Goal: Contribute content: Contribute content

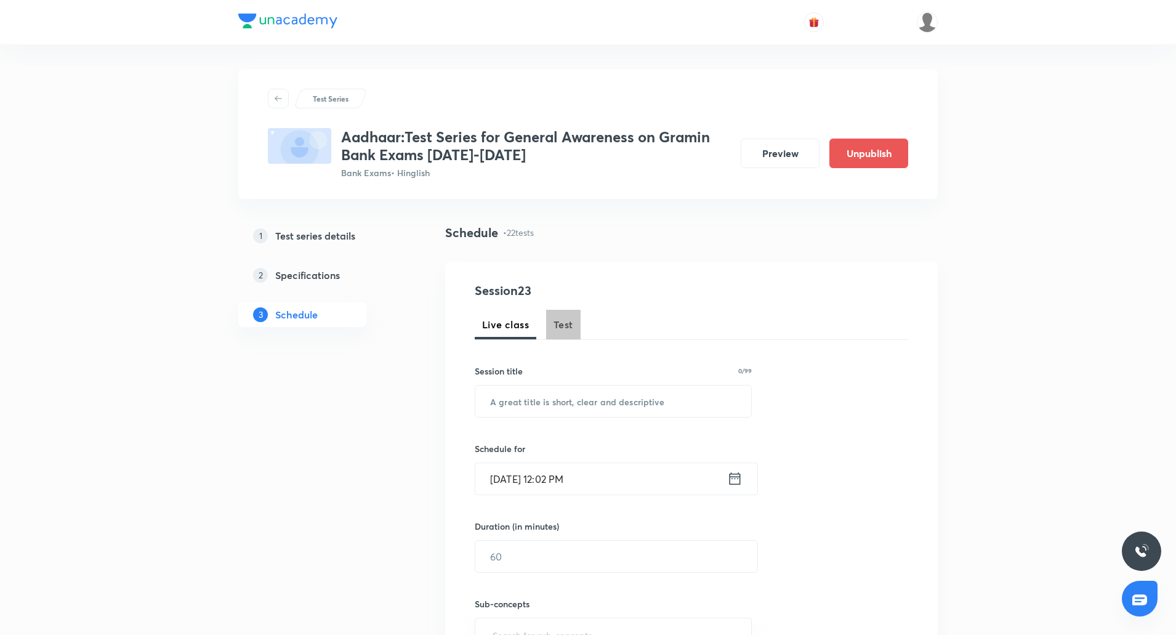
click at [563, 323] on span "Test" at bounding box center [564, 324] width 20 height 15
click at [567, 336] on button "Test" at bounding box center [563, 325] width 34 height 30
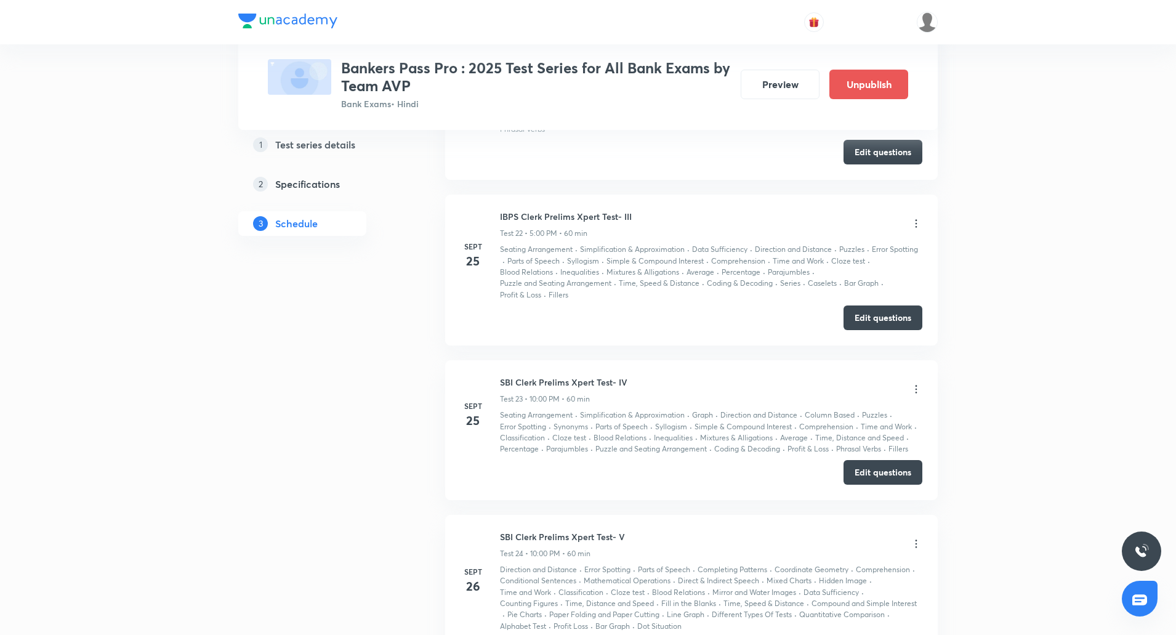
scroll to position [4467, 0]
drag, startPoint x: 500, startPoint y: 524, endPoint x: 635, endPoint y: 526, distance: 134.9
click at [635, 530] on div "SBI Clerk Prelims Xpert Test- V Test 24 • 10:00 PM • 60 min" at bounding box center [711, 544] width 422 height 29
copy h6 "SBI Clerk Prelims Xpert Test- V"
drag, startPoint x: 496, startPoint y: 204, endPoint x: 653, endPoint y: 205, distance: 157.1
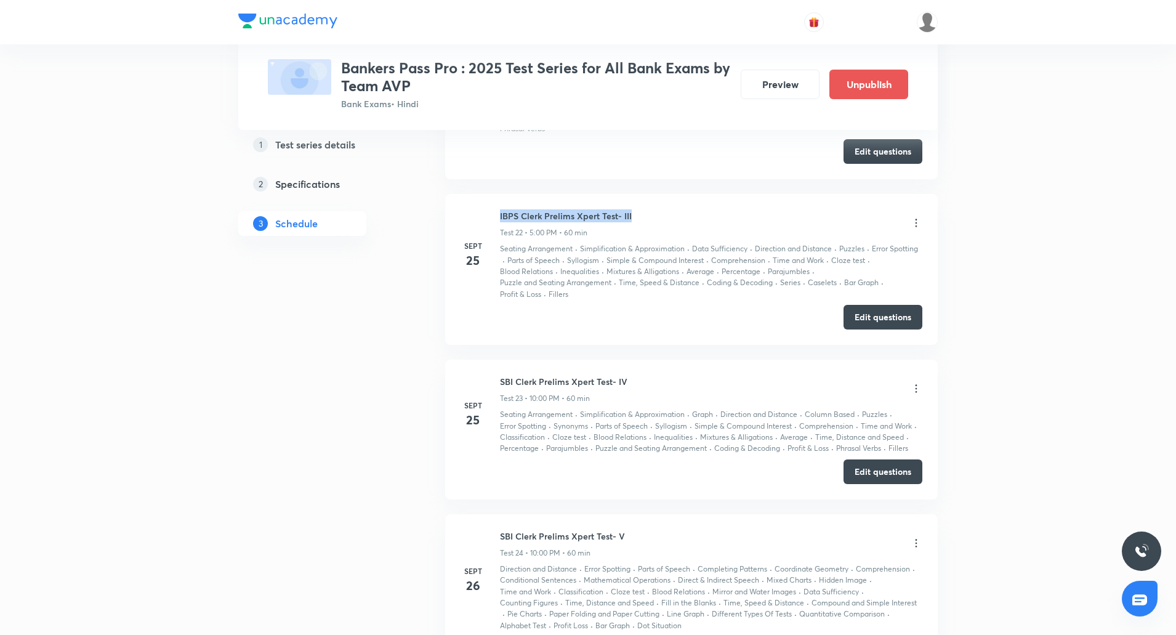
click at [653, 209] on div "Sept 25 IBPS Clerk Prelims Xpert Test- III Test 22 • 5:00 PM • 60 min Seating A…" at bounding box center [692, 254] width 462 height 91
copy h6 "IBPS Clerk Prelims Xpert Test- III"
drag, startPoint x: 530, startPoint y: 220, endPoint x: 559, endPoint y: 220, distance: 28.9
click at [559, 227] on p "Test 22 • 5:00 PM • 60 min" at bounding box center [543, 232] width 87 height 11
copy p "5:00 PM"
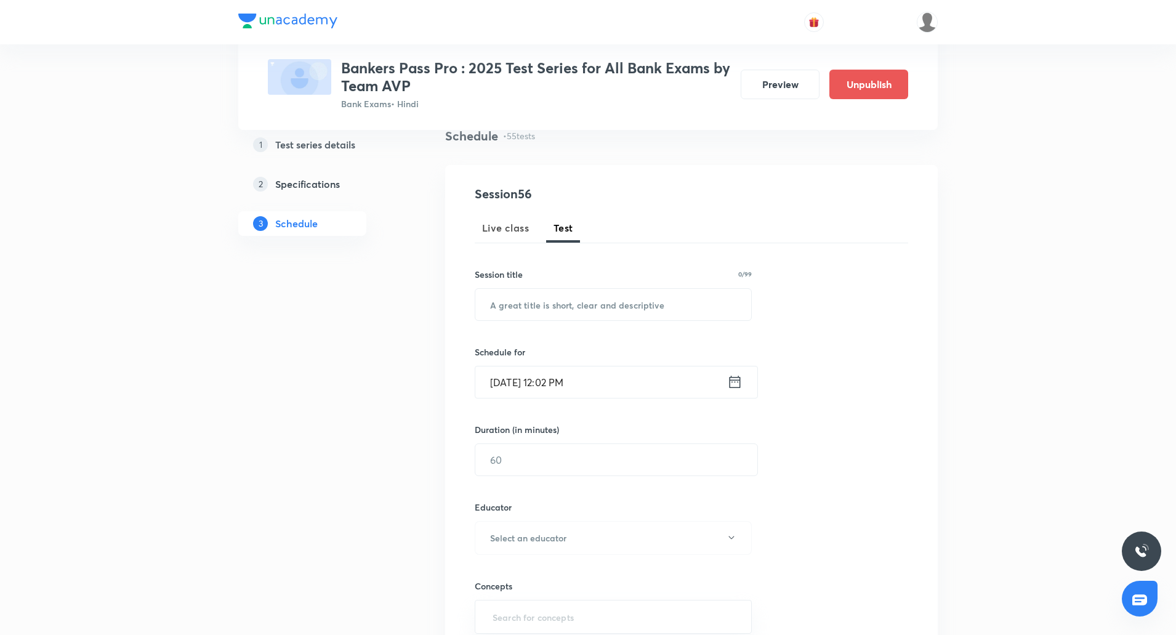
scroll to position [0, 0]
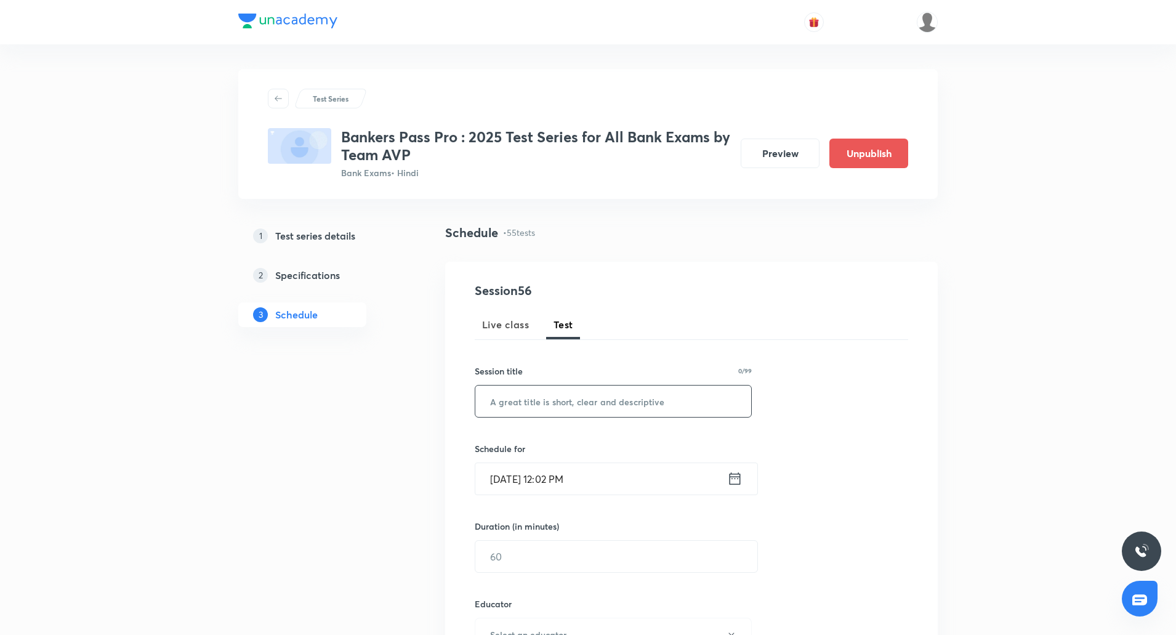
click at [552, 397] on input "text" at bounding box center [613, 401] width 276 height 31
click at [572, 412] on input "text" at bounding box center [613, 401] width 276 height 31
paste input "SBI Clerk Mains Xpert Test- I"
type input "SBI Clerk Mains Xpert Test- I"
click at [734, 479] on icon at bounding box center [734, 478] width 15 height 17
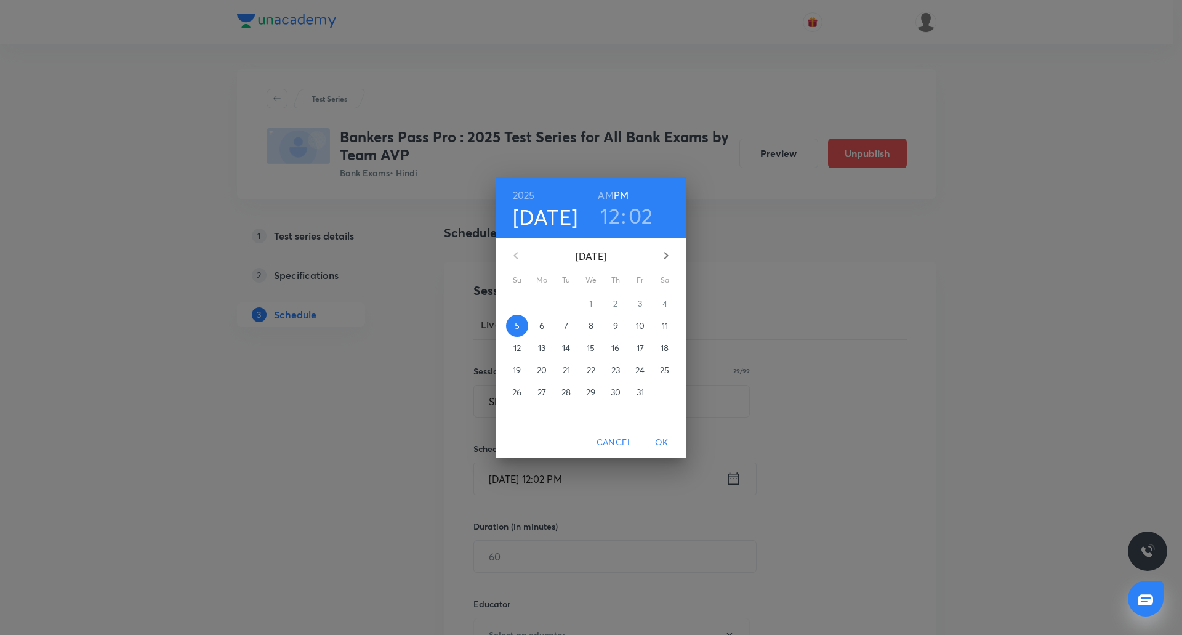
click at [540, 343] on p "13" at bounding box center [541, 348] width 7 height 12
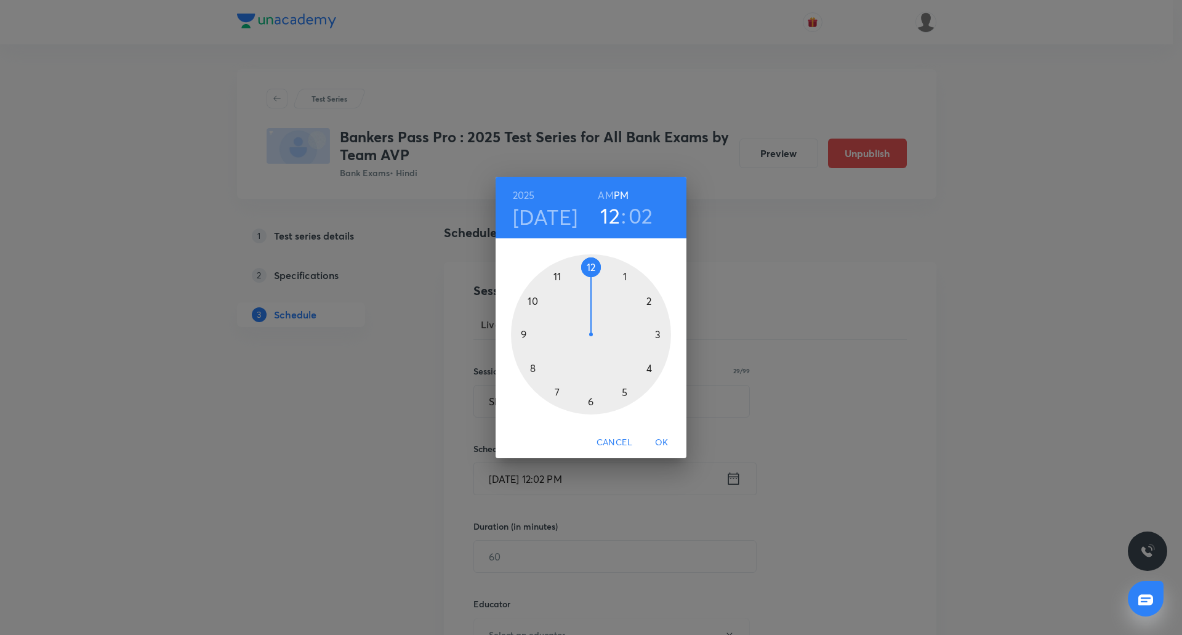
click at [536, 306] on div at bounding box center [591, 334] width 160 height 160
click at [590, 267] on div at bounding box center [591, 334] width 160 height 160
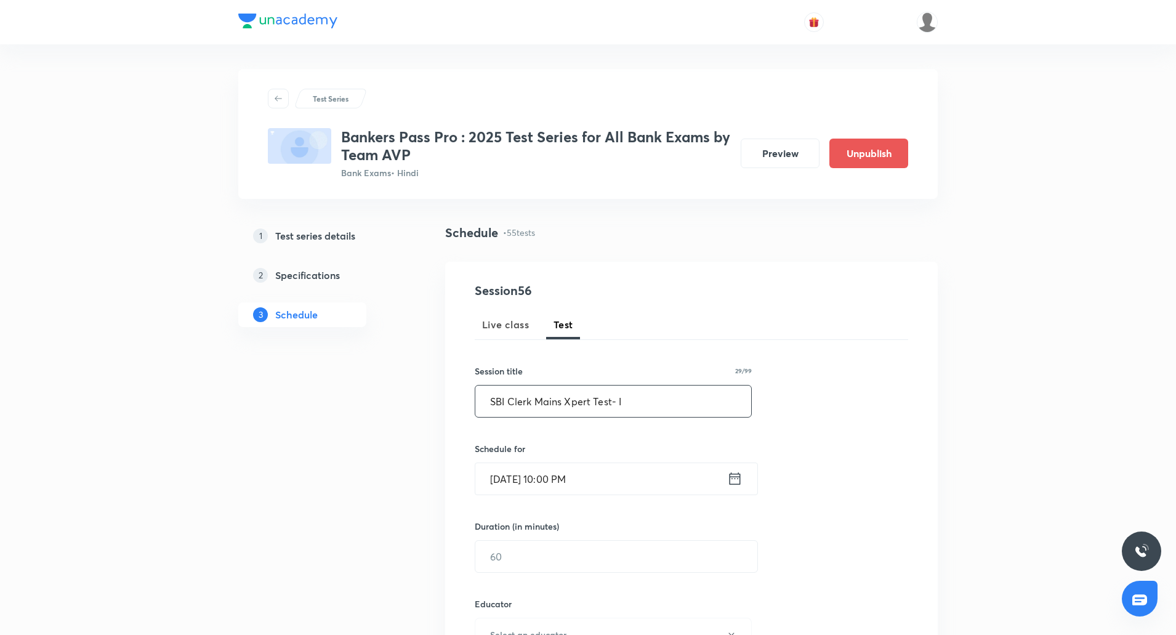
drag, startPoint x: 491, startPoint y: 402, endPoint x: 561, endPoint y: 402, distance: 69.6
click at [561, 402] on input "SBI Clerk Mains Xpert Test- I" at bounding box center [613, 401] width 276 height 31
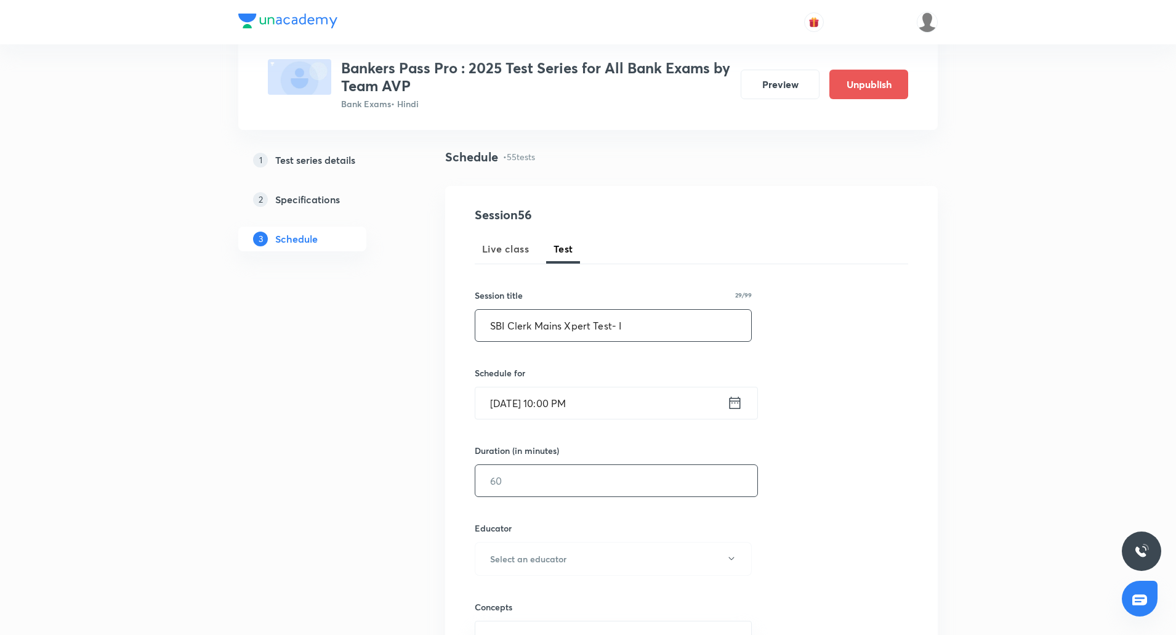
click at [514, 483] on input "text" at bounding box center [616, 480] width 282 height 31
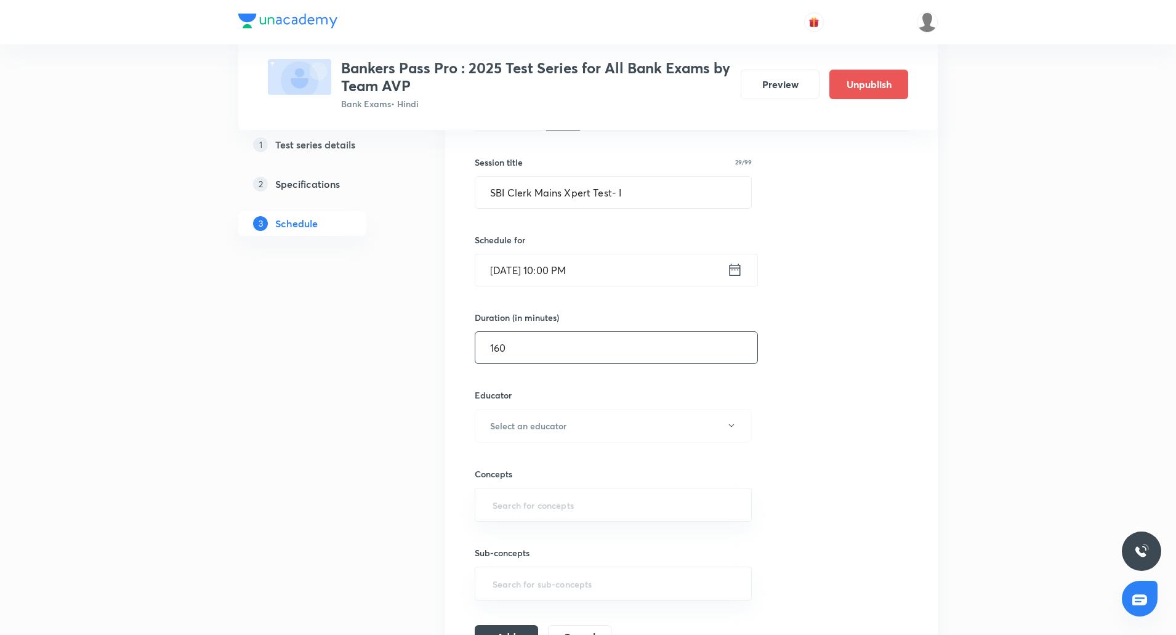
scroll to position [218, 0]
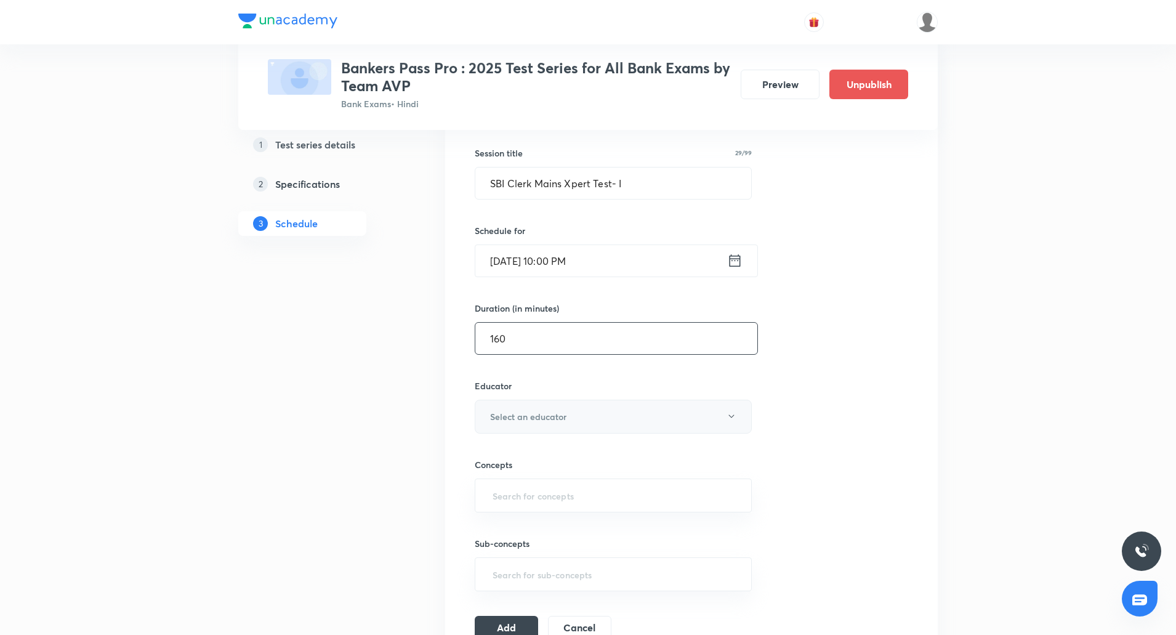
type input "160"
click at [598, 419] on button "Select an educator" at bounding box center [613, 417] width 277 height 34
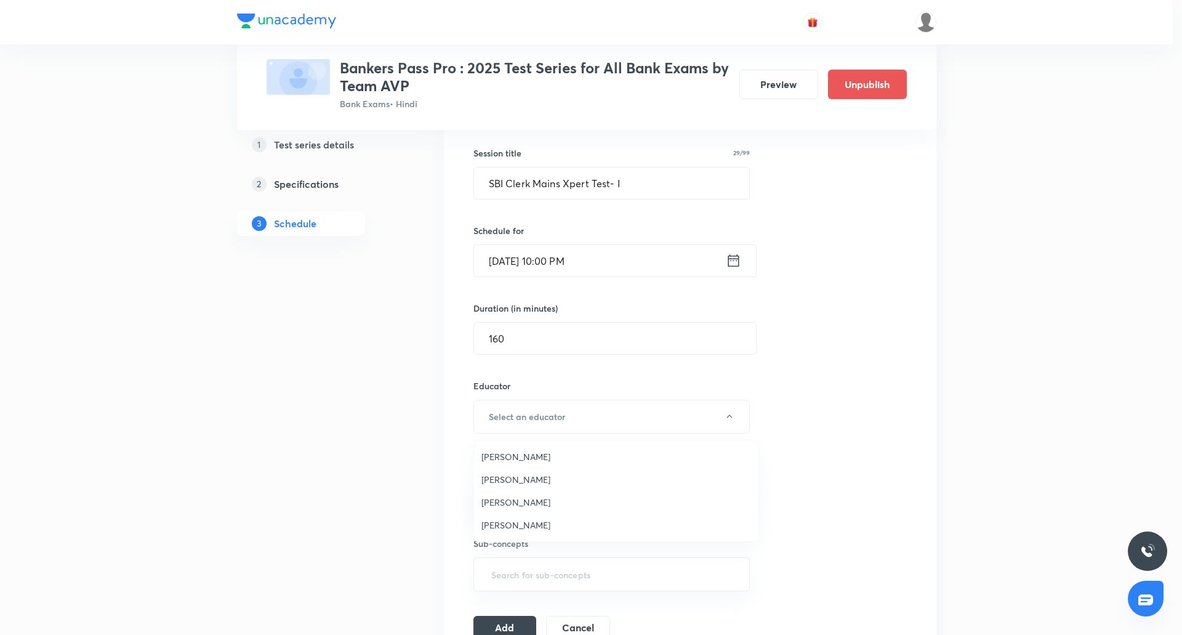
click at [551, 483] on span "Vishal Parihar" at bounding box center [617, 479] width 270 height 13
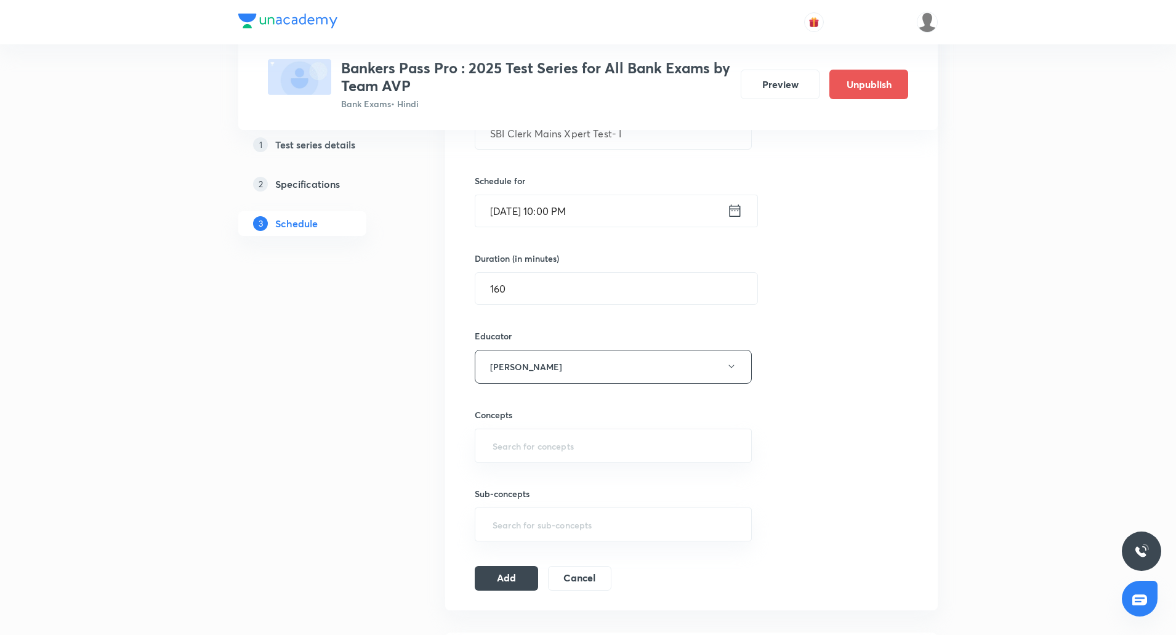
scroll to position [269, 0]
click at [598, 447] on input "text" at bounding box center [613, 444] width 246 height 23
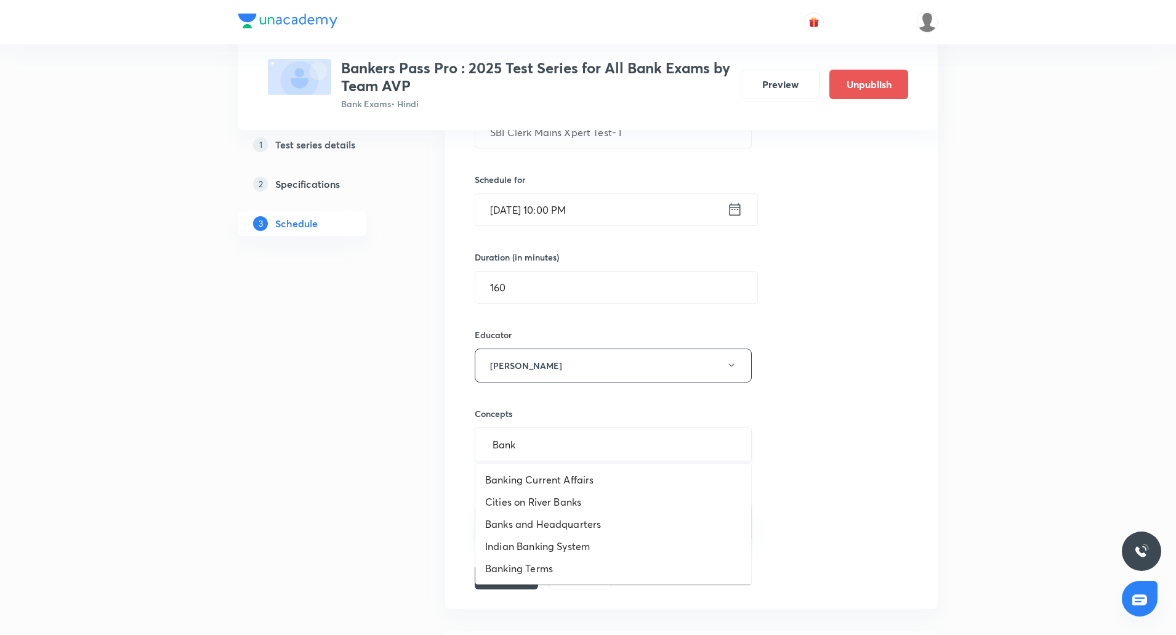
type input "Banki"
click at [569, 473] on li "Banking Current Affairs" at bounding box center [613, 480] width 276 height 22
click at [657, 447] on input "text" at bounding box center [677, 446] width 118 height 23
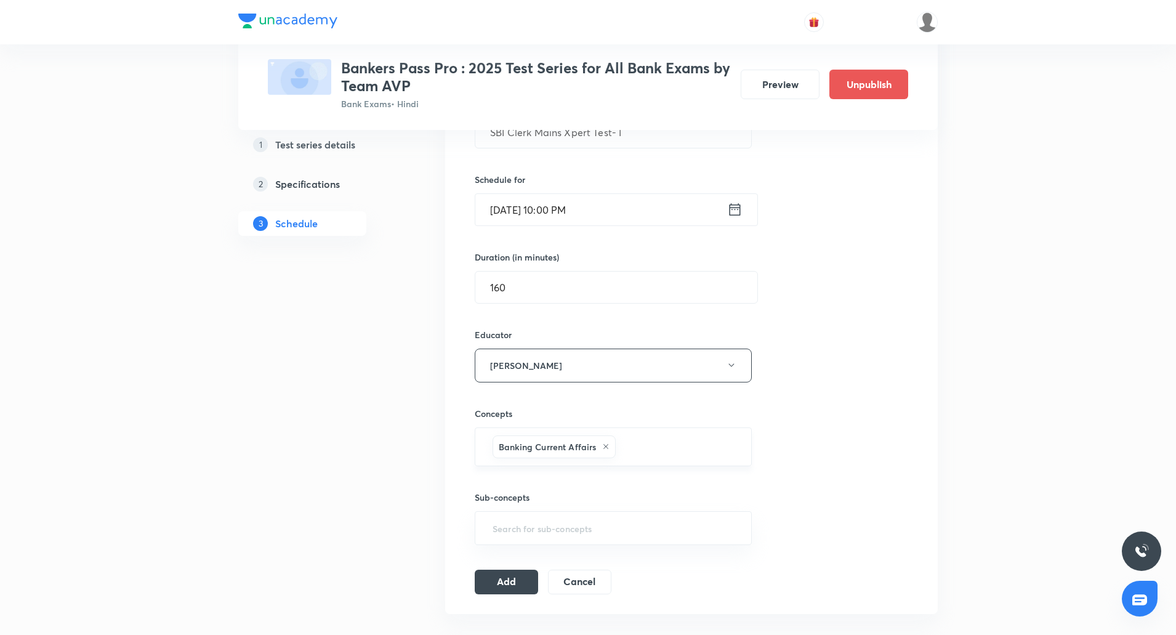
click at [650, 445] on input "text" at bounding box center [677, 446] width 118 height 23
type input "clo"
click at [518, 481] on li "Cloze test" at bounding box center [613, 485] width 276 height 22
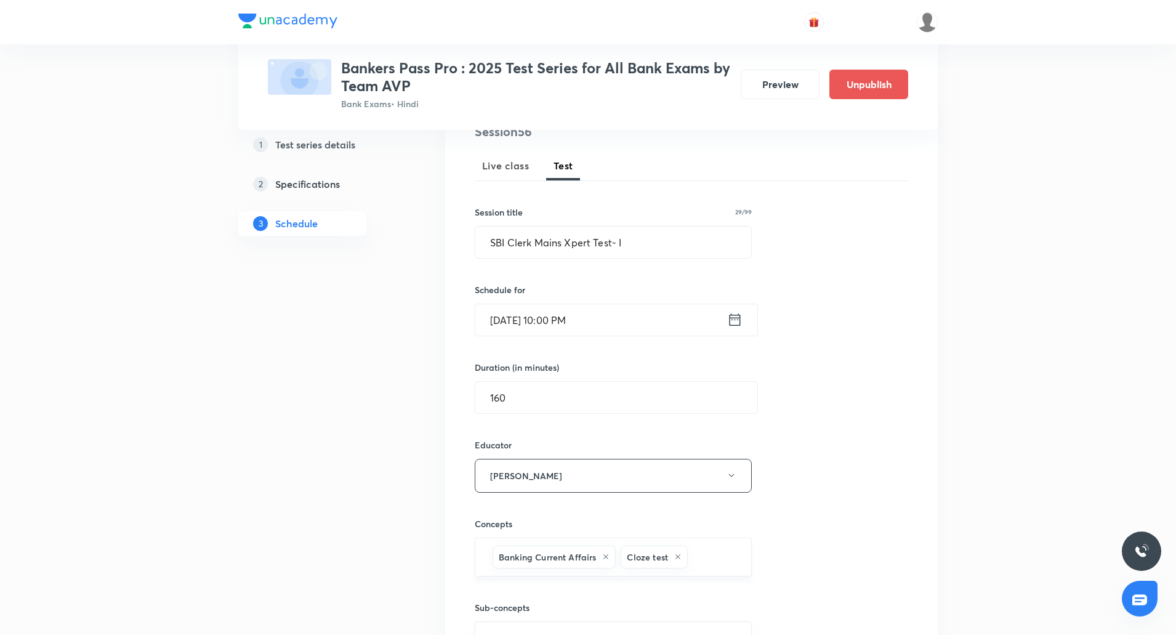
scroll to position [113, 0]
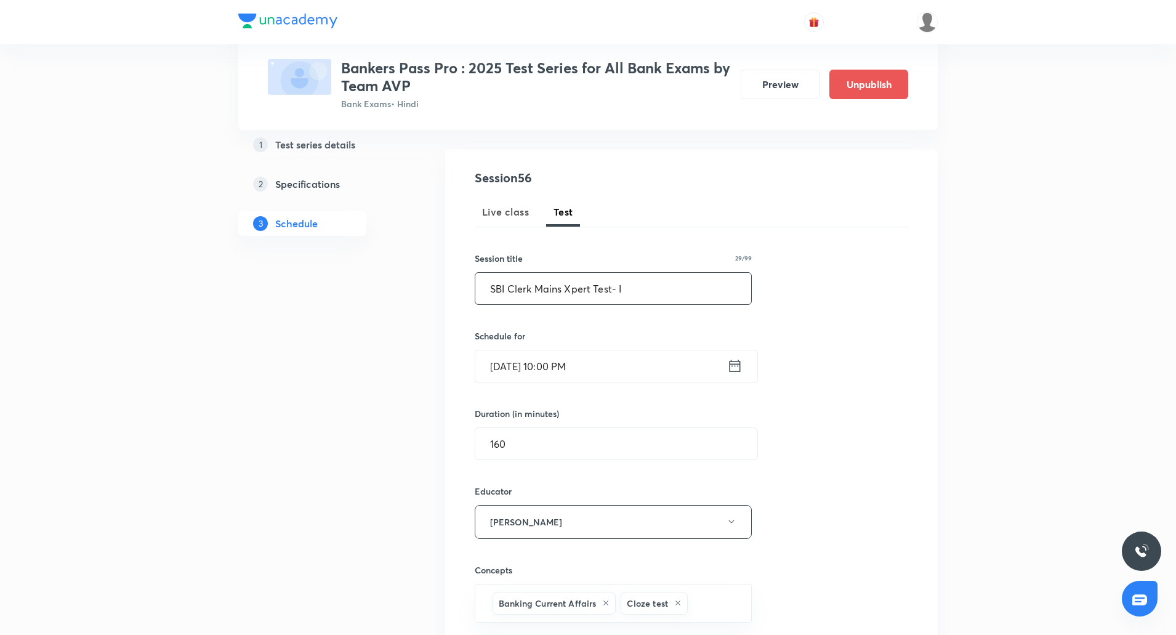
click at [491, 293] on input "SBI Clerk Mains Xpert Test- I" at bounding box center [613, 288] width 276 height 31
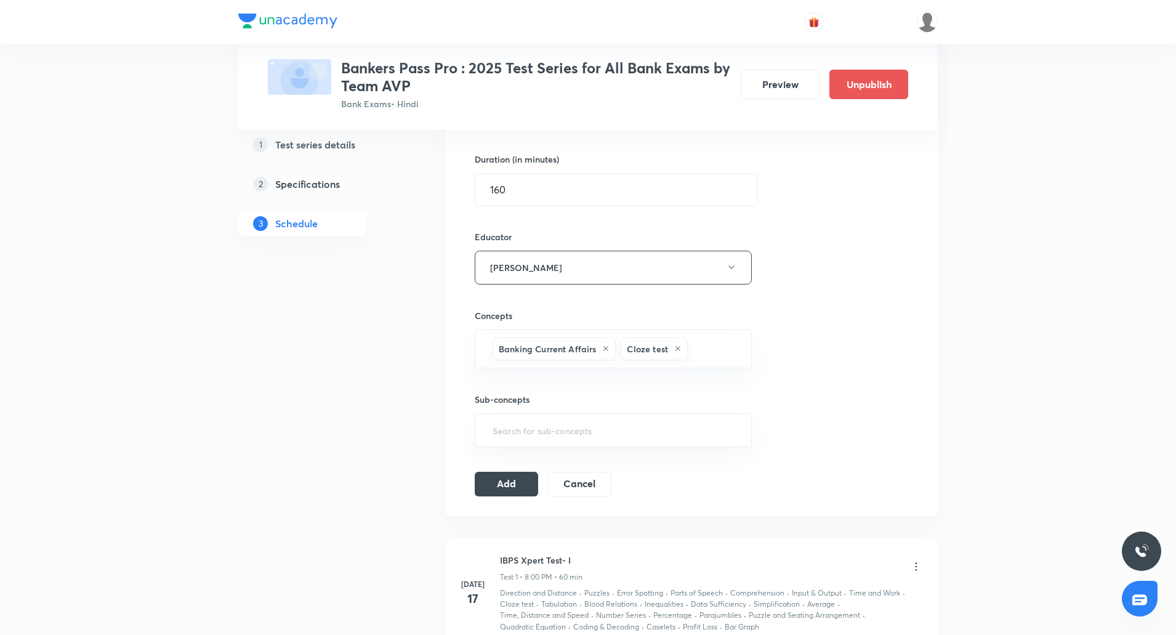
scroll to position [378, 0]
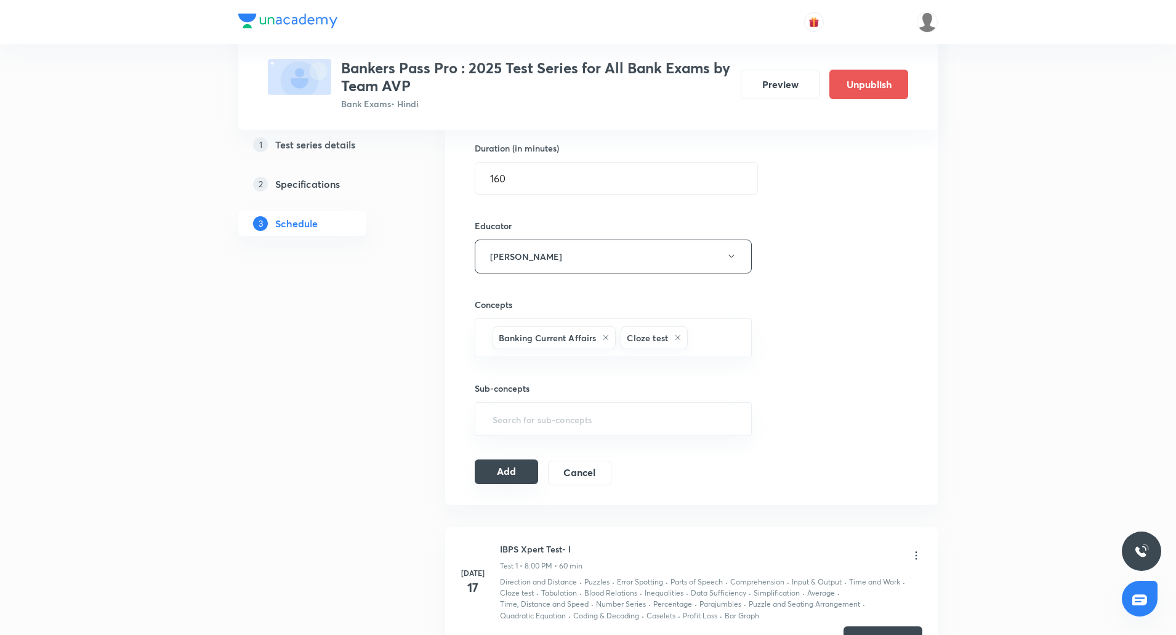
click at [511, 466] on button "Add" at bounding box center [506, 471] width 63 height 25
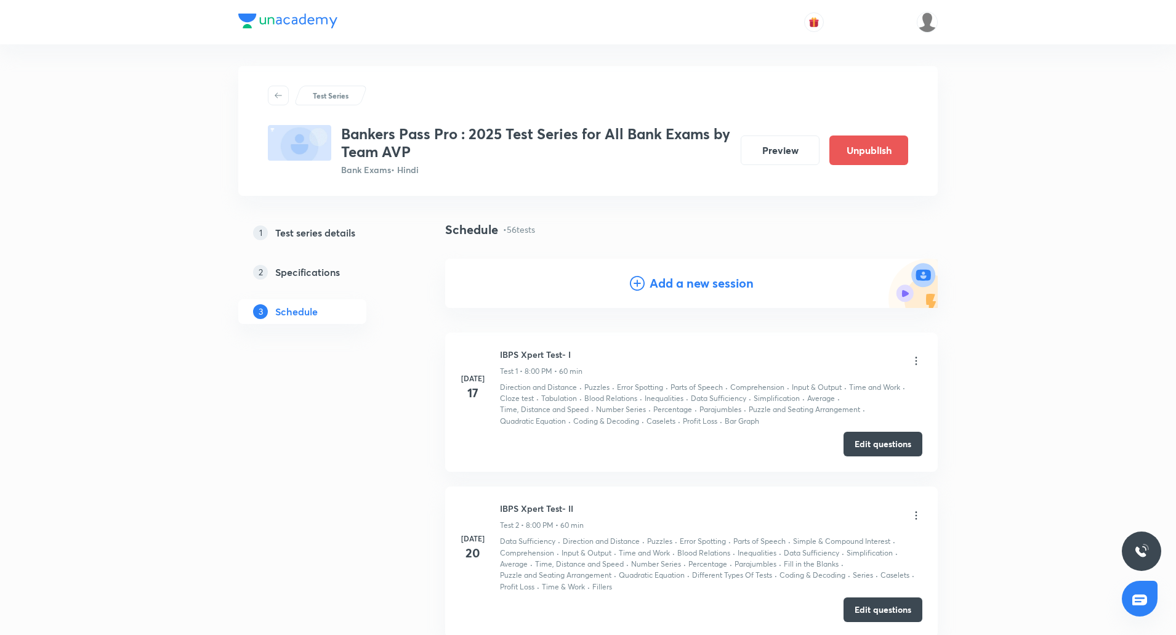
scroll to position [0, 0]
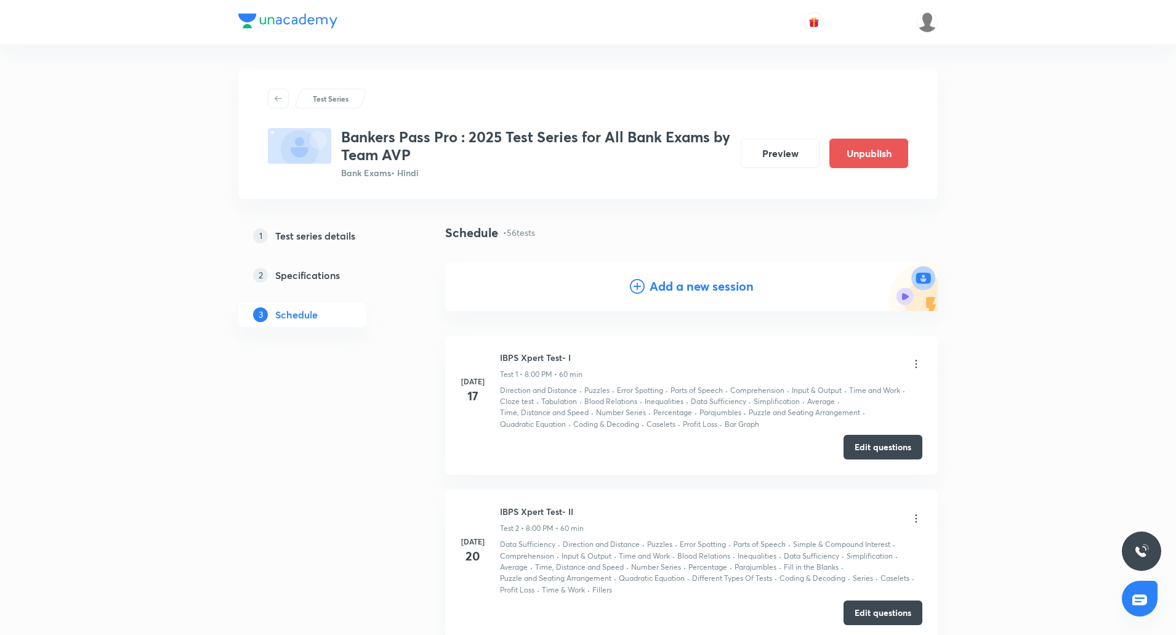
click at [682, 286] on h4 "Add a new session" at bounding box center [702, 286] width 104 height 18
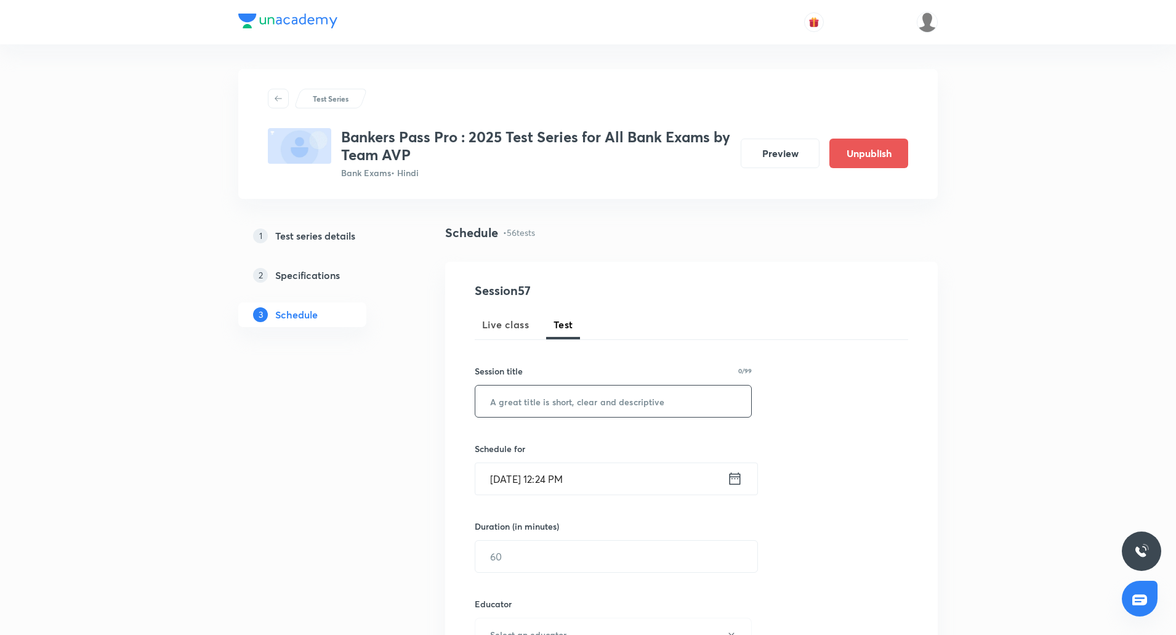
click at [591, 397] on input "text" at bounding box center [613, 401] width 276 height 31
paste input "SBI Clerk Mains Xpert Test- I"
type input "SBI Clerk Mains Xpert Test- II"
click at [509, 481] on input "Oct 5, 2025, 12:24 PM" at bounding box center [601, 478] width 252 height 31
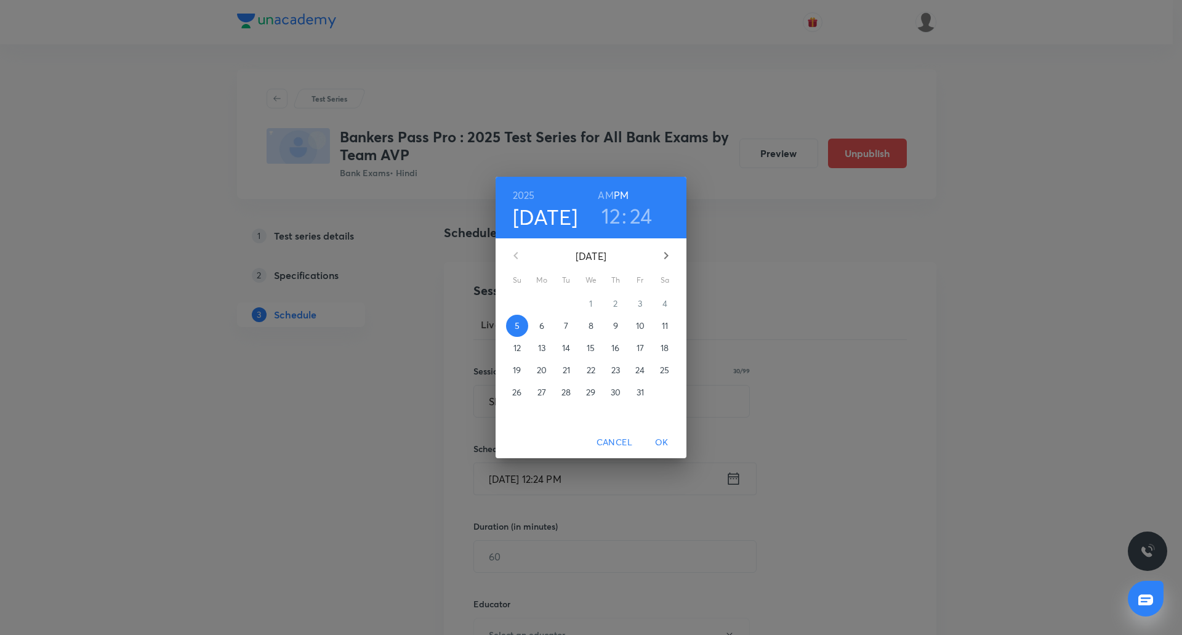
click at [541, 391] on p "27" at bounding box center [542, 392] width 9 height 12
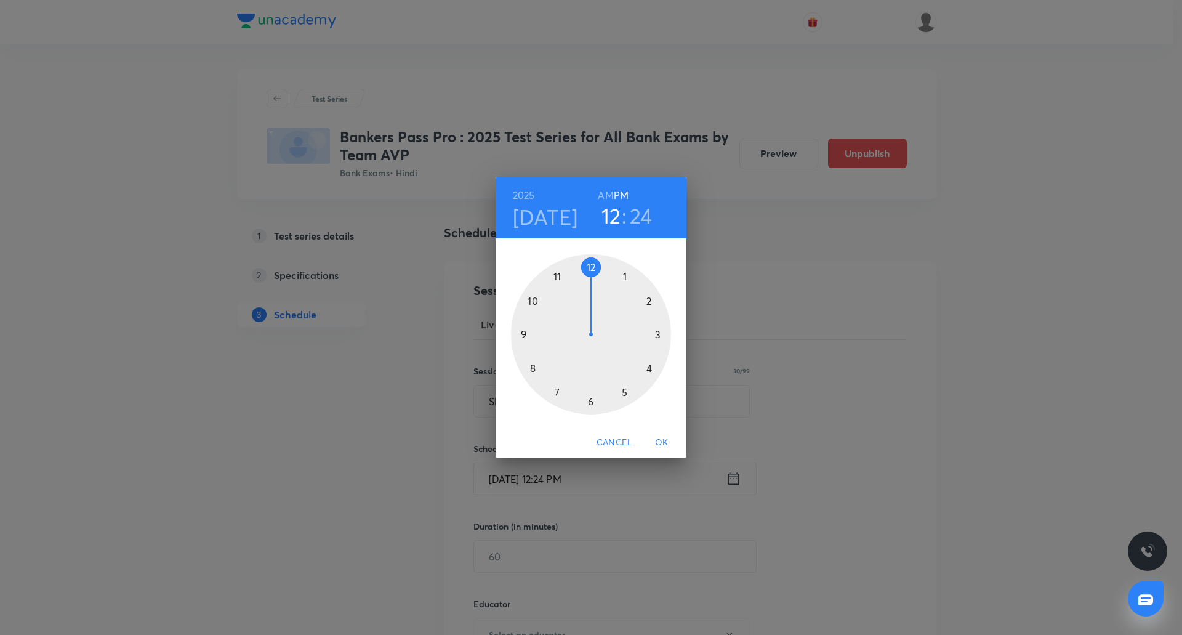
click at [535, 304] on div at bounding box center [591, 334] width 160 height 160
click at [591, 264] on div at bounding box center [591, 334] width 160 height 160
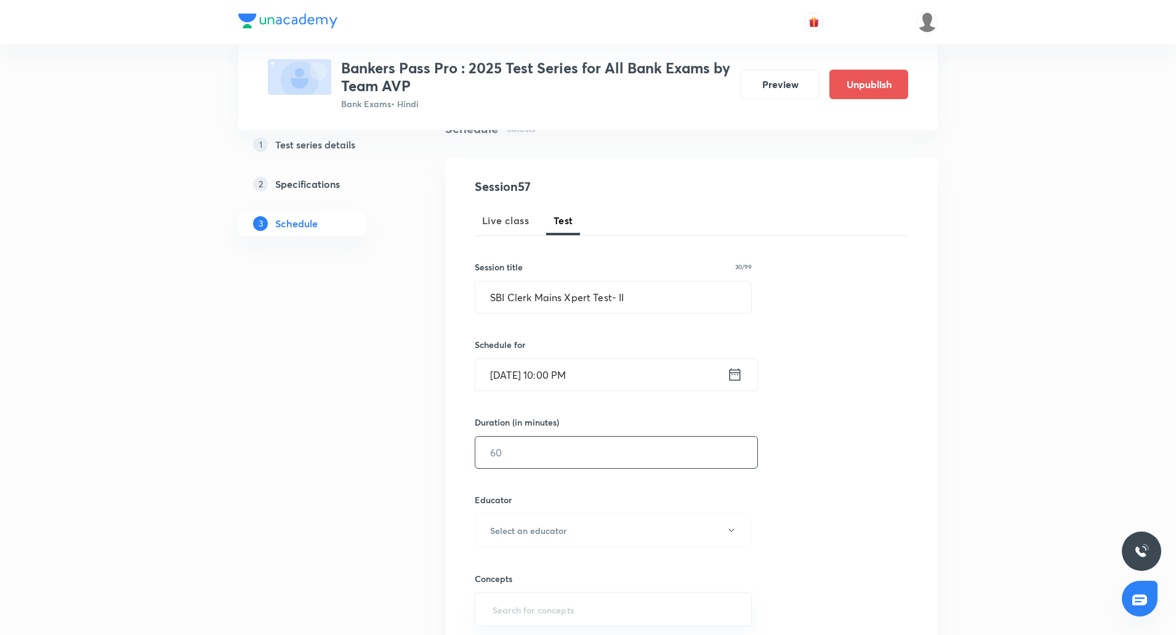
scroll to position [105, 0]
click at [530, 448] on input "text" at bounding box center [616, 451] width 282 height 31
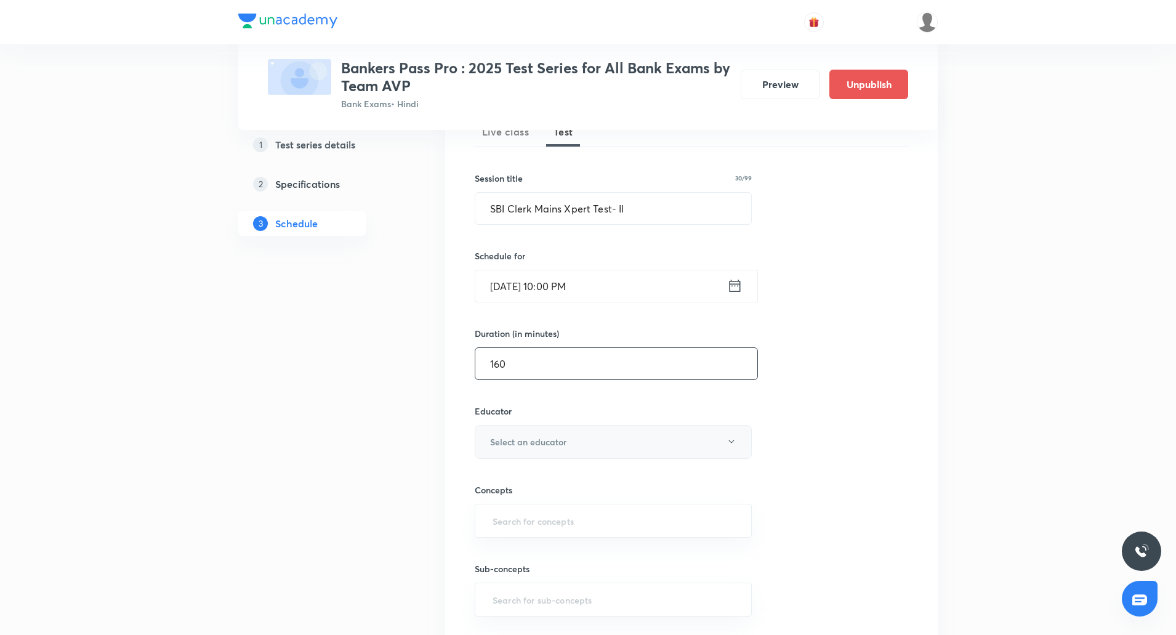
type input "160"
click at [523, 446] on h6 "Select an educator" at bounding box center [528, 441] width 76 height 13
click at [530, 488] on li "Abhijeet Mishra" at bounding box center [616, 482] width 285 height 23
click at [546, 511] on input "text" at bounding box center [613, 520] width 246 height 23
type input "Bank"
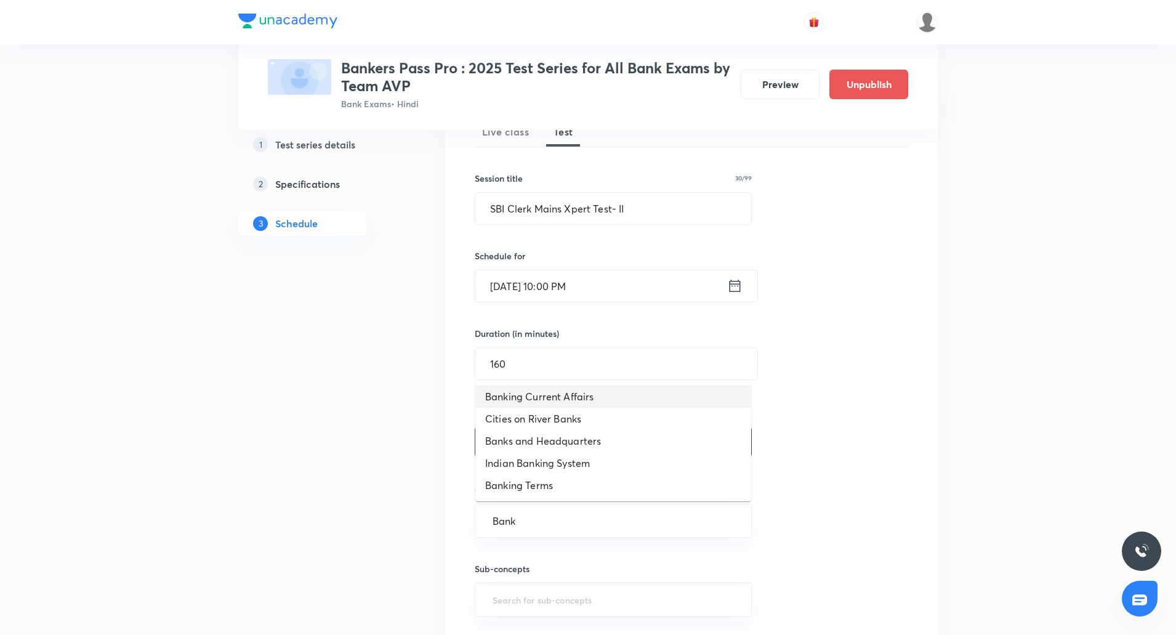
click at [565, 396] on li "Banking Current Affairs" at bounding box center [613, 397] width 276 height 22
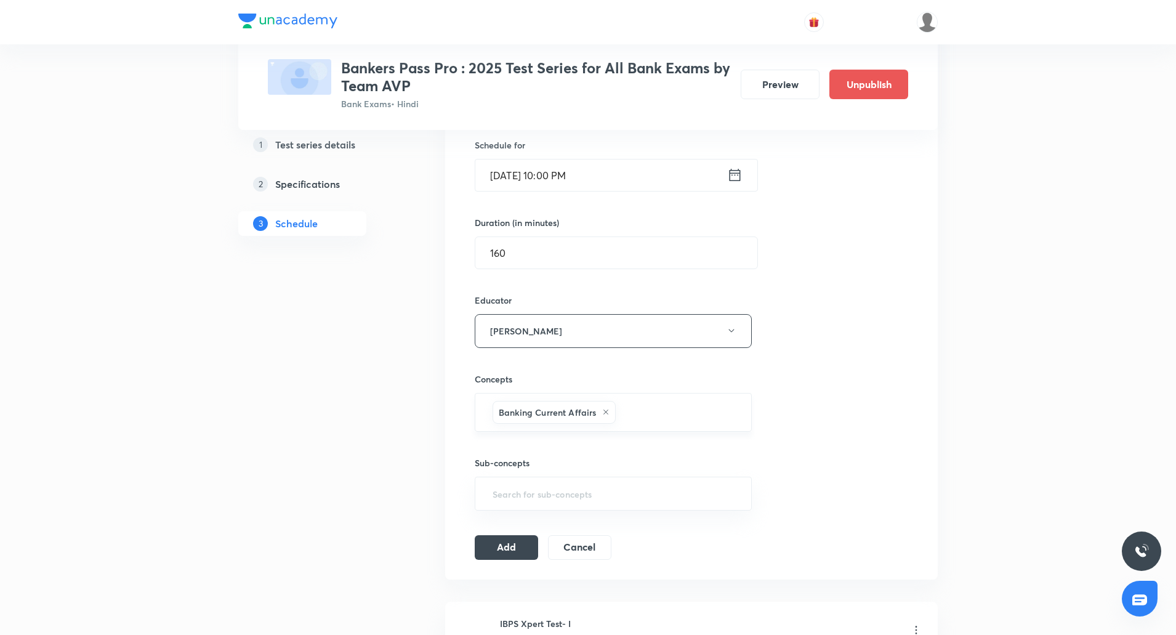
scroll to position [304, 0]
click at [517, 541] on button "Add" at bounding box center [506, 545] width 63 height 25
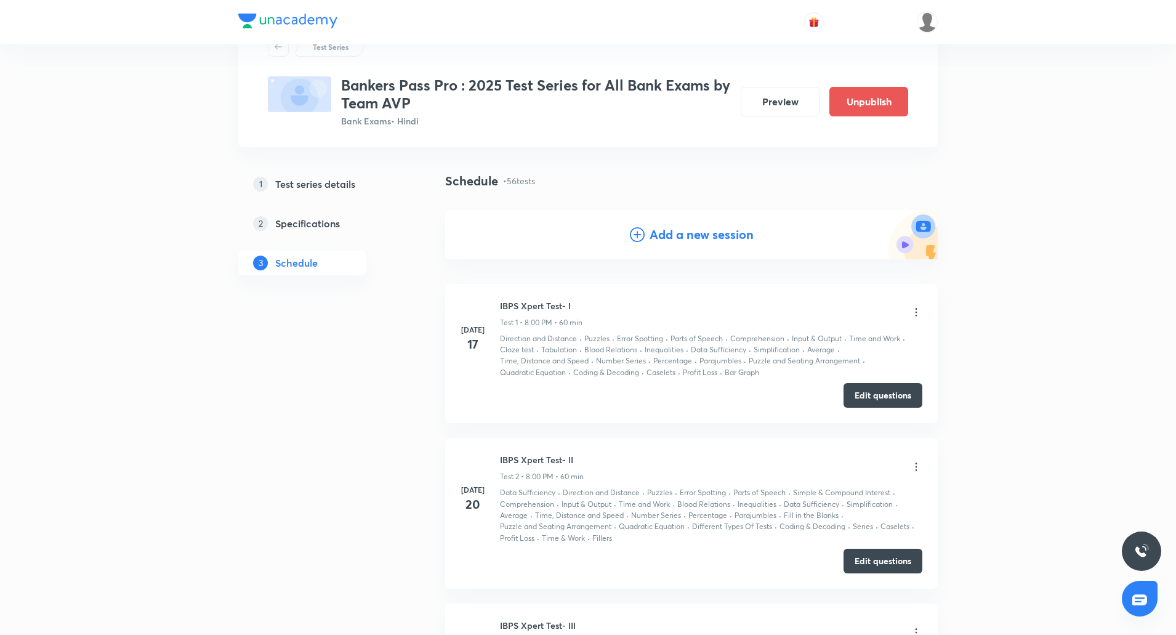
scroll to position [0, 0]
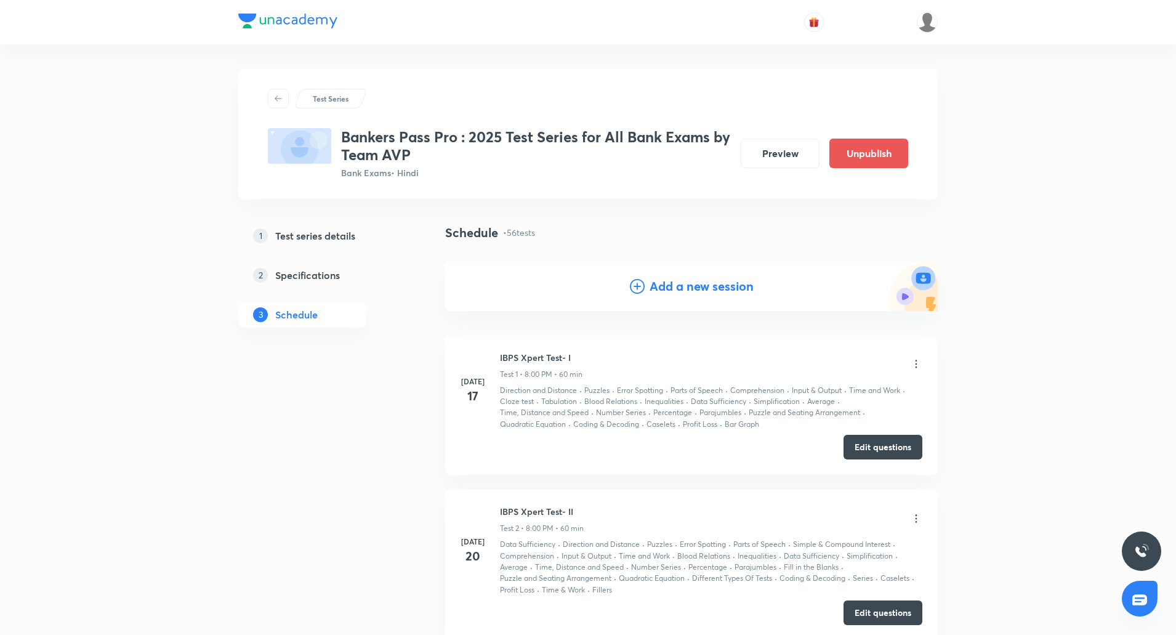
click at [705, 289] on h4 "Add a new session" at bounding box center [702, 286] width 104 height 18
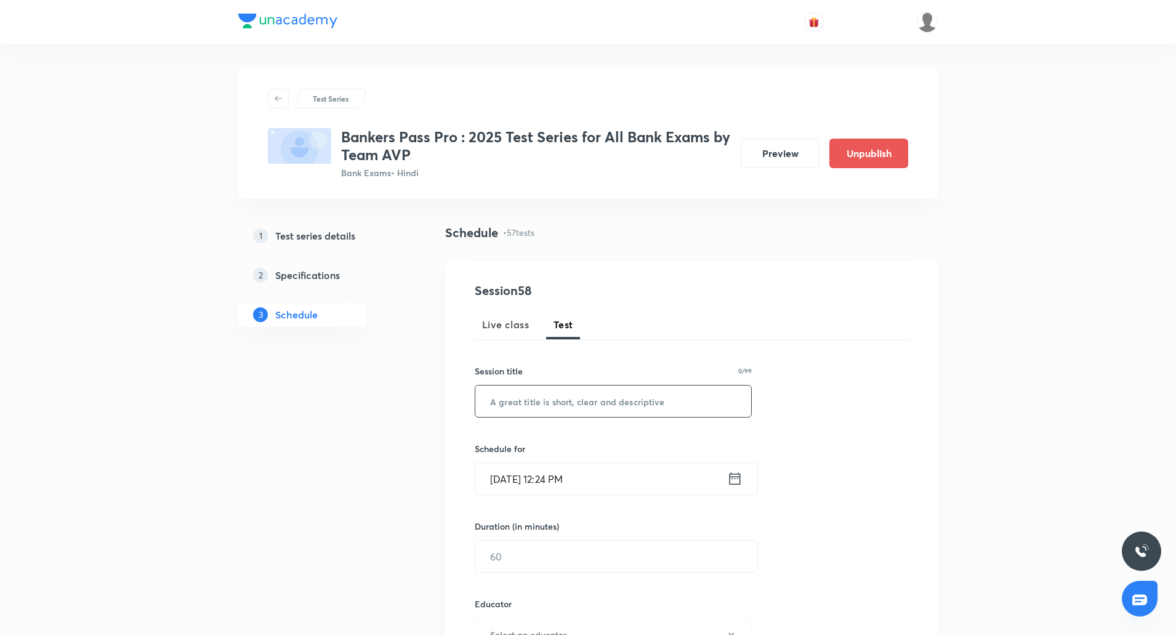
click at [594, 394] on input "text" at bounding box center [613, 401] width 276 height 31
paste input "SBI Clerk Mains Xpert Test- I"
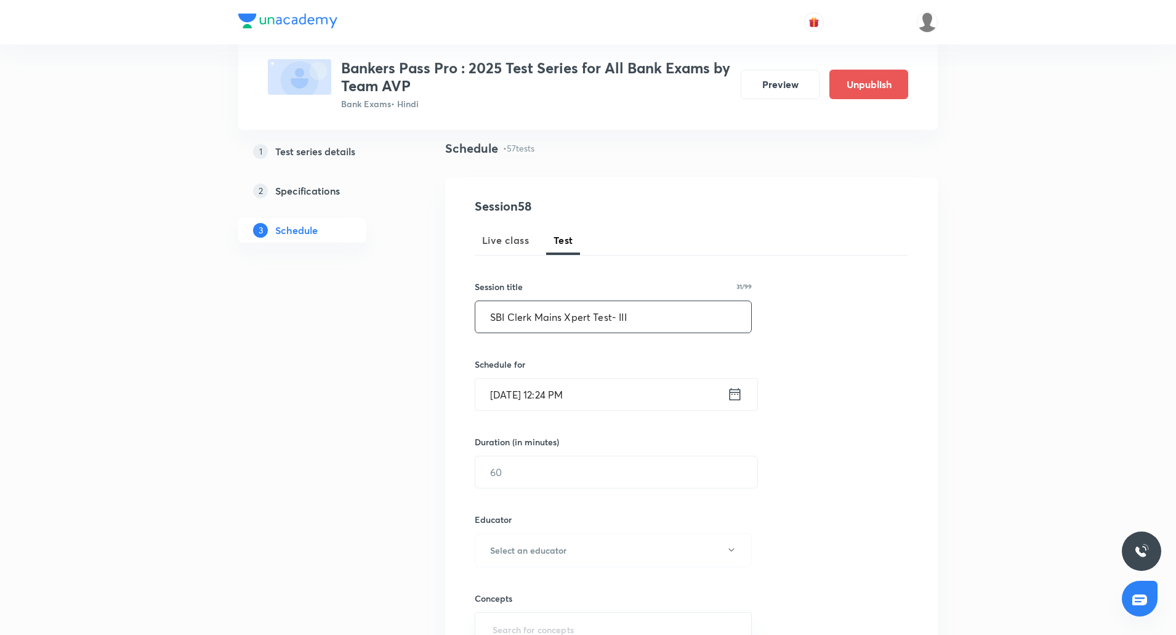
scroll to position [85, 0]
type input "SBI Clerk Mains Xpert Test- III"
click at [507, 397] on input "Oct 5, 2025, 12:24 PM" at bounding box center [601, 393] width 252 height 31
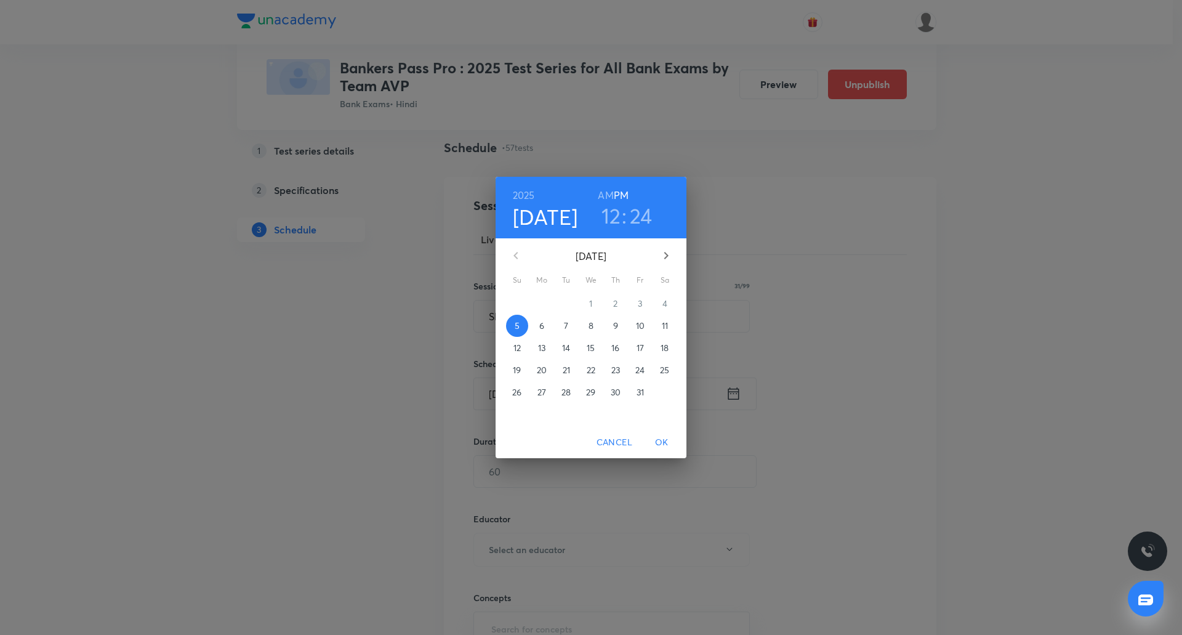
click at [661, 257] on icon "button" at bounding box center [666, 255] width 15 height 15
click at [544, 329] on span "3" at bounding box center [542, 326] width 22 height 12
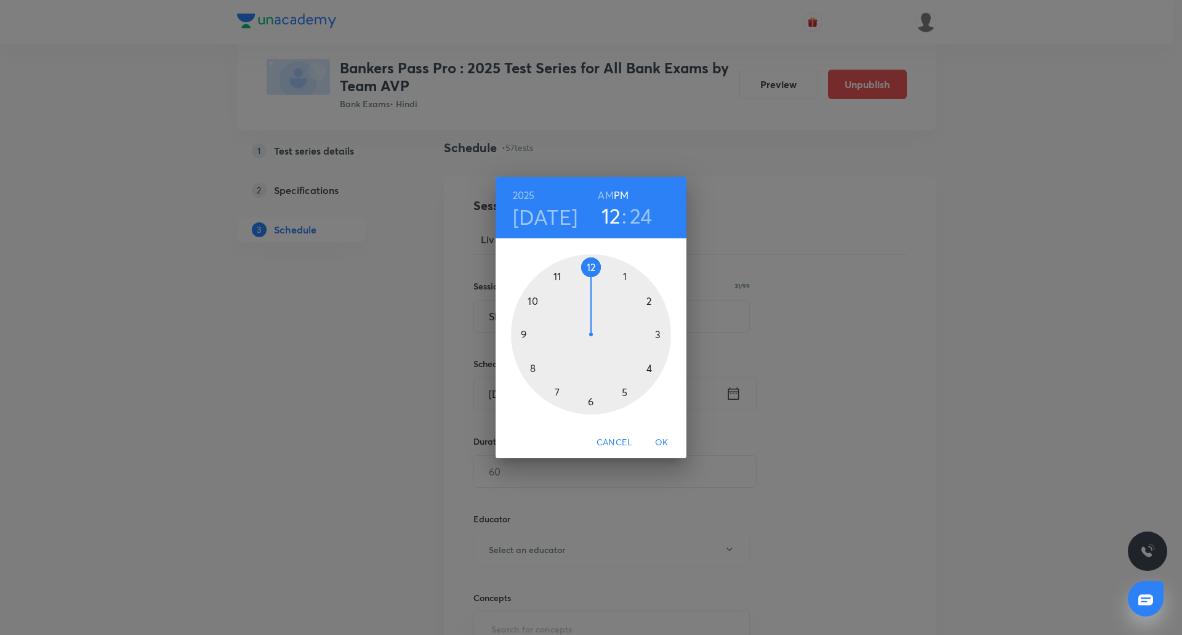
click at [535, 304] on div at bounding box center [591, 334] width 160 height 160
click at [590, 265] on div at bounding box center [591, 334] width 160 height 160
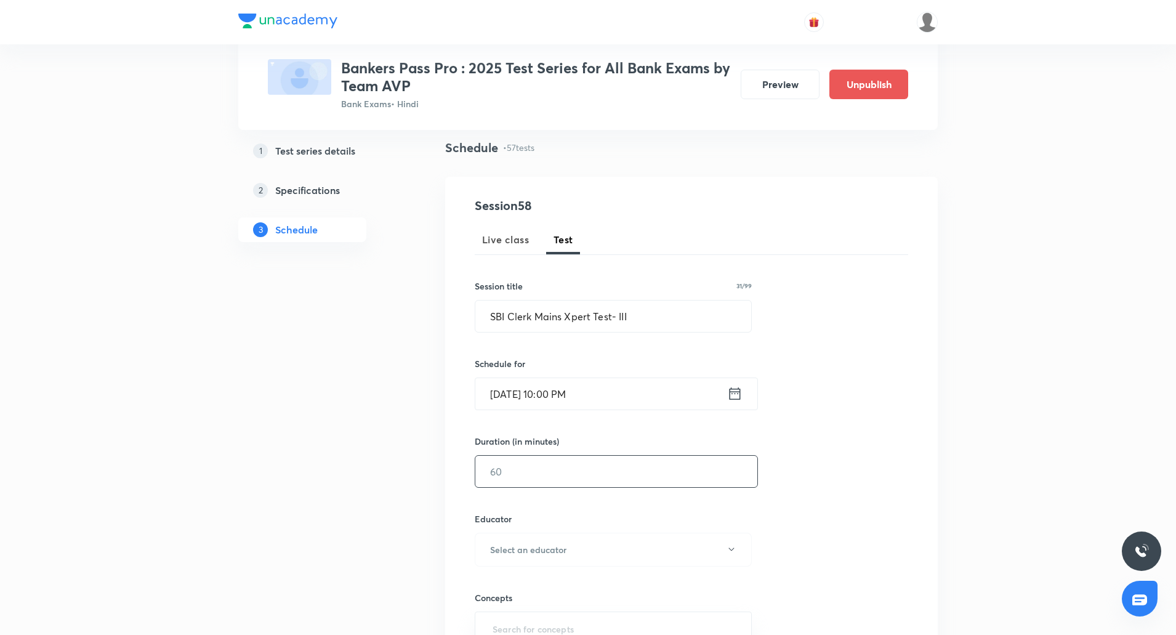
click at [553, 455] on div "​" at bounding box center [616, 471] width 283 height 33
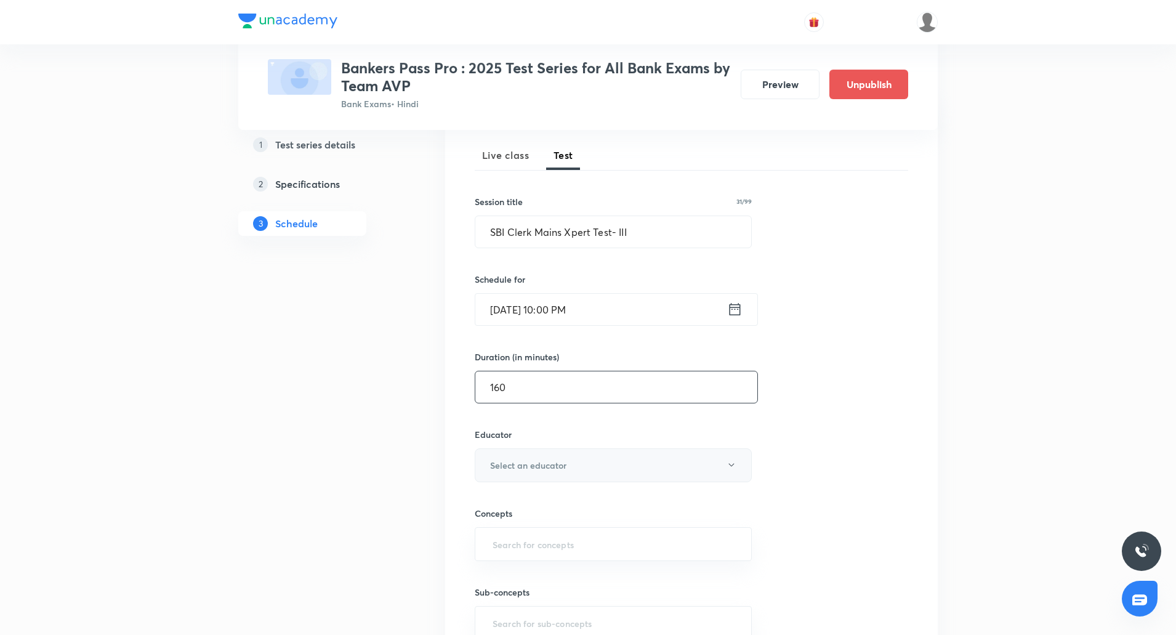
type input "160"
click at [548, 456] on button "Select an educator" at bounding box center [613, 465] width 277 height 34
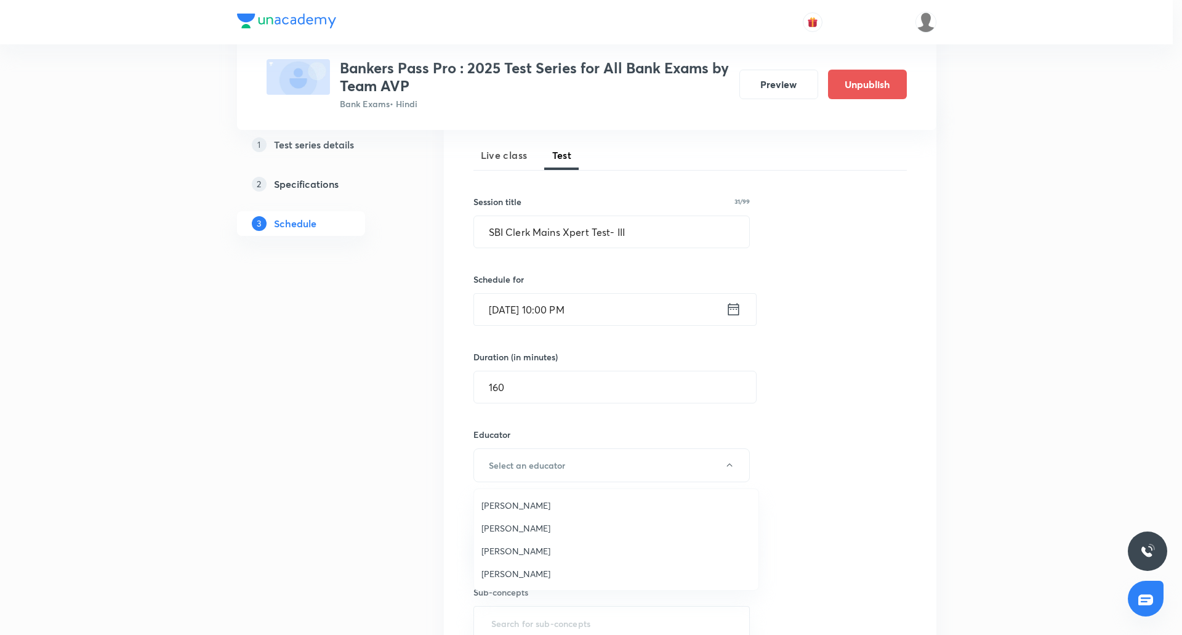
click at [542, 548] on span "Puneet Kumar Sharma" at bounding box center [617, 550] width 270 height 13
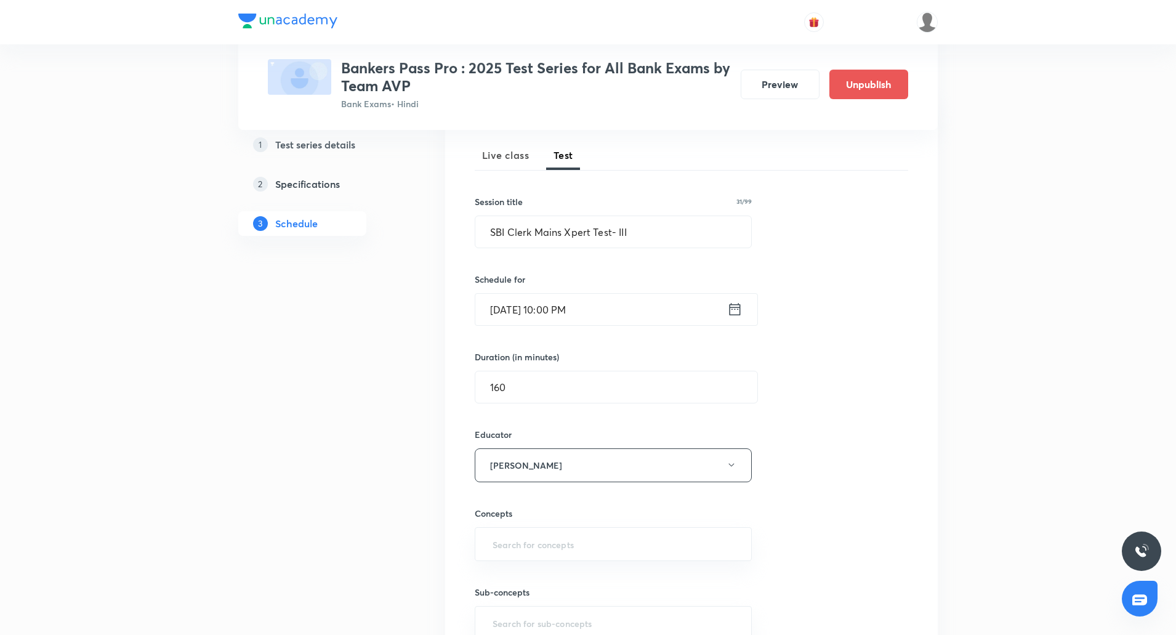
scroll to position [265, 0]
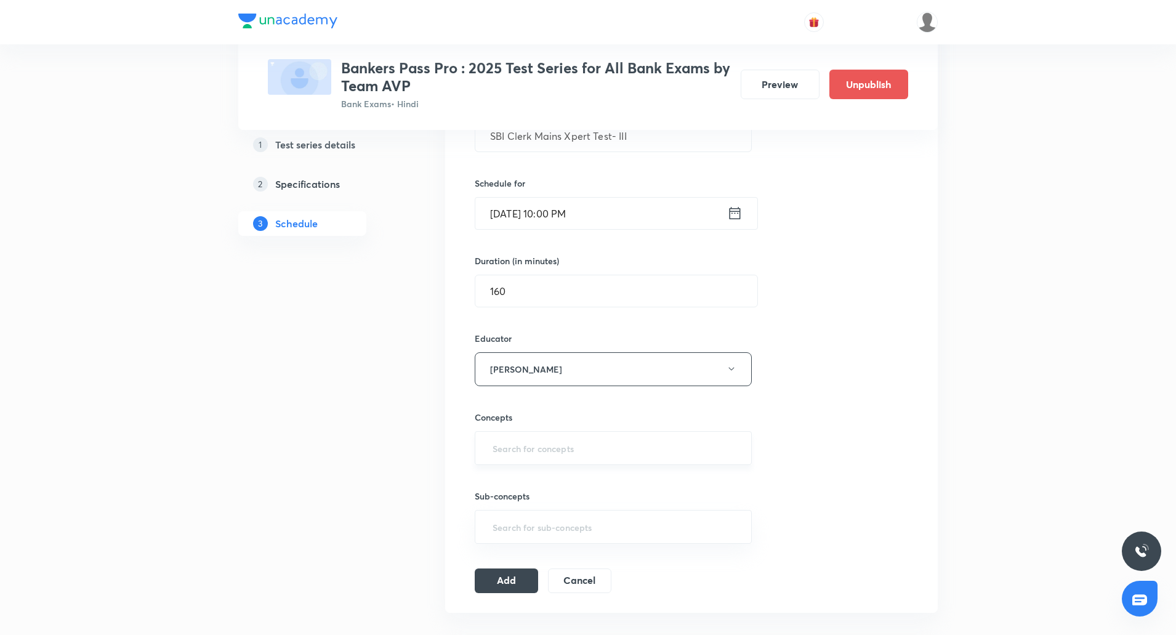
click at [548, 448] on input "text" at bounding box center [613, 448] width 246 height 23
type input "r"
type input "logi"
click at [545, 501] on li "Syllogism" at bounding box center [613, 506] width 276 height 22
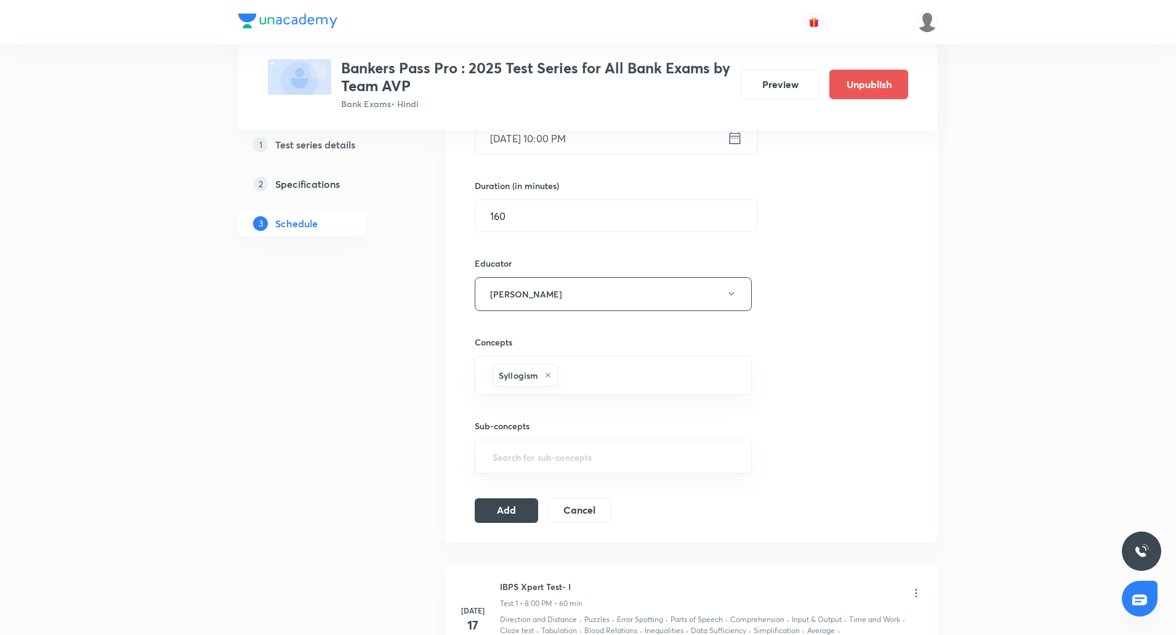
scroll to position [341, 0]
click at [511, 517] on button "Add" at bounding box center [506, 508] width 63 height 25
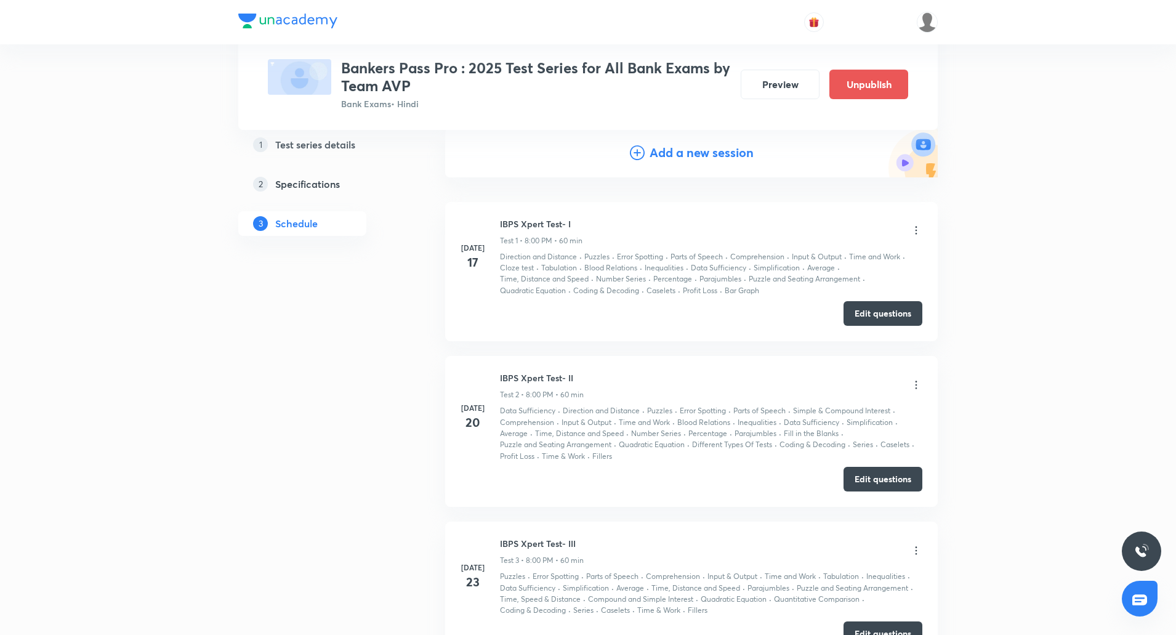
scroll to position [0, 0]
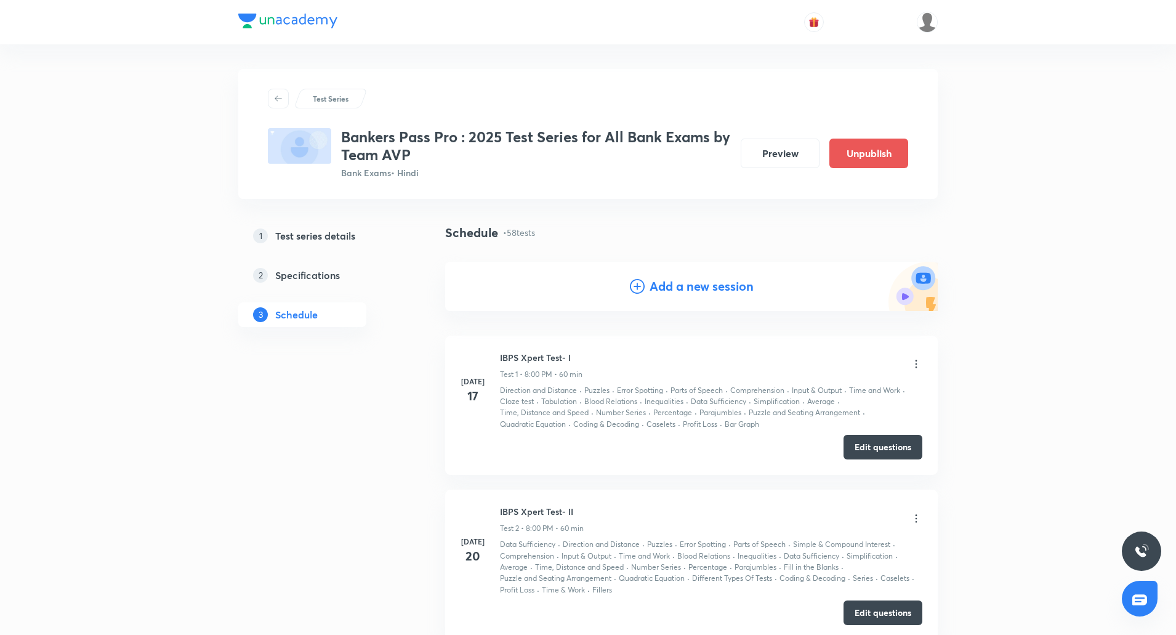
click at [701, 286] on h4 "Add a new session" at bounding box center [702, 286] width 104 height 18
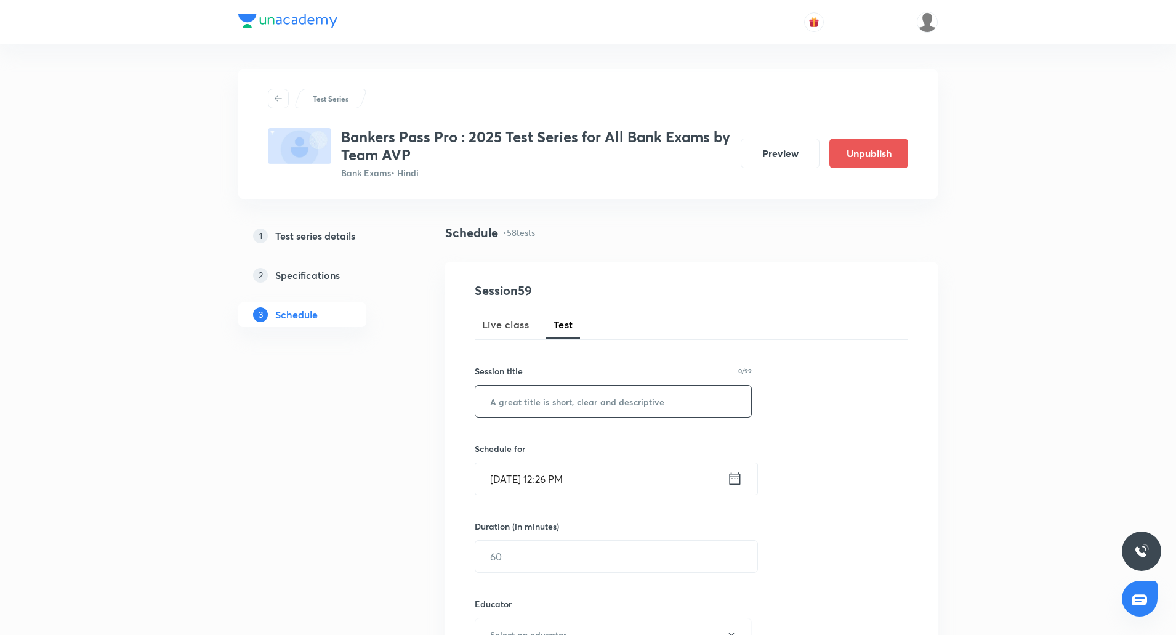
click at [583, 395] on input "text" at bounding box center [613, 401] width 276 height 31
paste input "SBI Clerk Mains Xpert Test- I"
type input "SBI Clerk Mains Xpert Test- IV"
click at [639, 402] on input "SBI Clerk Mains Xpert Test- IV" at bounding box center [613, 401] width 276 height 31
click at [495, 479] on input "Oct 5, 2025, 12:26 PM" at bounding box center [601, 478] width 252 height 31
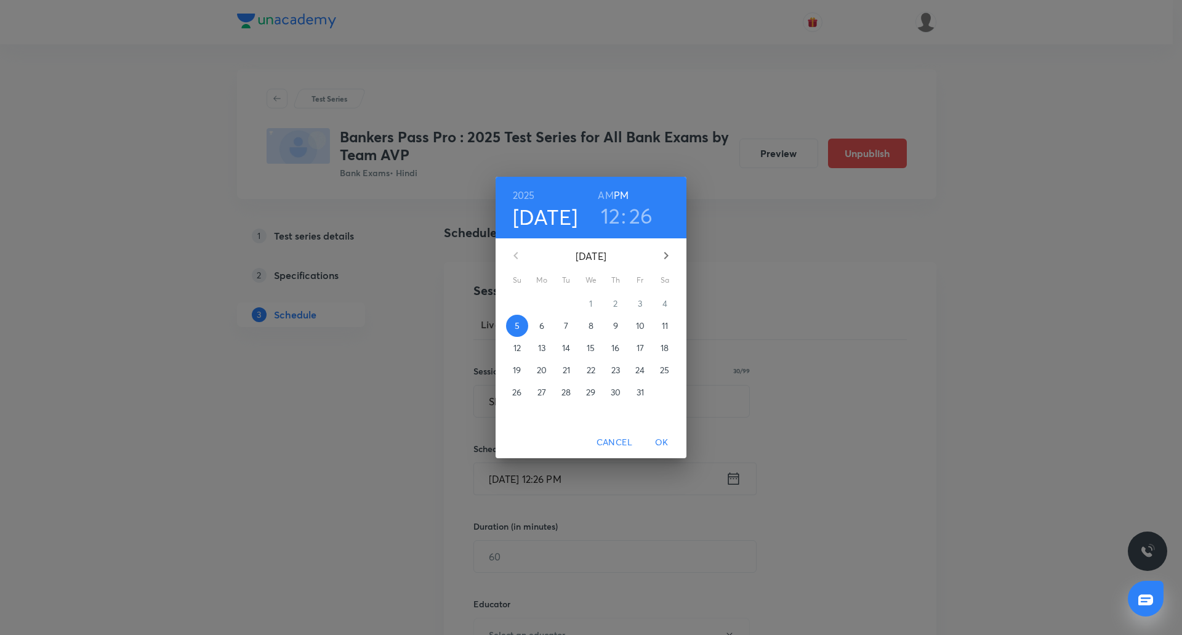
click at [661, 258] on icon "button" at bounding box center [666, 255] width 15 height 15
click at [641, 321] on p "7" at bounding box center [640, 326] width 4 height 12
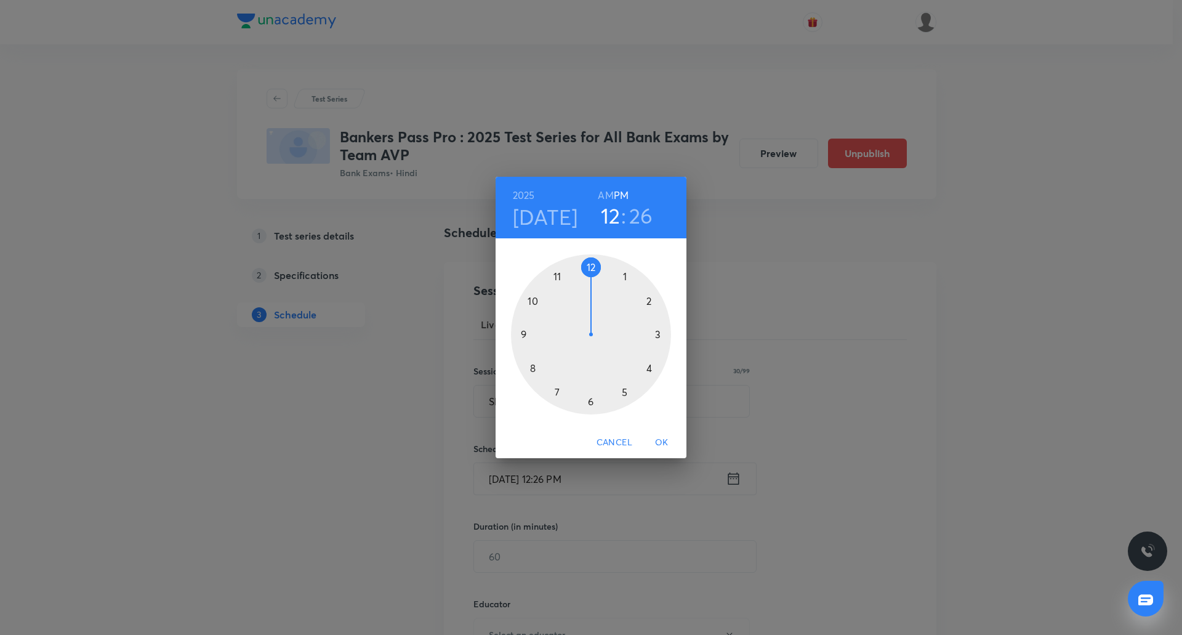
click at [531, 299] on div at bounding box center [591, 334] width 160 height 160
click at [591, 269] on div at bounding box center [591, 334] width 160 height 160
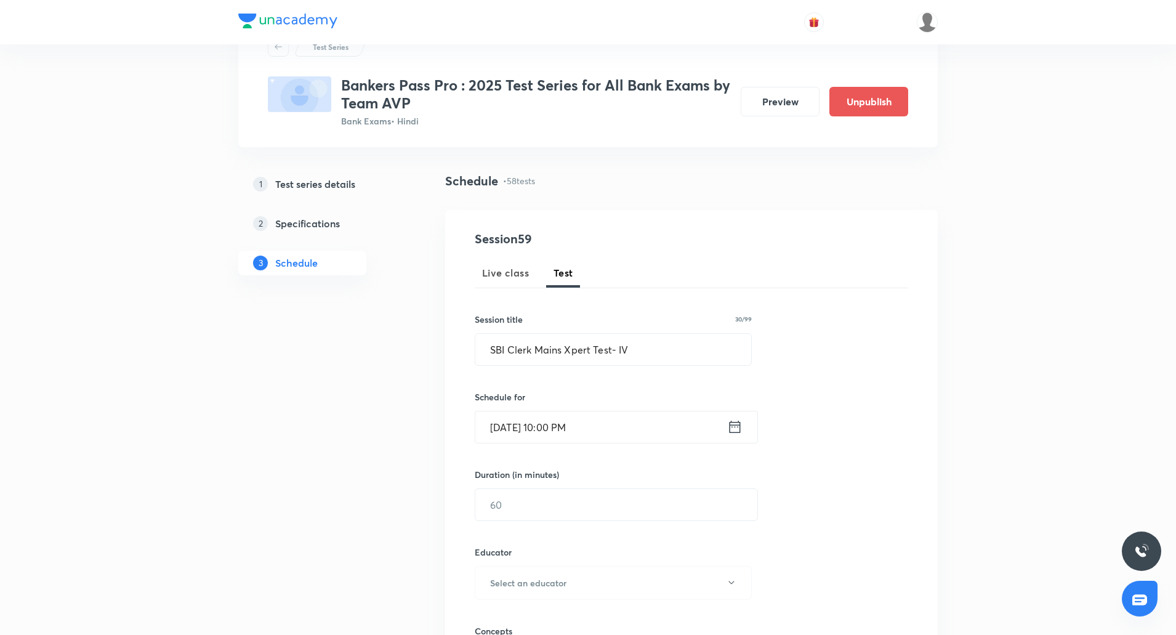
scroll to position [57, 0]
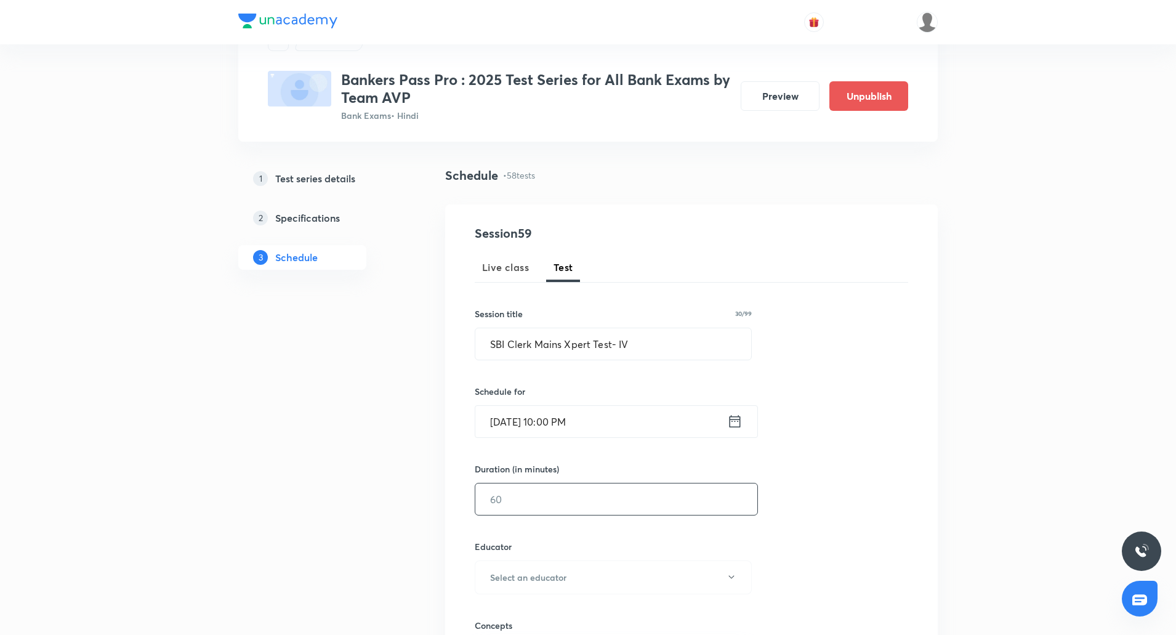
click at [554, 495] on input "text" at bounding box center [616, 498] width 282 height 31
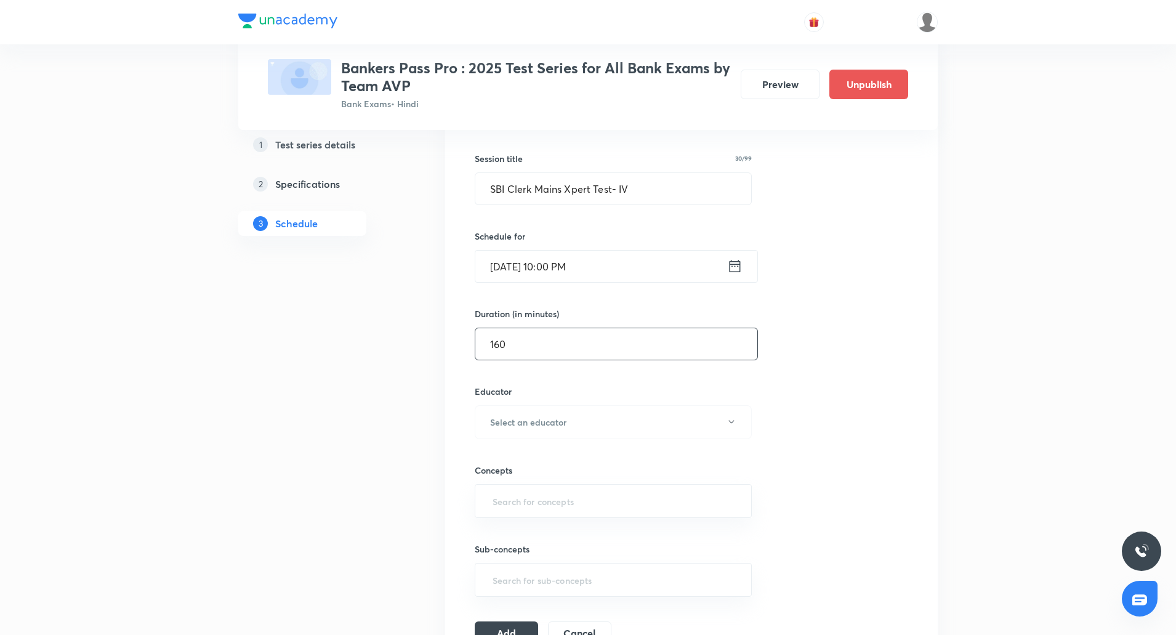
scroll to position [213, 0]
type input "160"
click at [558, 438] on div "Concepts ​" at bounding box center [613, 477] width 277 height 79
click at [558, 427] on h6 "Select an educator" at bounding box center [528, 421] width 76 height 13
click at [541, 536] on span "Sumit Kumar Verma" at bounding box center [617, 529] width 270 height 13
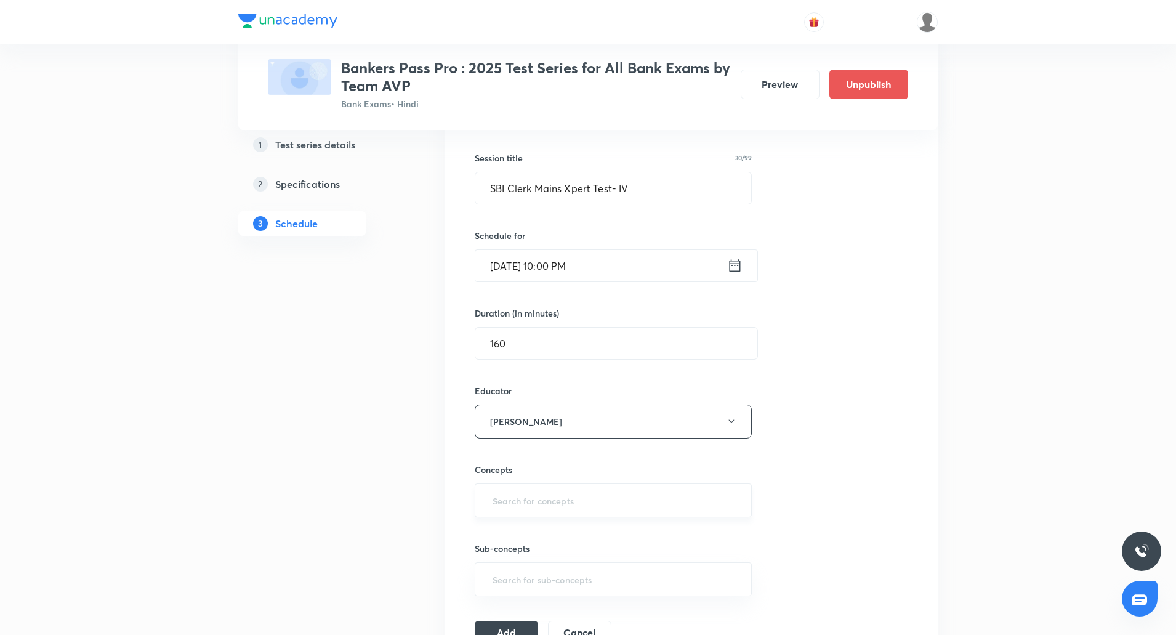
click at [570, 515] on div "​" at bounding box center [613, 500] width 277 height 34
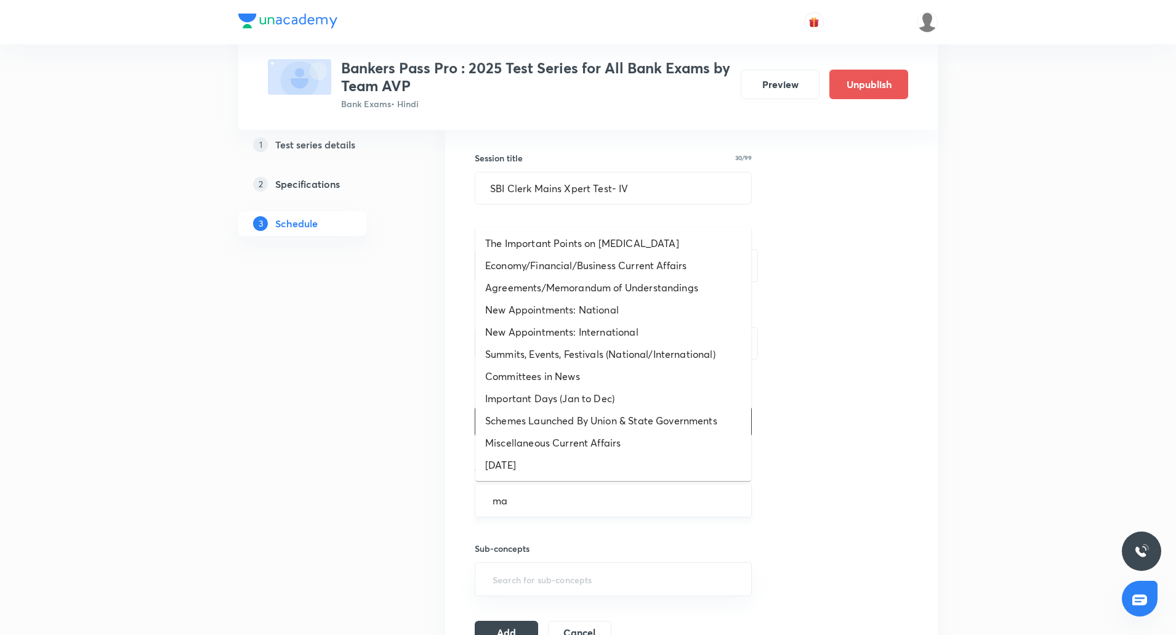
type input "mat"
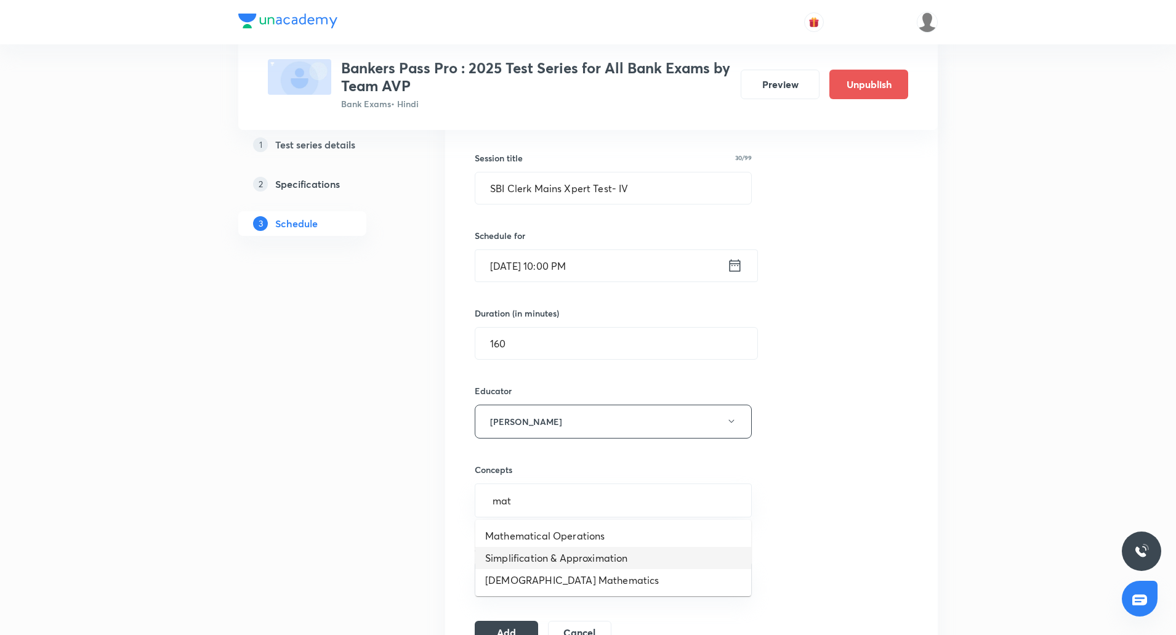
click at [576, 553] on li "Simplification & Approximation" at bounding box center [613, 558] width 276 height 22
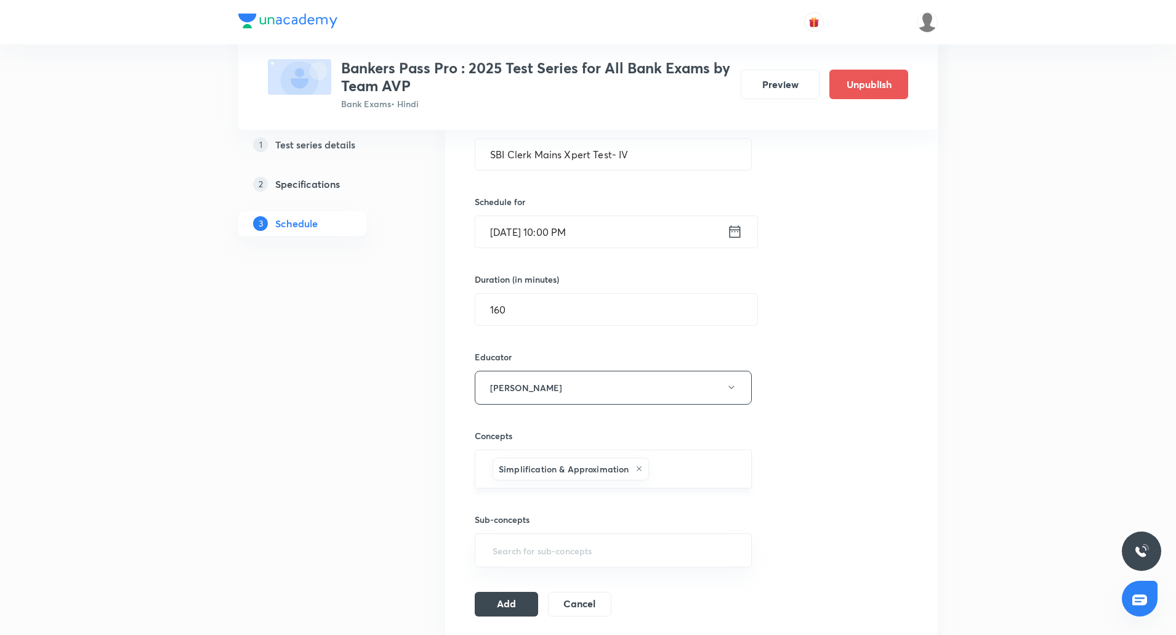
scroll to position [123, 0]
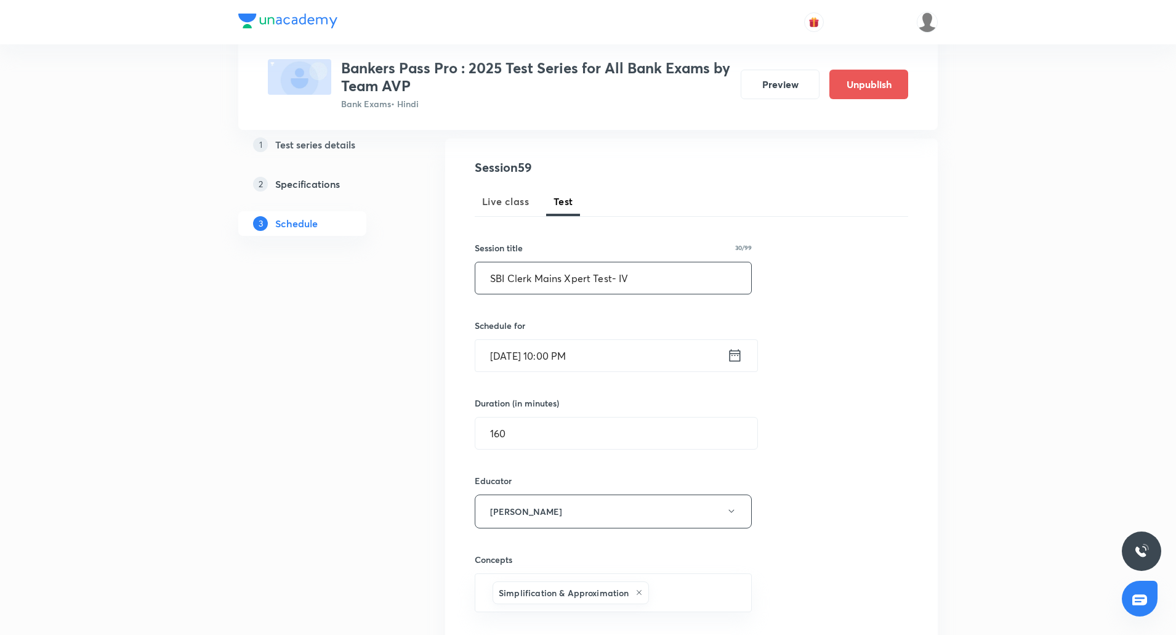
drag, startPoint x: 636, startPoint y: 286, endPoint x: 482, endPoint y: 289, distance: 154.0
click at [482, 289] on input "SBI Clerk Mains Xpert Test- IV" at bounding box center [613, 277] width 276 height 31
click at [639, 275] on input "SBI Clerk Mains Xpert Test- IV" at bounding box center [613, 277] width 276 height 31
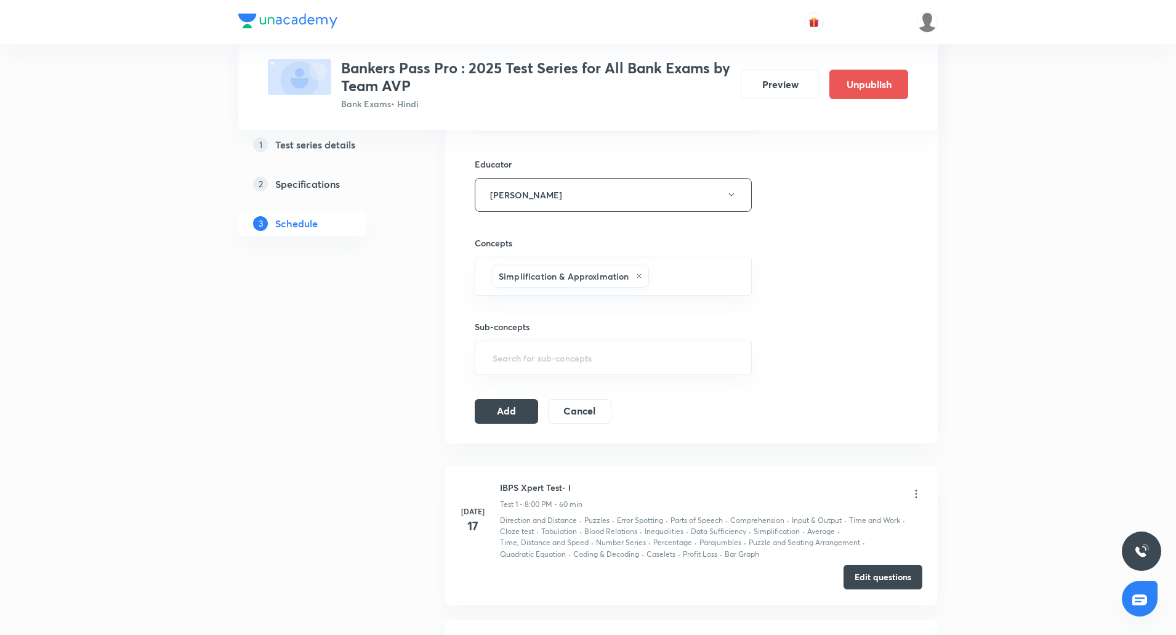
scroll to position [505, 0]
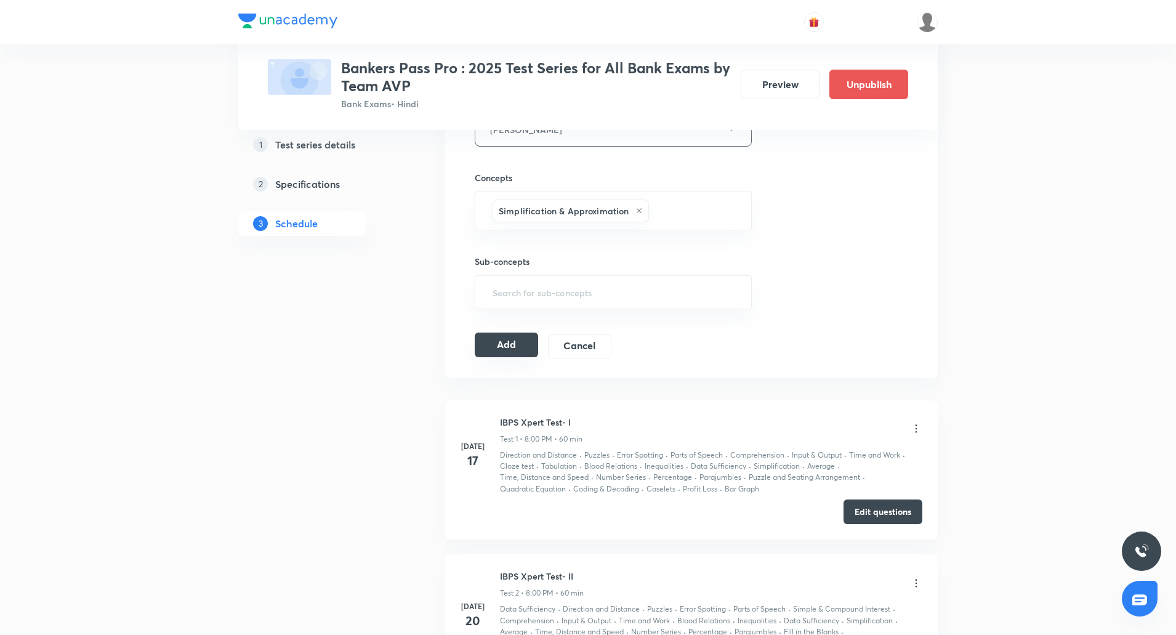
click at [514, 349] on button "Add" at bounding box center [506, 345] width 63 height 25
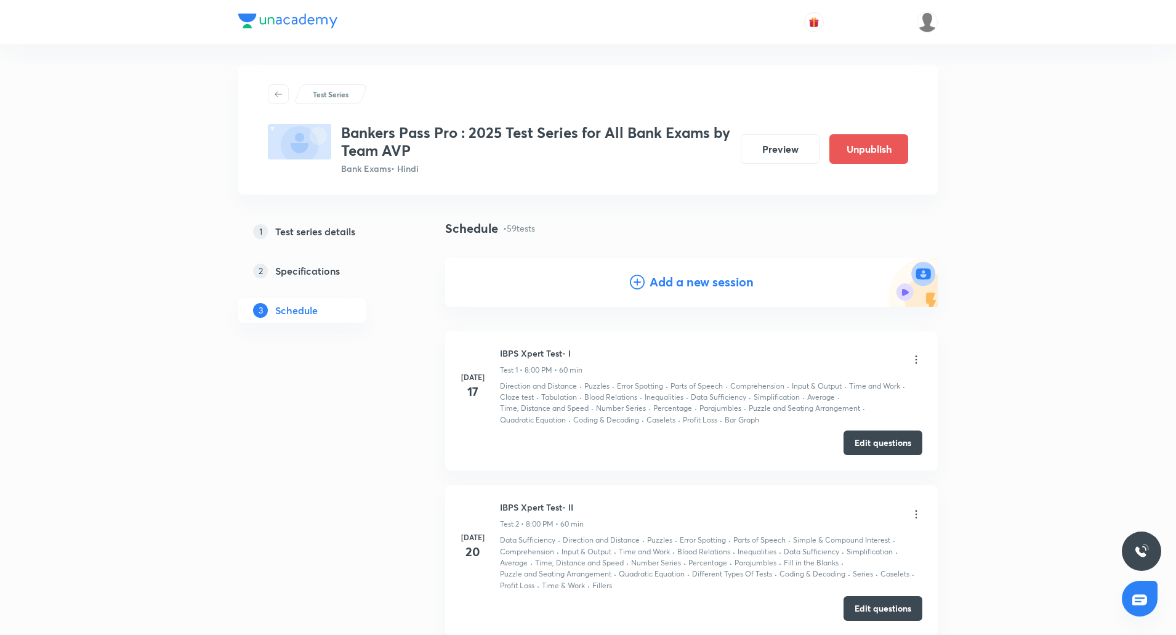
scroll to position [0, 0]
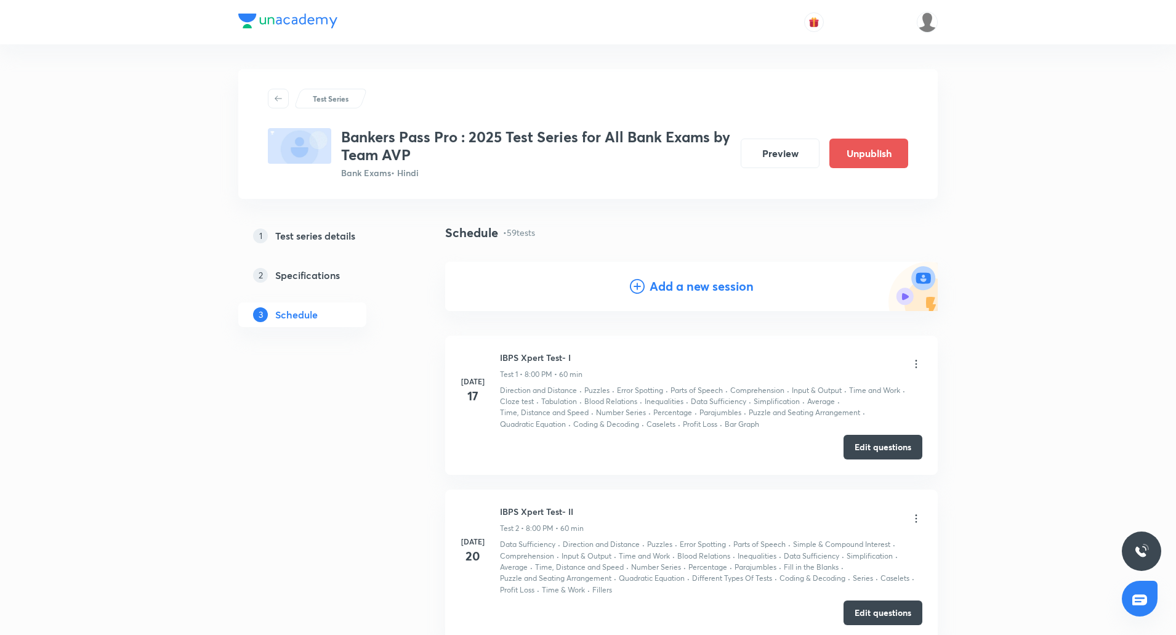
click at [683, 291] on h4 "Add a new session" at bounding box center [702, 286] width 104 height 18
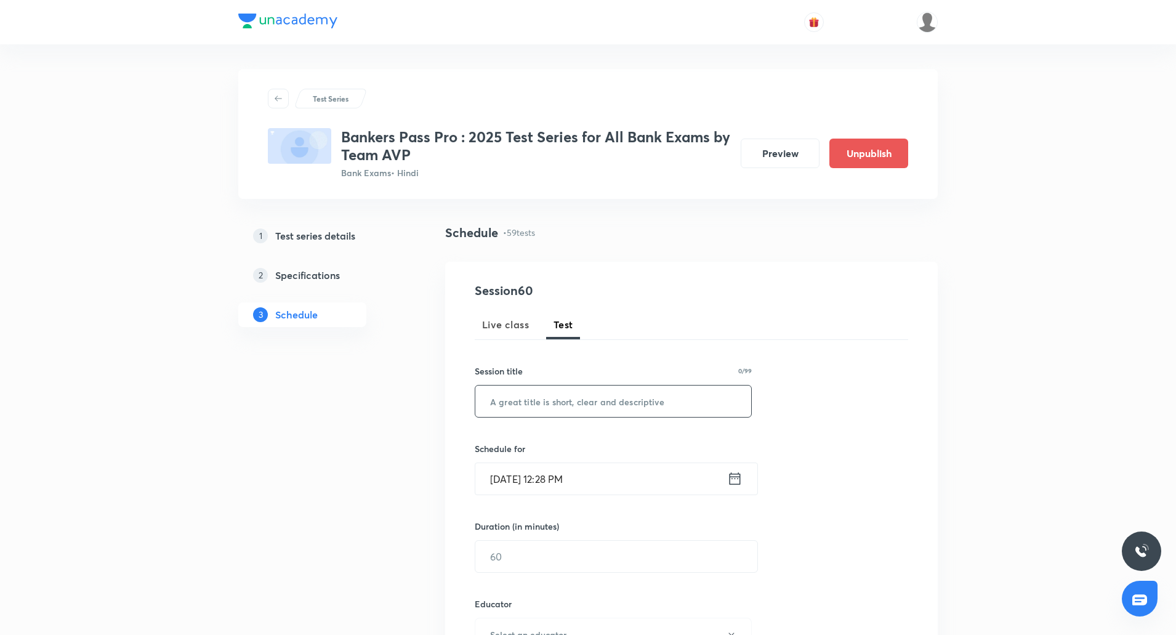
click at [600, 387] on input "text" at bounding box center [613, 401] width 276 height 31
paste input "SBI Clerk Mains Xpert Test- IV"
type input "SBI Clerk Mains Xpert Test- V"
click at [501, 480] on input "Oct 5, 2025, 12:28 PM" at bounding box center [601, 478] width 252 height 31
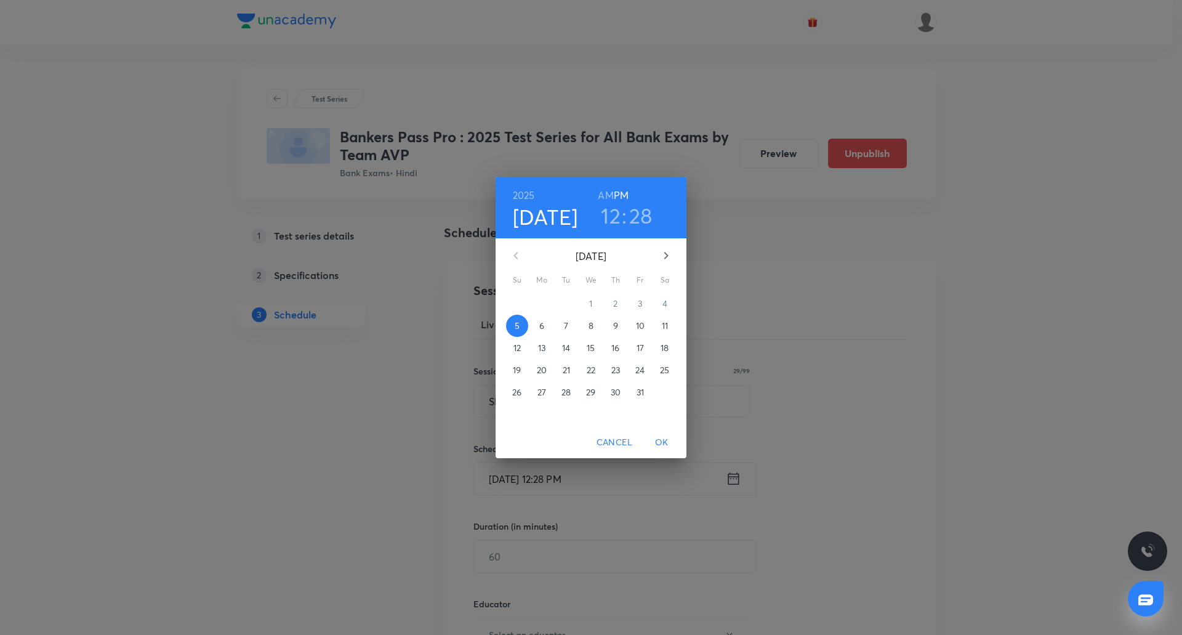
click at [665, 254] on icon "button" at bounding box center [666, 255] width 15 height 15
click at [646, 348] on span "14" at bounding box center [640, 348] width 22 height 12
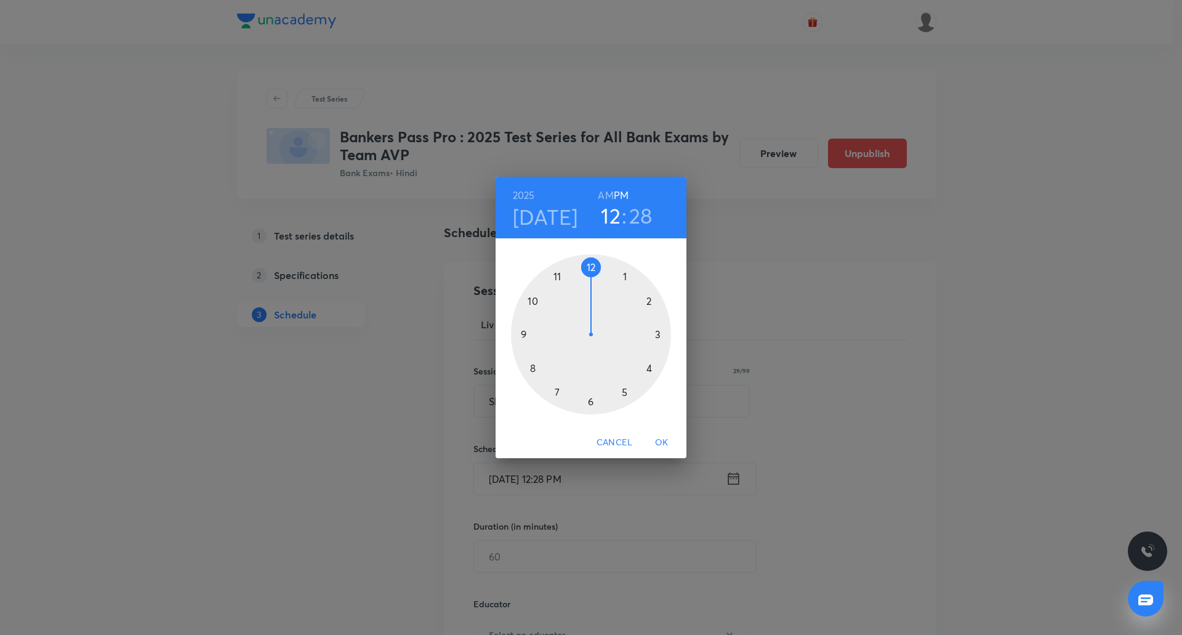
click at [533, 299] on div at bounding box center [591, 334] width 160 height 160
click at [592, 268] on div at bounding box center [591, 334] width 160 height 160
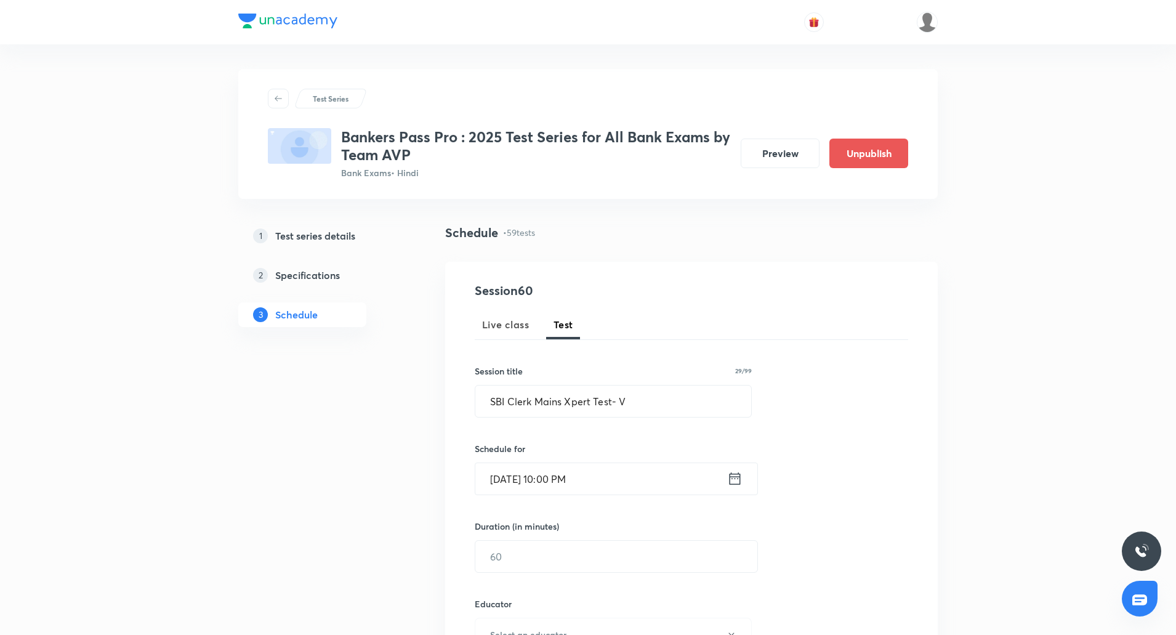
scroll to position [86, 0]
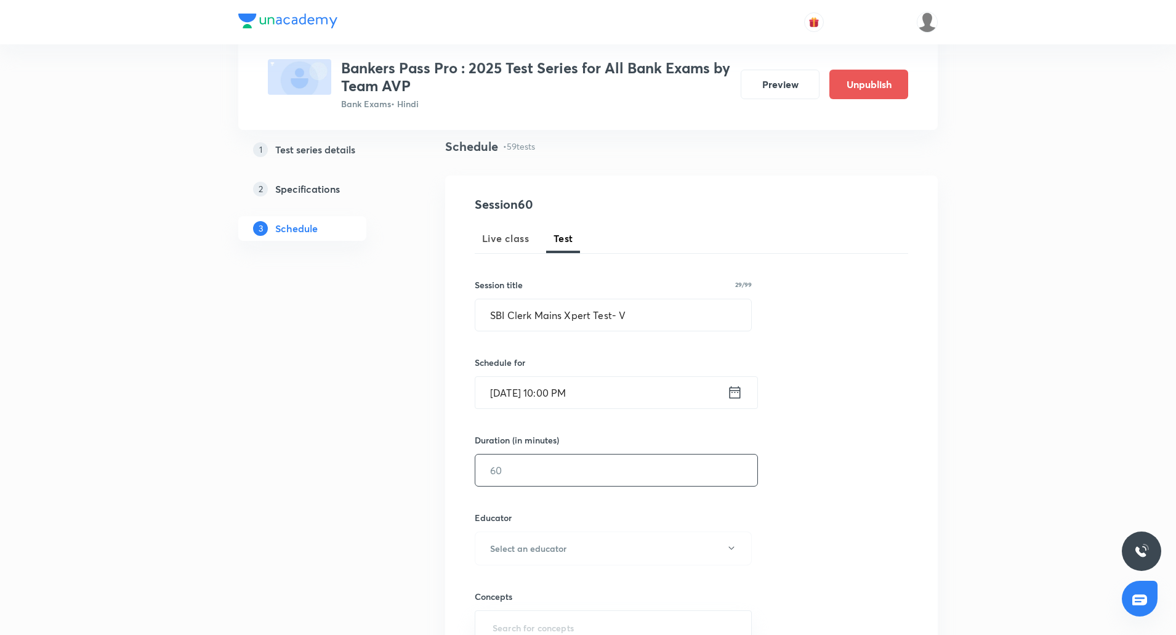
click at [570, 479] on input "text" at bounding box center [616, 470] width 282 height 31
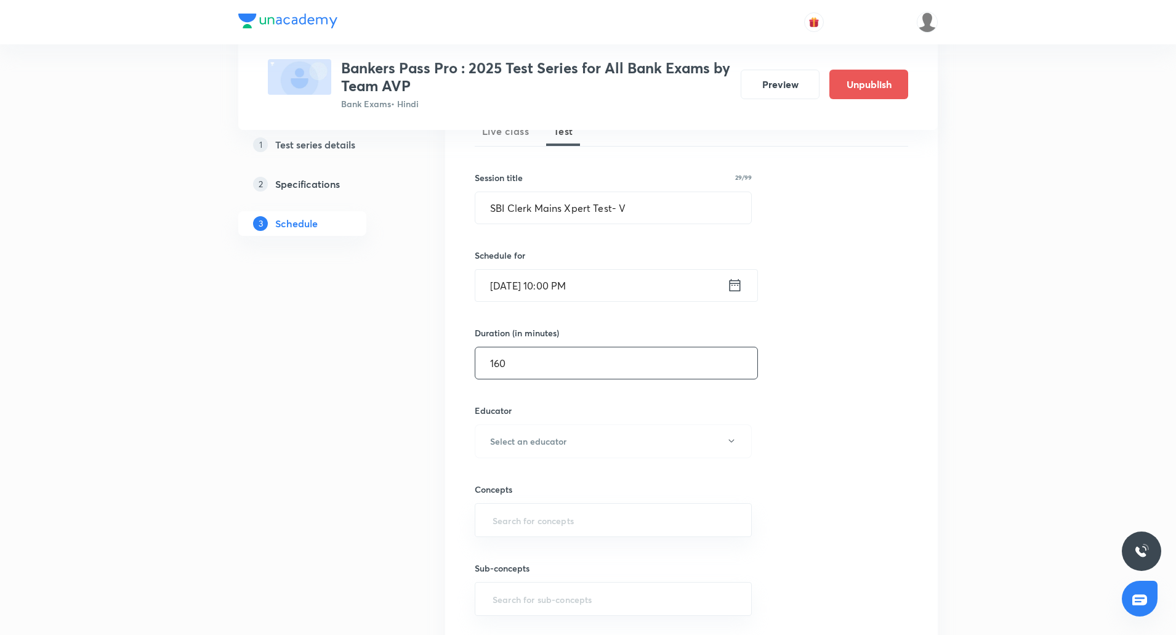
scroll to position [194, 0]
type input "160"
click at [554, 440] on h6 "Select an educator" at bounding box center [528, 440] width 76 height 13
click at [539, 522] on span "Puneet Kumar Sharma" at bounding box center [617, 526] width 270 height 13
click at [546, 514] on input "text" at bounding box center [613, 519] width 246 height 23
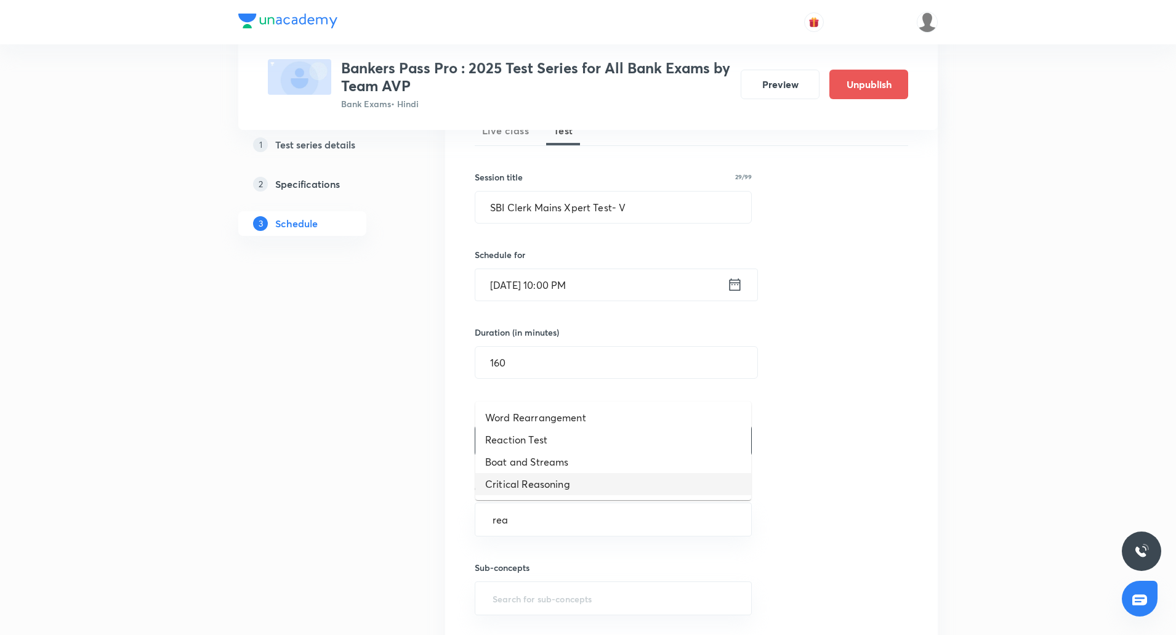
type input "rea"
click at [769, 488] on div "Session 60 Live class Test Session title 29/99 SBI Clerk Mains Xpert Test- V ​ …" at bounding box center [692, 375] width 434 height 577
click at [583, 523] on input "text" at bounding box center [613, 519] width 246 height 23
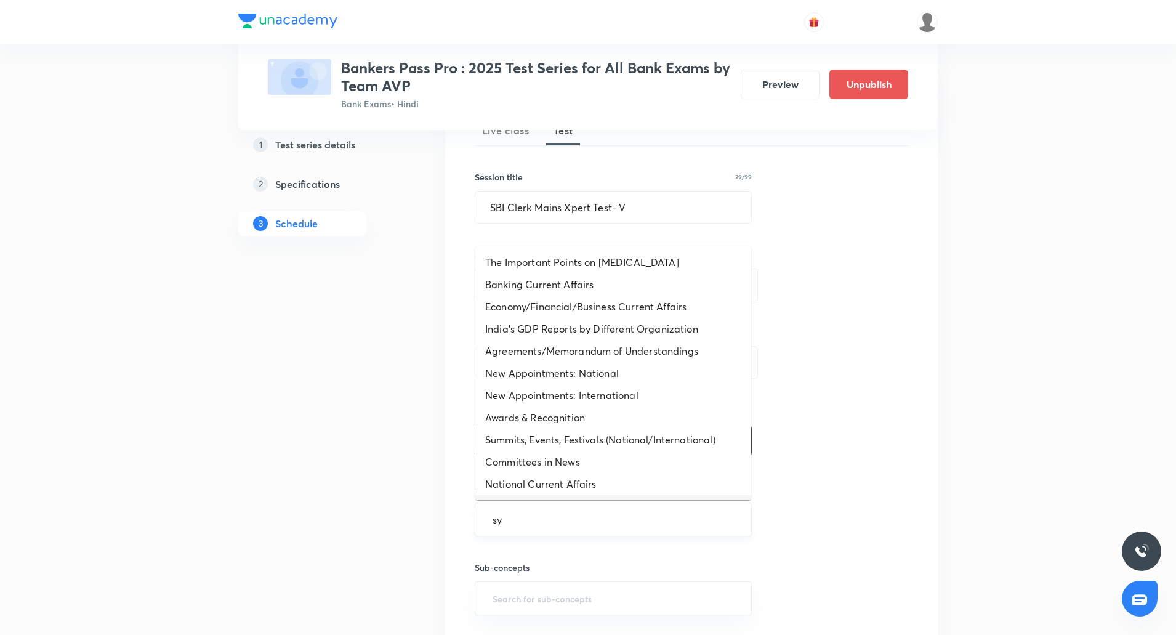
type input "syl"
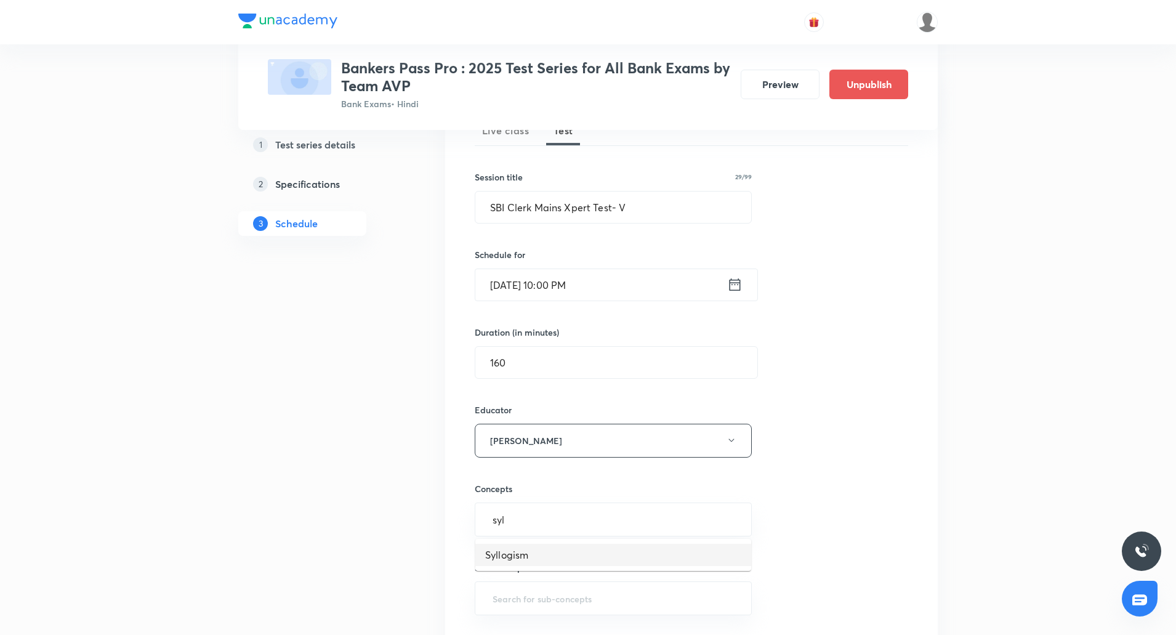
click at [549, 552] on li "Syllogism" at bounding box center [613, 555] width 276 height 22
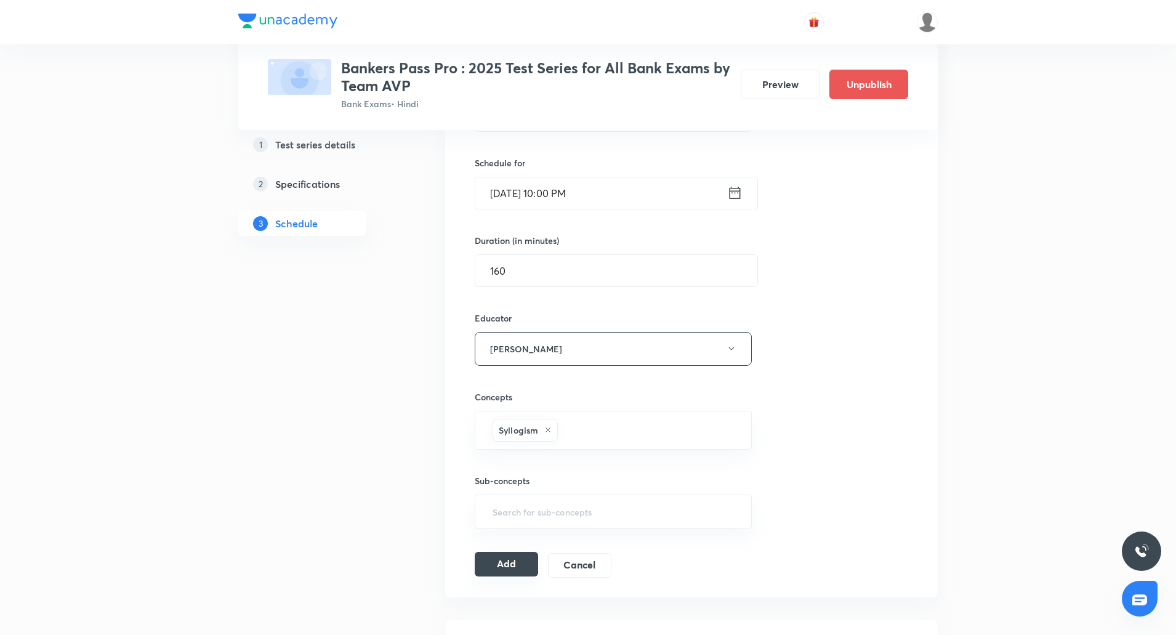
click at [517, 557] on button "Add" at bounding box center [506, 564] width 63 height 25
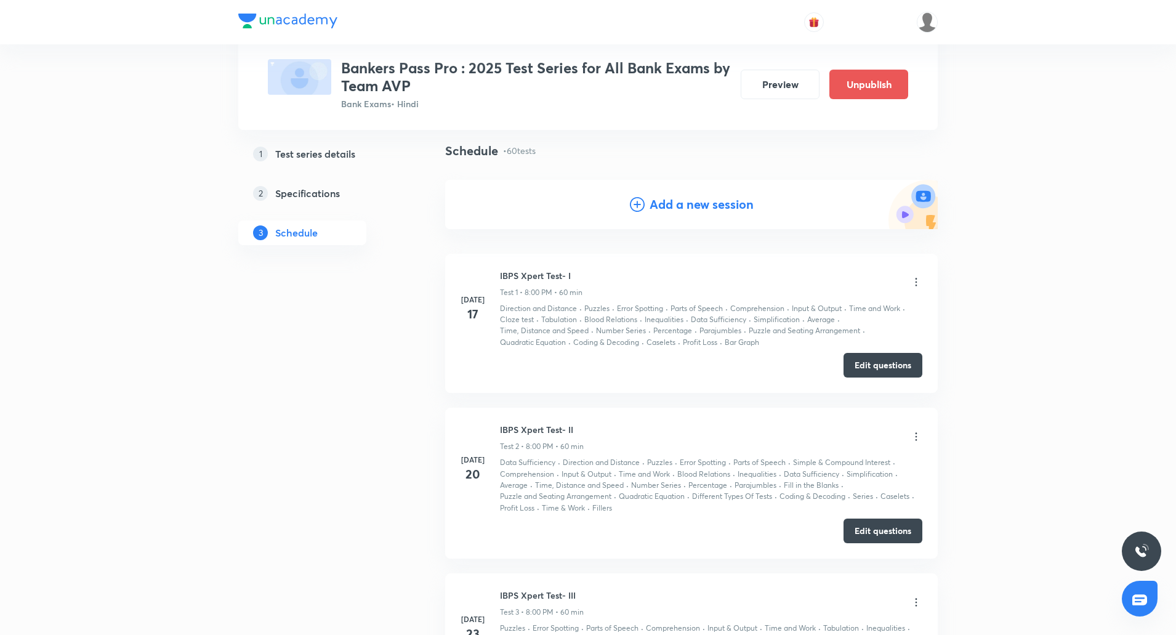
scroll to position [0, 0]
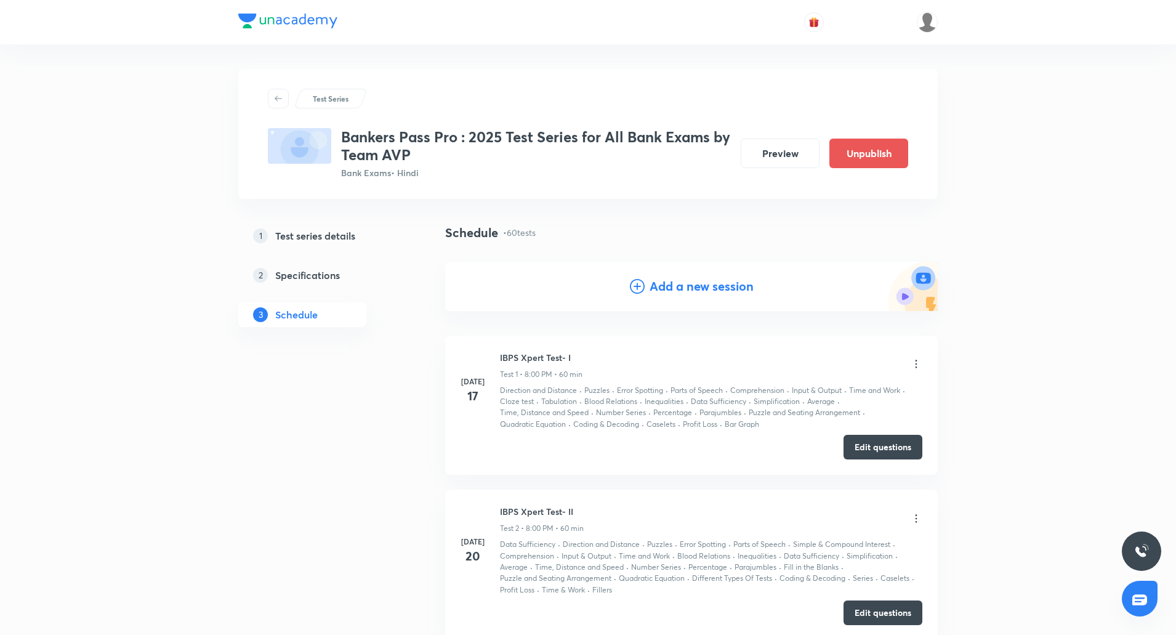
click at [704, 285] on h4 "Add a new session" at bounding box center [702, 286] width 104 height 18
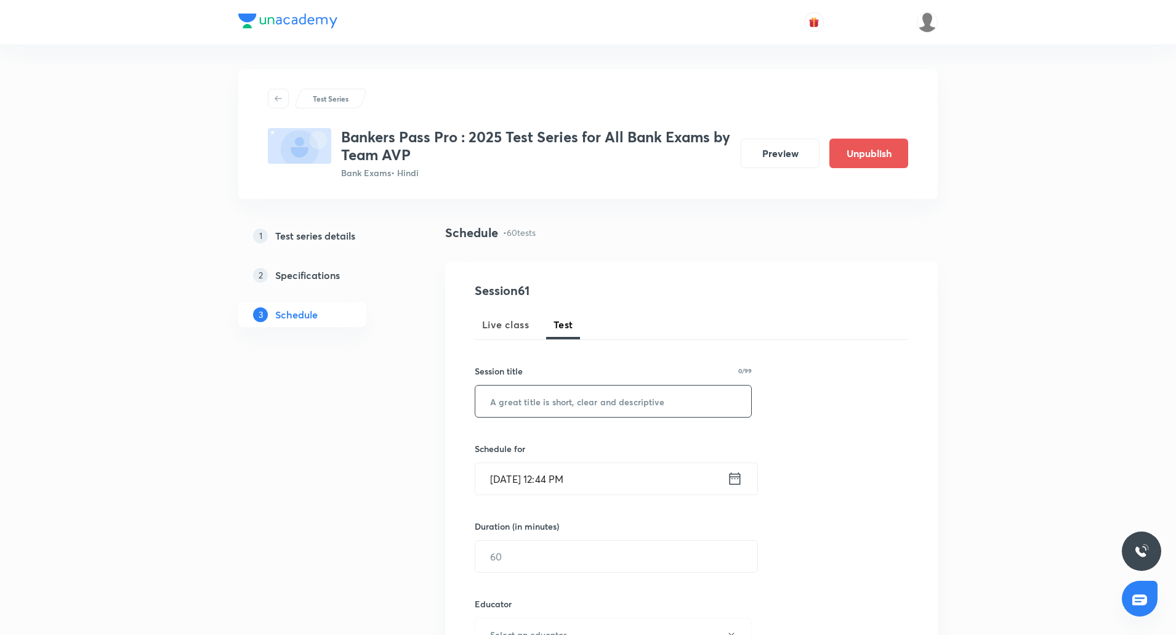
click at [560, 392] on input "text" at bounding box center [613, 401] width 276 height 31
paste input "IBPS Clerk Mains Xpert Test- I"
type input "IBPS Clerk Mains Xpert Test- I"
click at [504, 484] on input "Oct 5, 2025, 12:44 PM" at bounding box center [601, 478] width 252 height 31
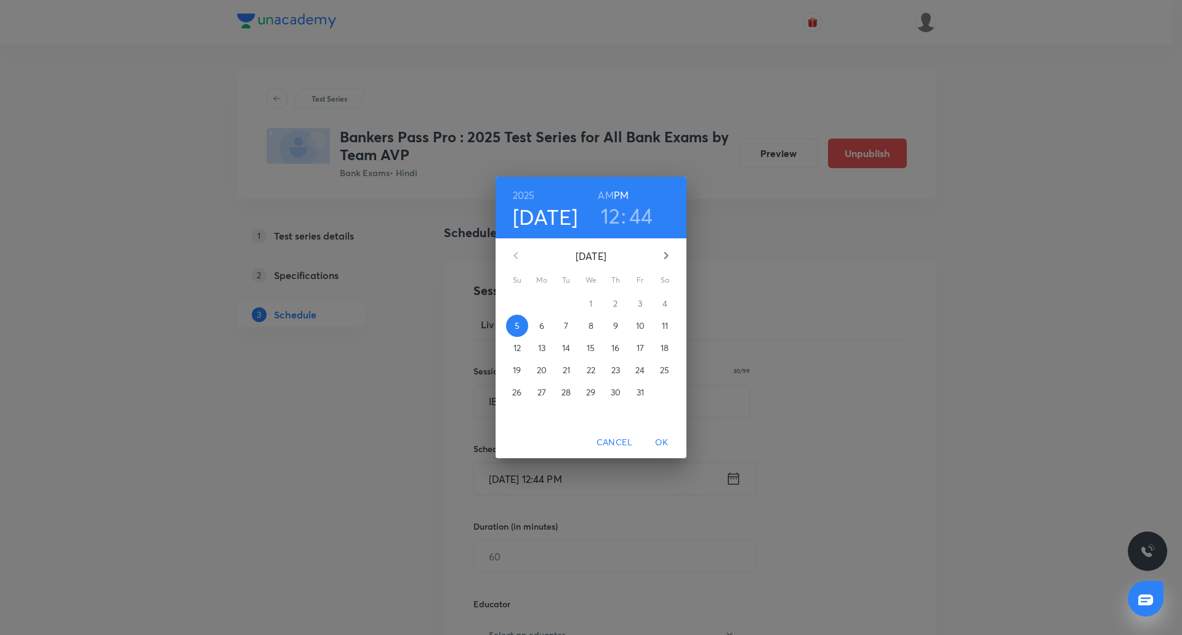
click at [641, 349] on p "17" at bounding box center [640, 348] width 7 height 12
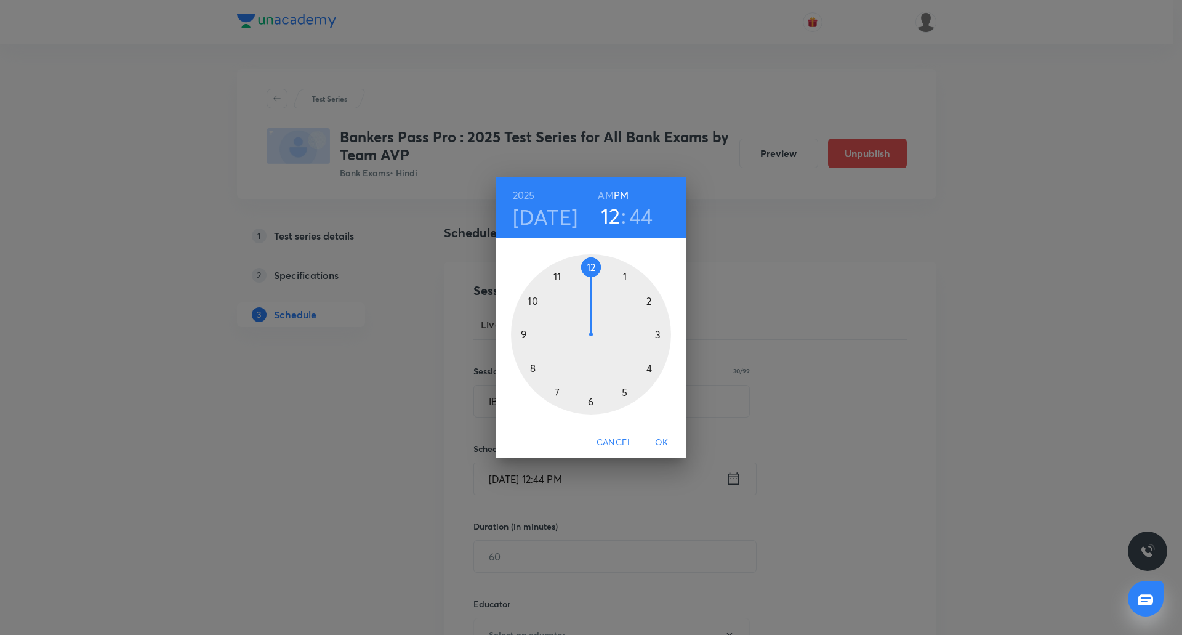
click at [628, 392] on div at bounding box center [591, 334] width 160 height 160
click at [591, 262] on div at bounding box center [591, 334] width 160 height 160
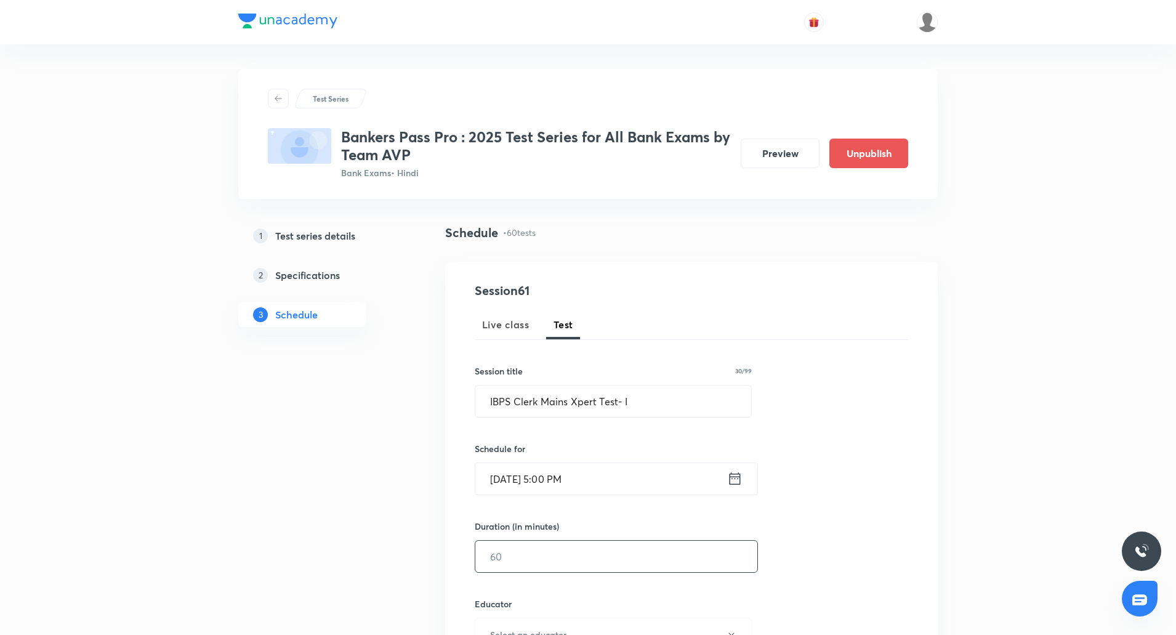
click at [524, 544] on input "text" at bounding box center [616, 556] width 282 height 31
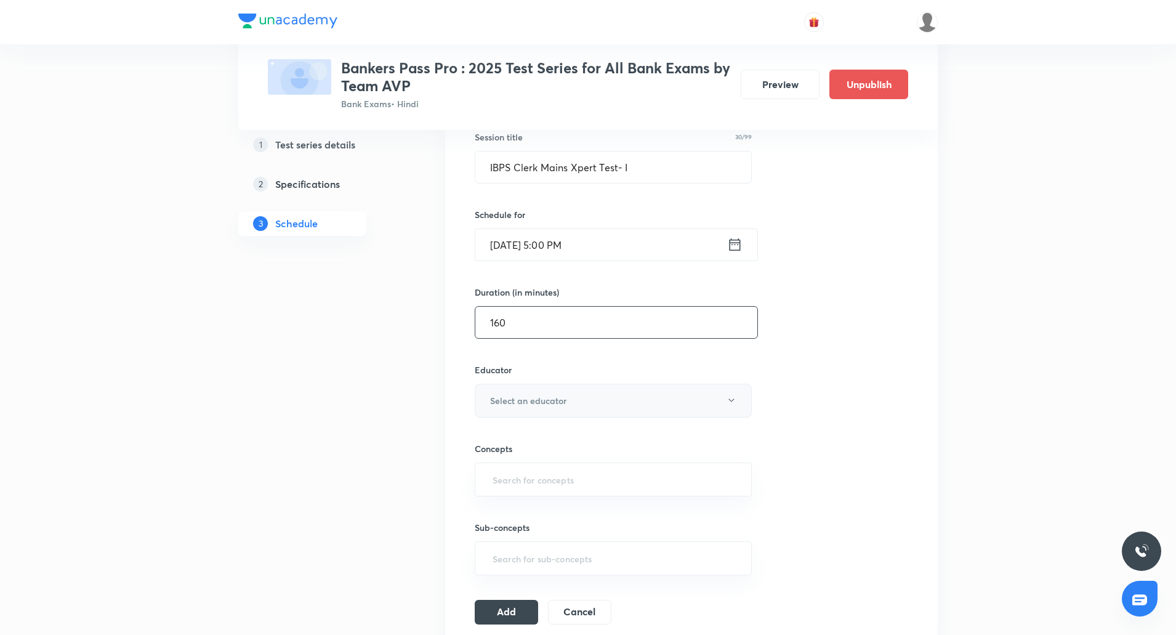
scroll to position [243, 0]
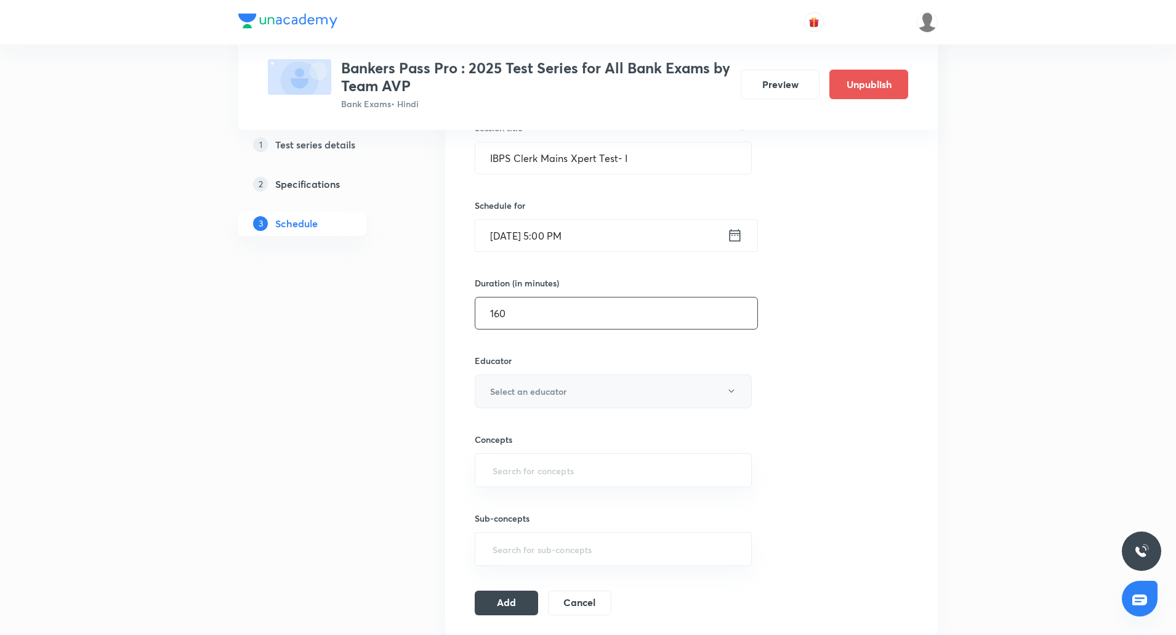
type input "160"
click at [561, 397] on h6 "Select an educator" at bounding box center [528, 391] width 76 height 13
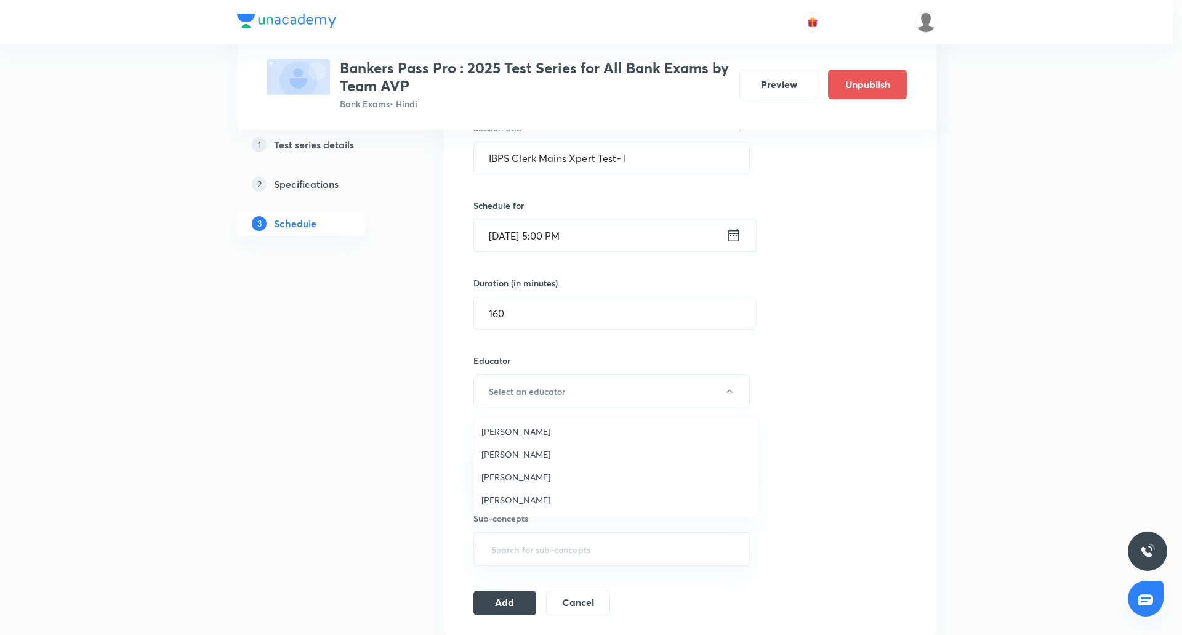
click at [535, 427] on span "Abhijeet Mishra" at bounding box center [617, 431] width 270 height 13
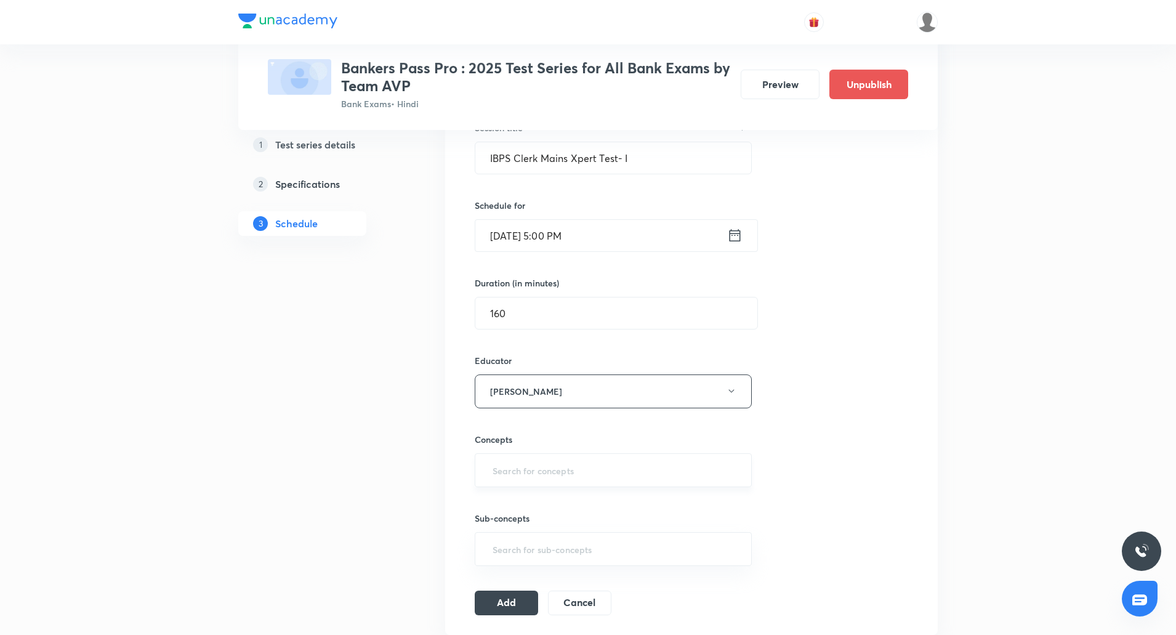
click at [541, 456] on div "​" at bounding box center [613, 470] width 277 height 34
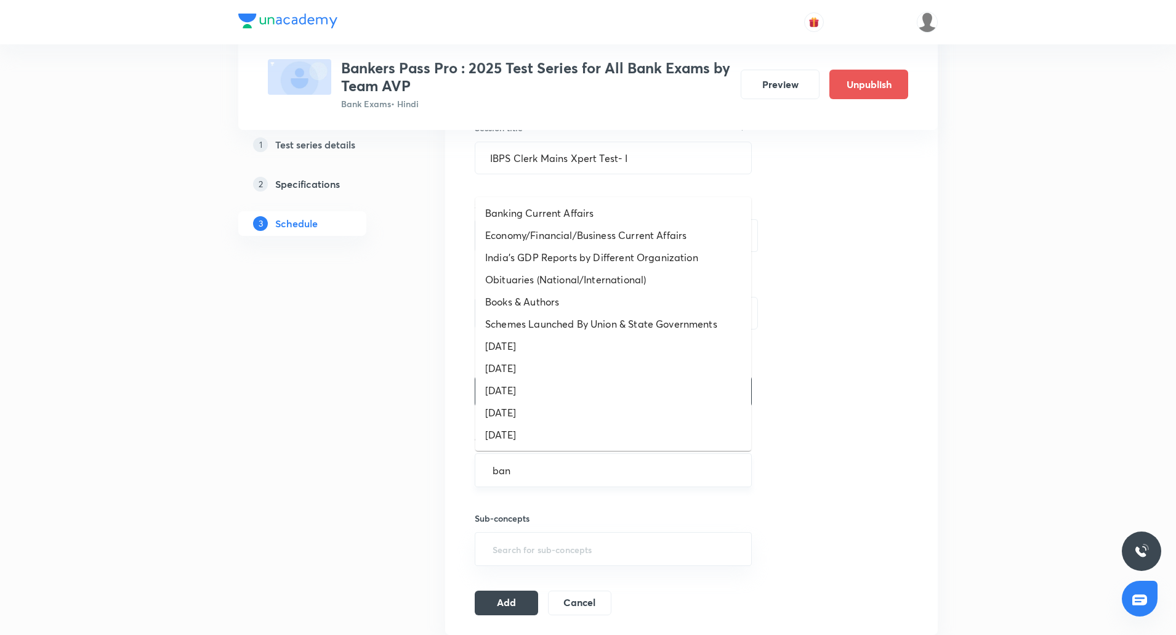
type input "bank"
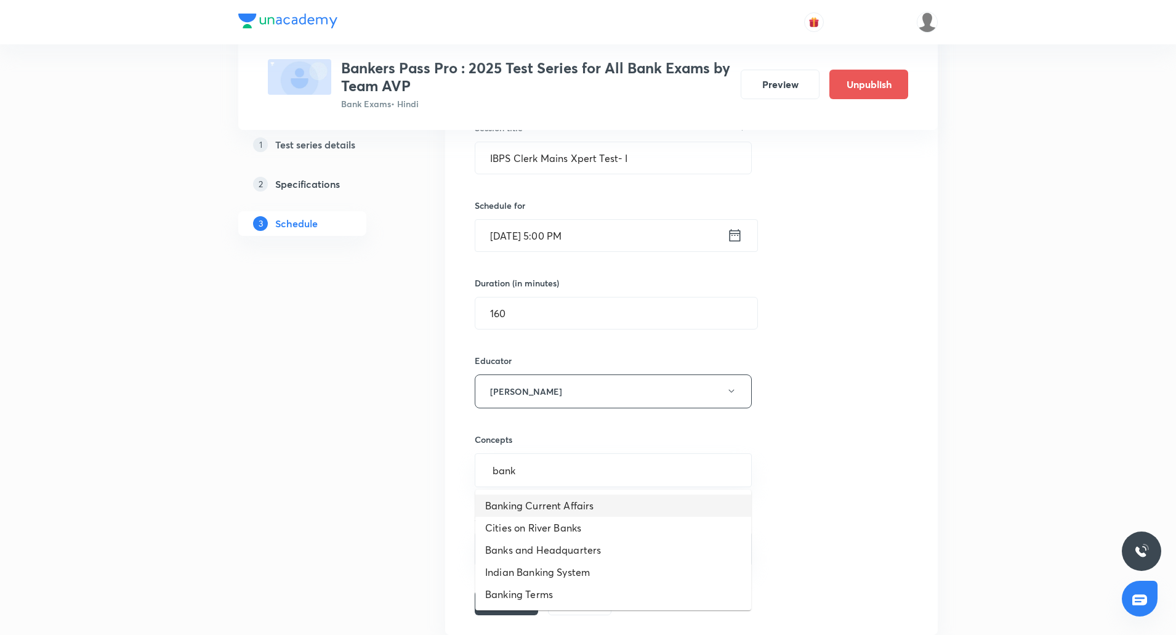
click at [538, 512] on li "Banking Current Affairs" at bounding box center [613, 506] width 276 height 22
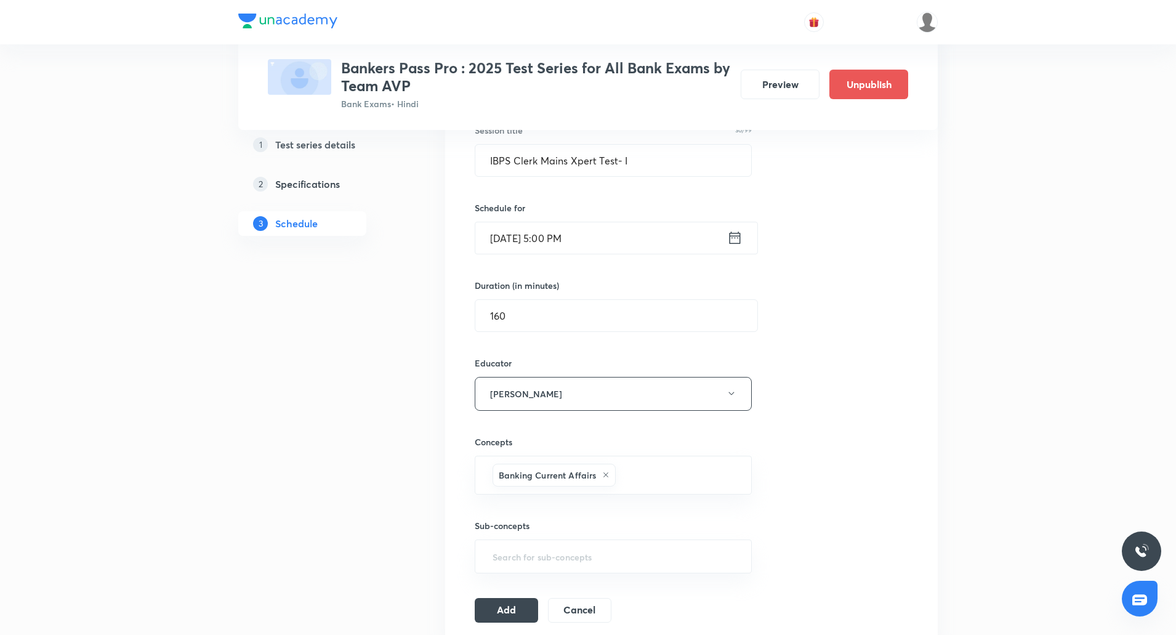
scroll to position [196, 0]
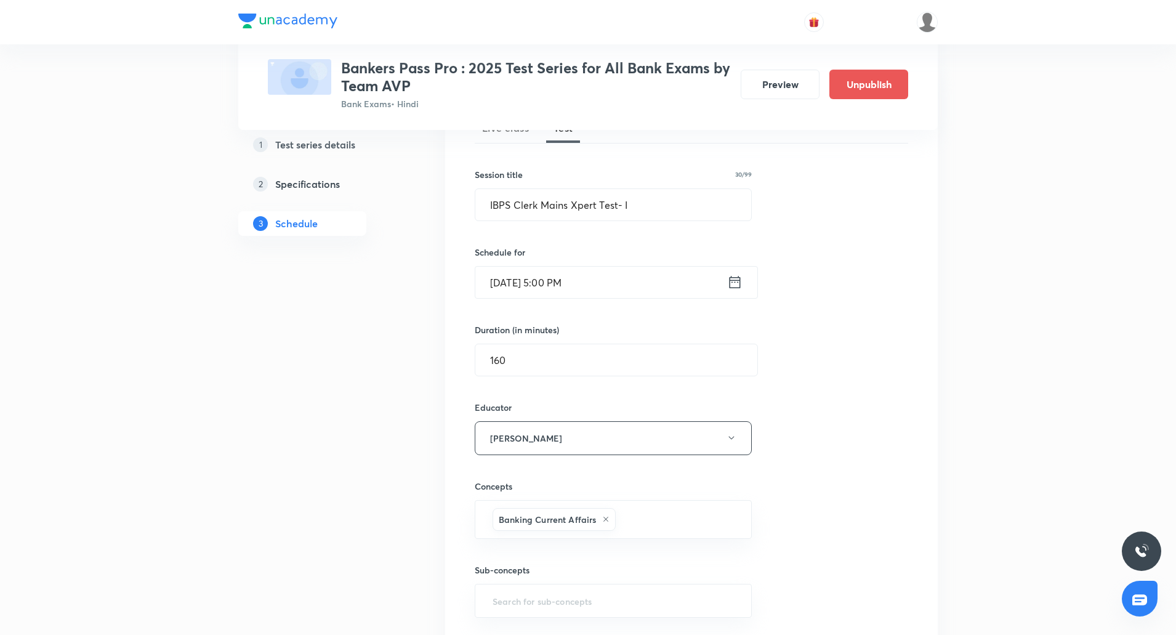
click at [826, 431] on div "Session 61 Live class Test Session title 30/99 IBPS Clerk Mains Xpert Test- I ​…" at bounding box center [692, 376] width 434 height 582
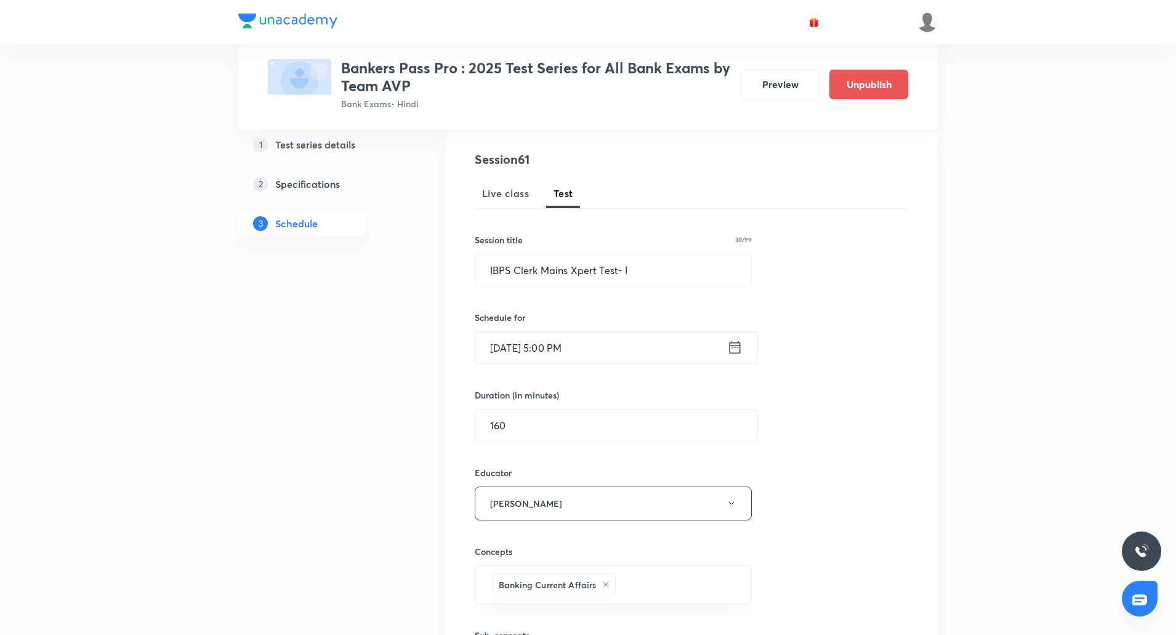
scroll to position [121, 0]
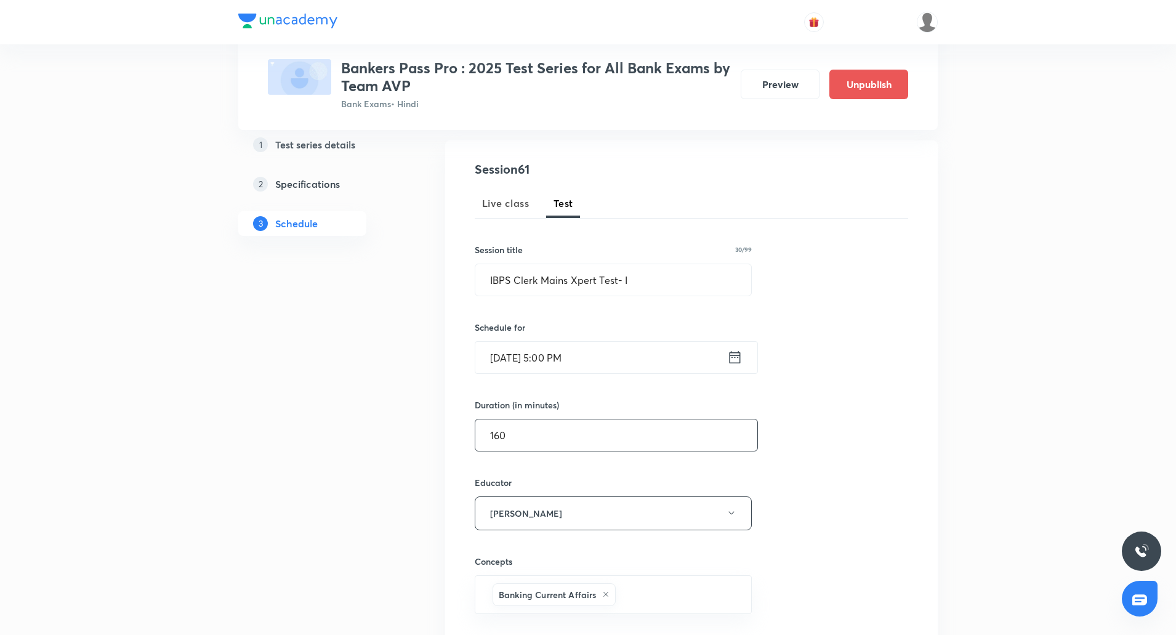
click at [567, 437] on input "160" at bounding box center [616, 434] width 282 height 31
type input "1"
type input "120"
click at [663, 290] on input "IBPS Clerk Mains Xpert Test- I" at bounding box center [613, 279] width 276 height 31
click at [876, 537] on div "Session 61 Live class Test Session title 30/99 IBPS Clerk Mains Xpert Test- I ​…" at bounding box center [692, 451] width 434 height 582
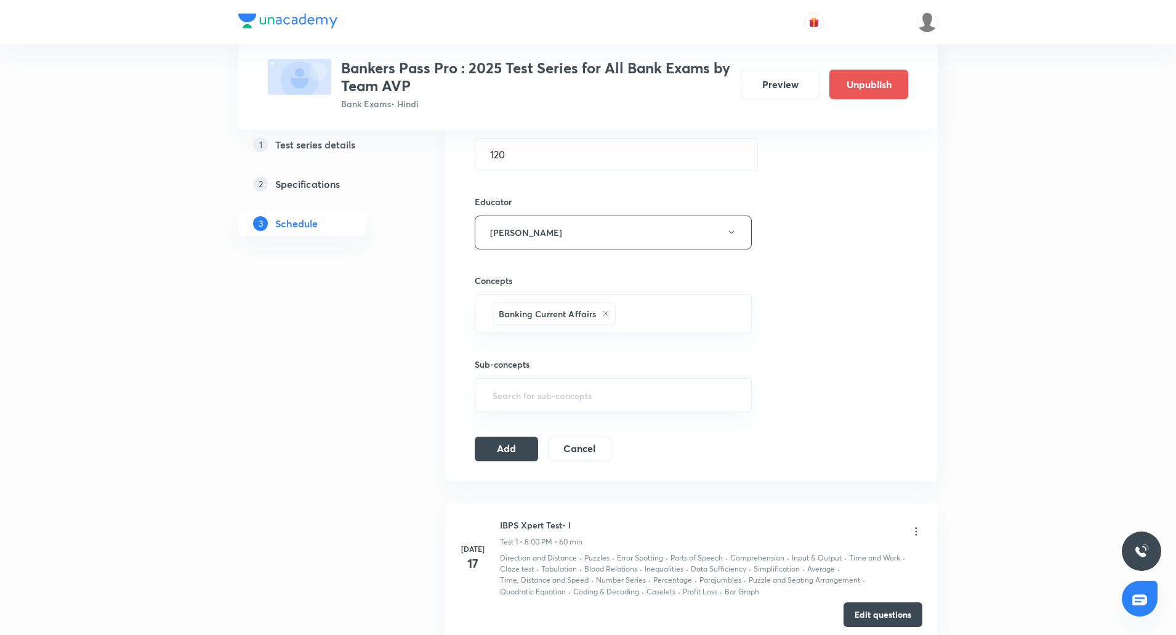
scroll to position [403, 0]
click at [515, 452] on button "Add" at bounding box center [506, 447] width 63 height 25
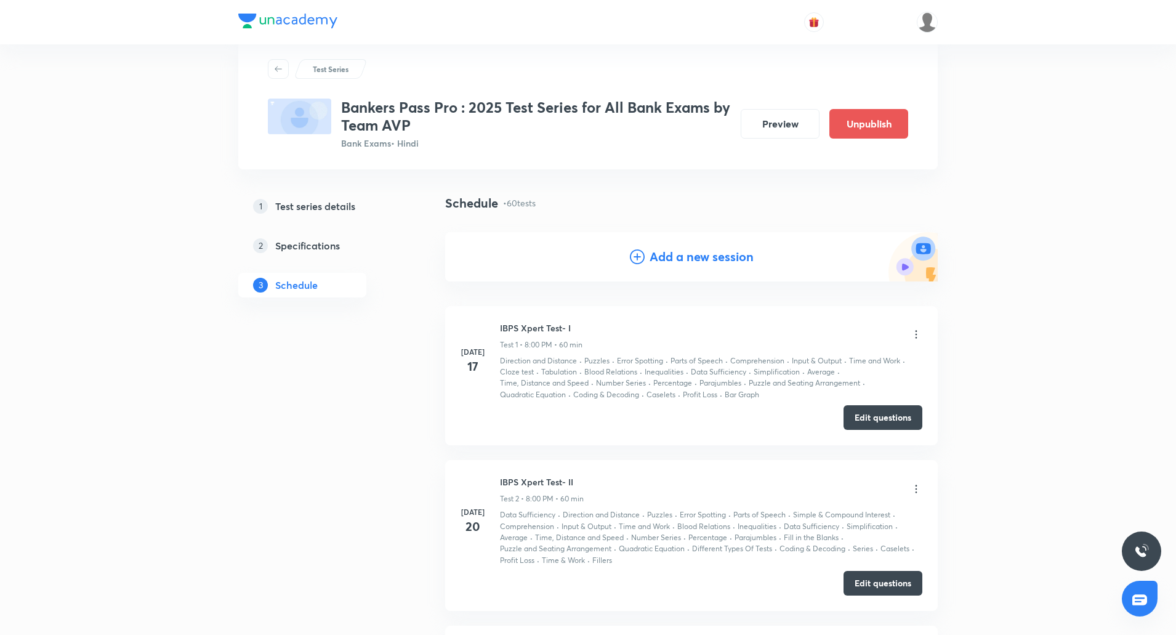
scroll to position [0, 0]
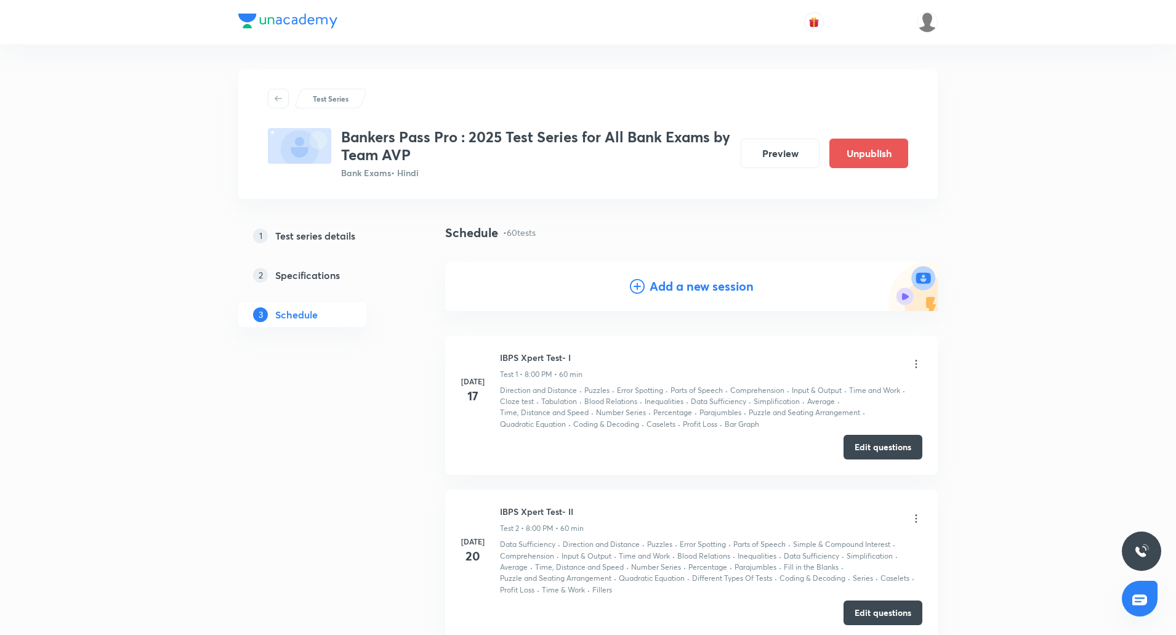
click at [697, 283] on h4 "Add a new session" at bounding box center [702, 286] width 104 height 18
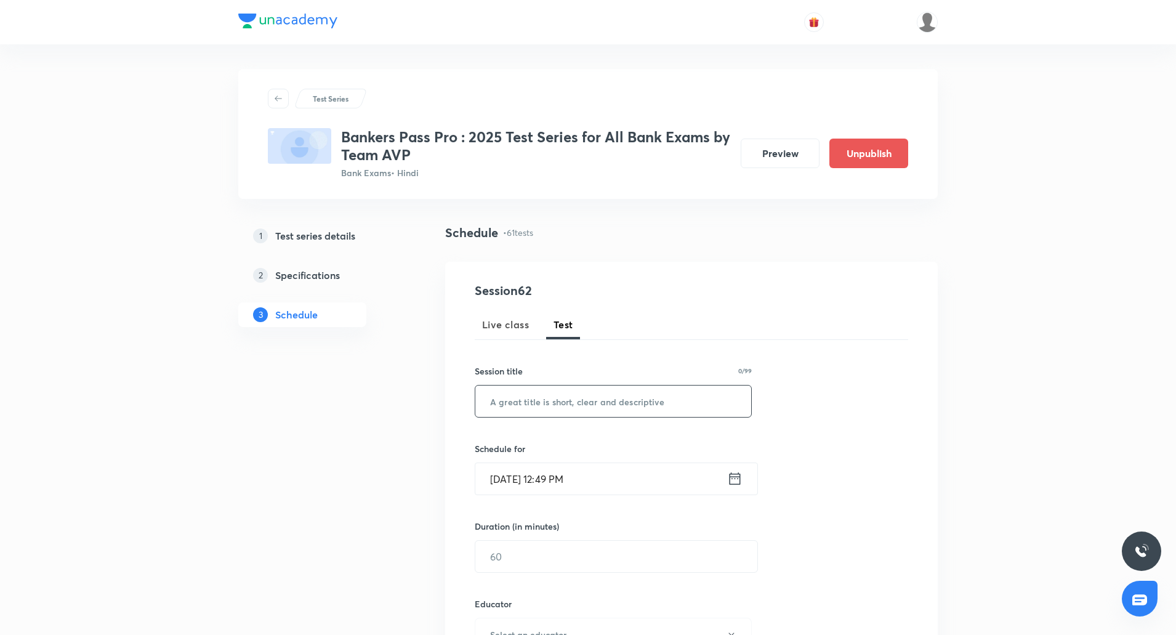
click at [555, 410] on input "text" at bounding box center [613, 401] width 276 height 31
paste input "IBPS Clerk Mains Xpert Test- I"
type input "IBPS Clerk Mains Xpert Test- II"
click at [552, 561] on input "text" at bounding box center [616, 556] width 282 height 31
type input "120"
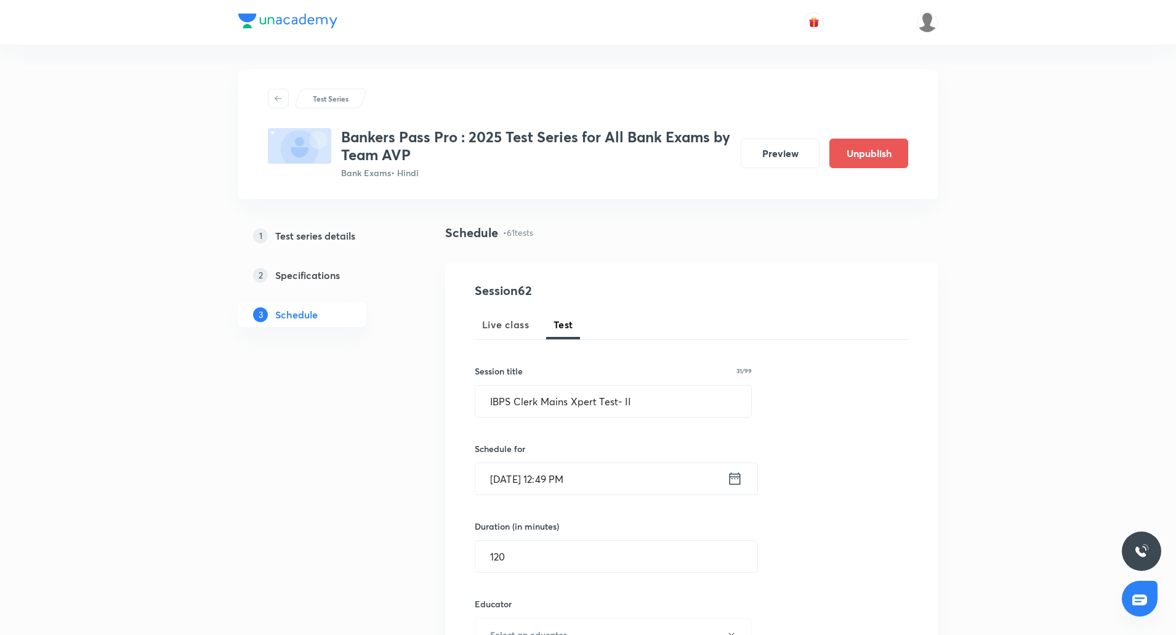
click at [499, 477] on input "Oct 5, 2025, 12:49 PM" at bounding box center [601, 478] width 252 height 31
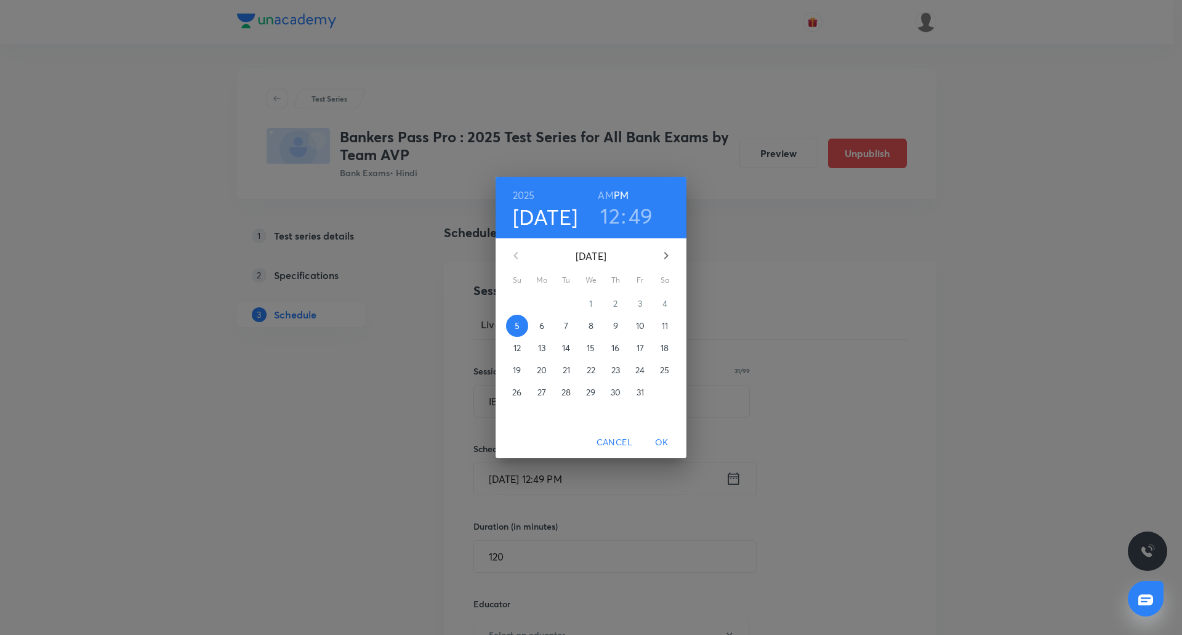
click at [641, 392] on p "31" at bounding box center [640, 392] width 7 height 12
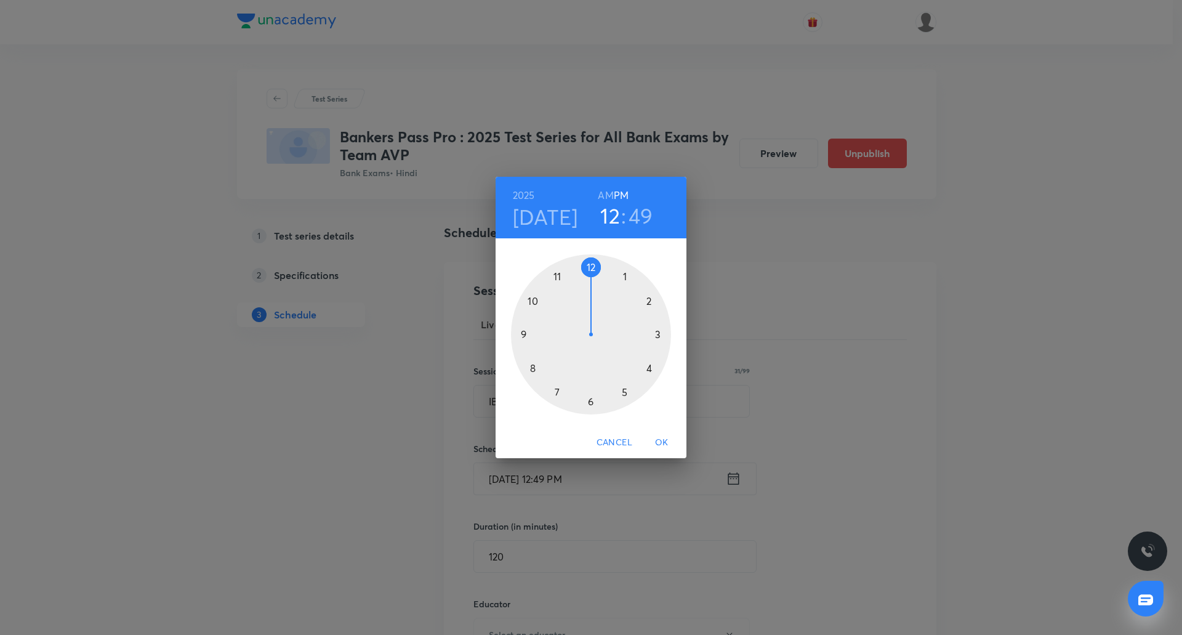
click at [623, 393] on div at bounding box center [591, 334] width 160 height 160
click at [591, 269] on div at bounding box center [591, 334] width 160 height 160
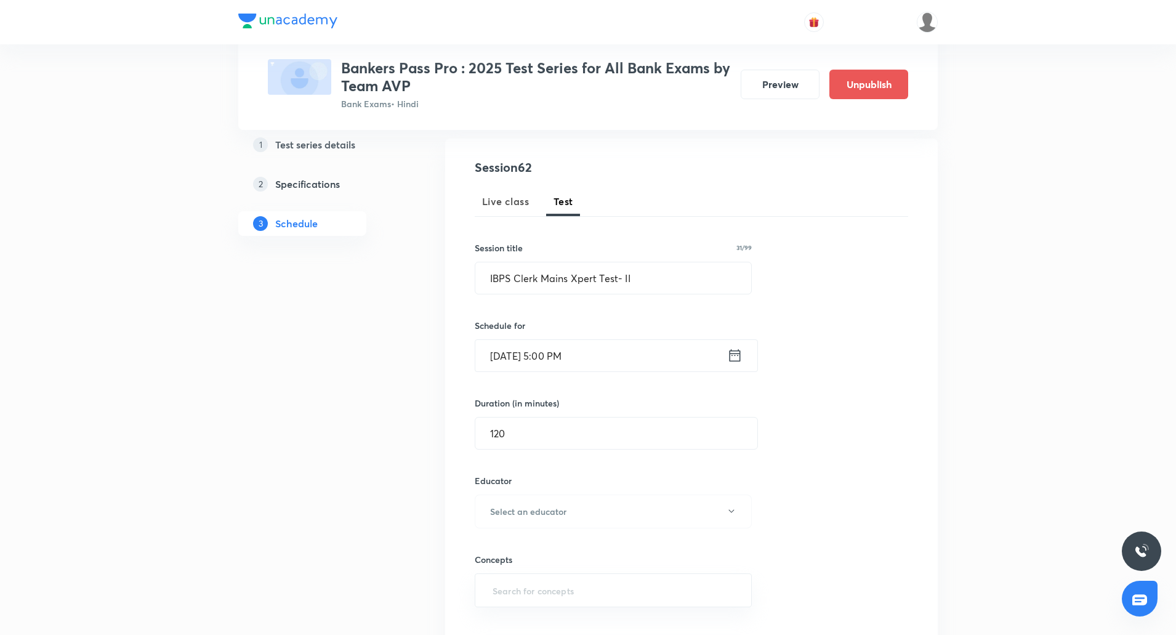
scroll to position [131, 0]
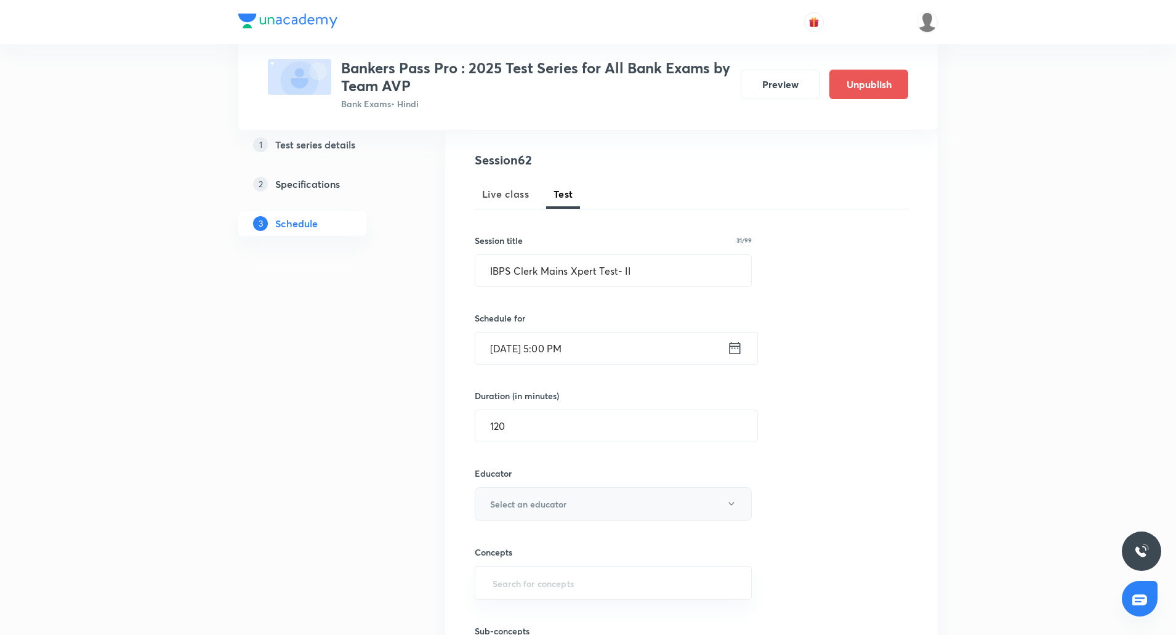
click at [566, 517] on button "Select an educator" at bounding box center [613, 504] width 277 height 34
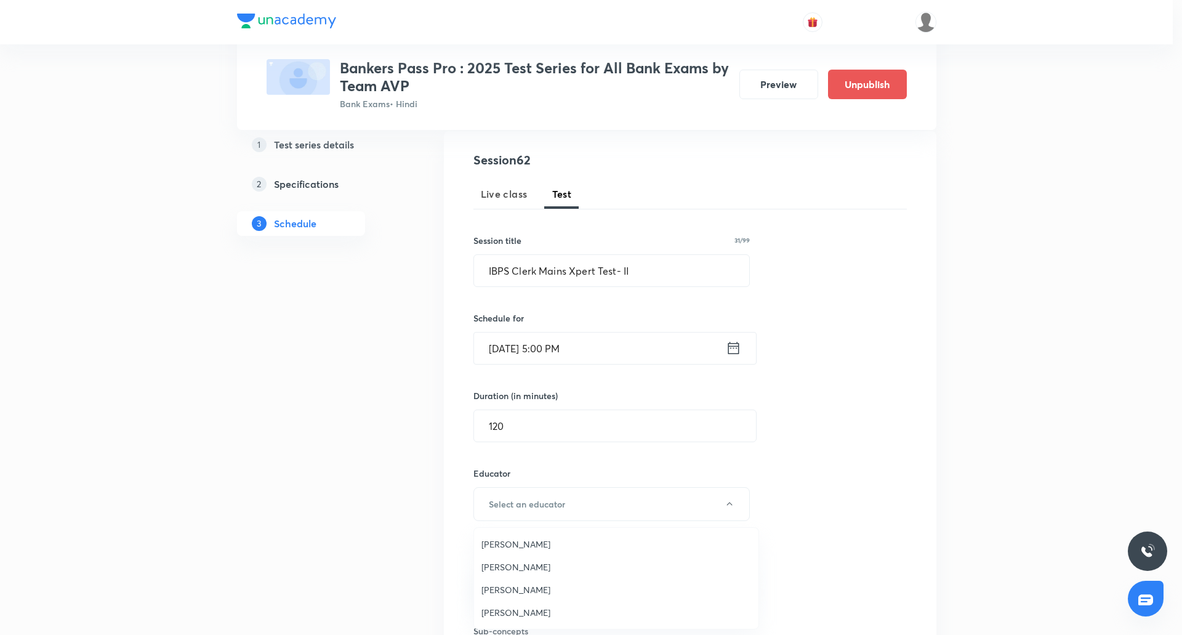
click at [552, 544] on span "Abhijeet Mishra" at bounding box center [617, 544] width 270 height 13
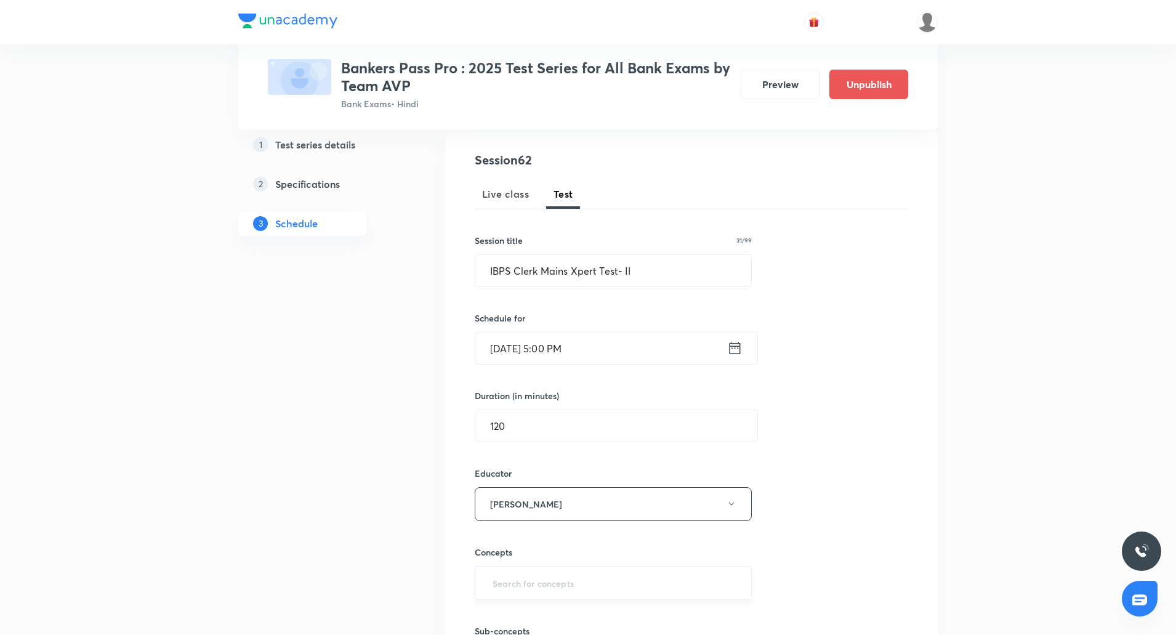
click at [554, 581] on input "text" at bounding box center [613, 583] width 246 height 23
type input "ban"
click at [557, 455] on li "Banking Current Affairs" at bounding box center [613, 459] width 276 height 22
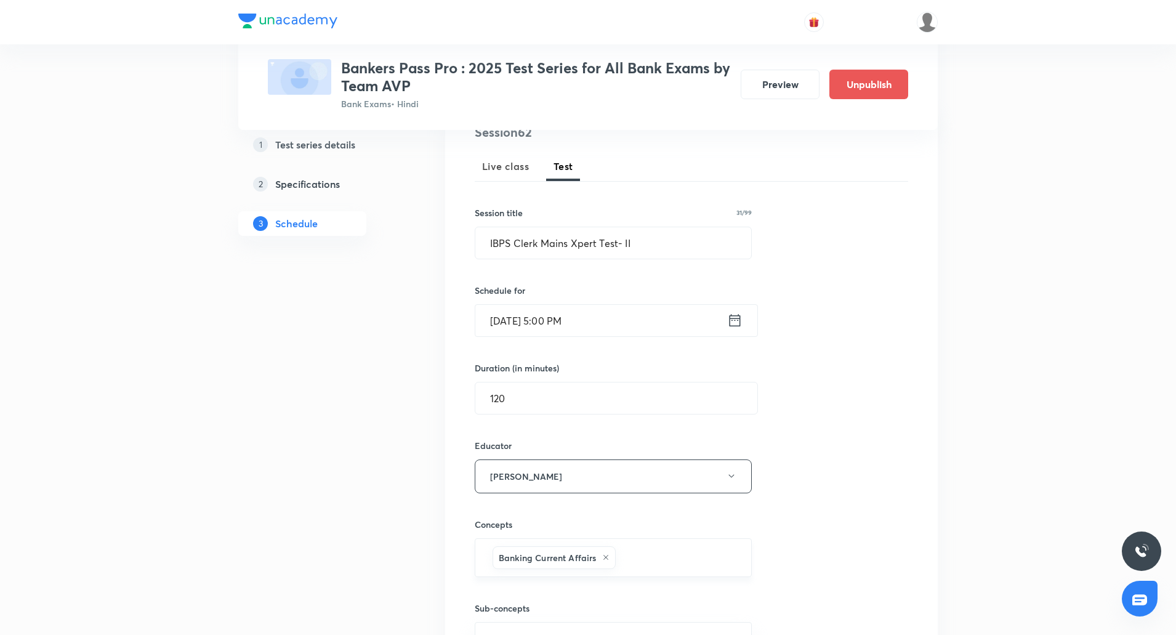
scroll to position [155, 0]
click at [644, 254] on input "IBPS Clerk Mains Xpert Test- II" at bounding box center [613, 246] width 276 height 31
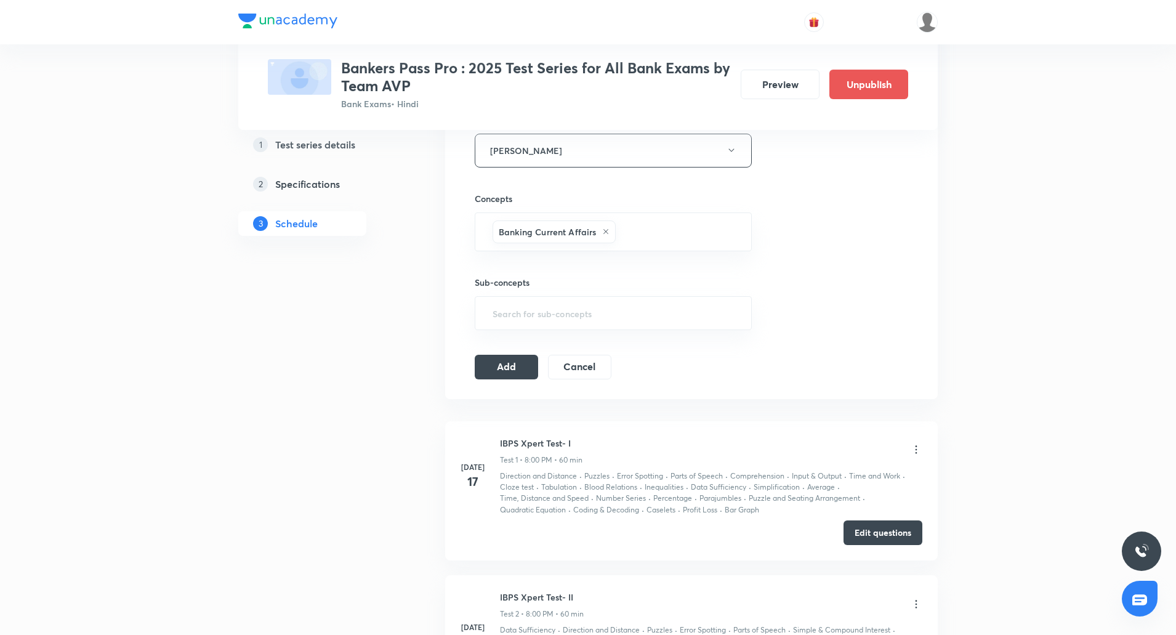
scroll to position [509, 0]
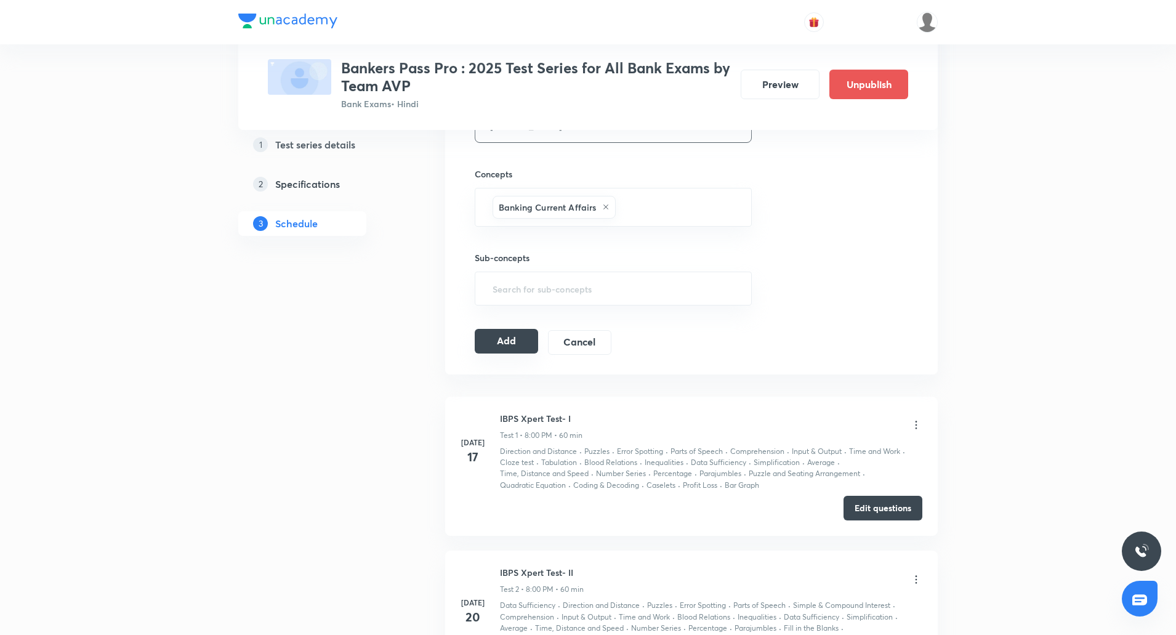
click at [526, 347] on button "Add" at bounding box center [506, 341] width 63 height 25
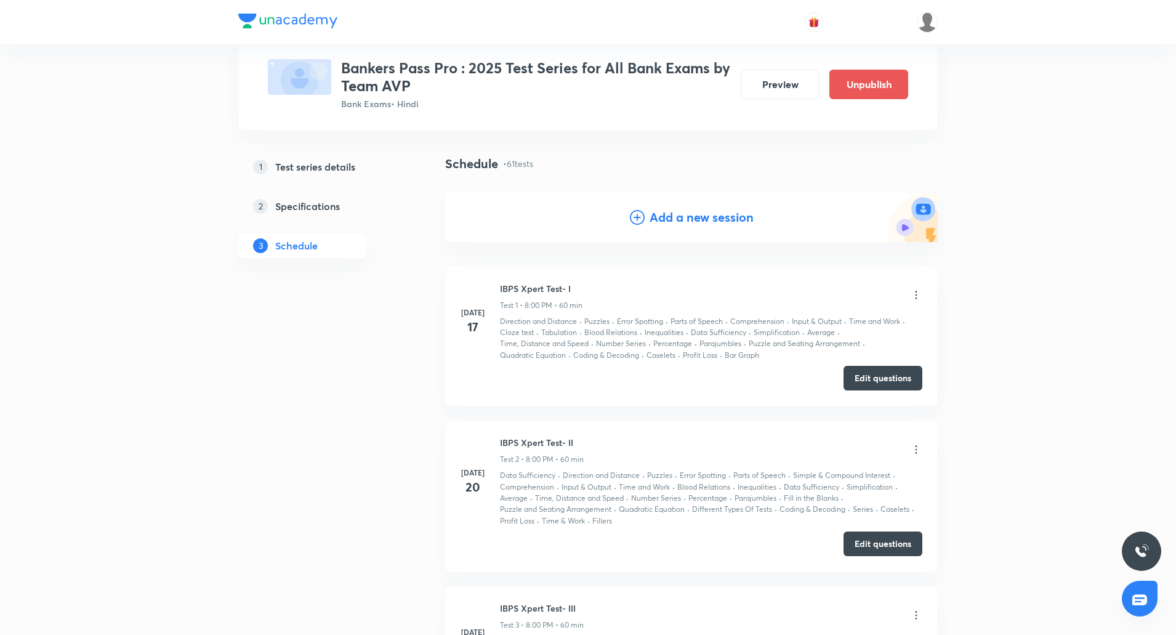
scroll to position [0, 0]
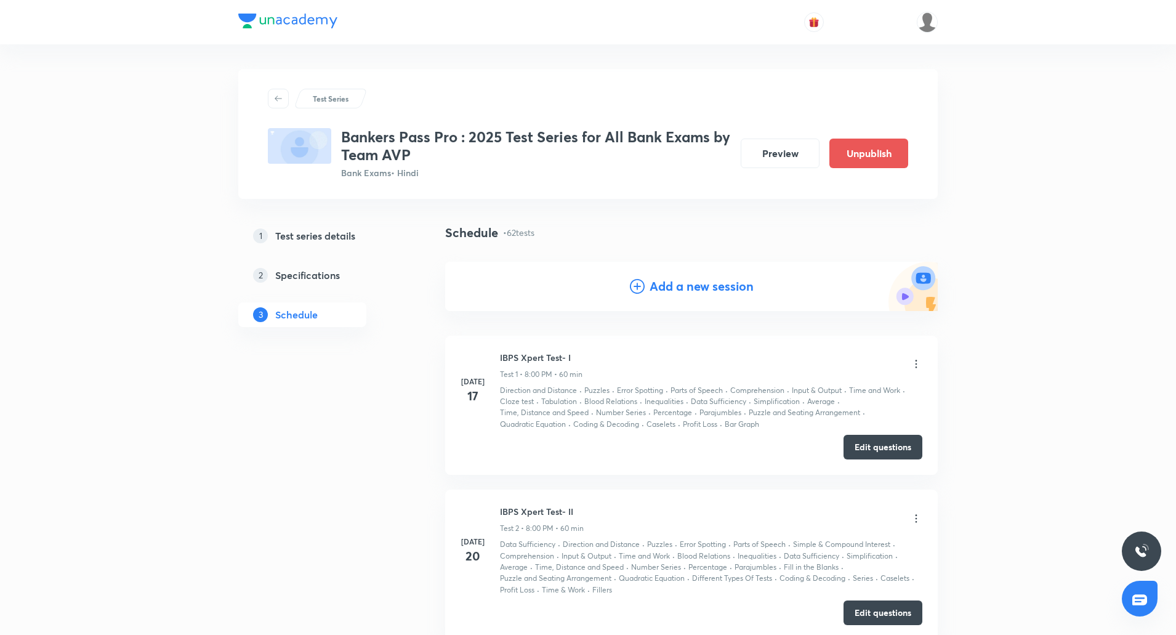
click at [689, 291] on h4 "Add a new session" at bounding box center [702, 286] width 104 height 18
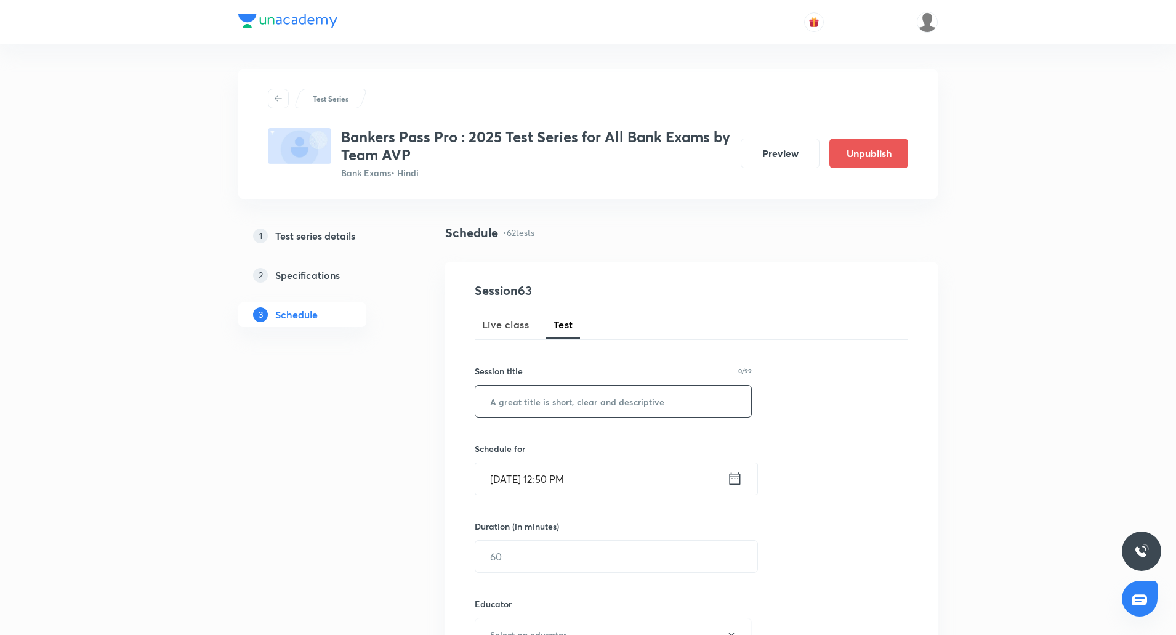
click at [581, 395] on input "text" at bounding box center [613, 401] width 276 height 31
paste input "IBPS Clerk Mains Xpert Test- II"
type input "IBPS Clerk Mains Xpert Test- III"
click at [501, 479] on input "Oct 5, 2025, 12:50 PM" at bounding box center [601, 478] width 252 height 31
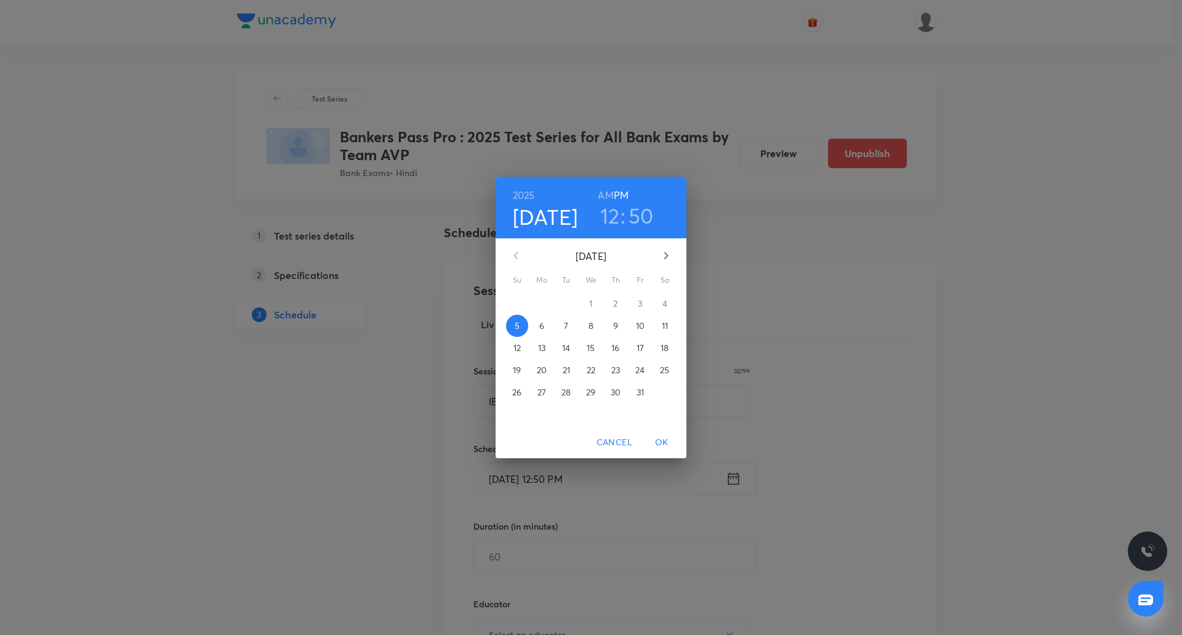
click at [663, 254] on icon "button" at bounding box center [666, 255] width 15 height 15
click at [565, 347] on p "11" at bounding box center [567, 348] width 6 height 12
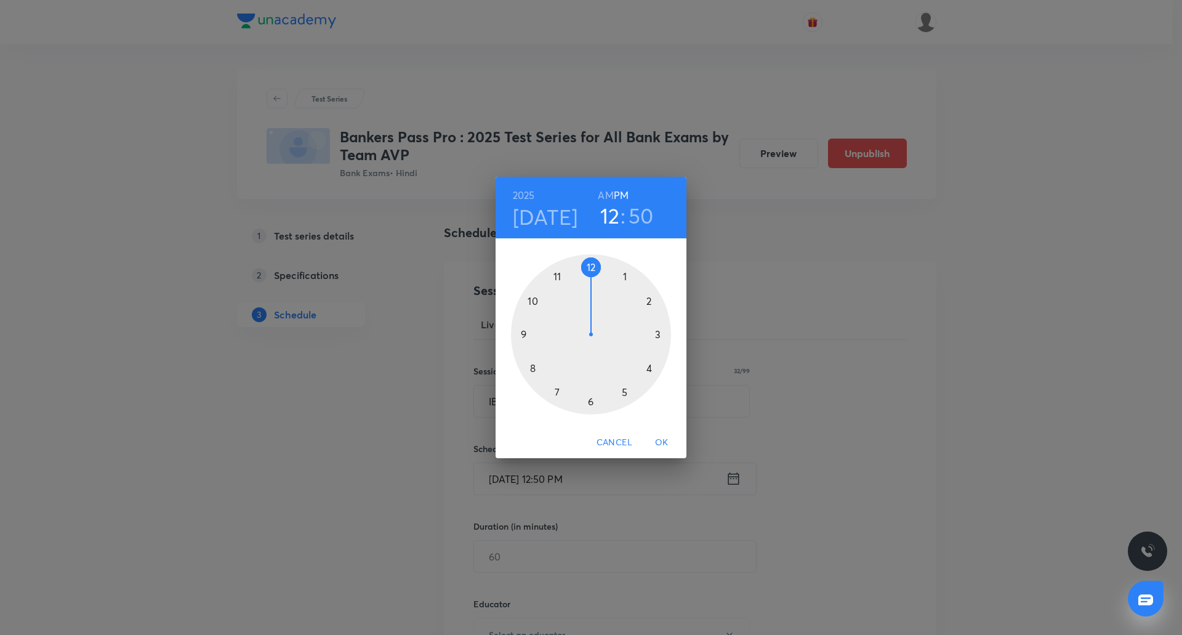
click at [624, 395] on div at bounding box center [591, 334] width 160 height 160
click at [589, 268] on div at bounding box center [591, 334] width 160 height 160
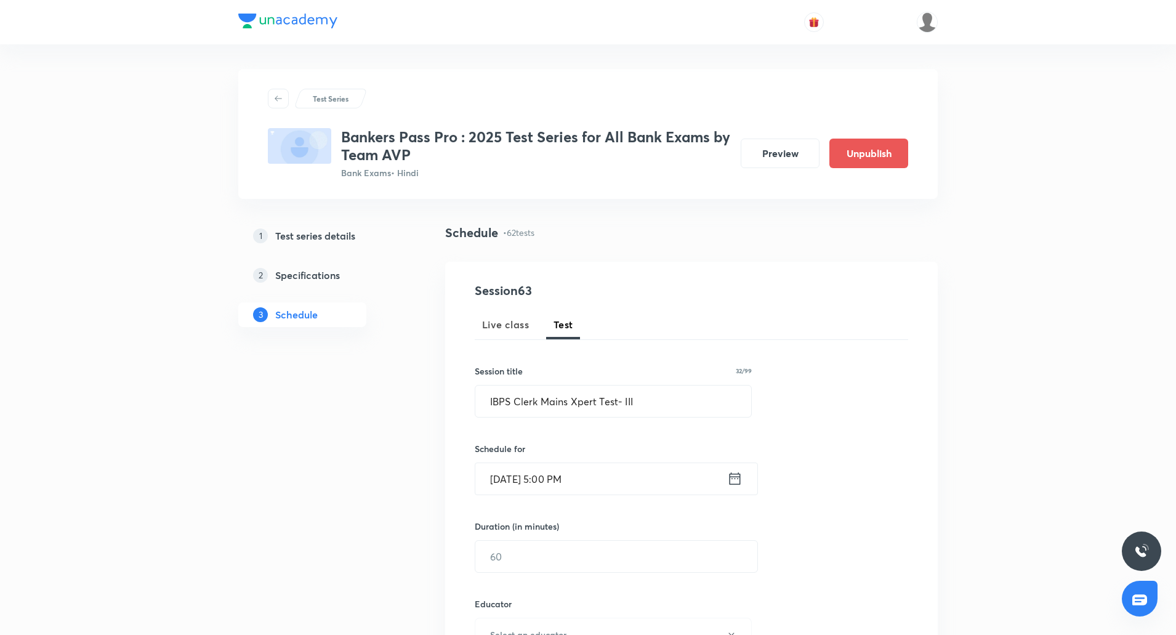
scroll to position [82, 0]
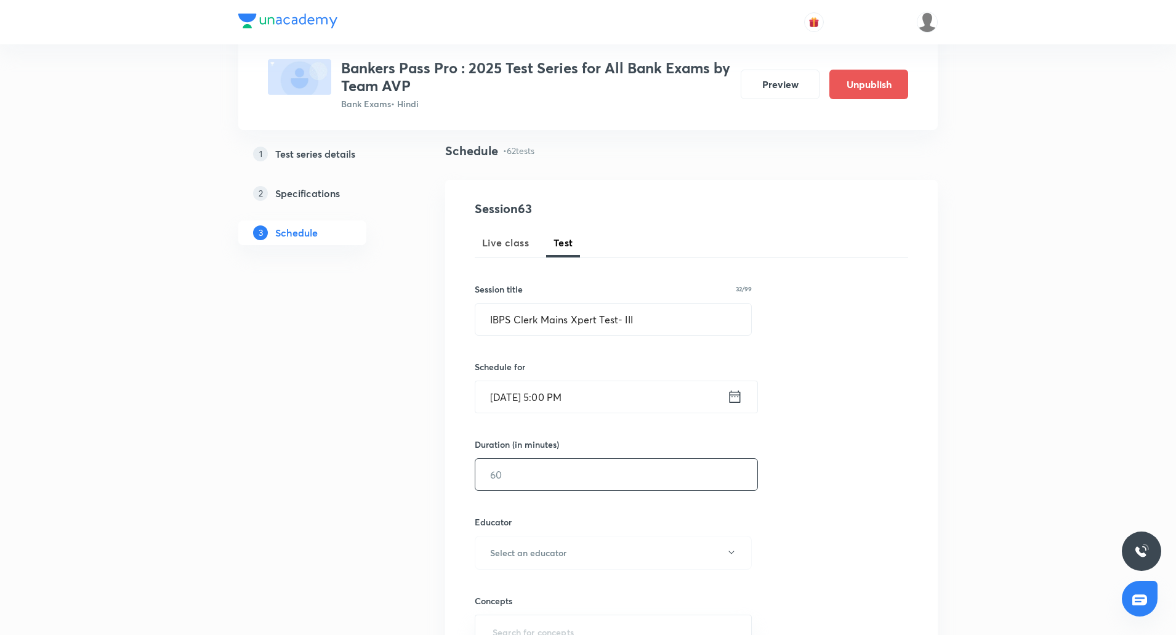
click at [544, 480] on input "text" at bounding box center [616, 474] width 282 height 31
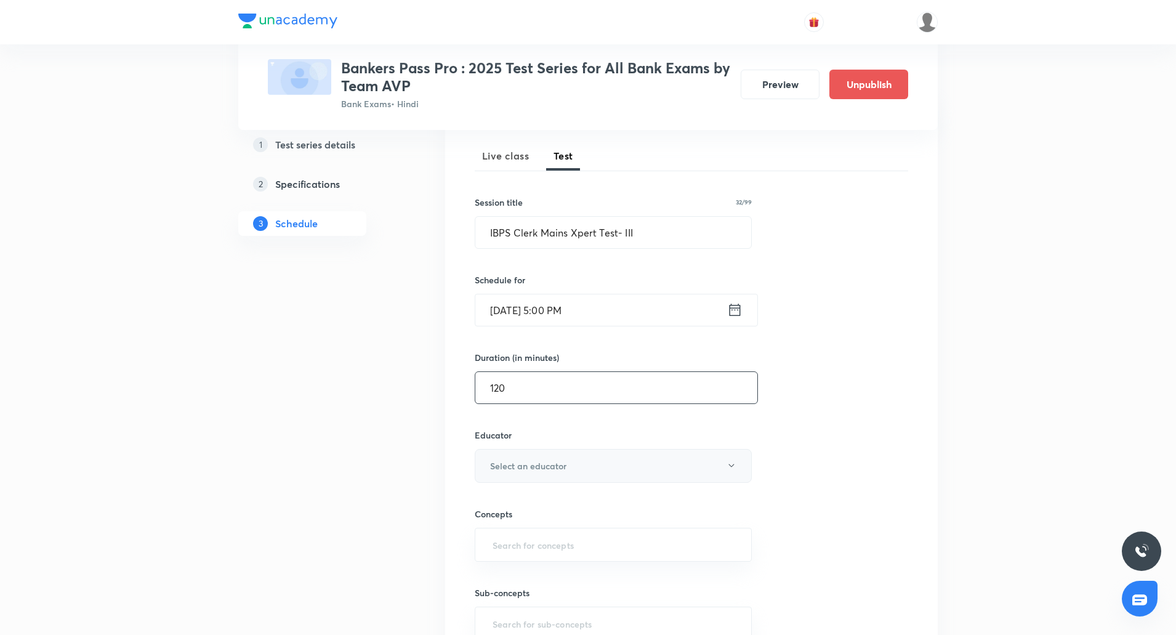
scroll to position [169, 0]
type input "120"
click at [521, 470] on h6 "Select an educator" at bounding box center [528, 465] width 76 height 13
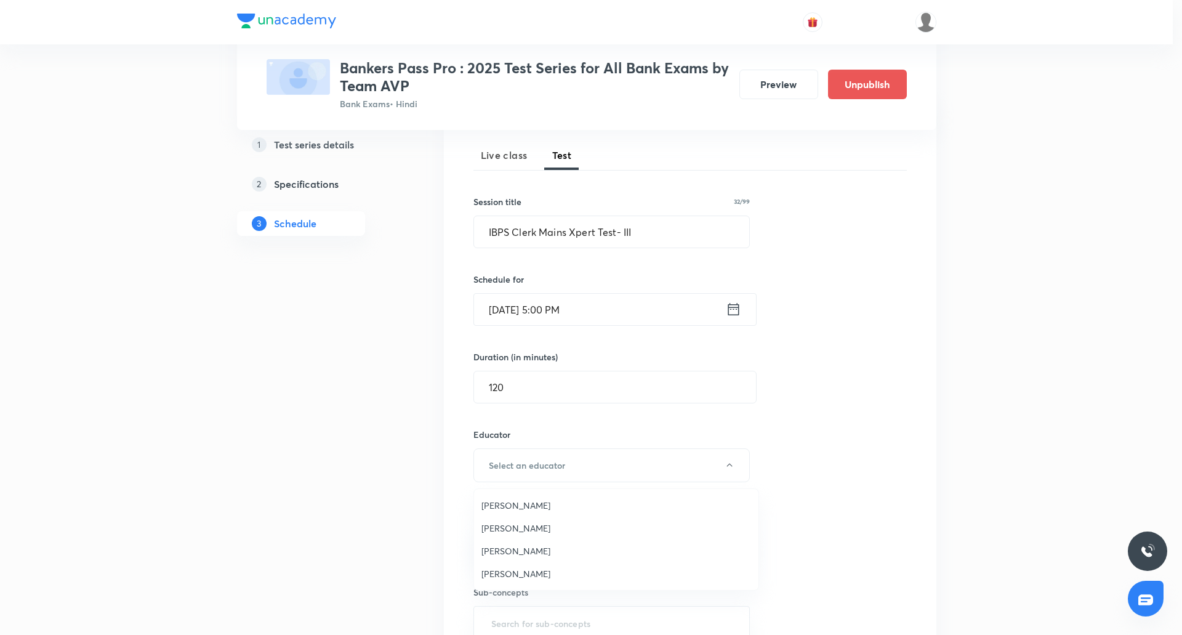
click at [526, 529] on span "Vishal Parihar" at bounding box center [617, 528] width 270 height 13
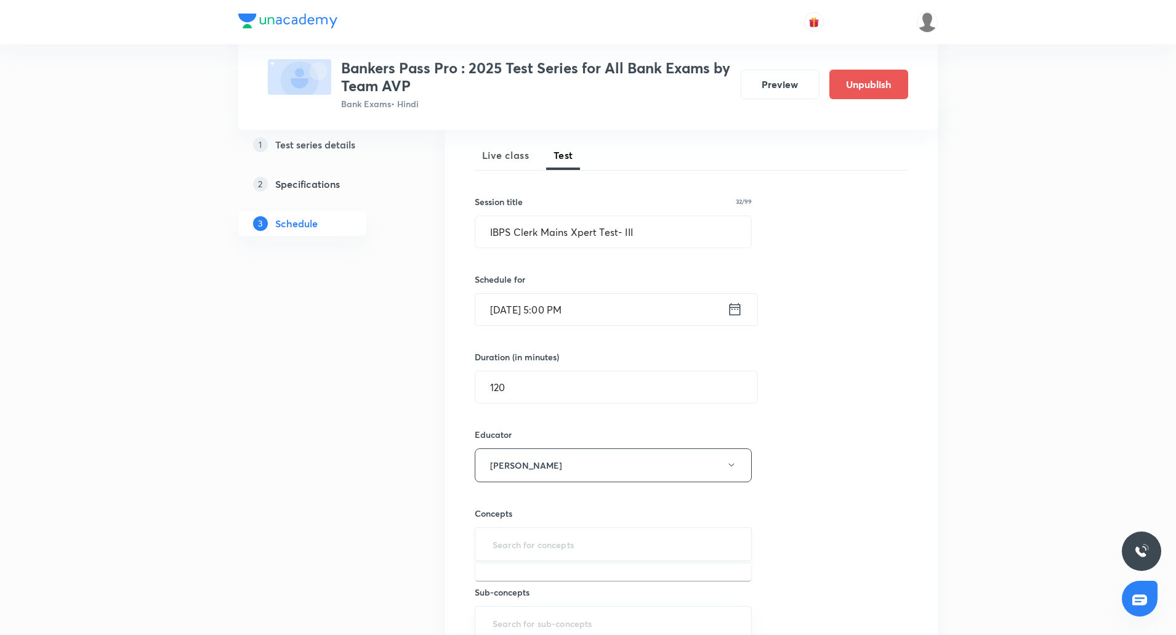
click at [539, 539] on input "text" at bounding box center [613, 544] width 246 height 23
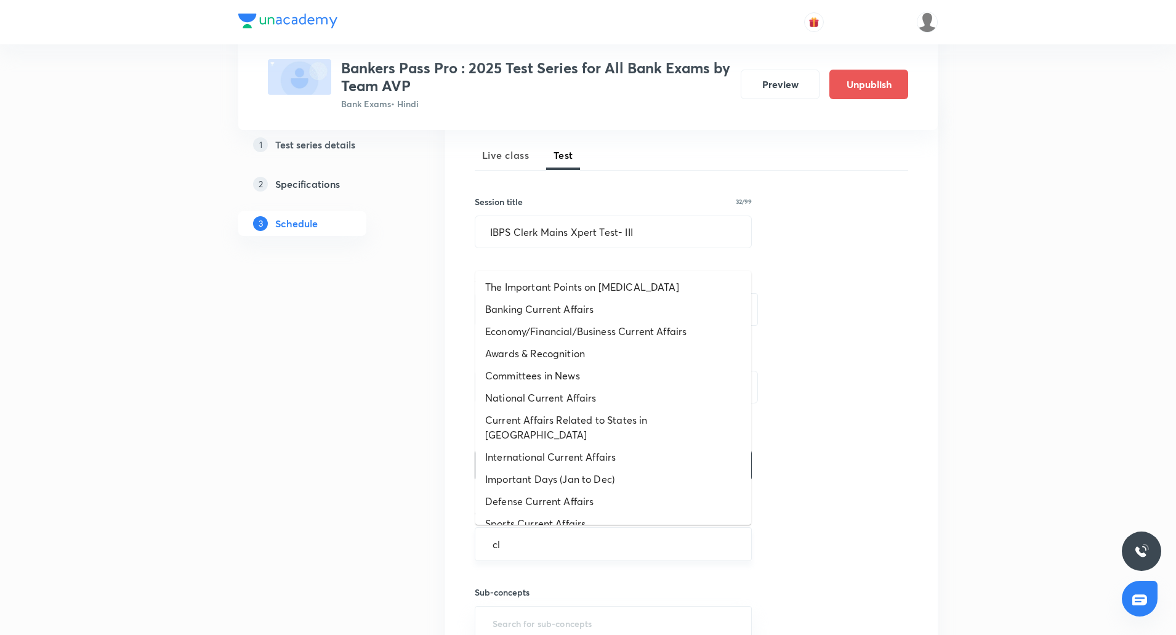
type input "clo"
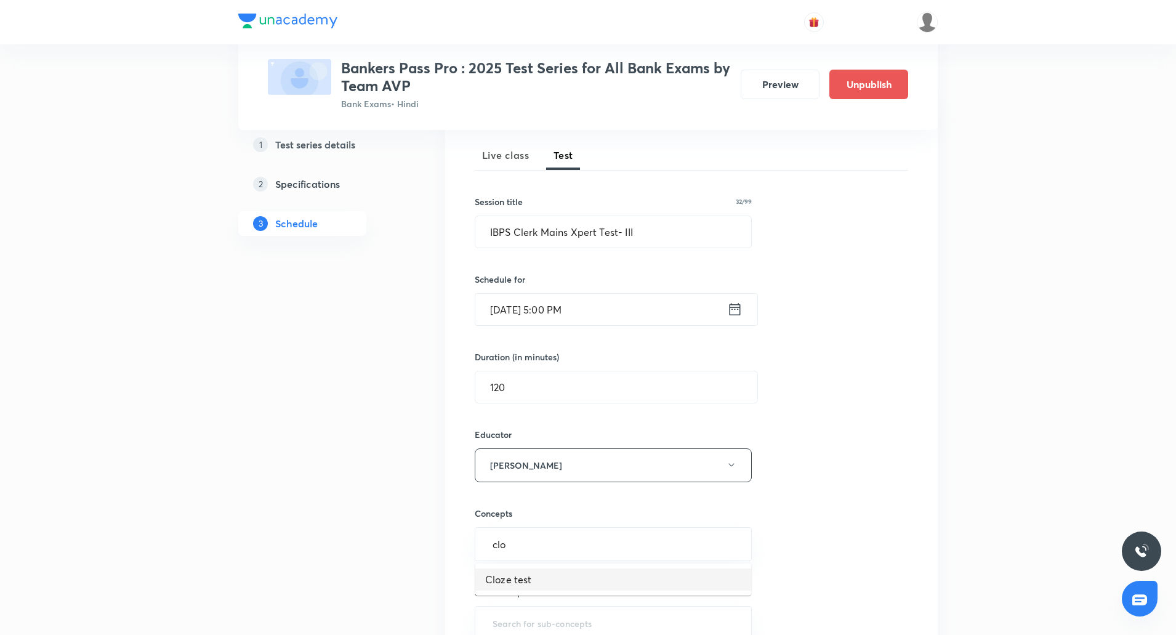
click at [516, 579] on li "Cloze test" at bounding box center [613, 579] width 276 height 22
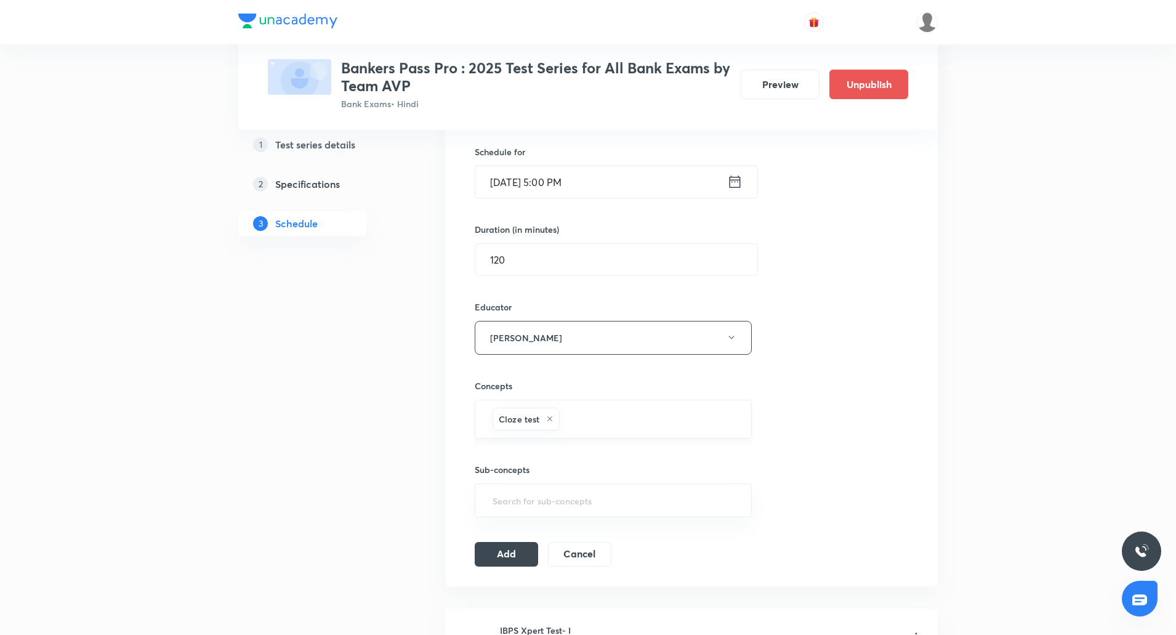
scroll to position [298, 0]
click at [515, 558] on button "Add" at bounding box center [506, 552] width 63 height 25
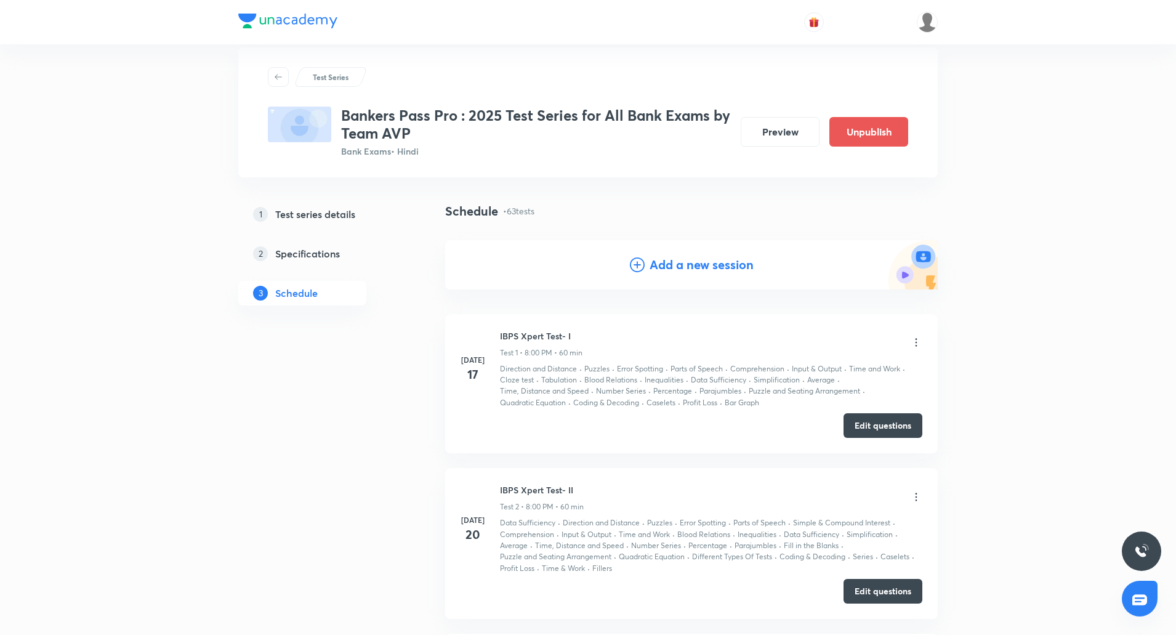
scroll to position [0, 0]
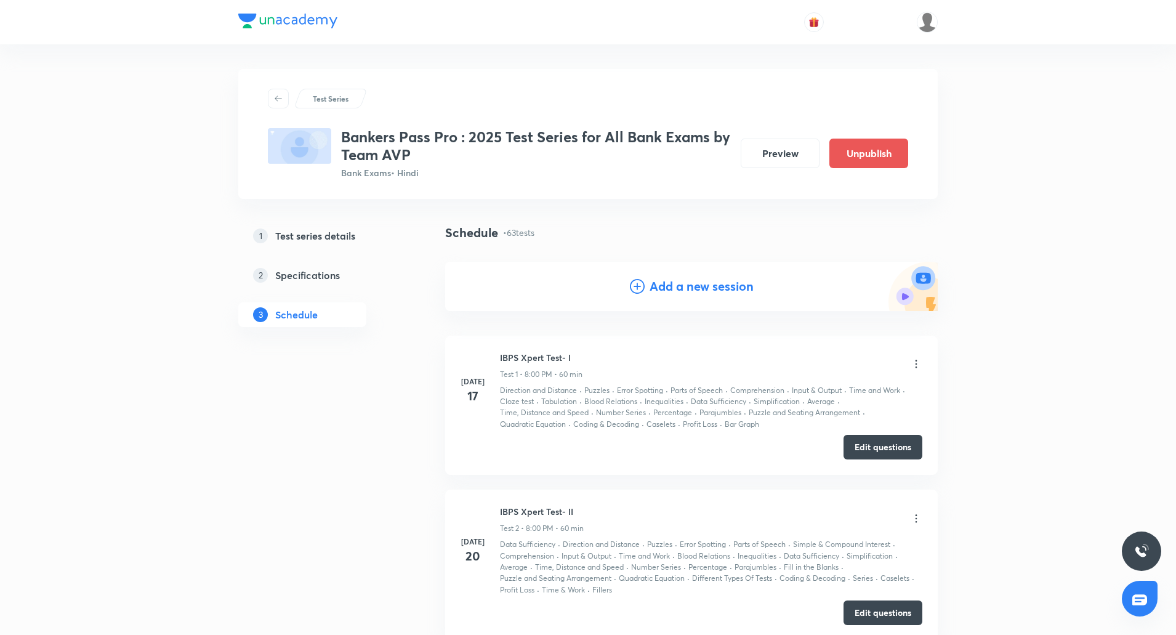
click at [696, 284] on h4 "Add a new session" at bounding box center [702, 286] width 104 height 18
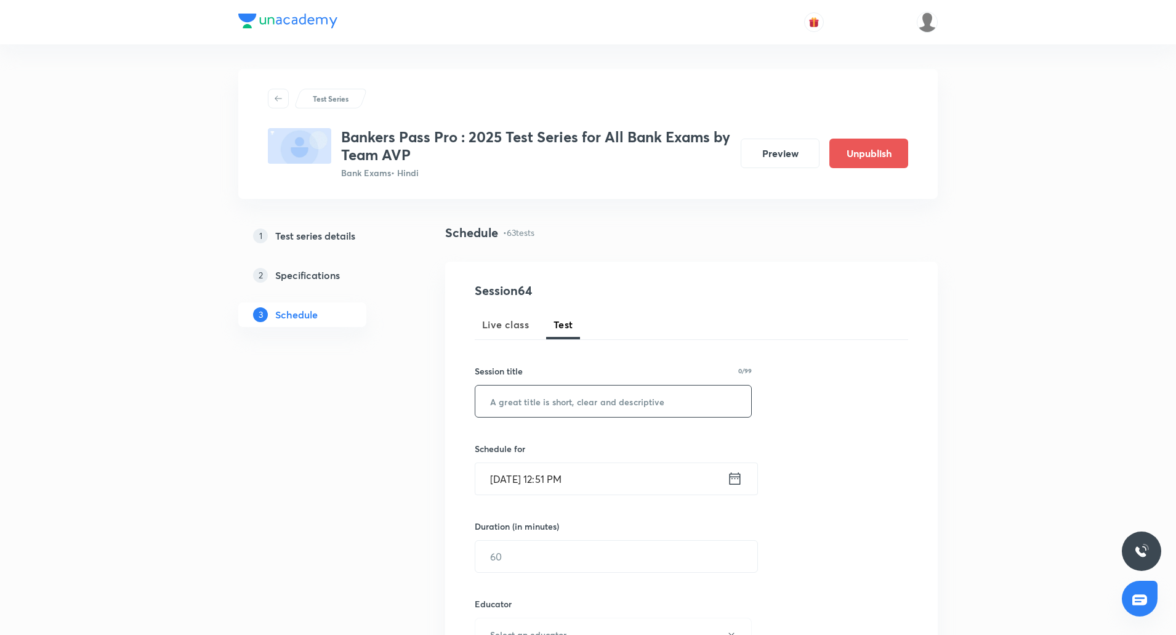
click at [584, 394] on input "text" at bounding box center [613, 401] width 276 height 31
paste input "IBPS Clerk Mains Xpert Test- II"
type input "IBPS Clerk Mains Xpert Test- IV"
click at [507, 485] on input "Oct 5, 2025, 12:51 PM" at bounding box center [601, 478] width 252 height 31
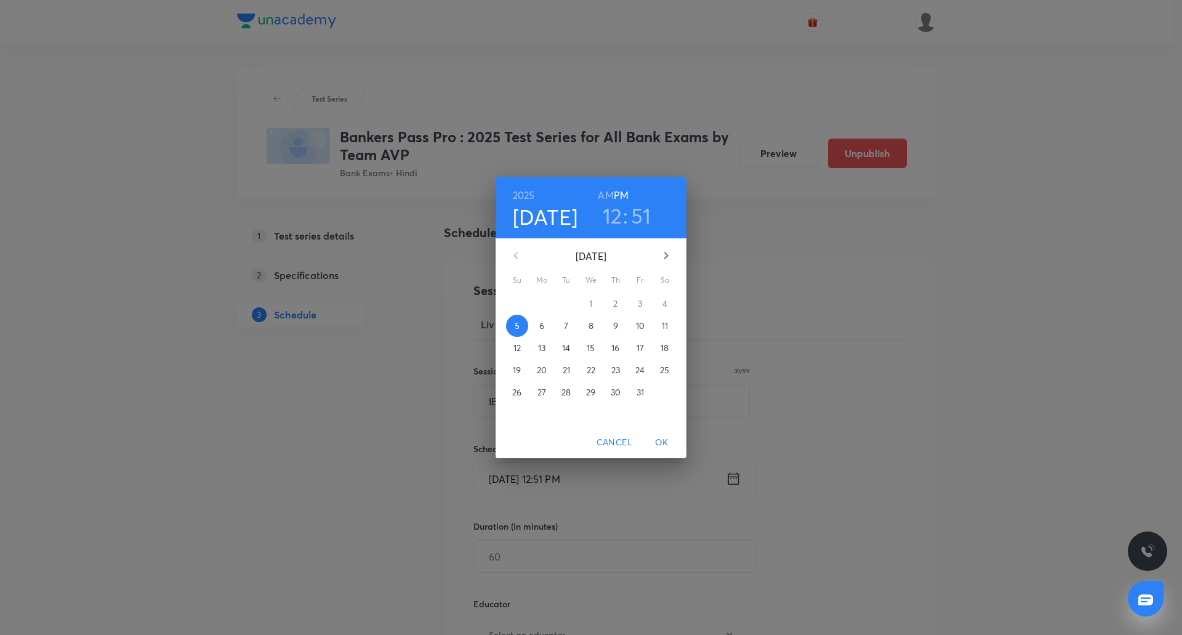
click at [664, 348] on p "18" at bounding box center [665, 348] width 8 height 12
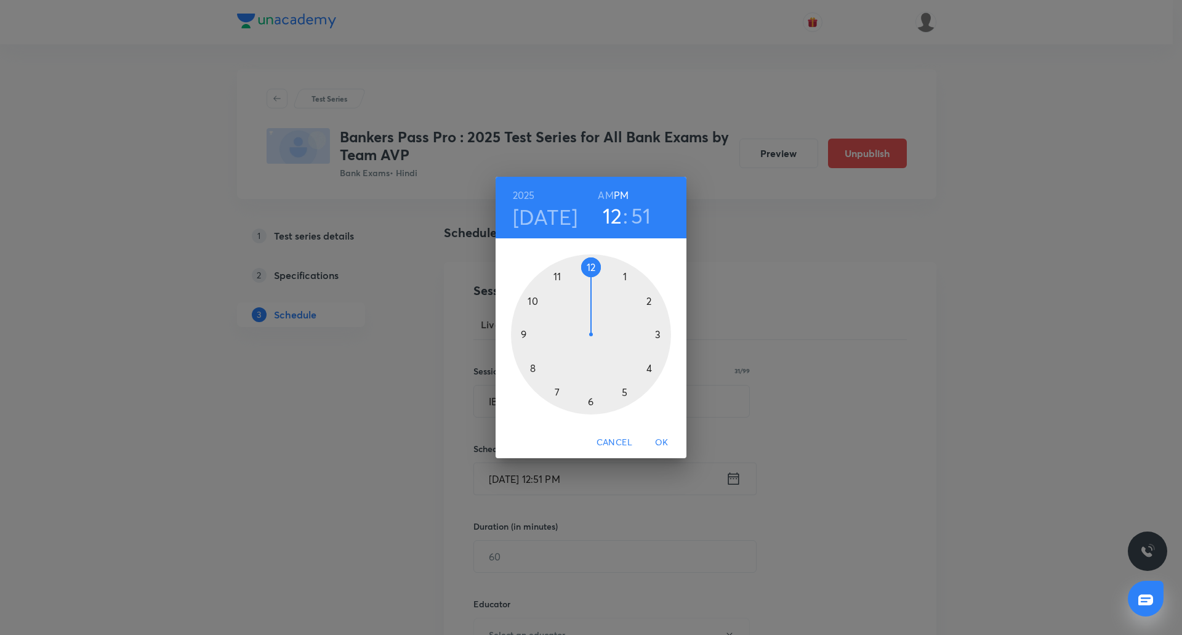
click at [624, 390] on div at bounding box center [591, 334] width 160 height 160
click at [590, 267] on div at bounding box center [591, 334] width 160 height 160
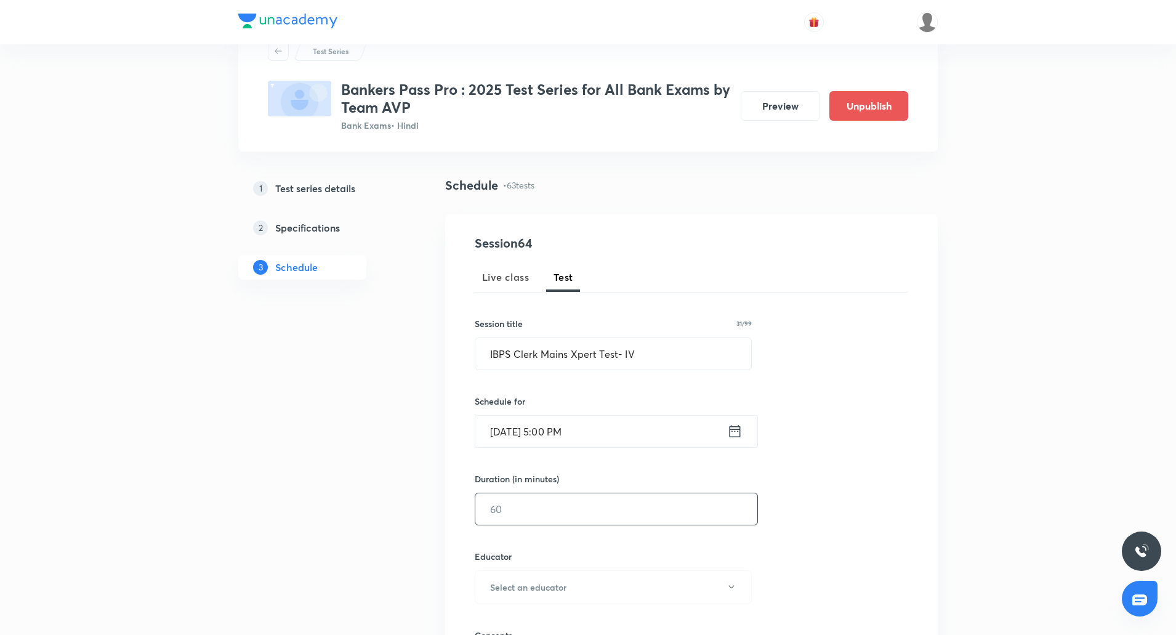
scroll to position [50, 0]
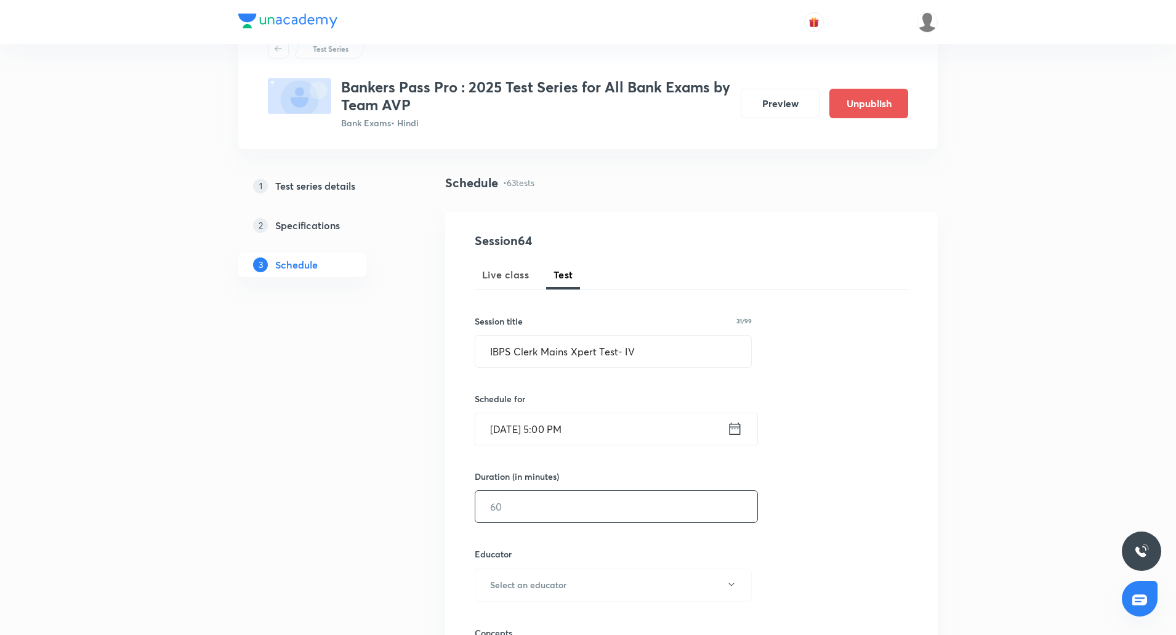
click at [607, 496] on input "text" at bounding box center [616, 506] width 282 height 31
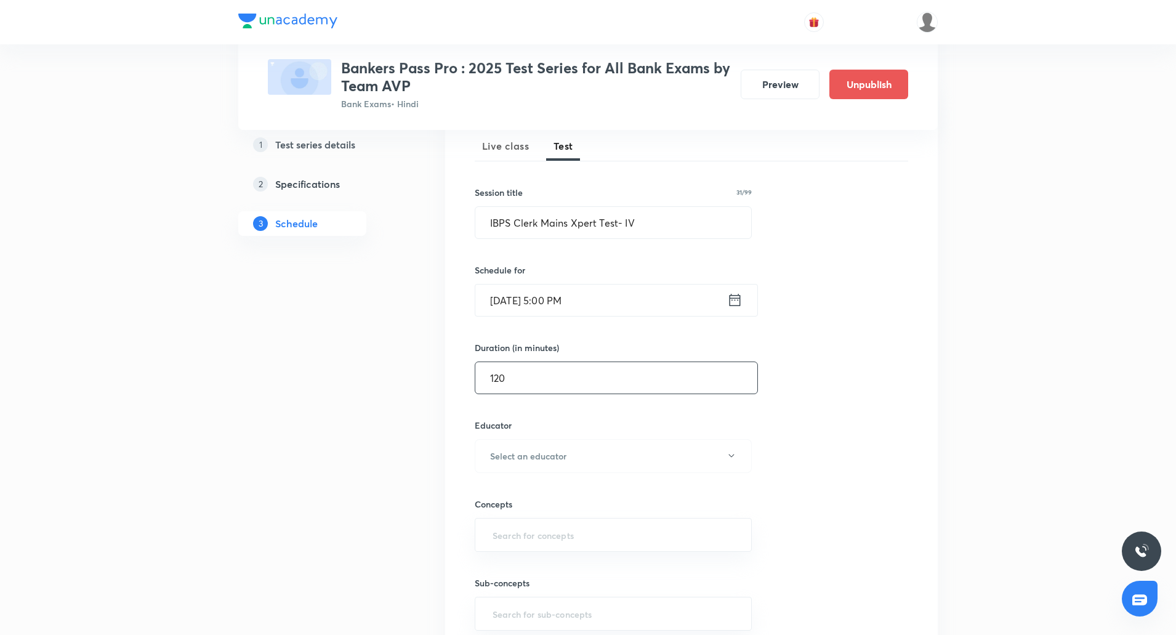
scroll to position [180, 0]
type input "120"
click at [525, 543] on input "text" at bounding box center [613, 533] width 246 height 23
click at [539, 458] on h6 "Select an educator" at bounding box center [528, 454] width 76 height 13
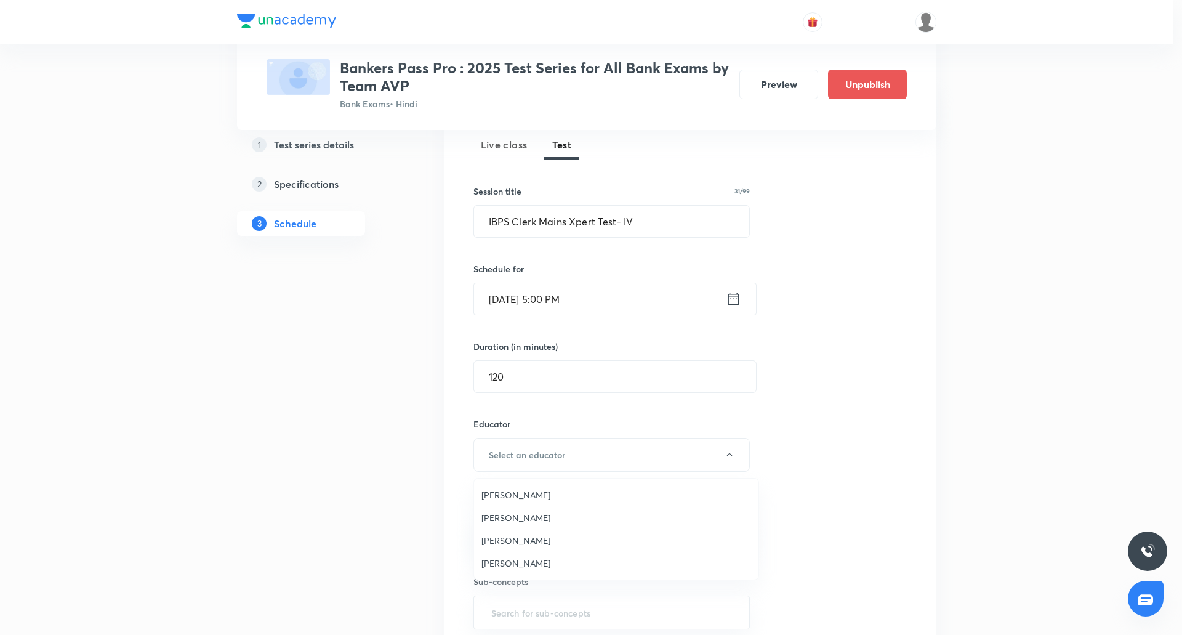
click at [541, 517] on span "Vishal Parihar" at bounding box center [617, 517] width 270 height 13
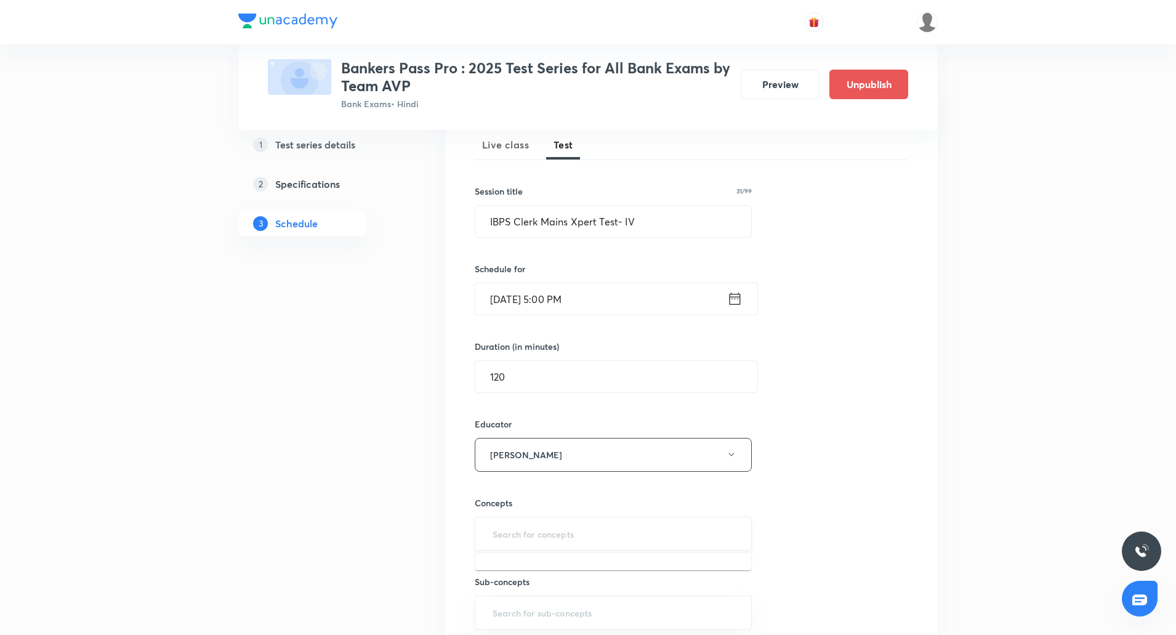
click at [542, 524] on input "text" at bounding box center [613, 533] width 246 height 23
type input "clo"
click at [517, 576] on li "Cloze test" at bounding box center [613, 569] width 276 height 22
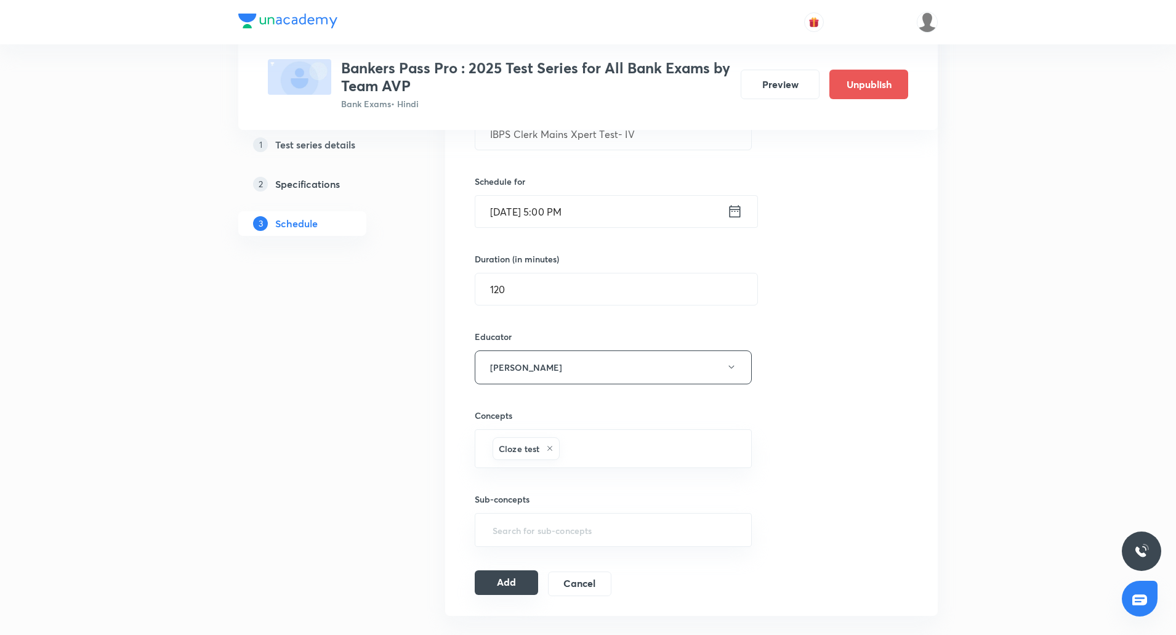
click at [511, 578] on button "Add" at bounding box center [506, 582] width 63 height 25
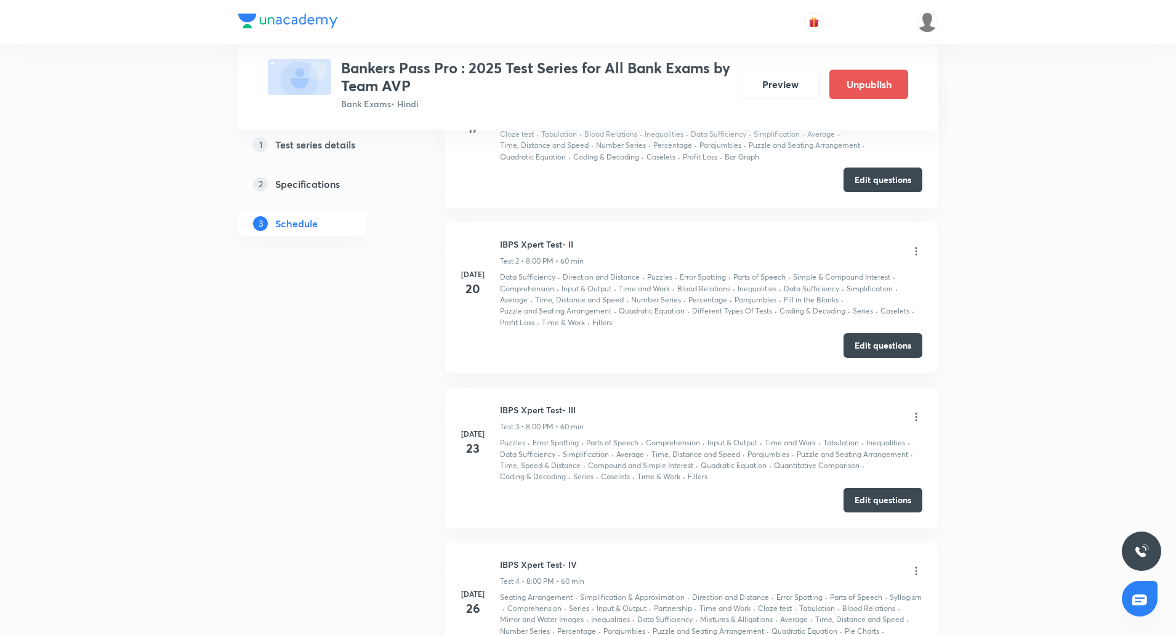
scroll to position [0, 0]
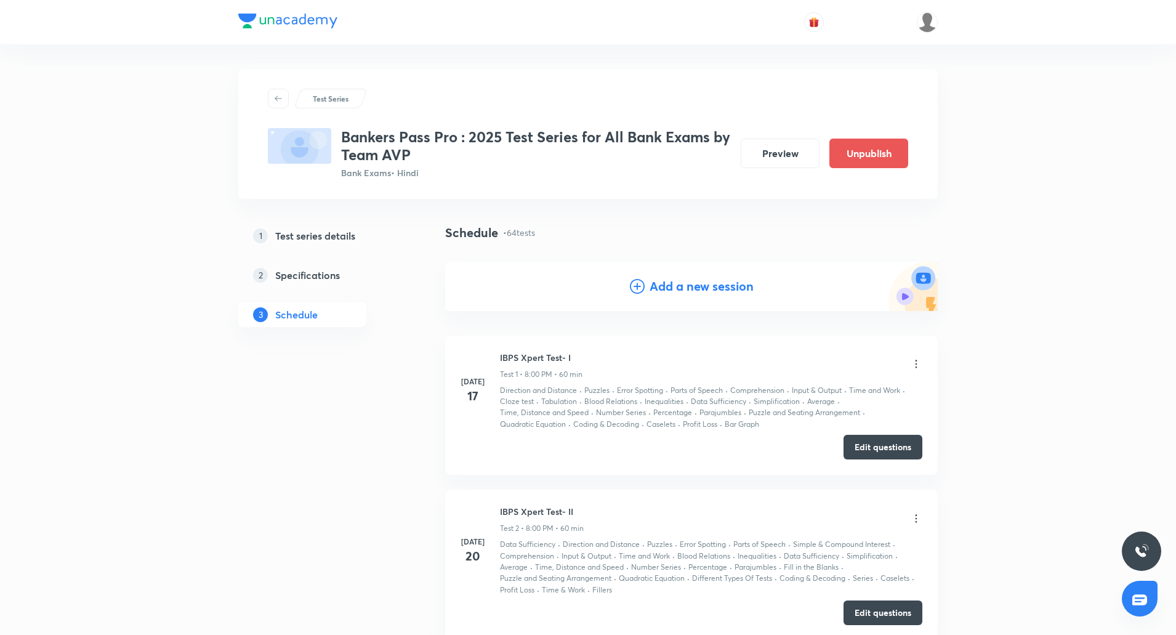
click at [676, 294] on h4 "Add a new session" at bounding box center [702, 286] width 104 height 18
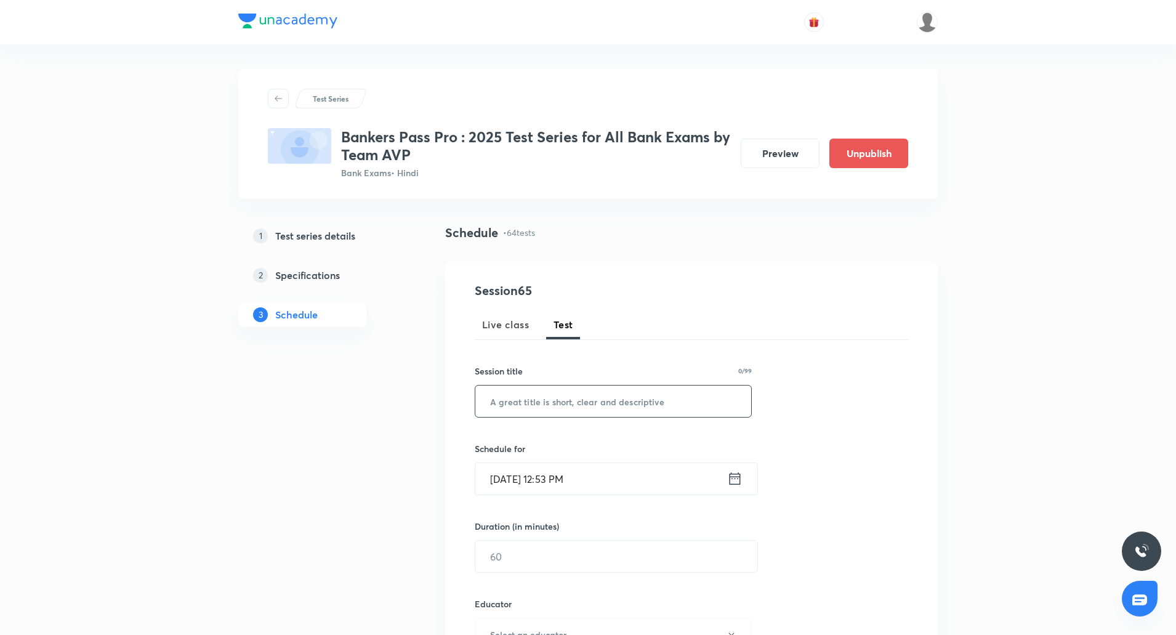
click at [583, 397] on input "text" at bounding box center [613, 401] width 276 height 31
paste input "IBPS Clerk Mains Xpert Test- II"
type input "IBPS Clerk Mains Xpert Test- V"
click at [498, 477] on input "Oct 5, 2025, 12:53 PM" at bounding box center [601, 478] width 252 height 31
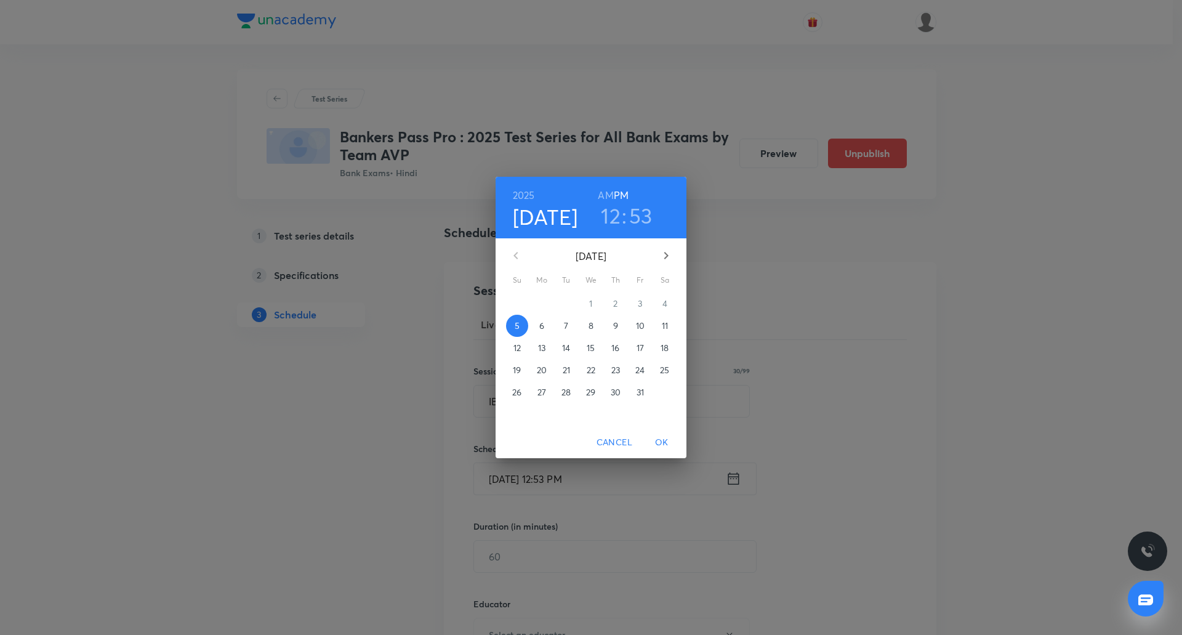
click at [666, 253] on icon "button" at bounding box center [666, 255] width 15 height 15
click at [519, 392] on p "23" at bounding box center [517, 392] width 9 height 12
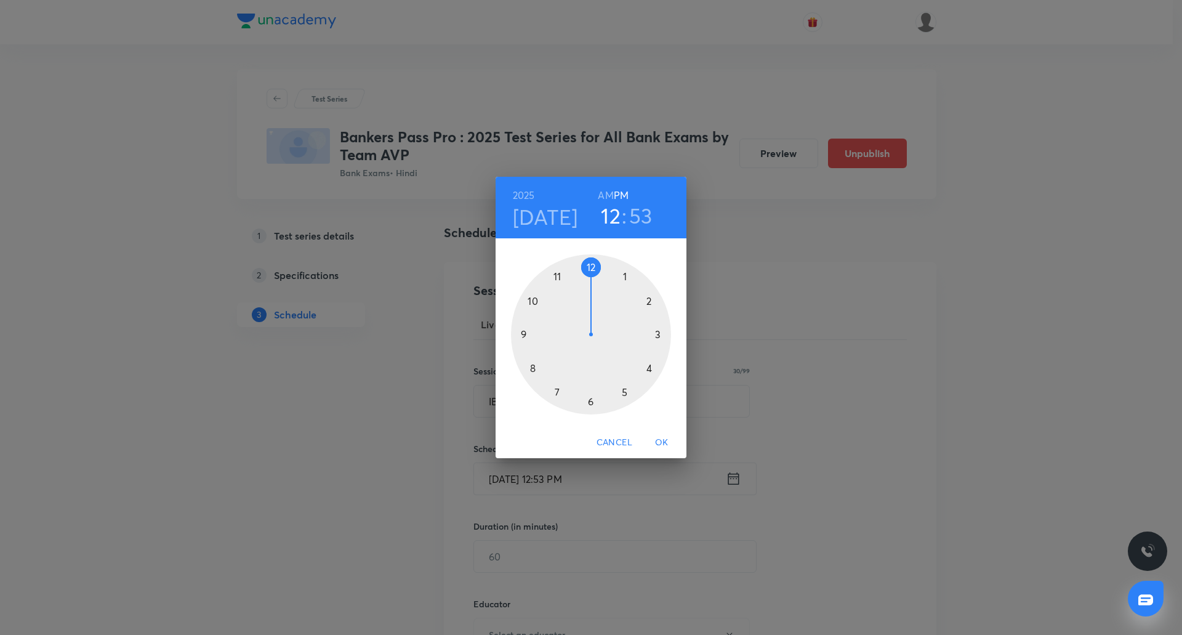
click at [630, 392] on div at bounding box center [591, 334] width 160 height 160
click at [594, 266] on div at bounding box center [591, 334] width 160 height 160
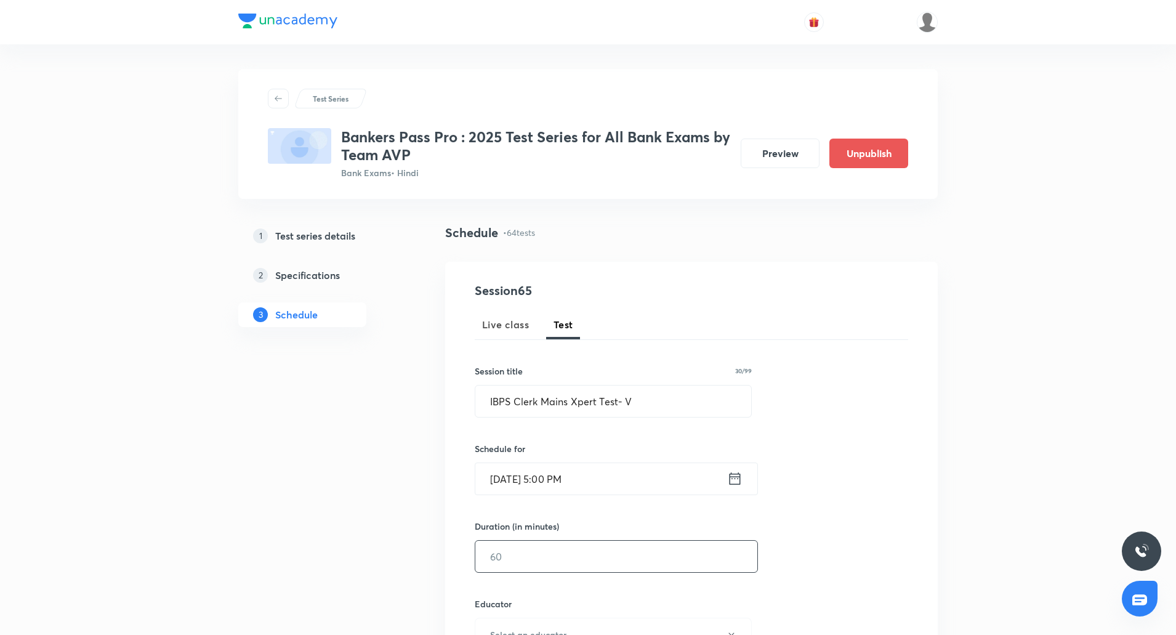
scroll to position [60, 0]
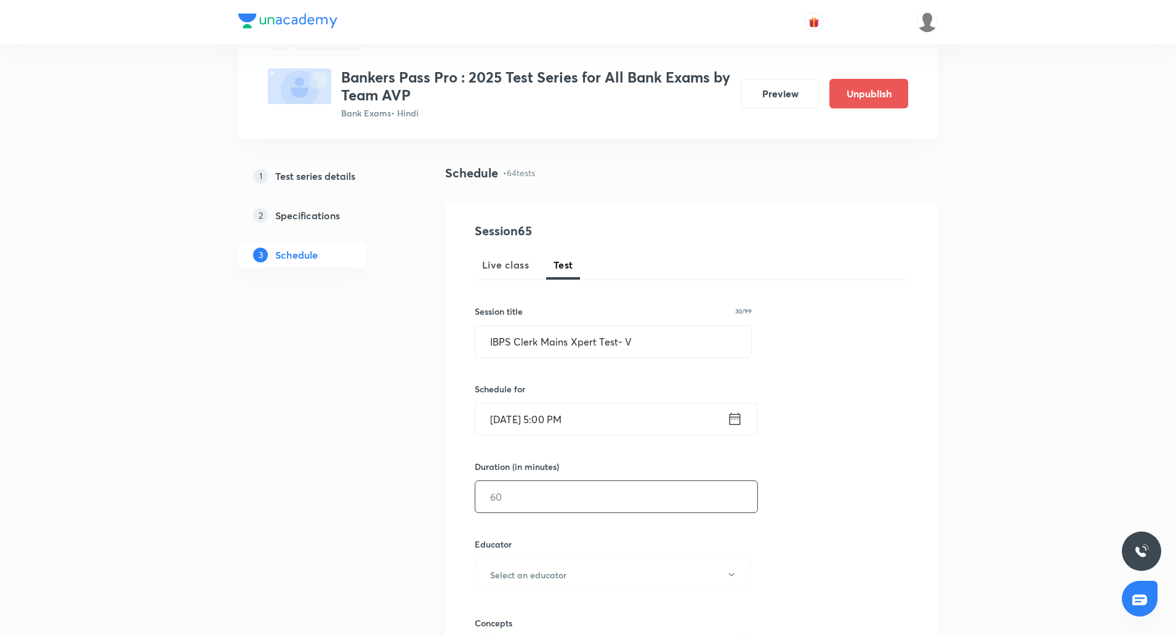
click at [548, 506] on input "text" at bounding box center [616, 496] width 282 height 31
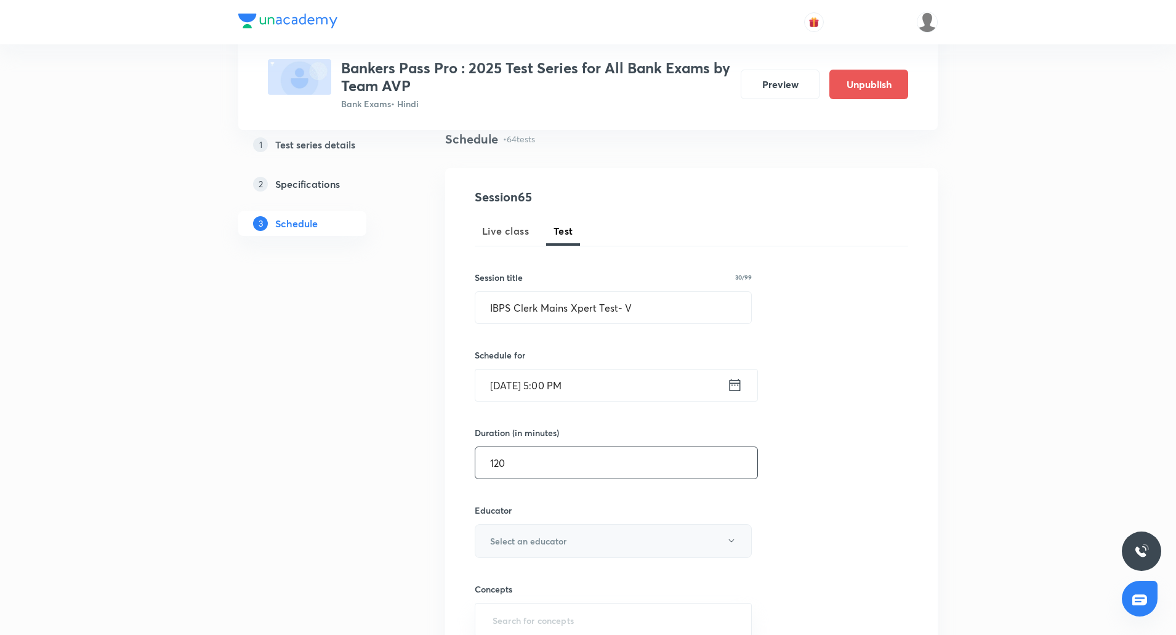
type input "120"
click at [544, 541] on h6 "Select an educator" at bounding box center [528, 541] width 76 height 13
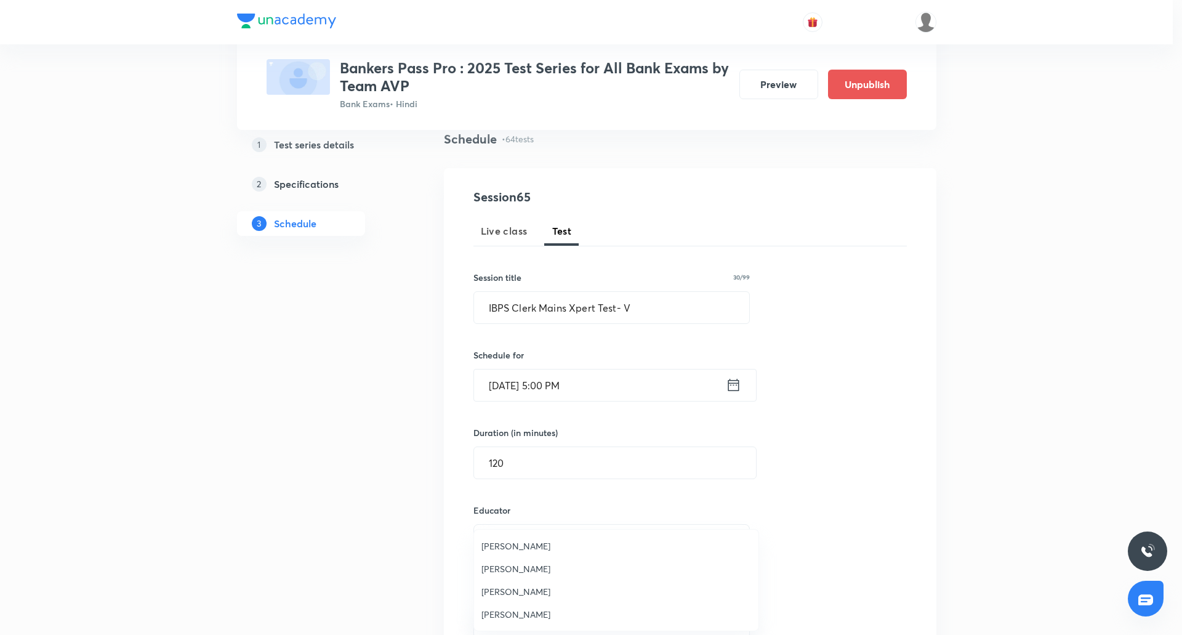
click at [535, 567] on span "Vishal Parihar" at bounding box center [617, 568] width 270 height 13
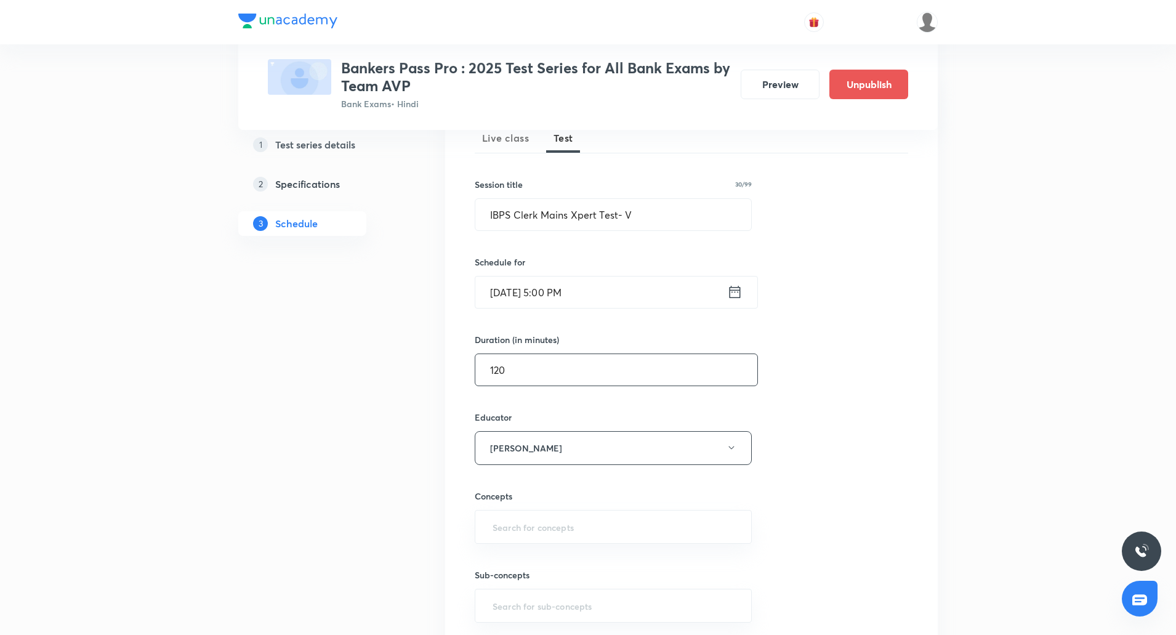
scroll to position [189, 0]
click at [545, 533] on input "text" at bounding box center [613, 524] width 246 height 23
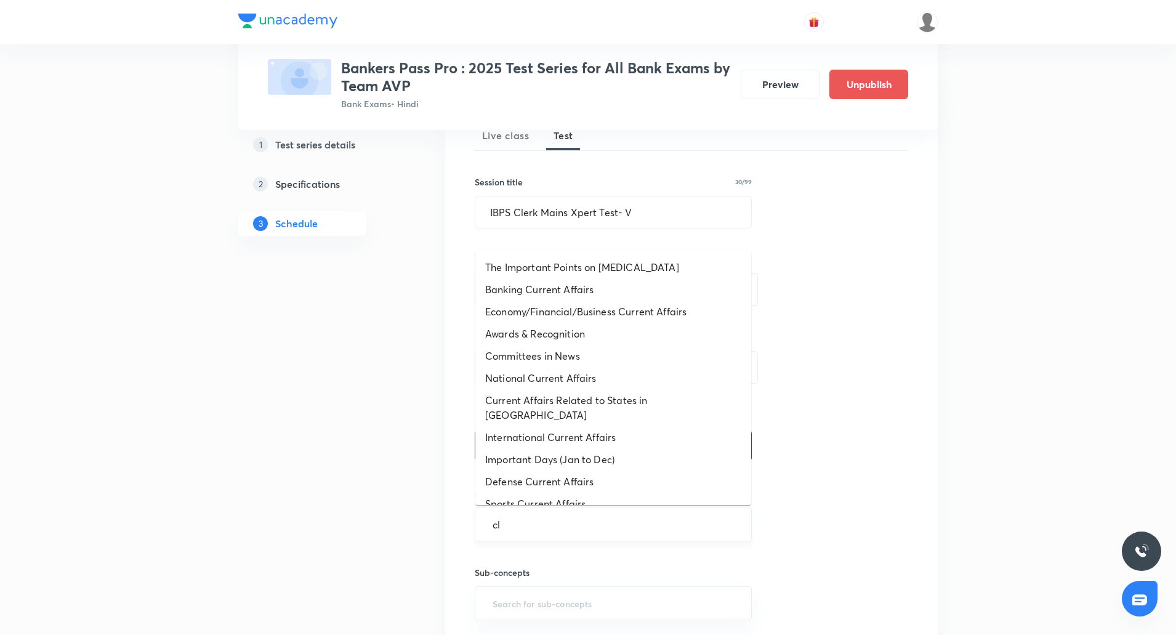
type input "clo"
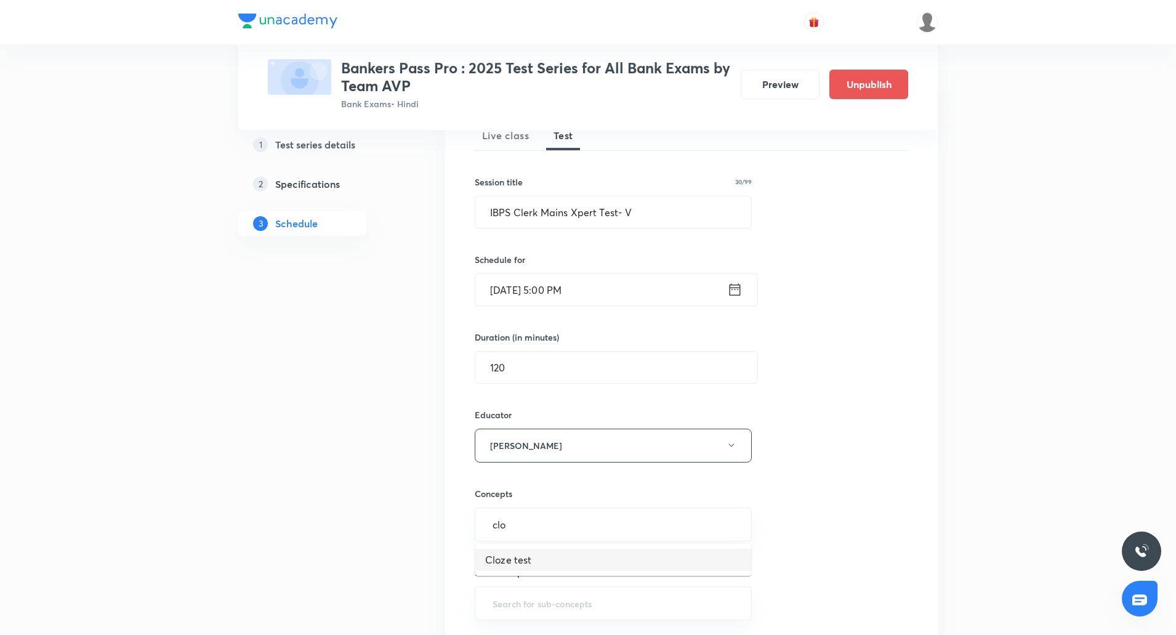
click at [514, 557] on li "Cloze test" at bounding box center [613, 560] width 276 height 22
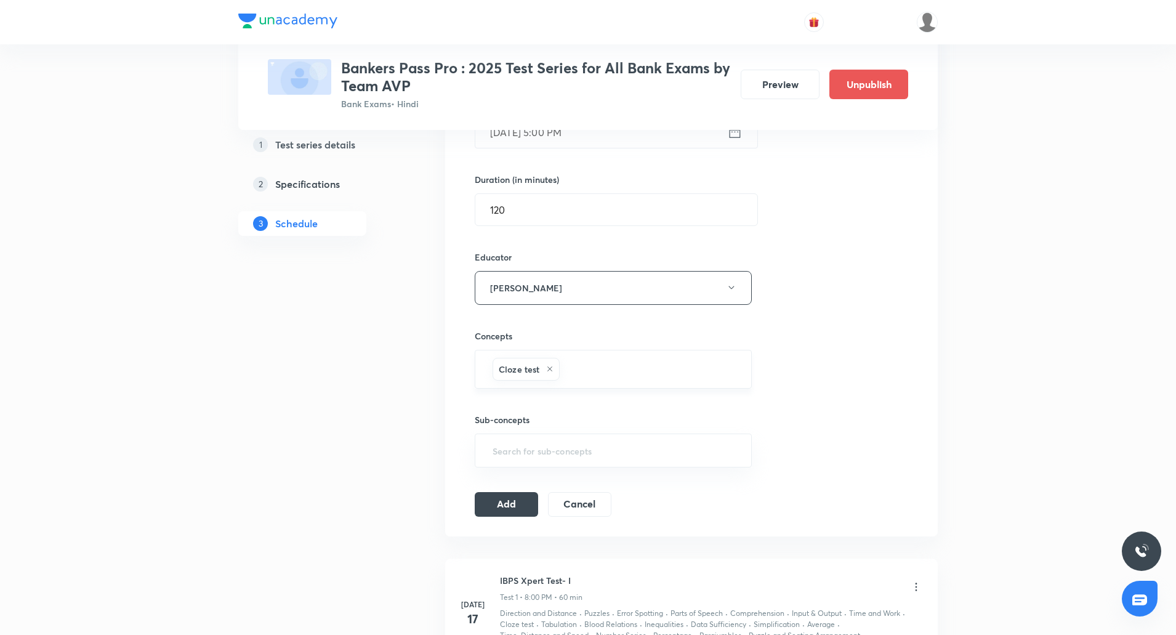
scroll to position [354, 0]
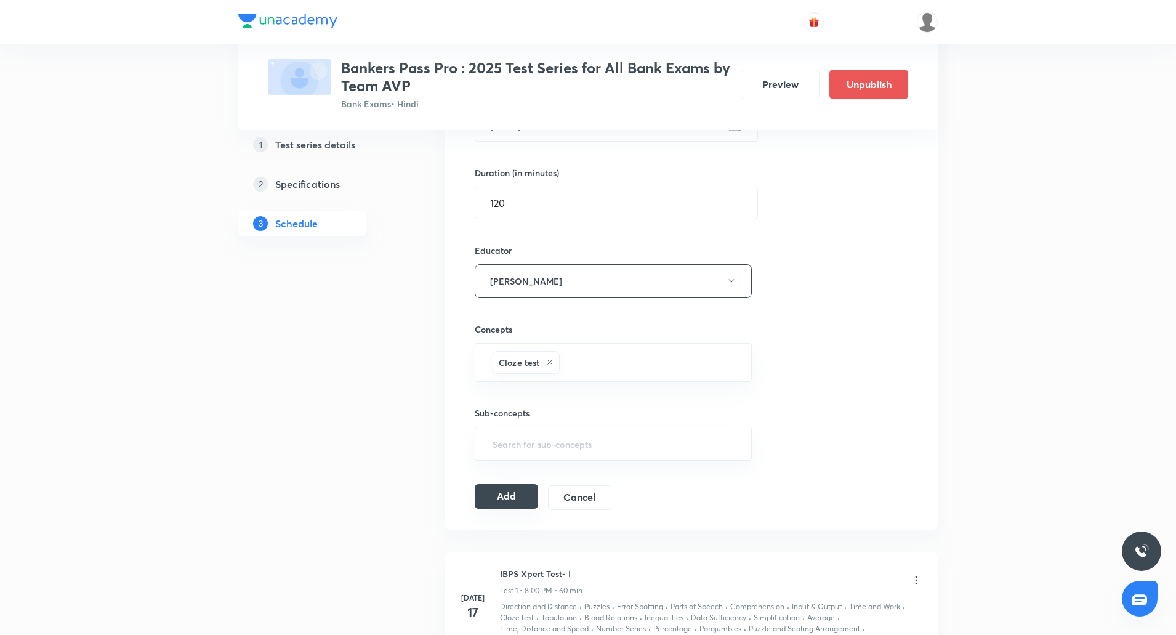
click at [512, 500] on button "Add" at bounding box center [506, 496] width 63 height 25
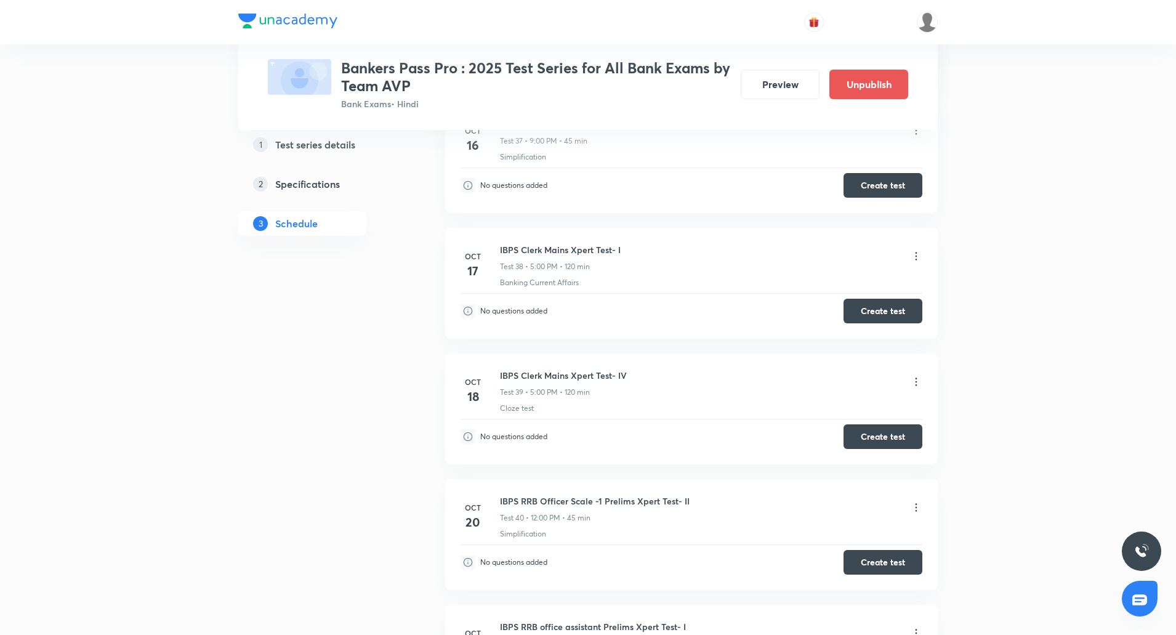
scroll to position [6459, 0]
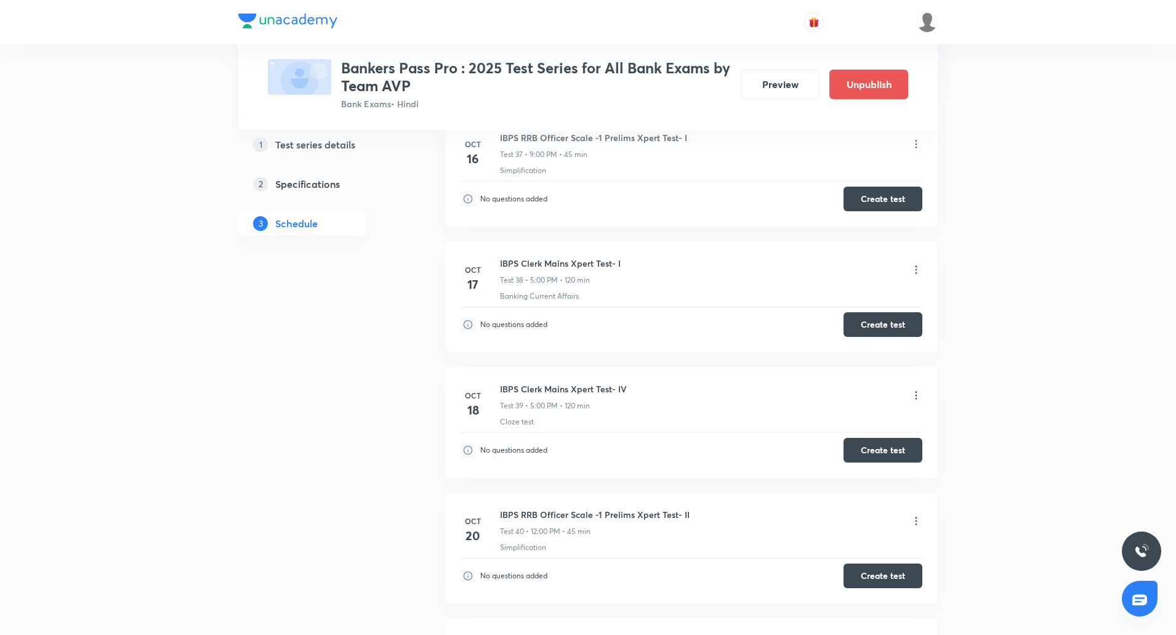
click at [918, 389] on icon at bounding box center [916, 395] width 12 height 12
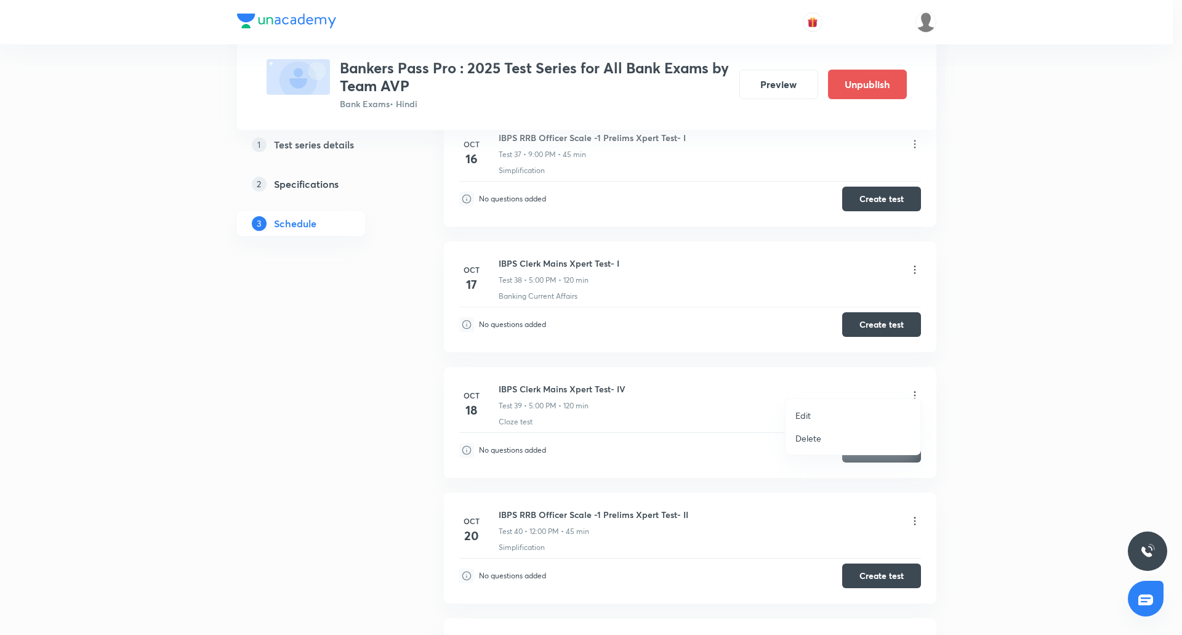
click at [807, 415] on p "Edit" at bounding box center [803, 415] width 15 height 13
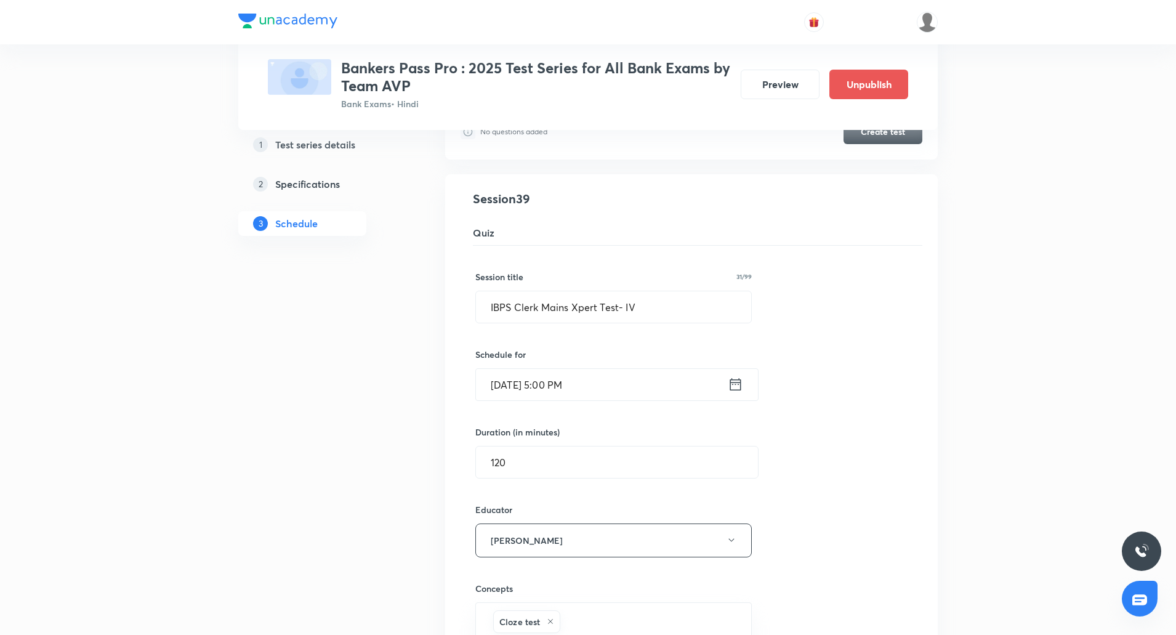
scroll to position [6582, 0]
click at [498, 379] on input "Oct 18, 2025, 5:00 PM" at bounding box center [602, 385] width 252 height 31
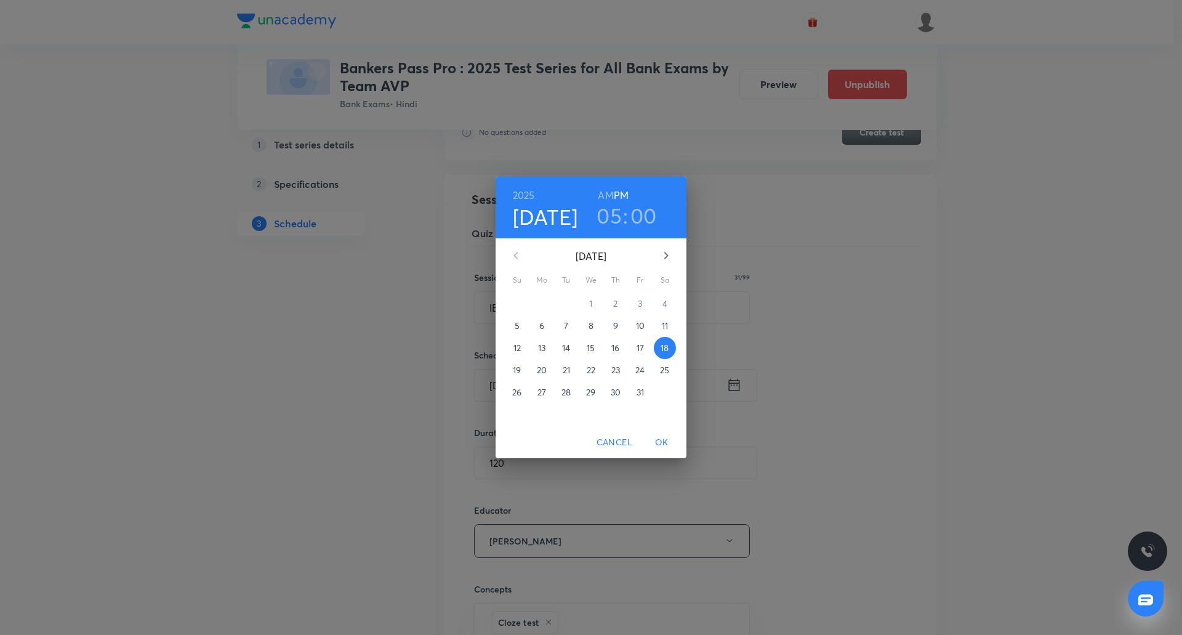
click at [663, 252] on icon "button" at bounding box center [666, 255] width 15 height 15
click at [567, 370] on p "18" at bounding box center [566, 370] width 8 height 12
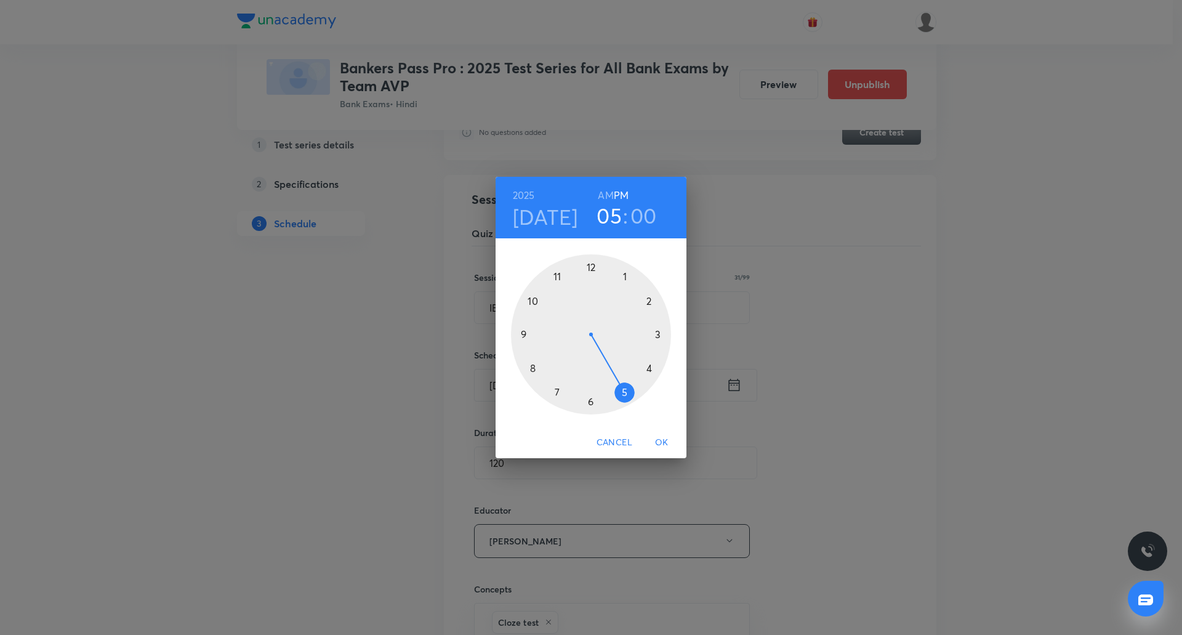
click at [660, 443] on span "OK" at bounding box center [662, 442] width 30 height 15
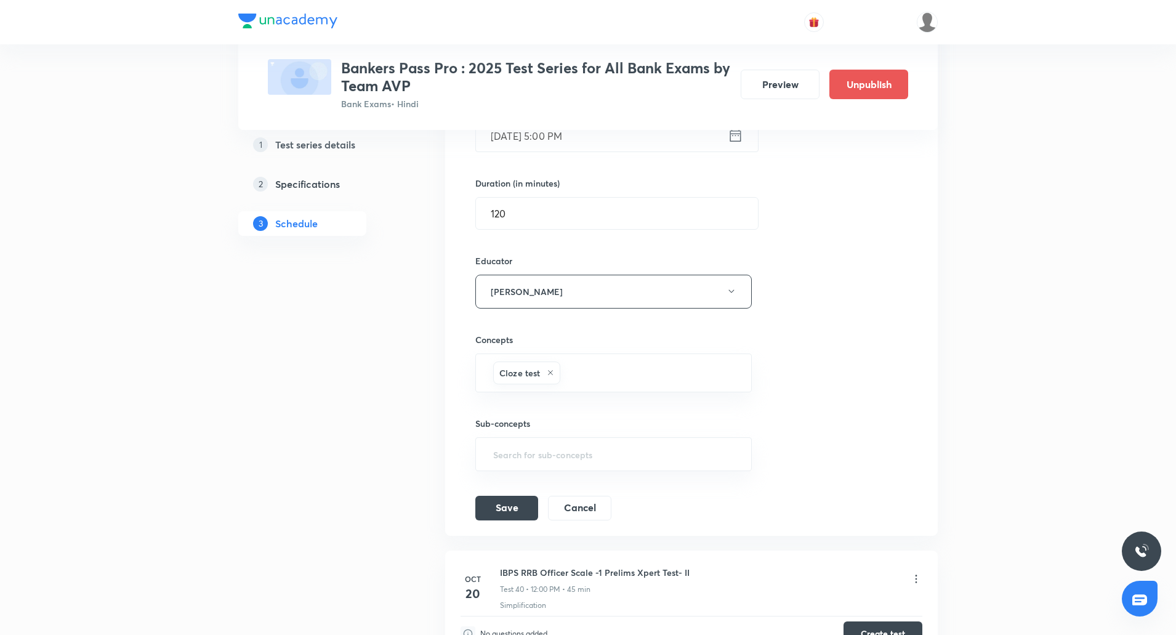
scroll to position [6834, 0]
click at [528, 493] on button "Save" at bounding box center [506, 503] width 63 height 25
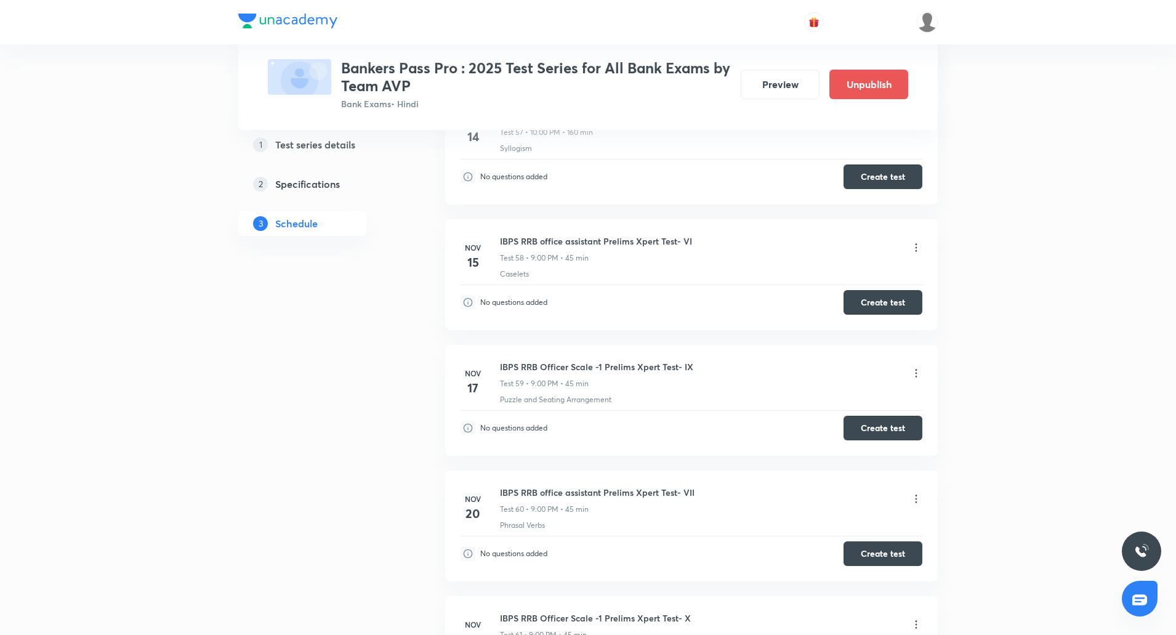
scroll to position [8993, 0]
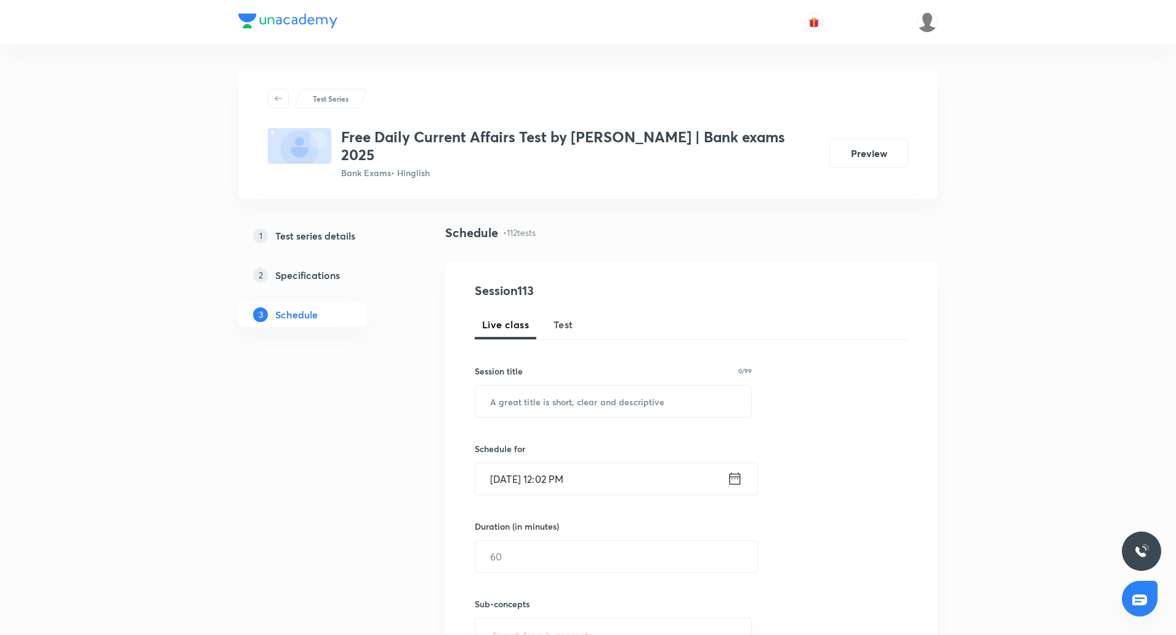
drag, startPoint x: 566, startPoint y: 310, endPoint x: 398, endPoint y: 154, distance: 229.2
click at [566, 317] on span "Test" at bounding box center [564, 324] width 20 height 15
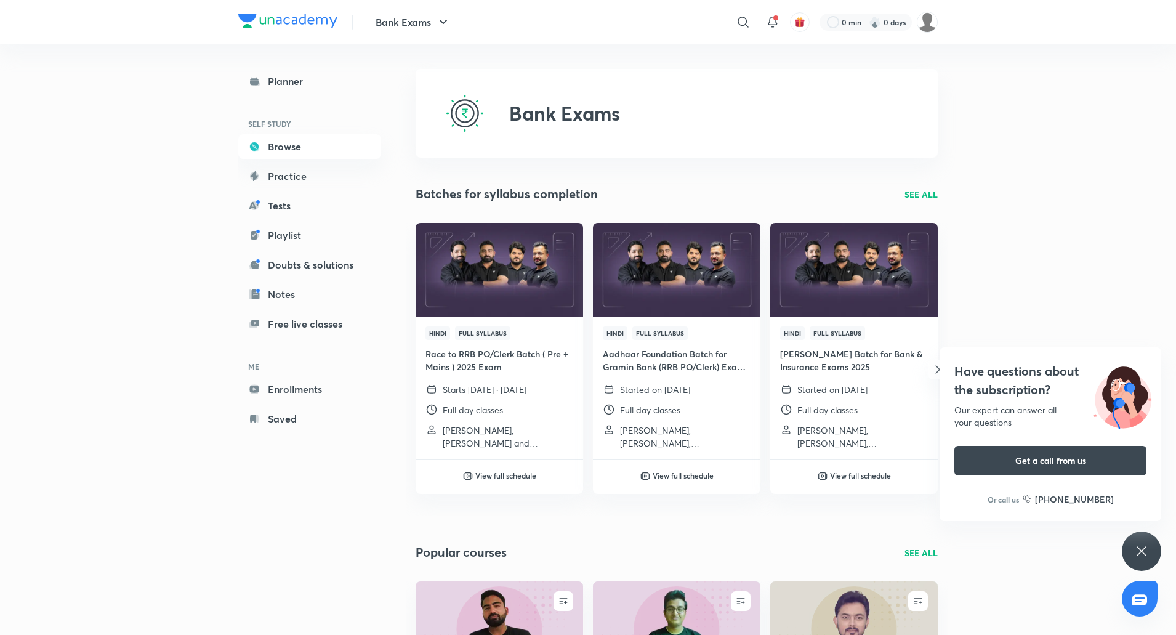
click at [1146, 548] on icon at bounding box center [1141, 550] width 9 height 9
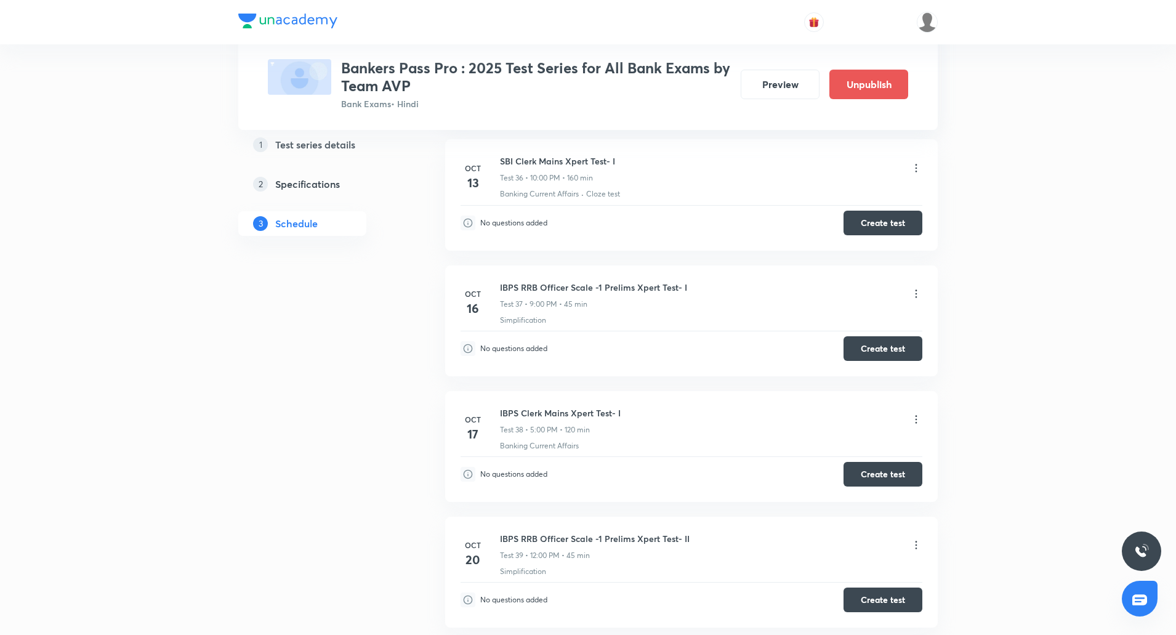
scroll to position [6917, 0]
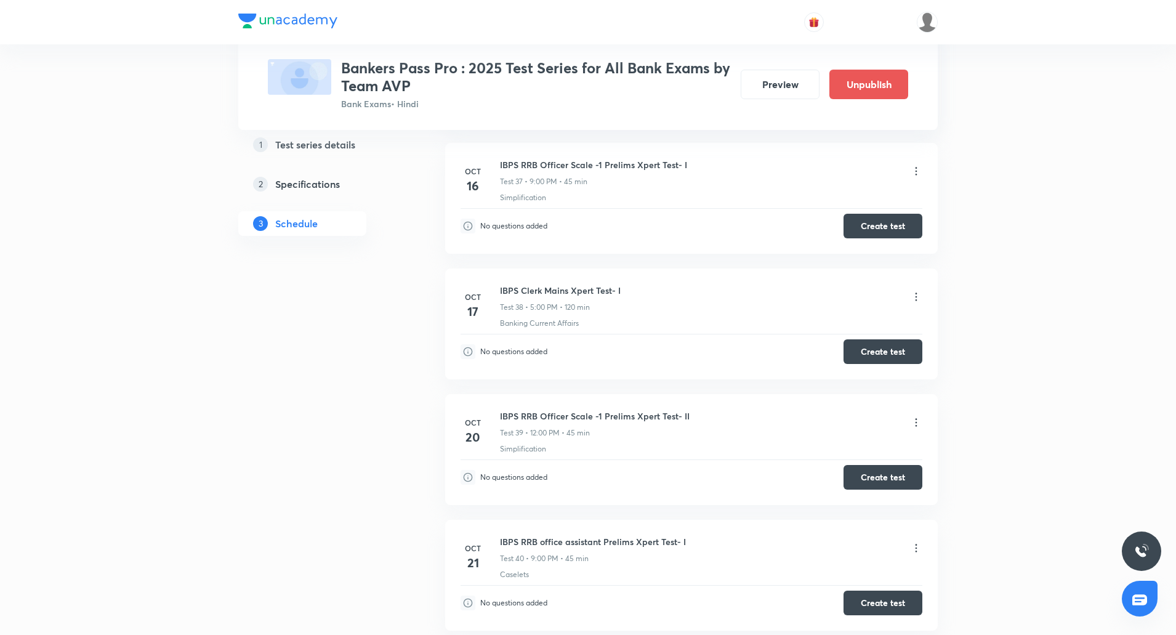
click at [915, 291] on icon at bounding box center [916, 297] width 12 height 12
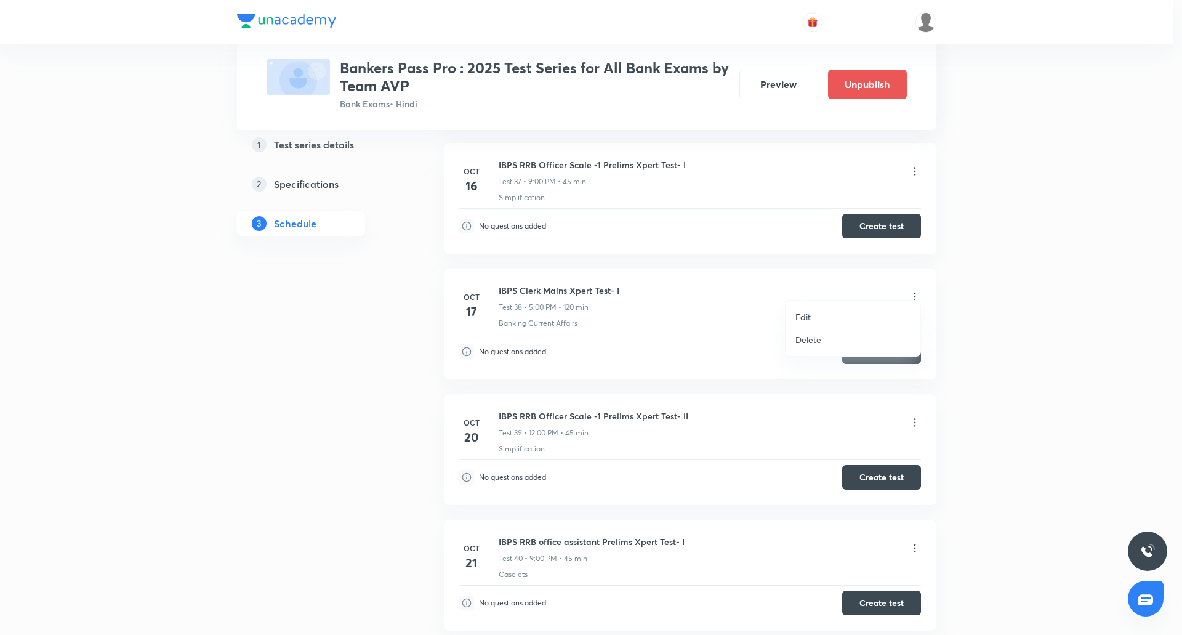
click at [805, 310] on p "Edit" at bounding box center [803, 316] width 15 height 13
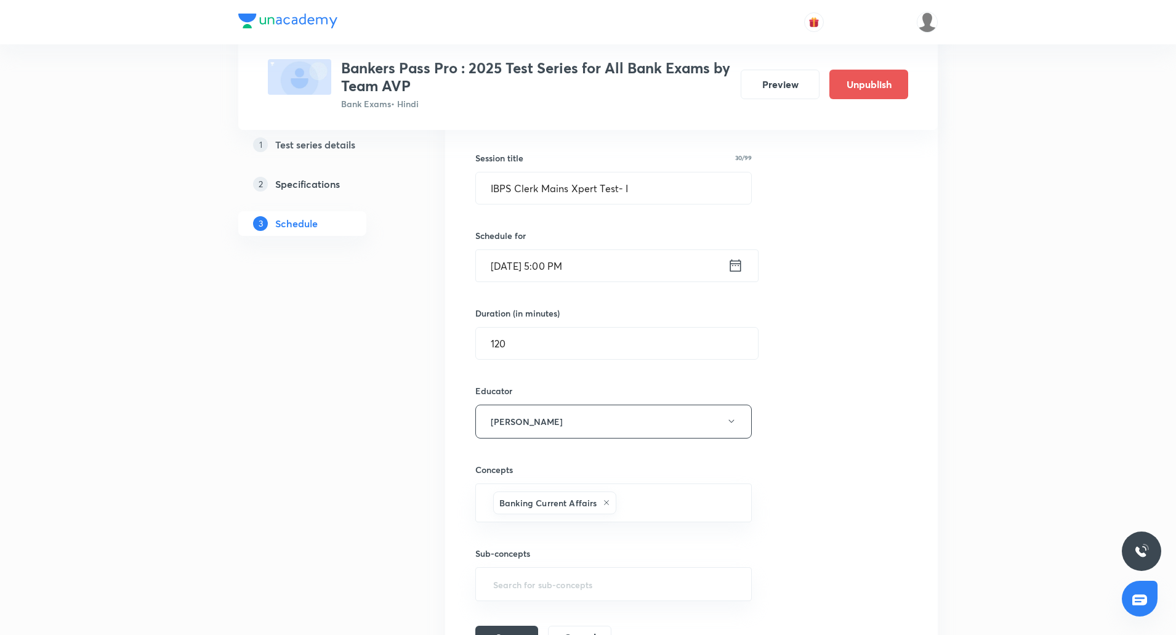
scroll to position [6563, 0]
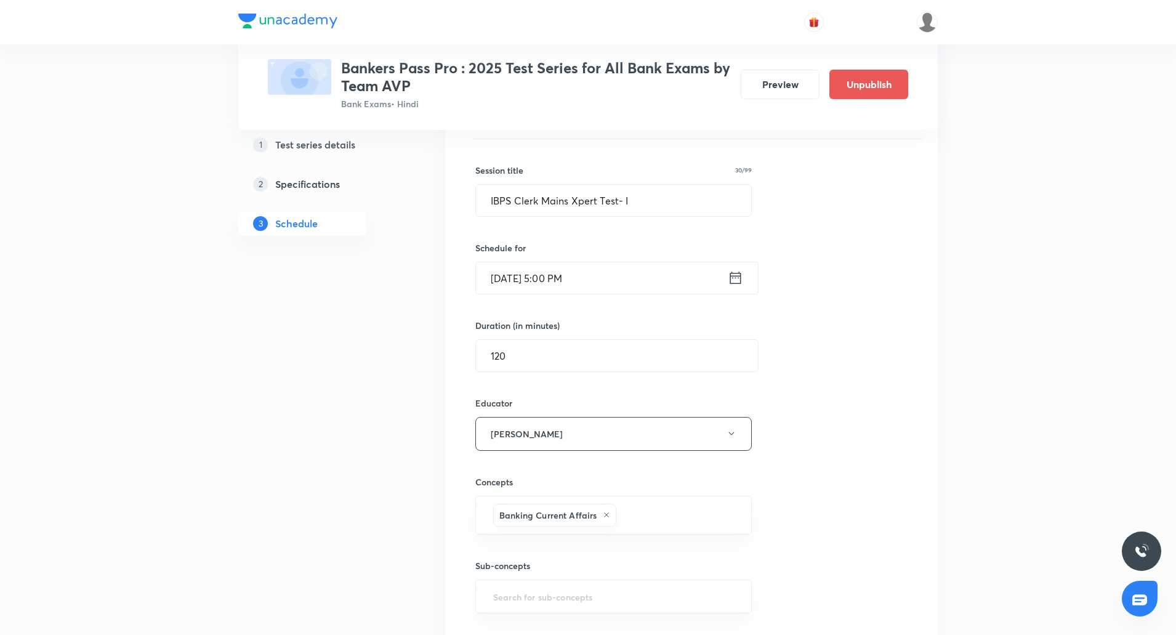
click at [573, 272] on input "Oct 17, 2025, 5:00 PM" at bounding box center [602, 277] width 252 height 31
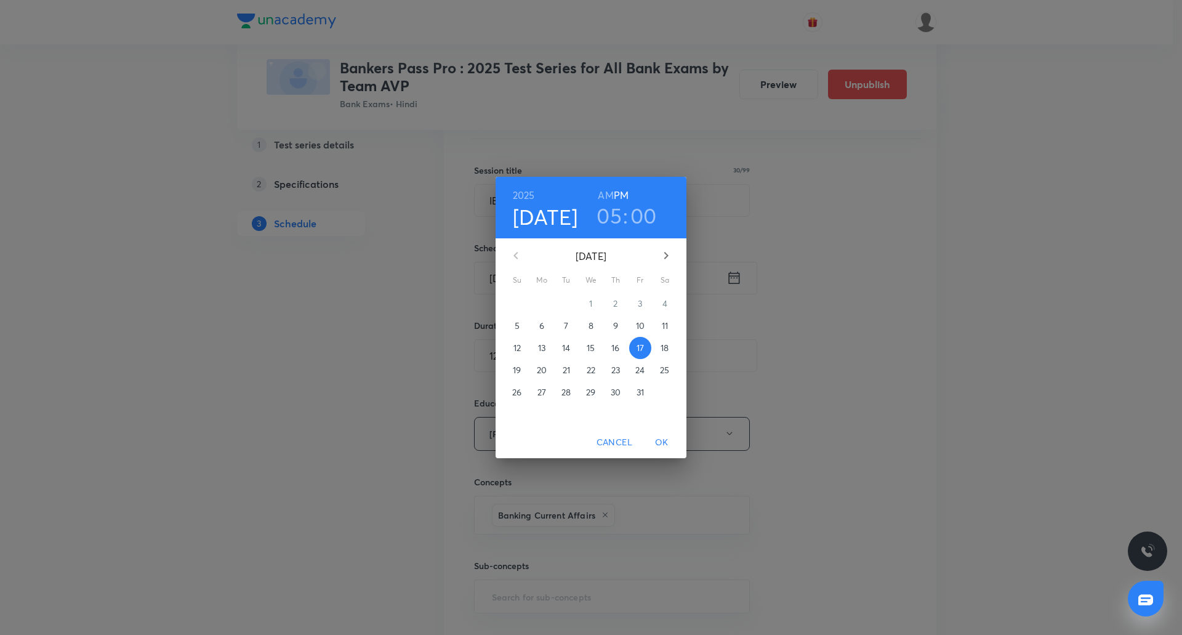
click at [622, 195] on h6 "PM" at bounding box center [621, 195] width 15 height 17
click at [609, 219] on h3 "05" at bounding box center [609, 216] width 25 height 26
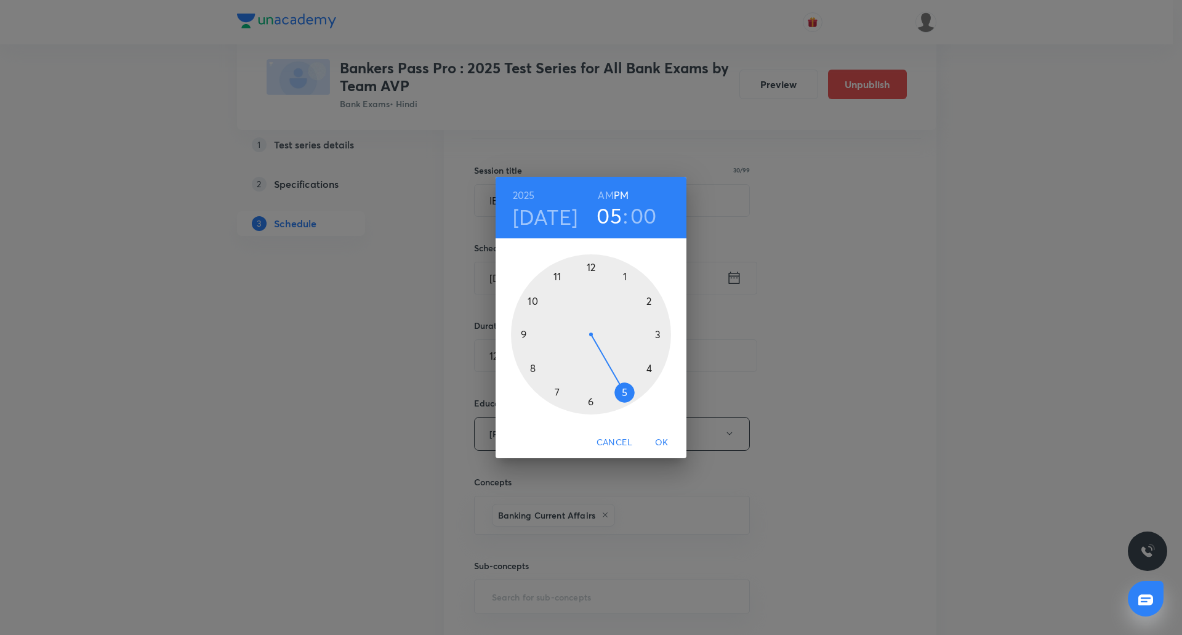
click at [525, 334] on div at bounding box center [591, 334] width 160 height 160
click at [659, 440] on span "OK" at bounding box center [662, 442] width 30 height 15
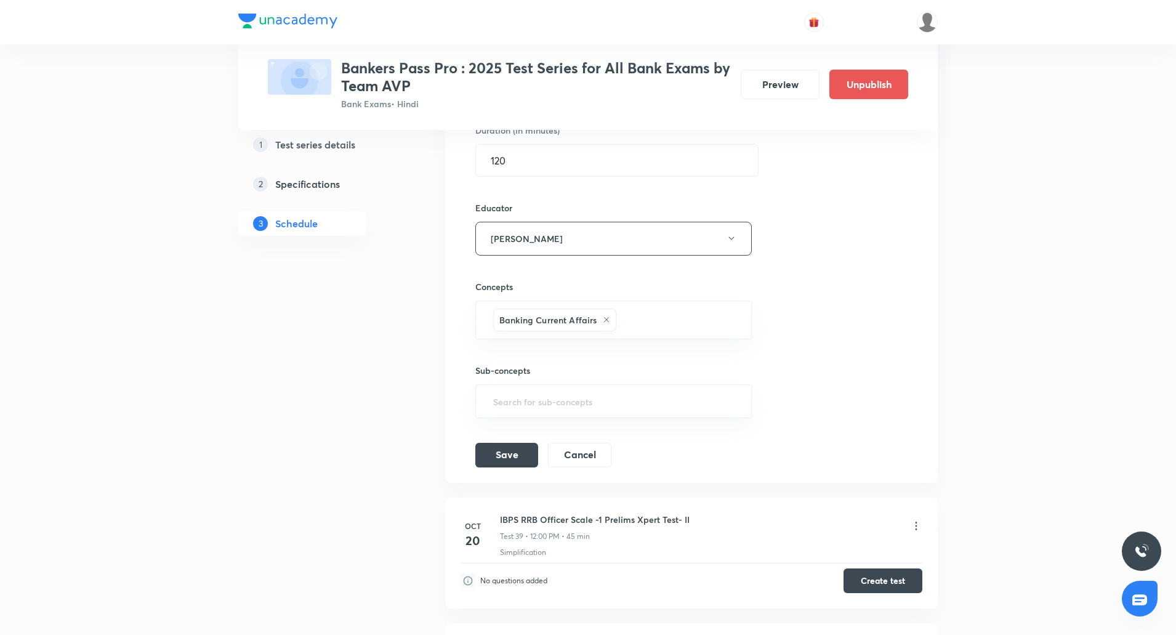
scroll to position [6812, 0]
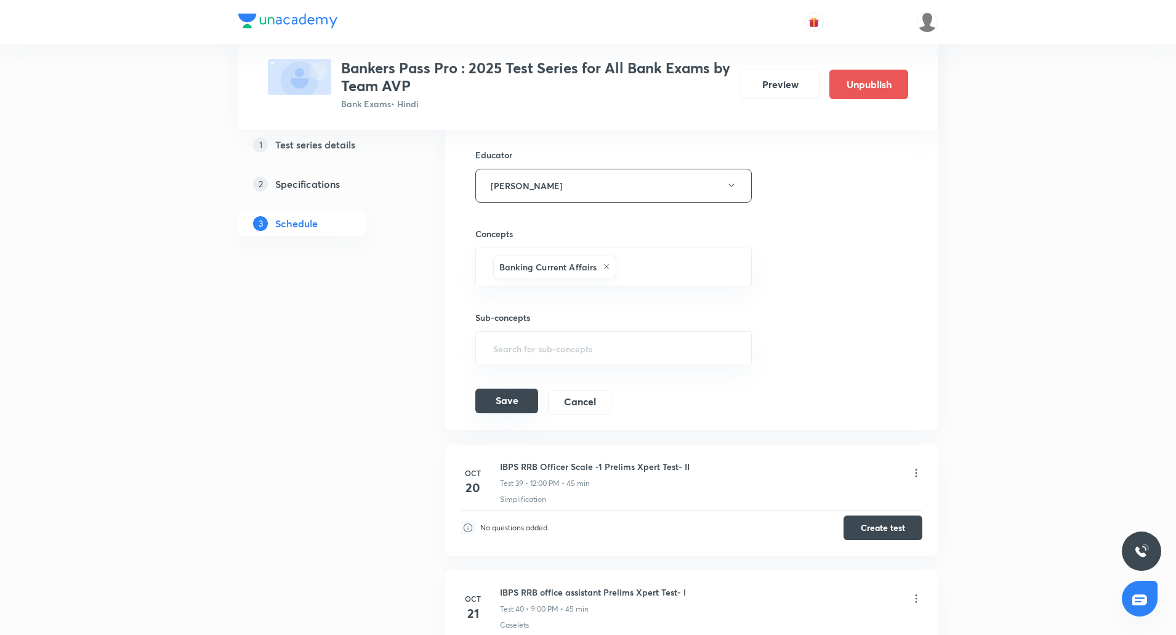
click at [511, 390] on button "Save" at bounding box center [506, 401] width 63 height 25
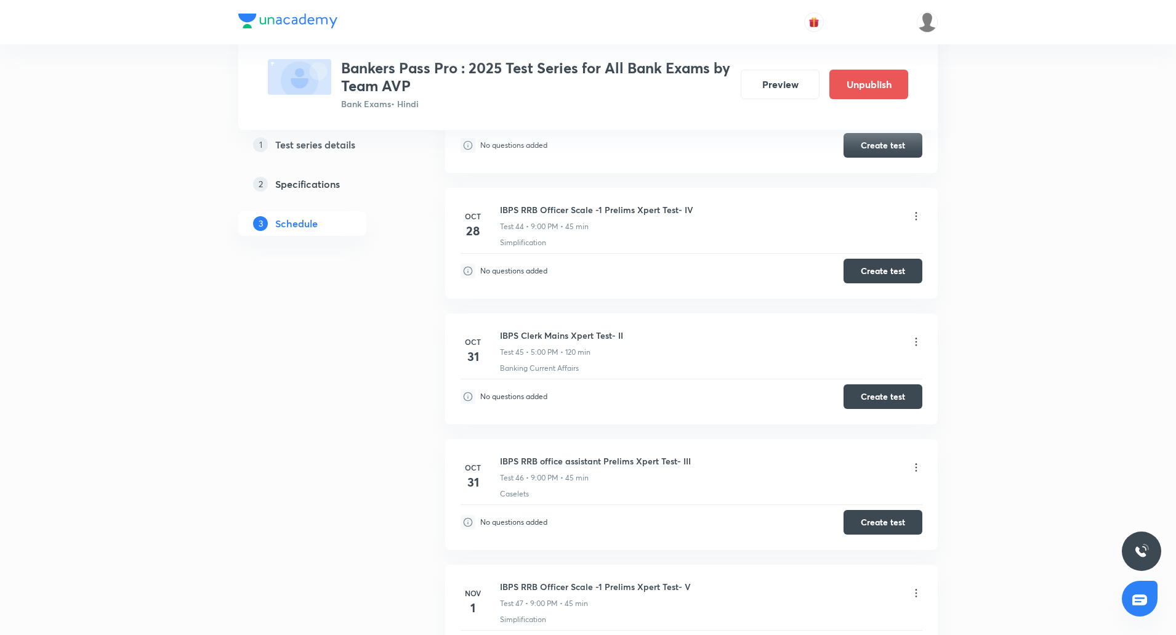
scroll to position [7267, 0]
click at [915, 335] on icon at bounding box center [916, 341] width 12 height 12
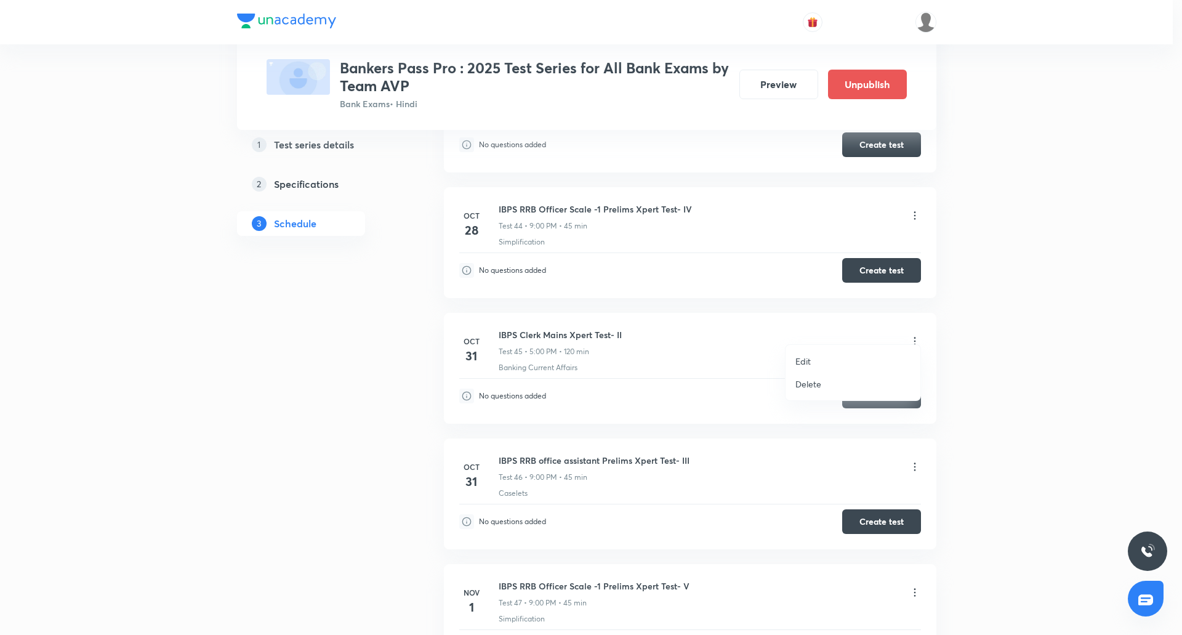
click at [810, 360] on p "Edit" at bounding box center [803, 361] width 15 height 13
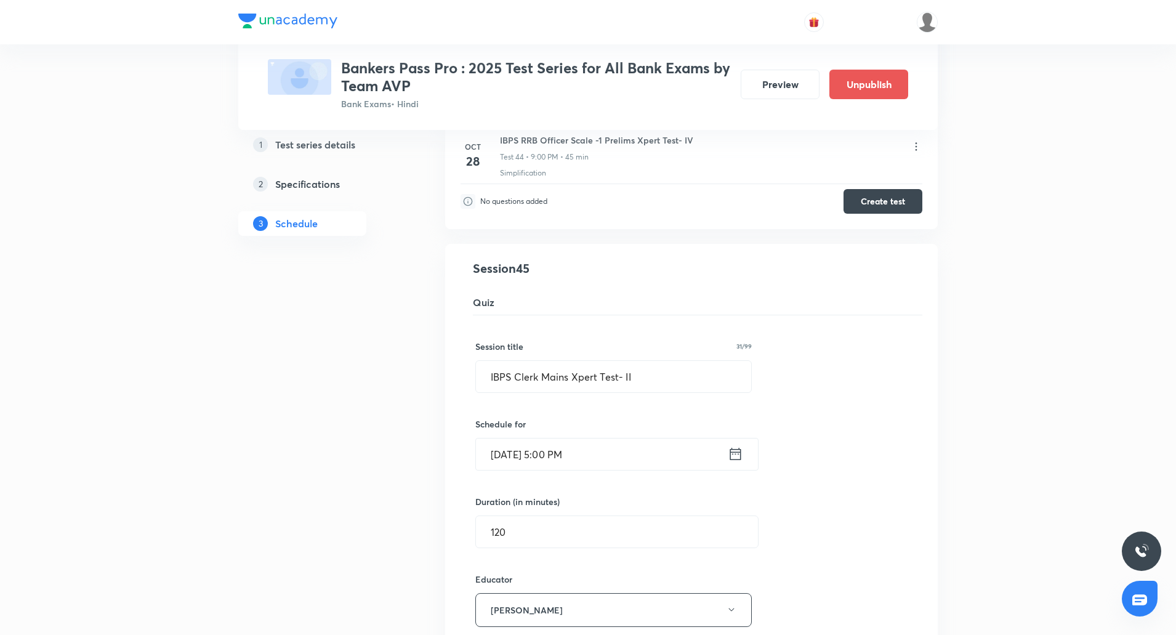
click at [563, 447] on input "Oct 31, 2025, 5:00 PM" at bounding box center [602, 453] width 252 height 31
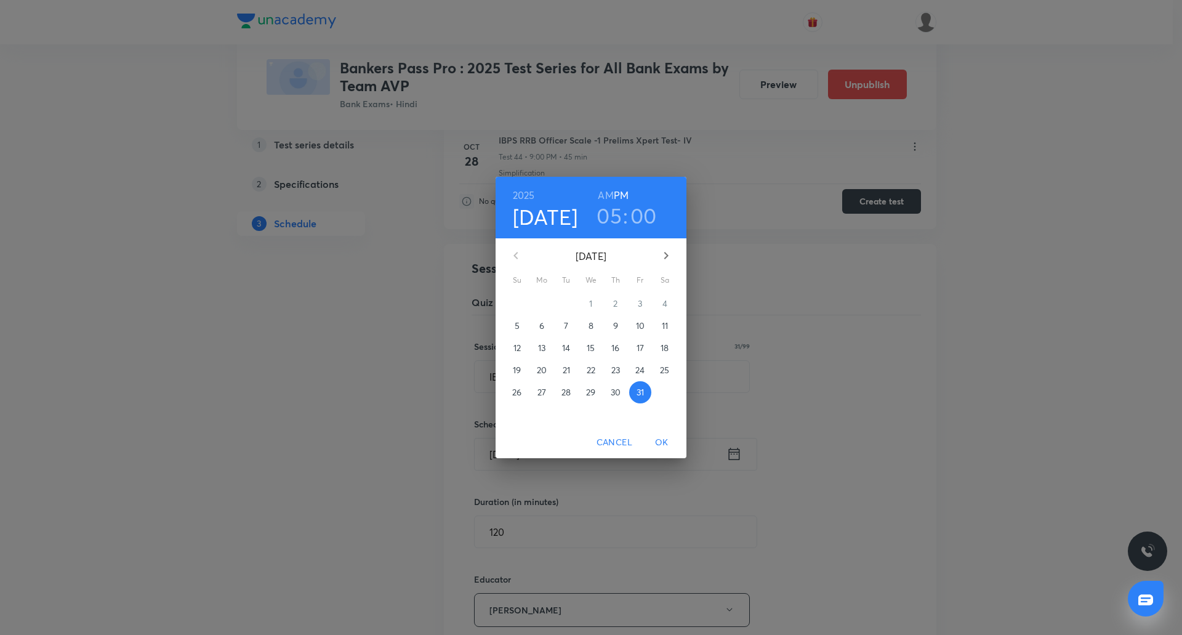
click at [618, 209] on h3 "05" at bounding box center [609, 216] width 25 height 26
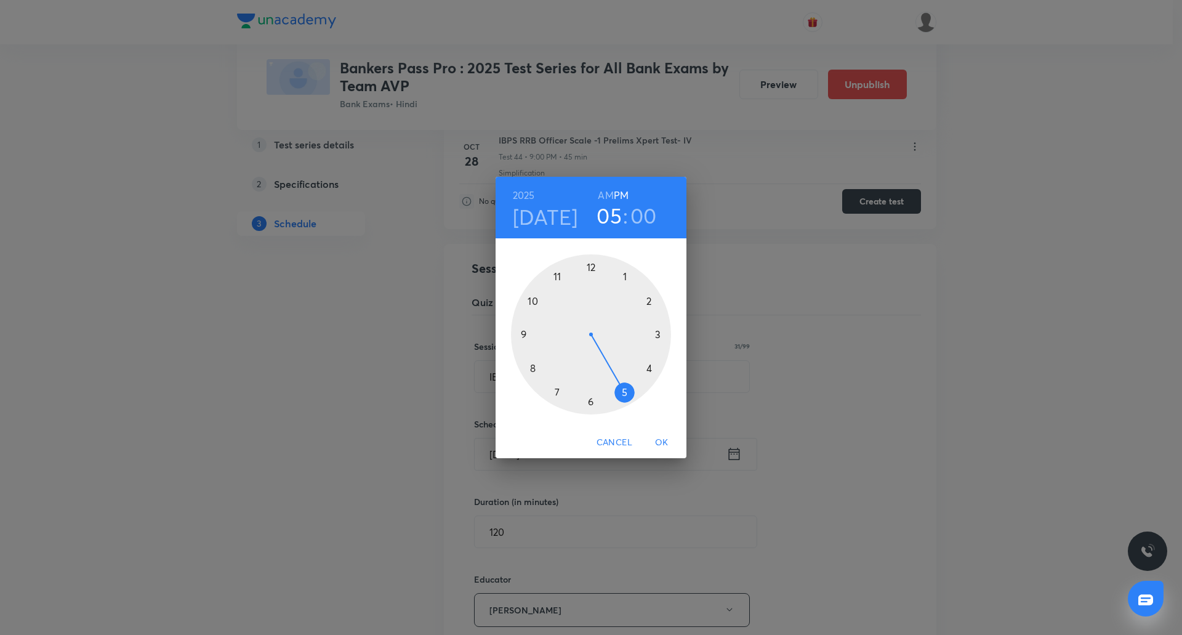
click at [526, 333] on div at bounding box center [591, 334] width 160 height 160
click at [661, 440] on span "OK" at bounding box center [662, 442] width 30 height 15
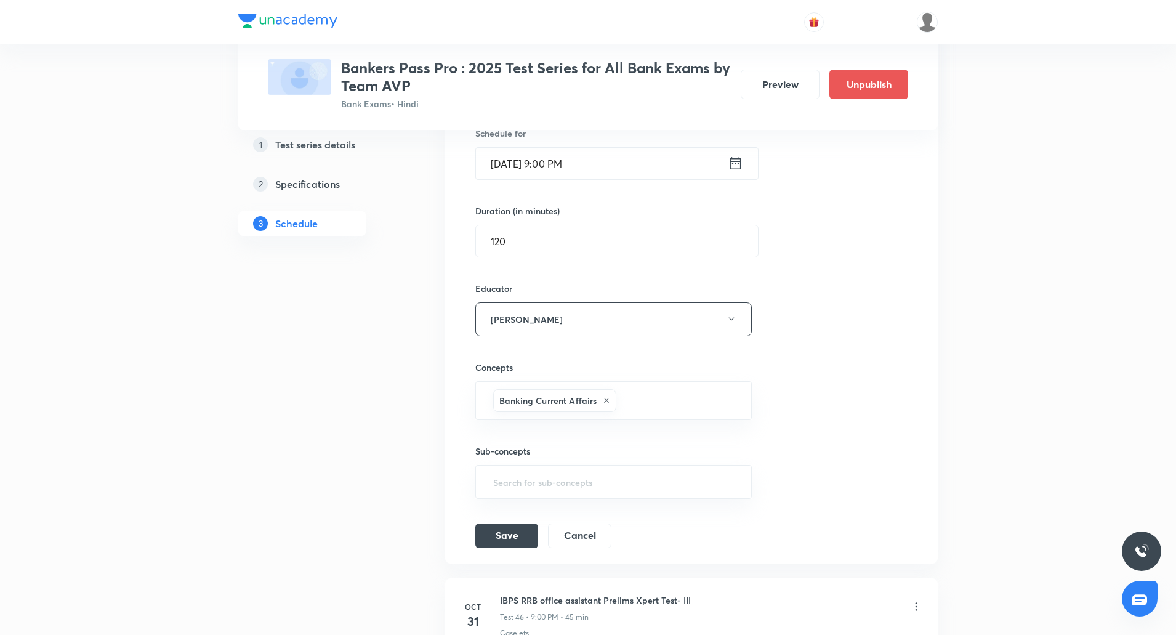
scroll to position [7563, 0]
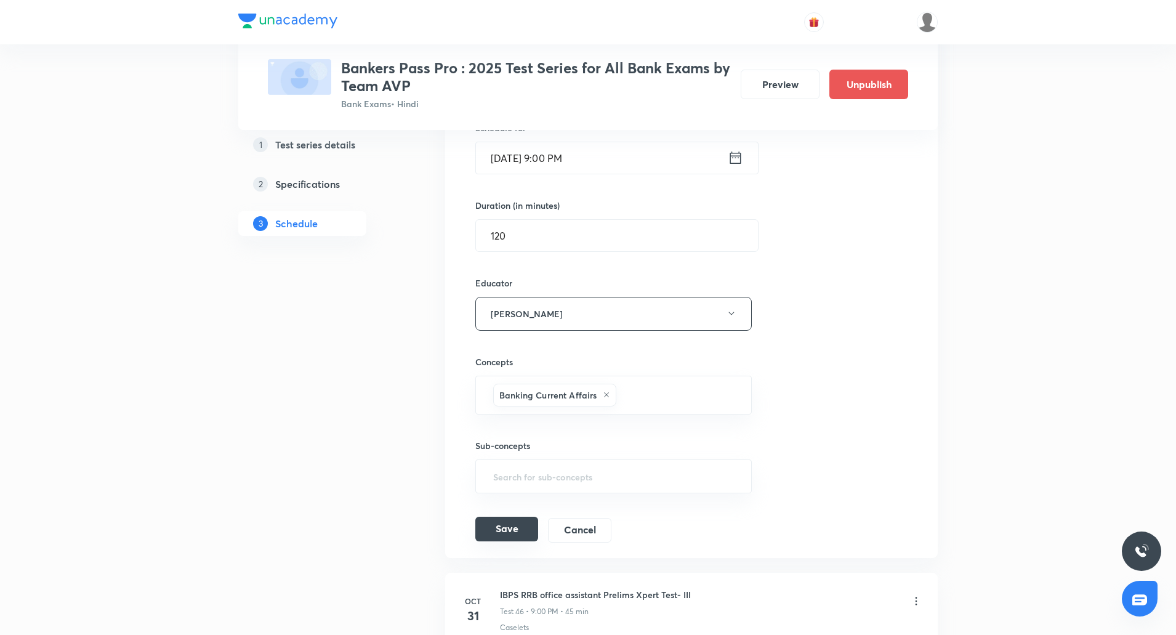
click at [517, 521] on button "Save" at bounding box center [506, 529] width 63 height 25
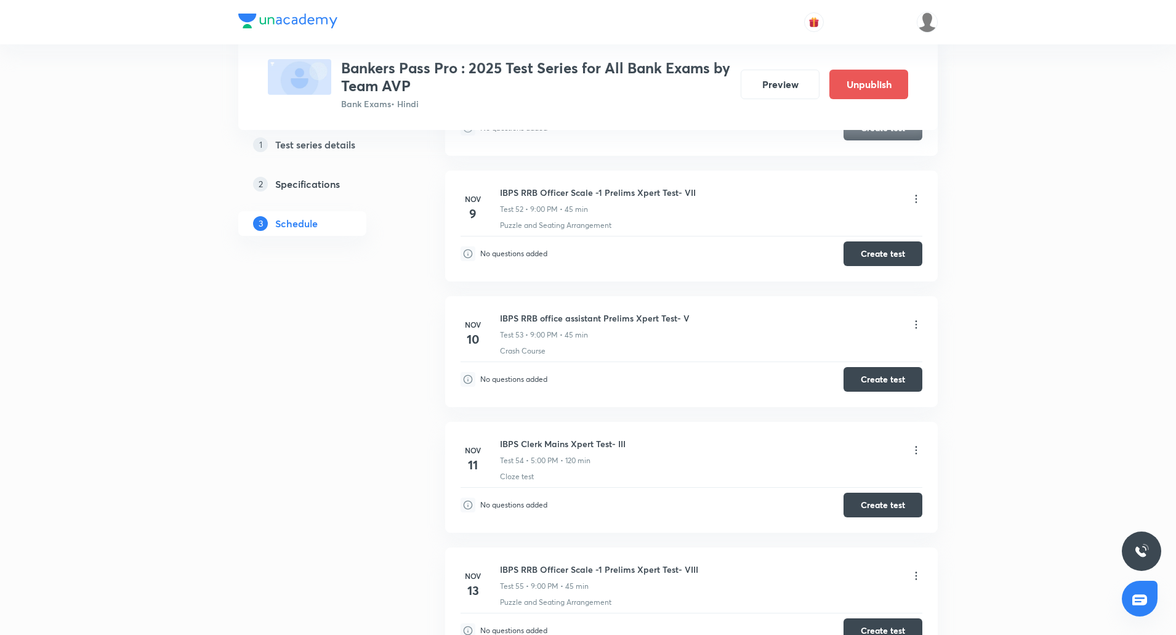
scroll to position [8407, 0]
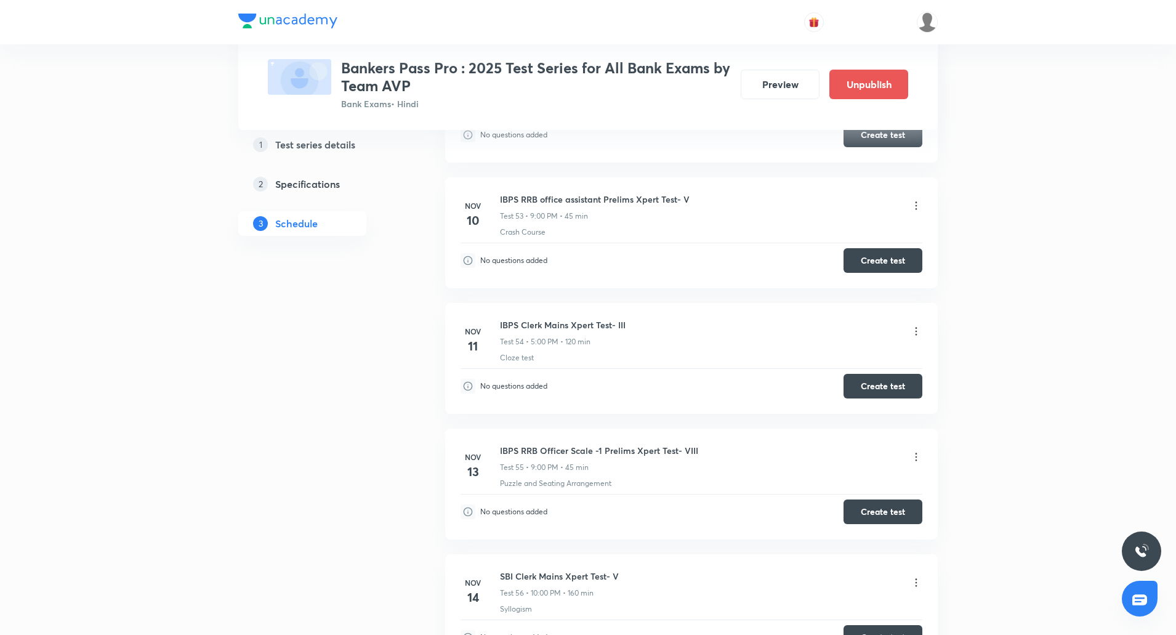
click at [919, 325] on icon at bounding box center [916, 331] width 12 height 12
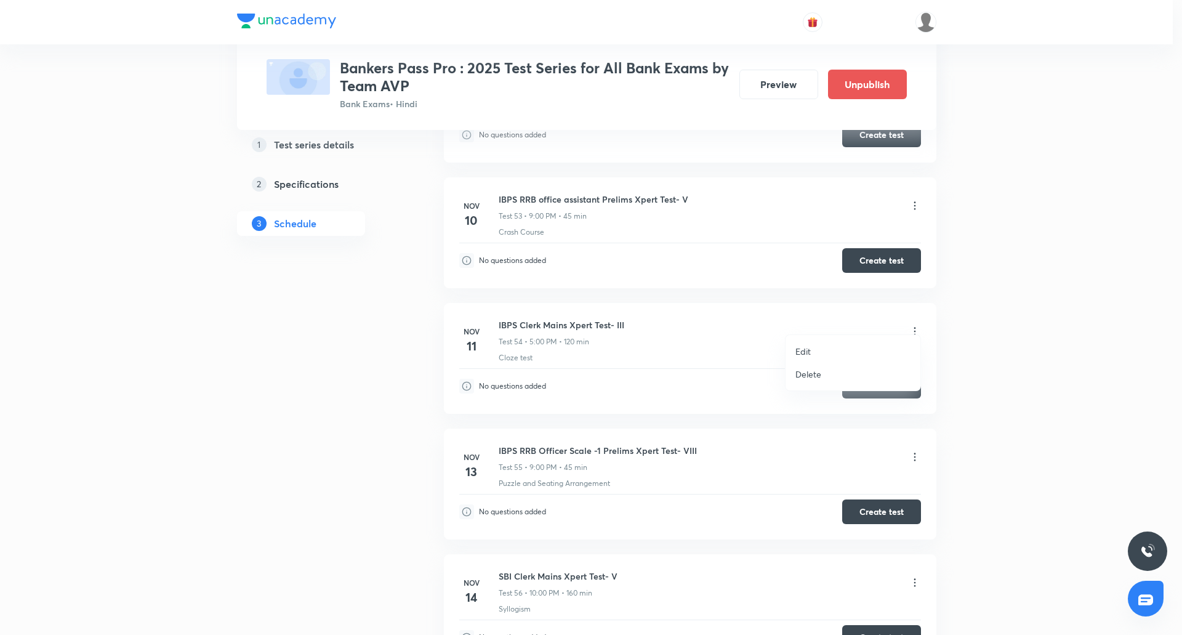
click at [805, 352] on p "Edit" at bounding box center [803, 351] width 15 height 13
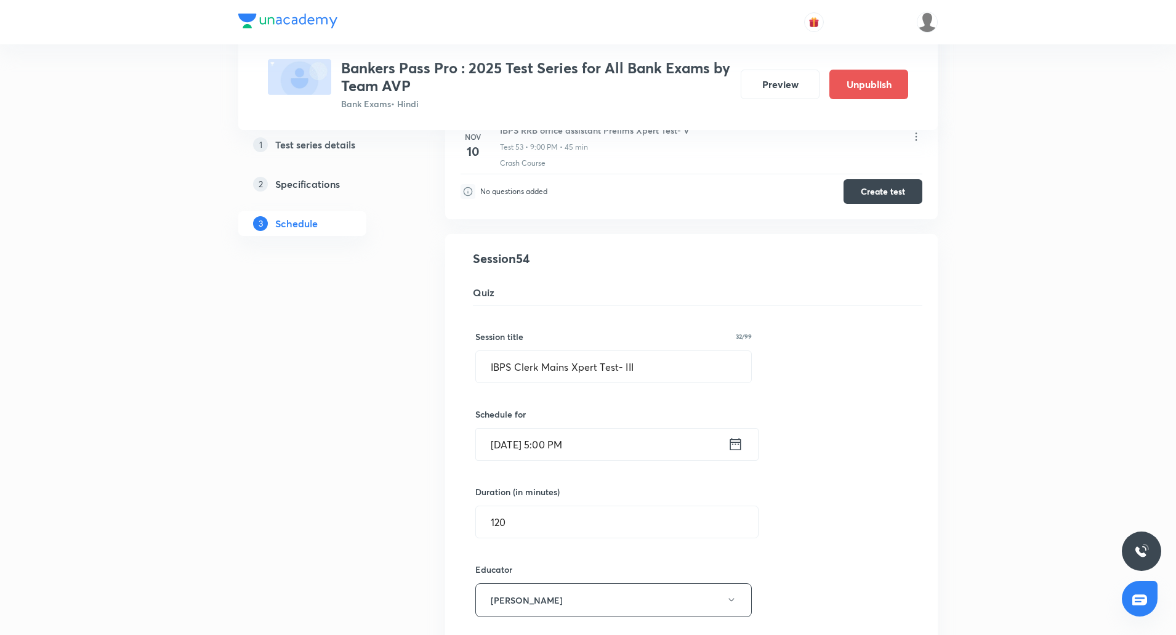
click at [561, 433] on input "Nov 11, 2025, 5:00 PM" at bounding box center [602, 444] width 252 height 31
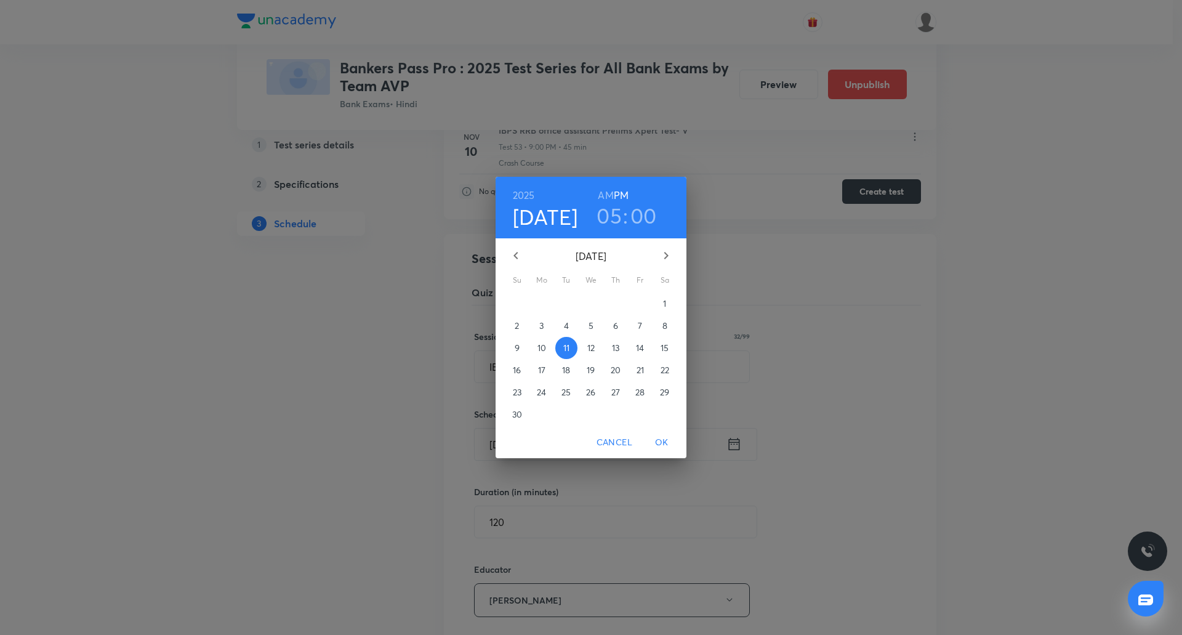
click at [618, 210] on h3 "05" at bounding box center [609, 216] width 25 height 26
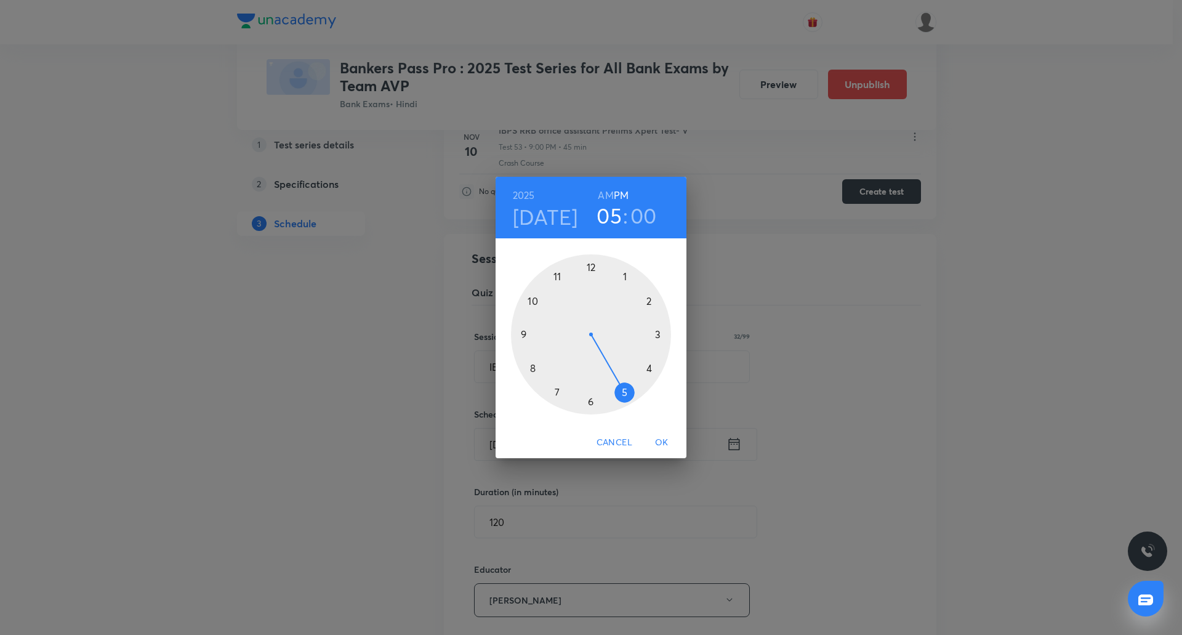
click at [523, 333] on div at bounding box center [591, 334] width 160 height 160
click at [661, 438] on span "OK" at bounding box center [662, 442] width 30 height 15
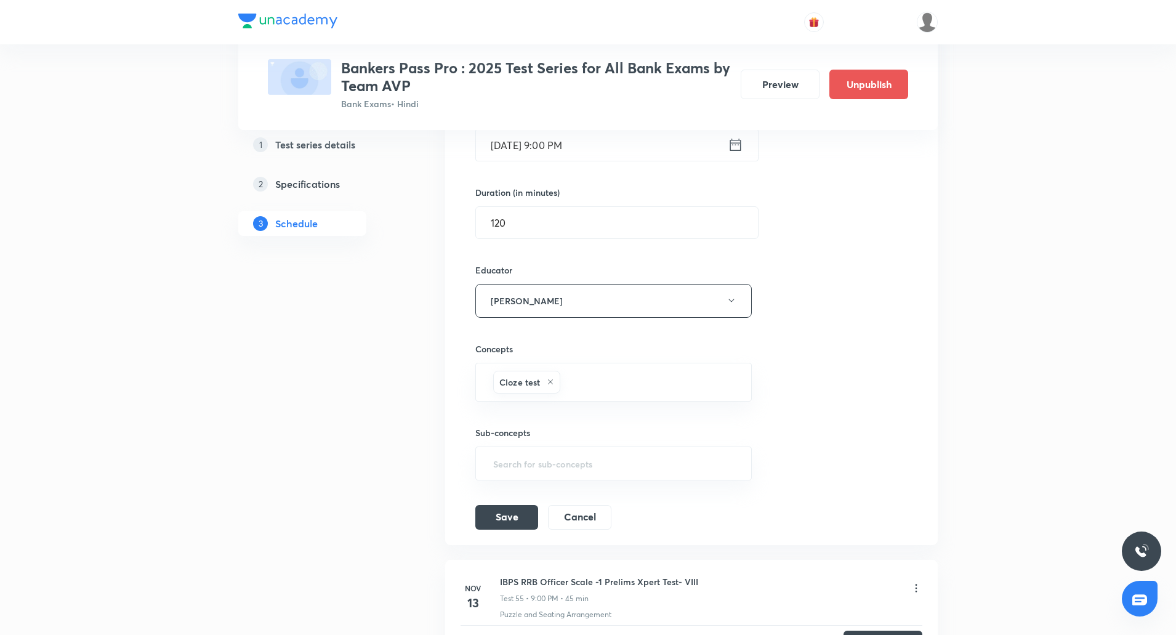
scroll to position [8713, 0]
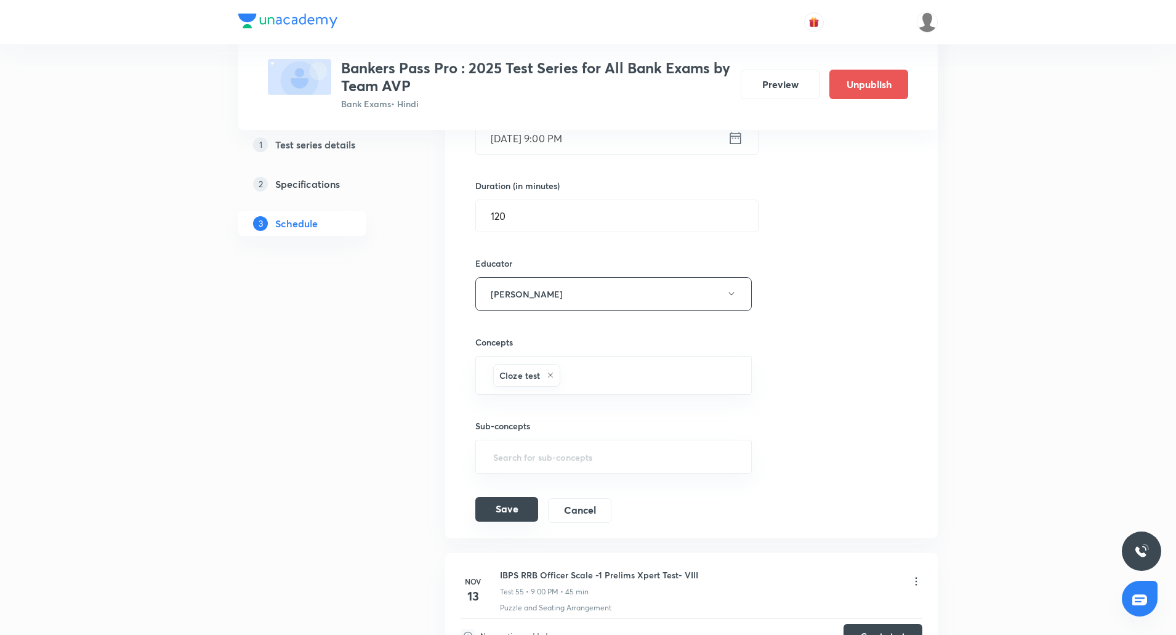
click at [517, 502] on button "Save" at bounding box center [506, 509] width 63 height 25
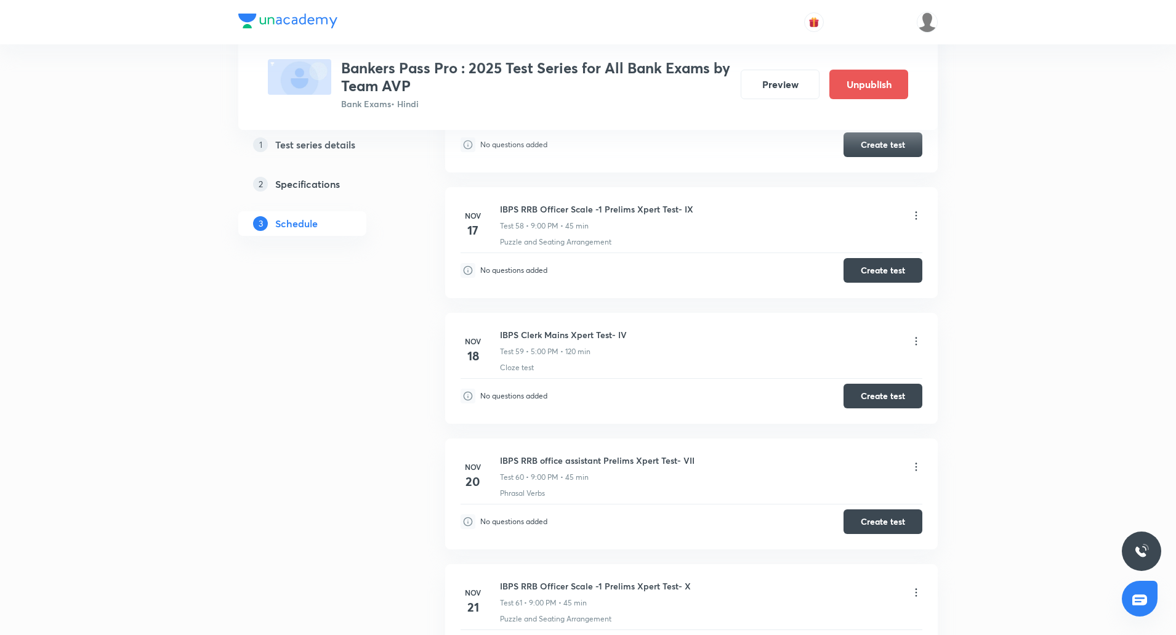
scroll to position [9080, 0]
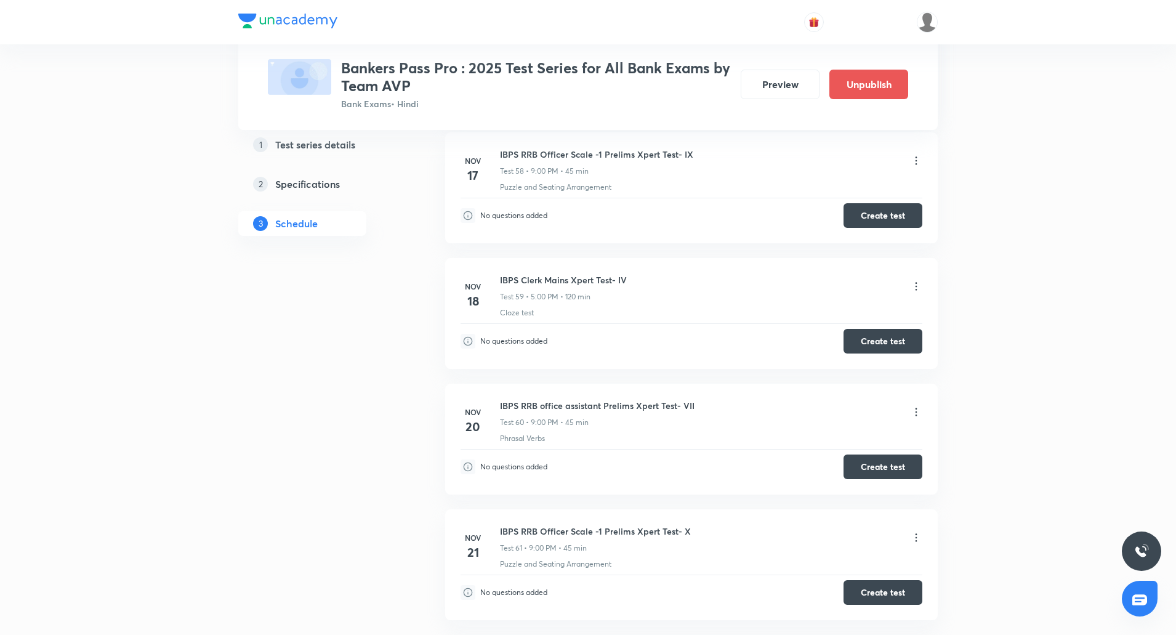
click at [916, 280] on icon at bounding box center [916, 286] width 12 height 12
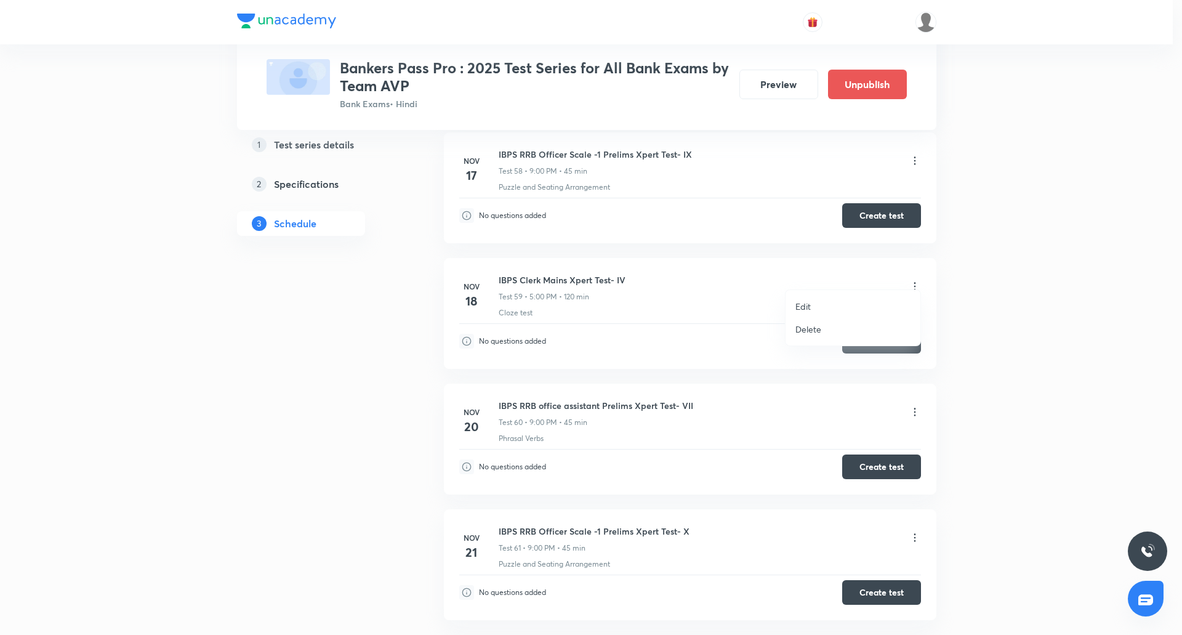
click at [802, 303] on p "Edit" at bounding box center [803, 306] width 15 height 13
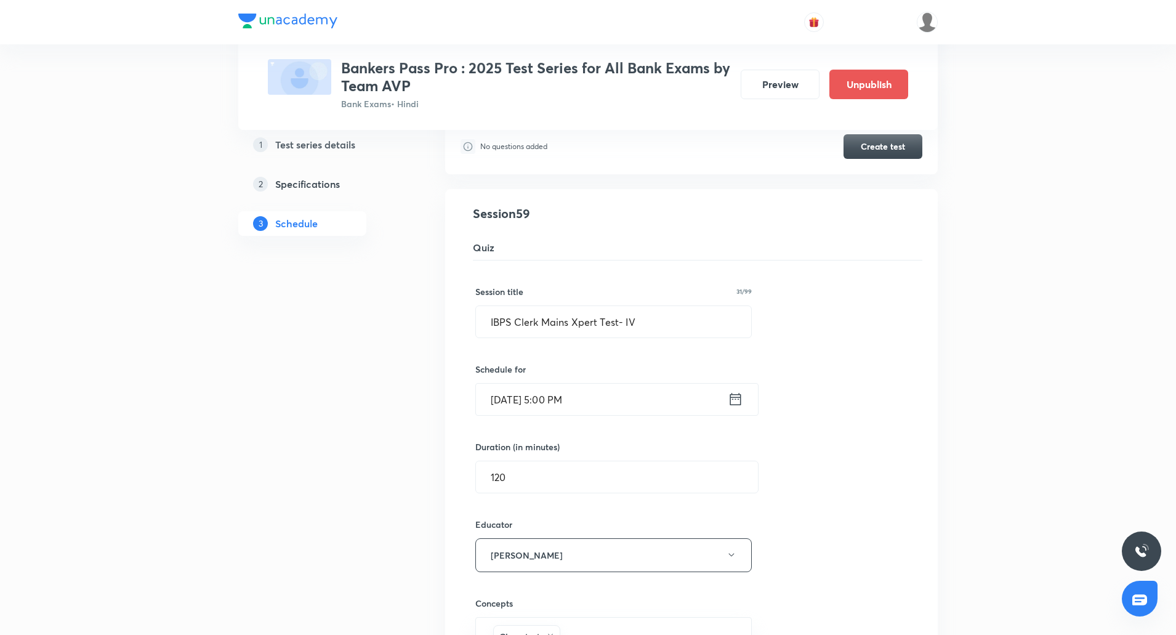
click at [563, 390] on input "Nov 18, 2025, 5:00 PM" at bounding box center [602, 399] width 252 height 31
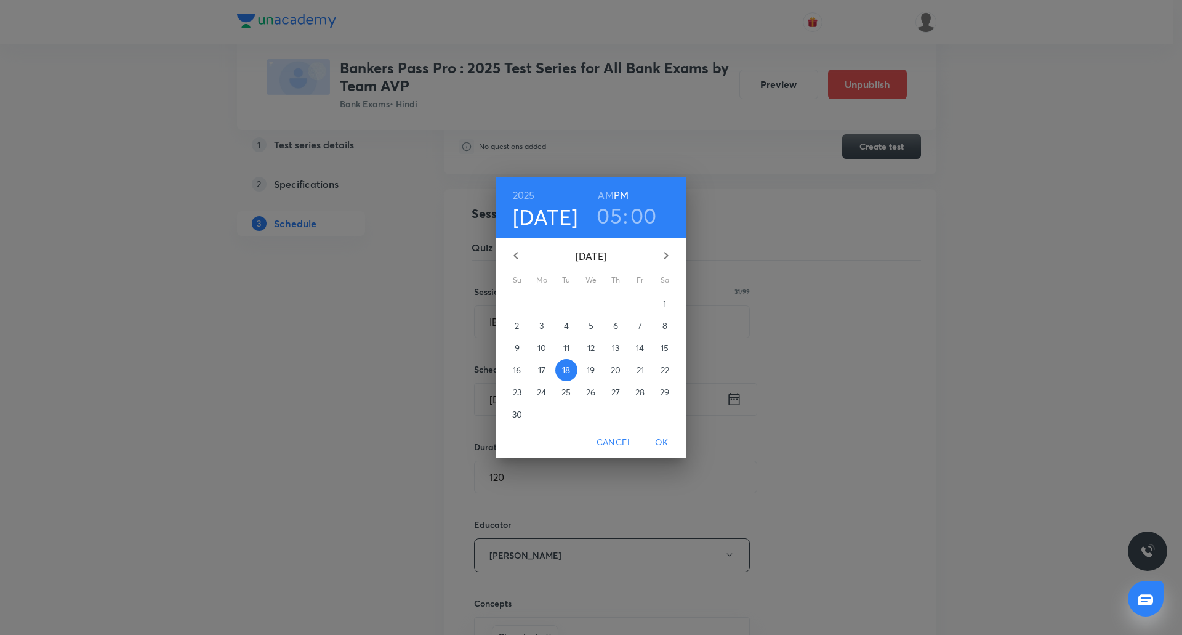
click at [608, 218] on h3 "05" at bounding box center [609, 216] width 25 height 26
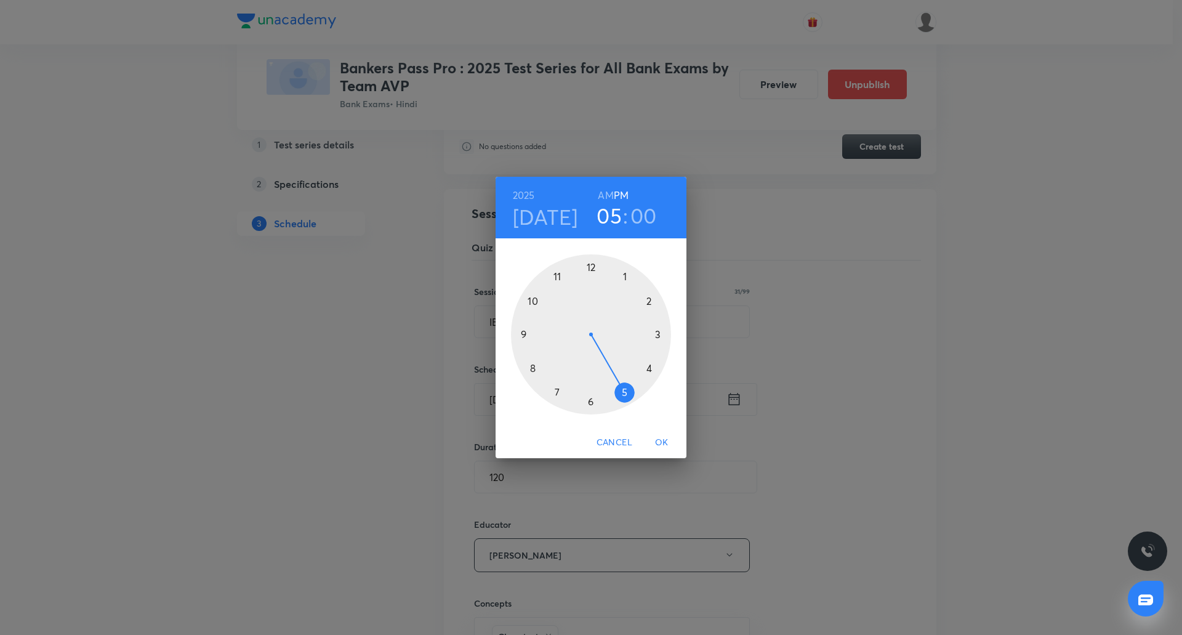
click at [525, 331] on div at bounding box center [591, 334] width 160 height 160
click at [663, 439] on span "OK" at bounding box center [662, 442] width 30 height 15
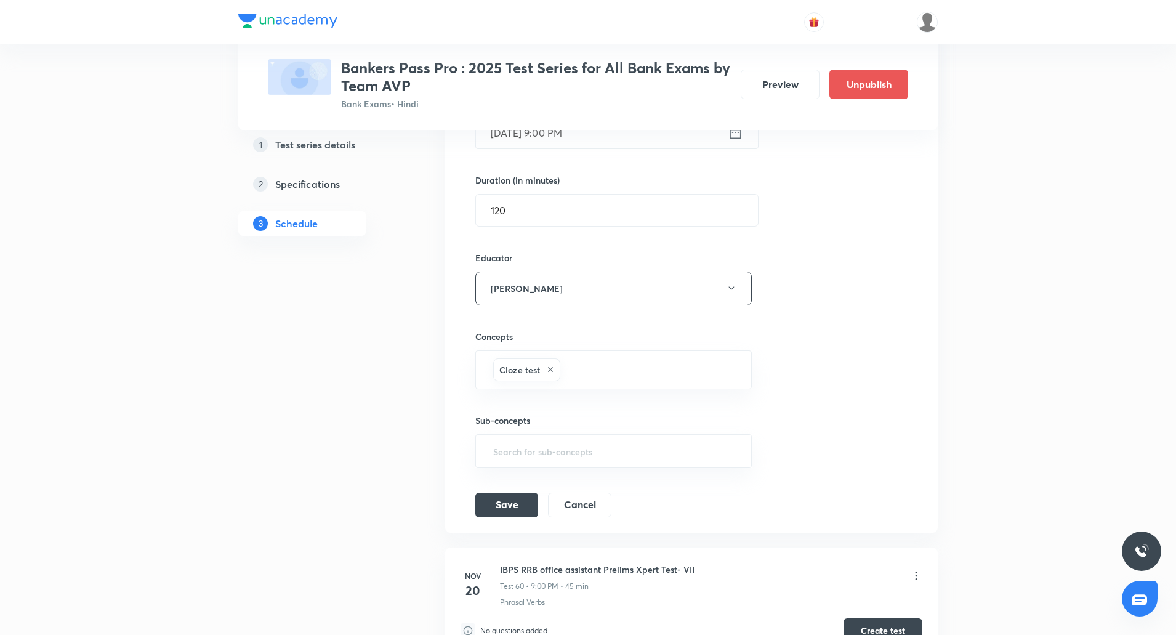
scroll to position [9348, 0]
click at [519, 498] on button "Save" at bounding box center [506, 503] width 63 height 25
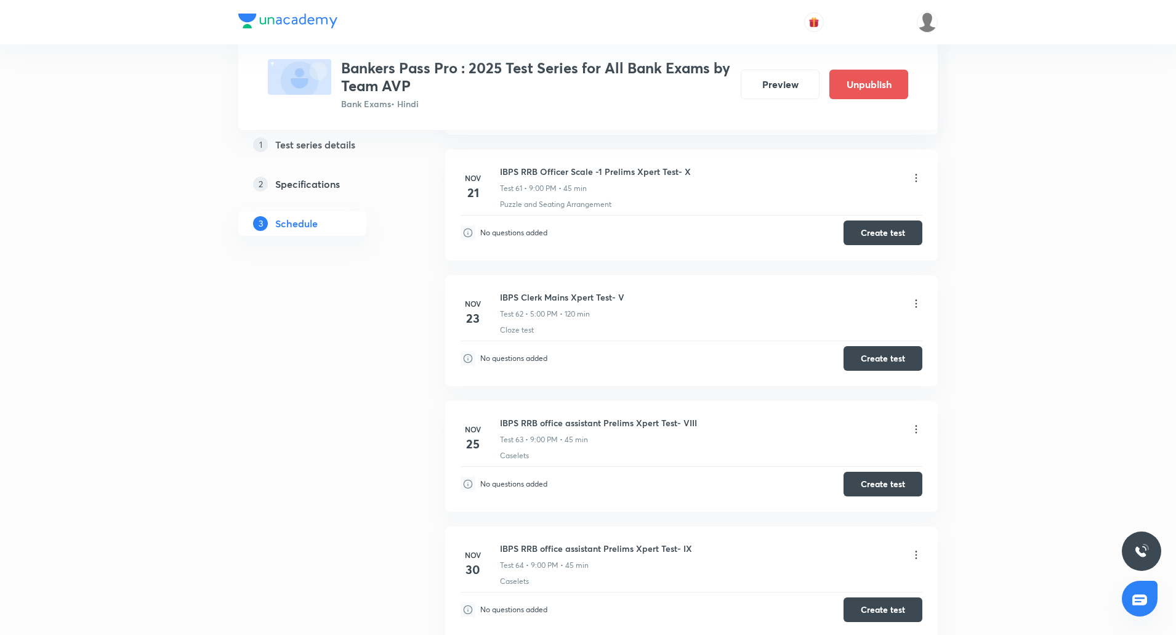
scroll to position [9434, 0]
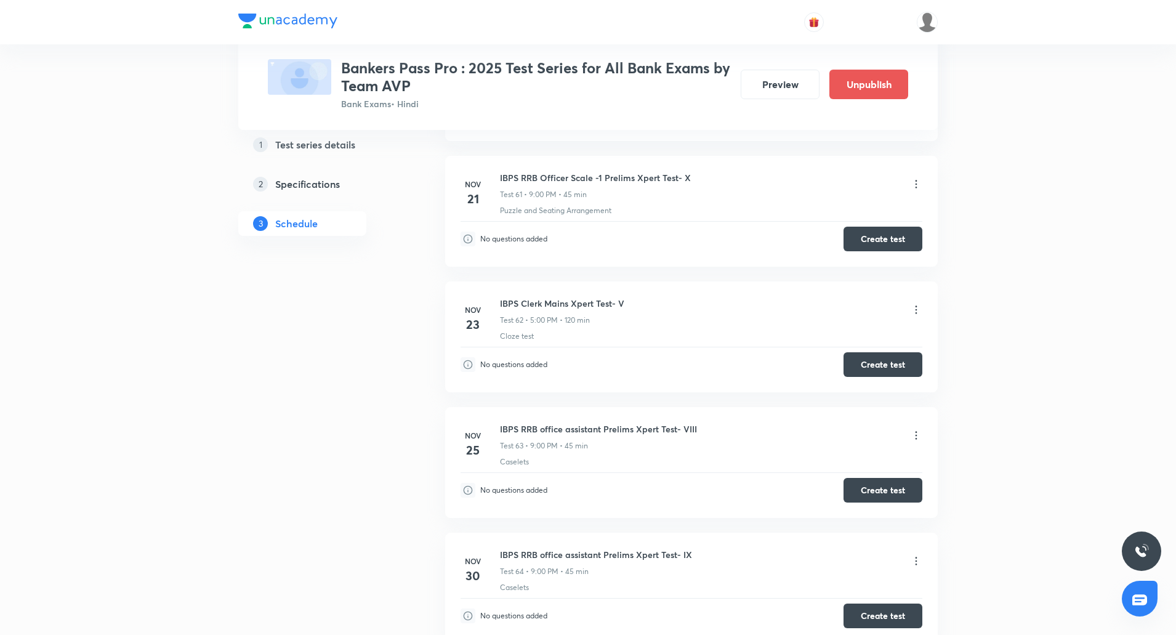
click at [918, 304] on icon at bounding box center [916, 310] width 12 height 12
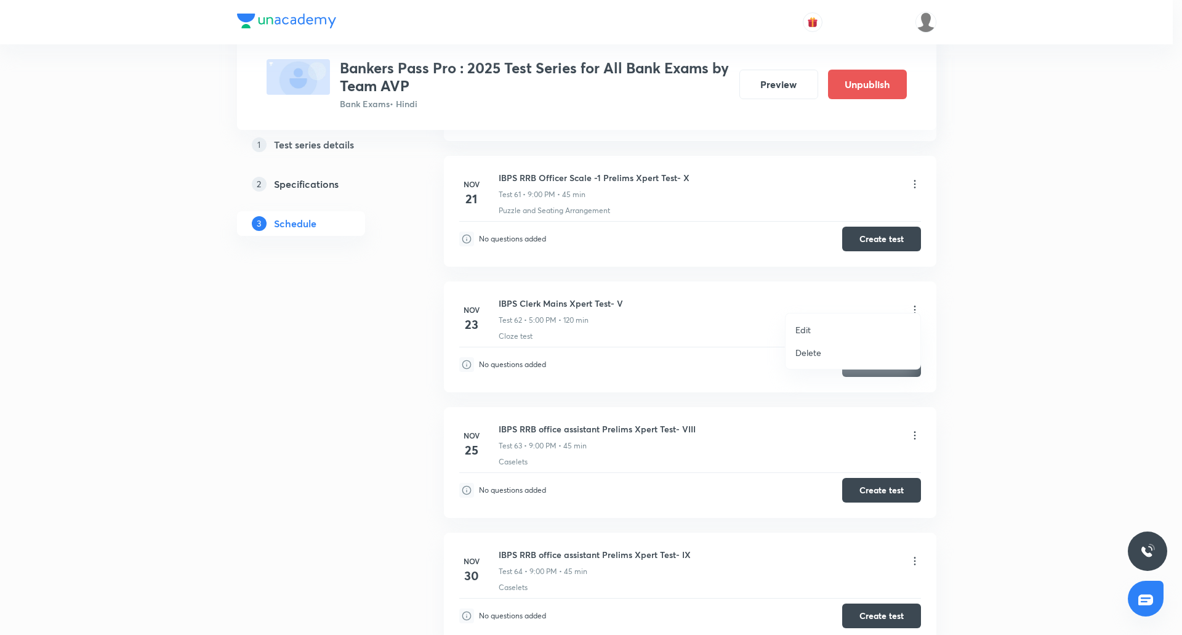
click at [804, 328] on p "Edit" at bounding box center [803, 329] width 15 height 13
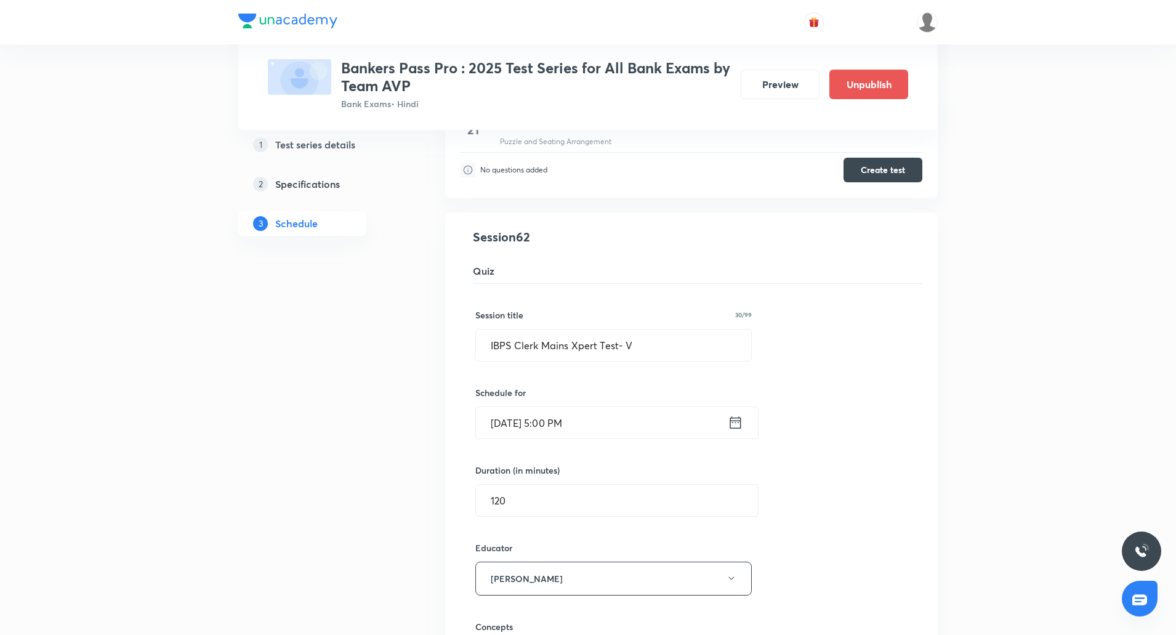
click at [570, 413] on input "Nov 23, 2025, 5:00 PM" at bounding box center [602, 422] width 252 height 31
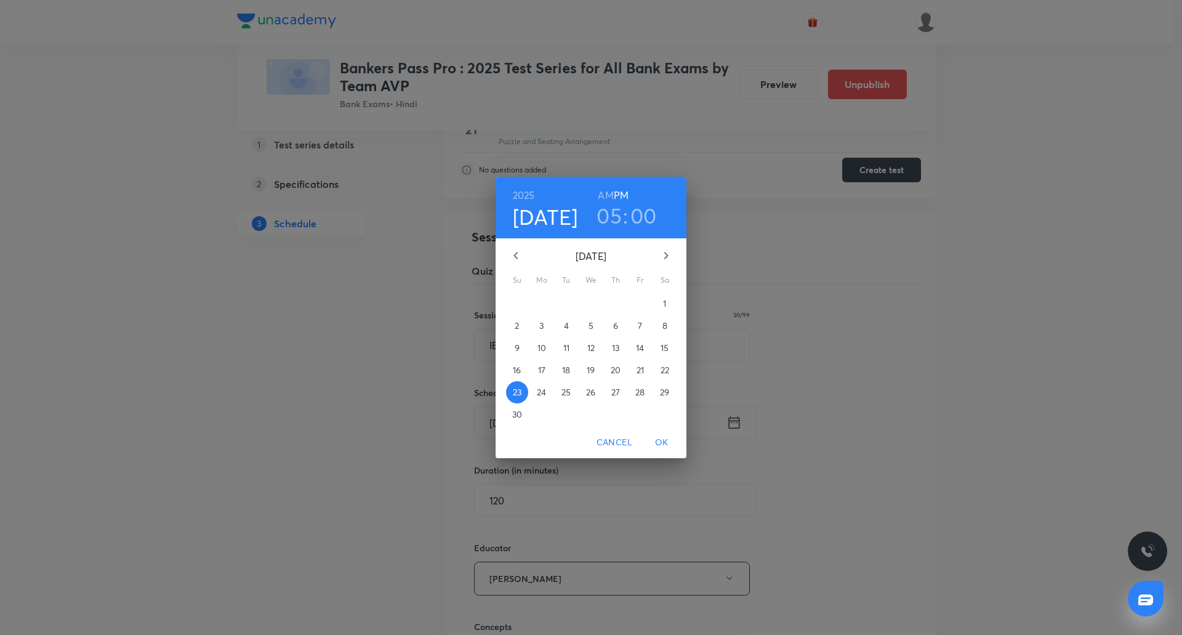
click at [605, 217] on h3 "05" at bounding box center [609, 216] width 25 height 26
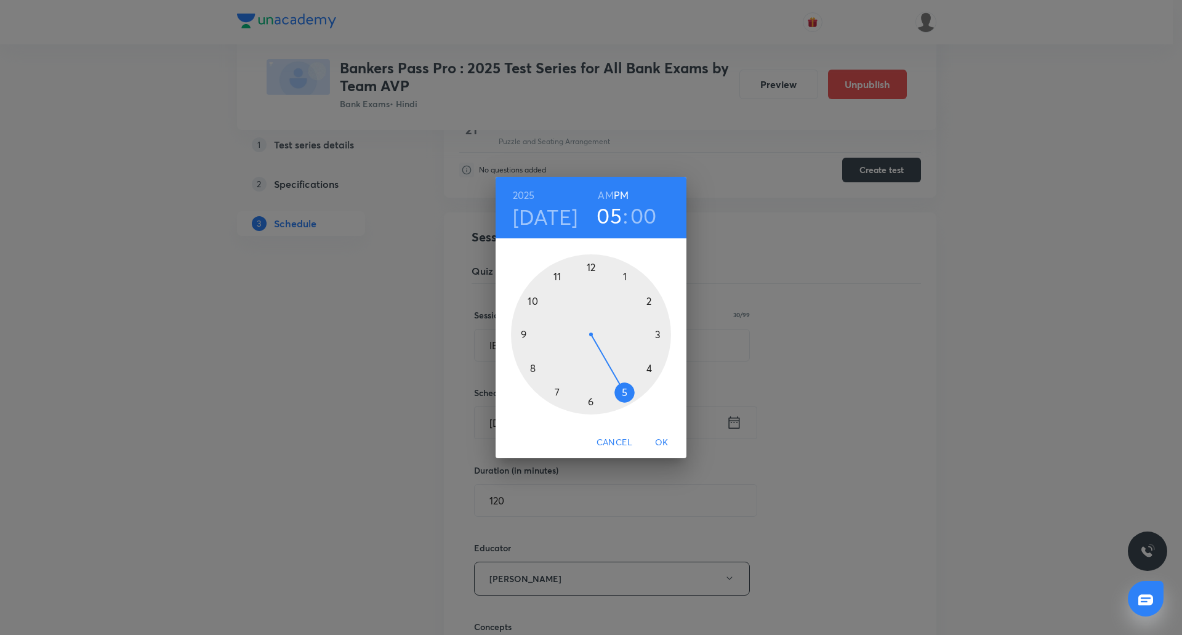
click at [521, 333] on div at bounding box center [591, 334] width 160 height 160
click at [658, 438] on span "OK" at bounding box center [662, 442] width 30 height 15
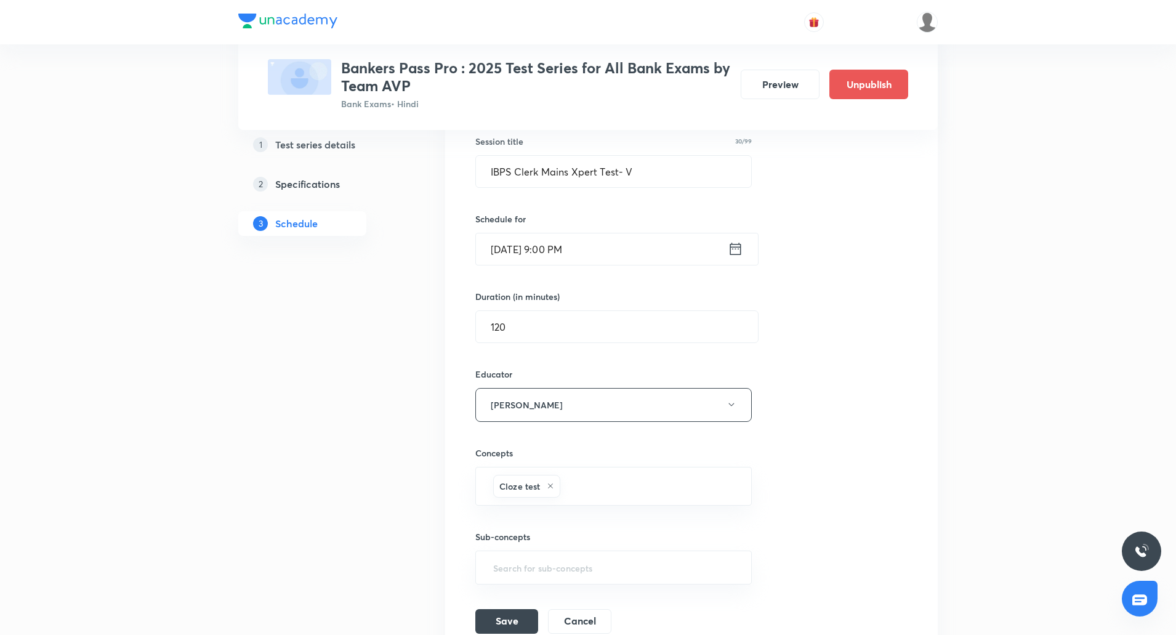
scroll to position [9734, 0]
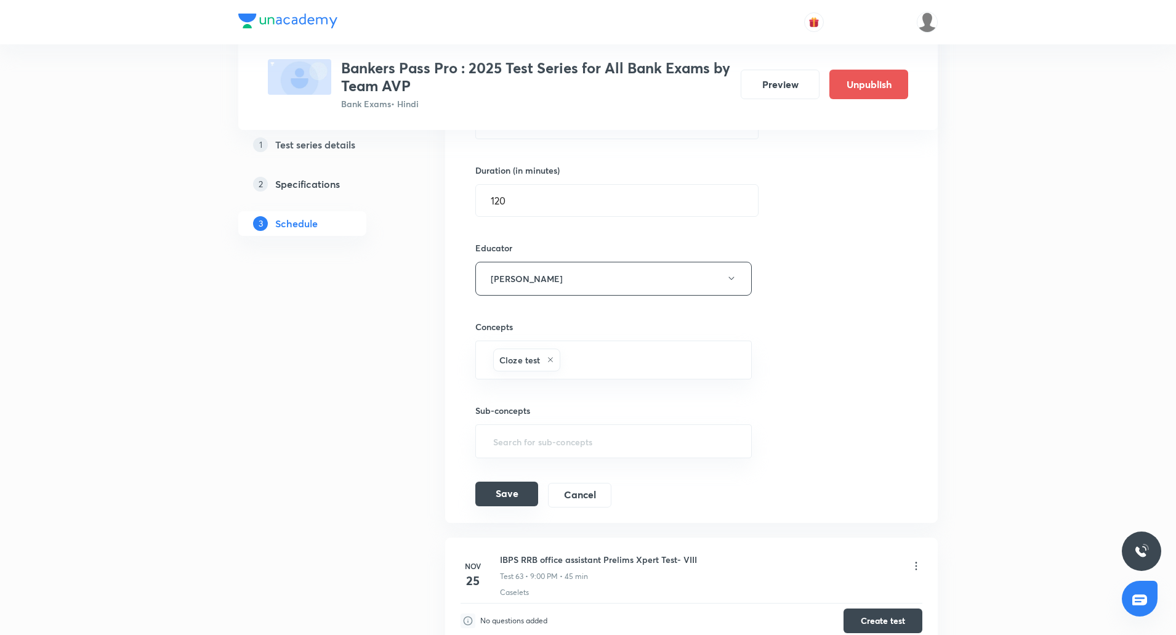
click at [489, 491] on button "Save" at bounding box center [506, 494] width 63 height 25
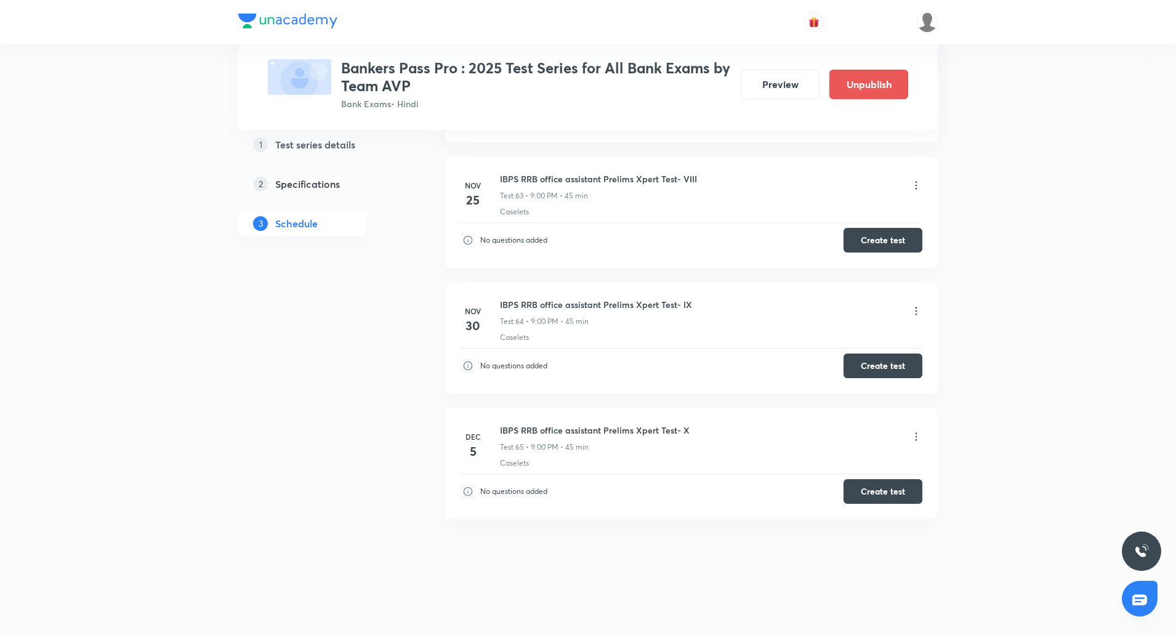
scroll to position [9672, 0]
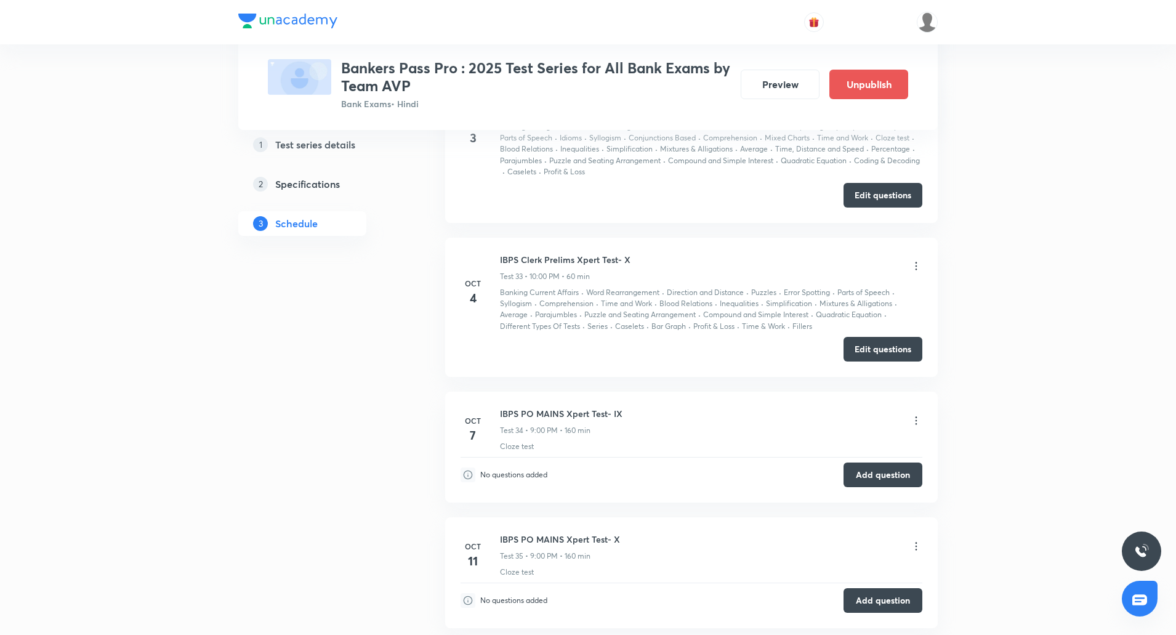
scroll to position [6280, 0]
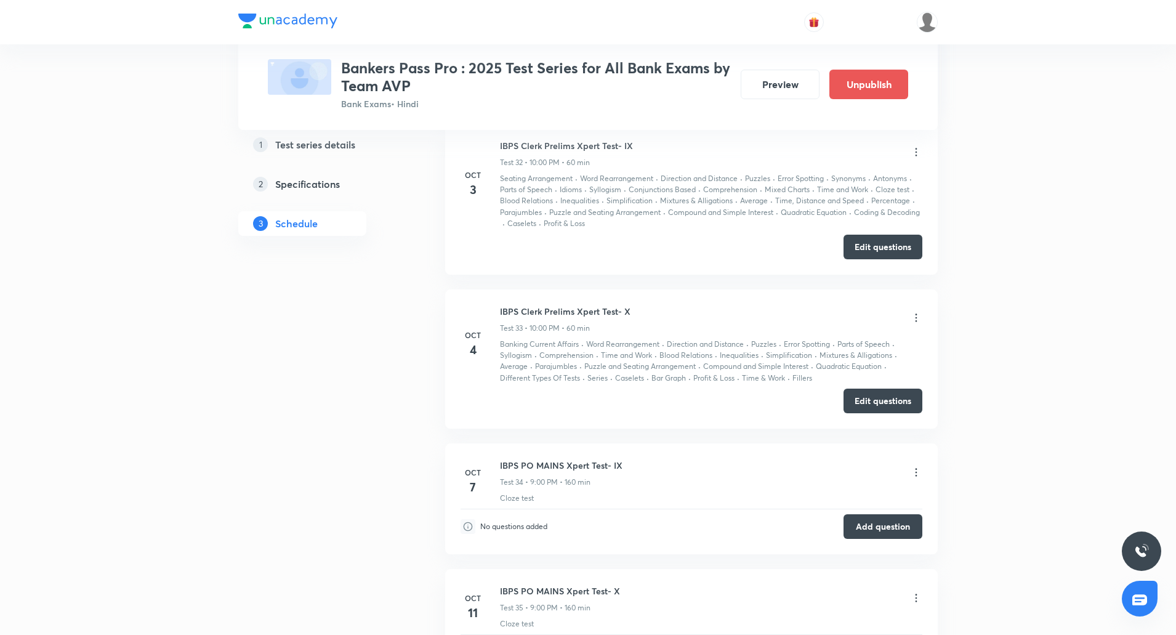
scroll to position [6401, 0]
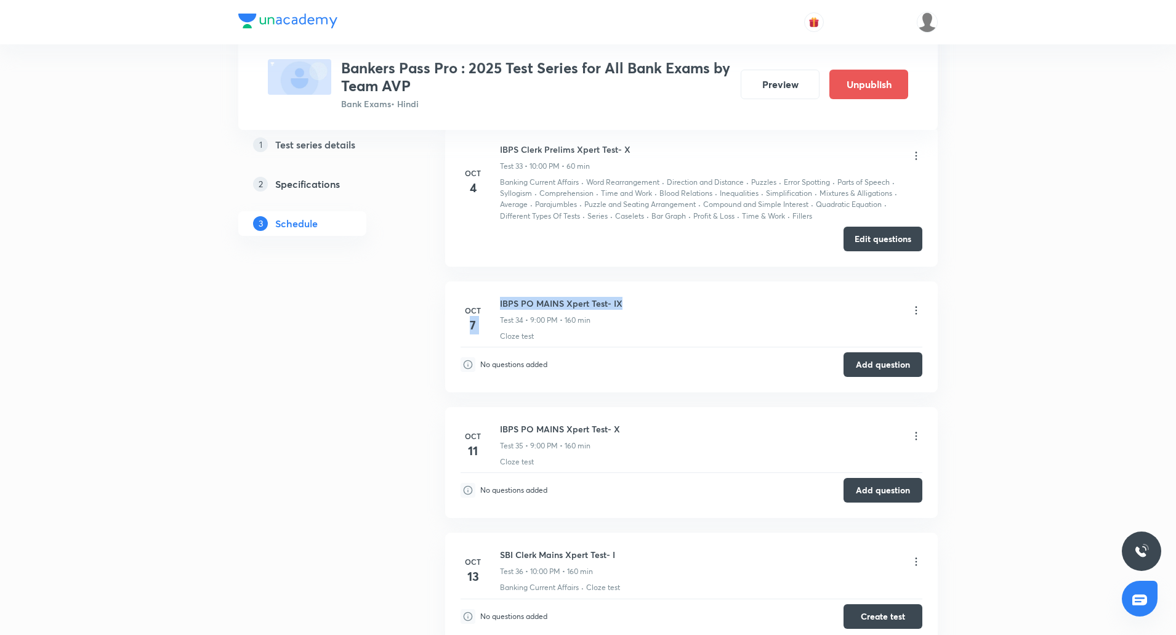
drag, startPoint x: 499, startPoint y: 293, endPoint x: 655, endPoint y: 283, distance: 156.1
click at [655, 283] on li "[DATE] IBPS PO MAINS Xpert Test- IX Test 34 • 9:00 PM • 160 min Cloze test No q…" at bounding box center [691, 336] width 493 height 111
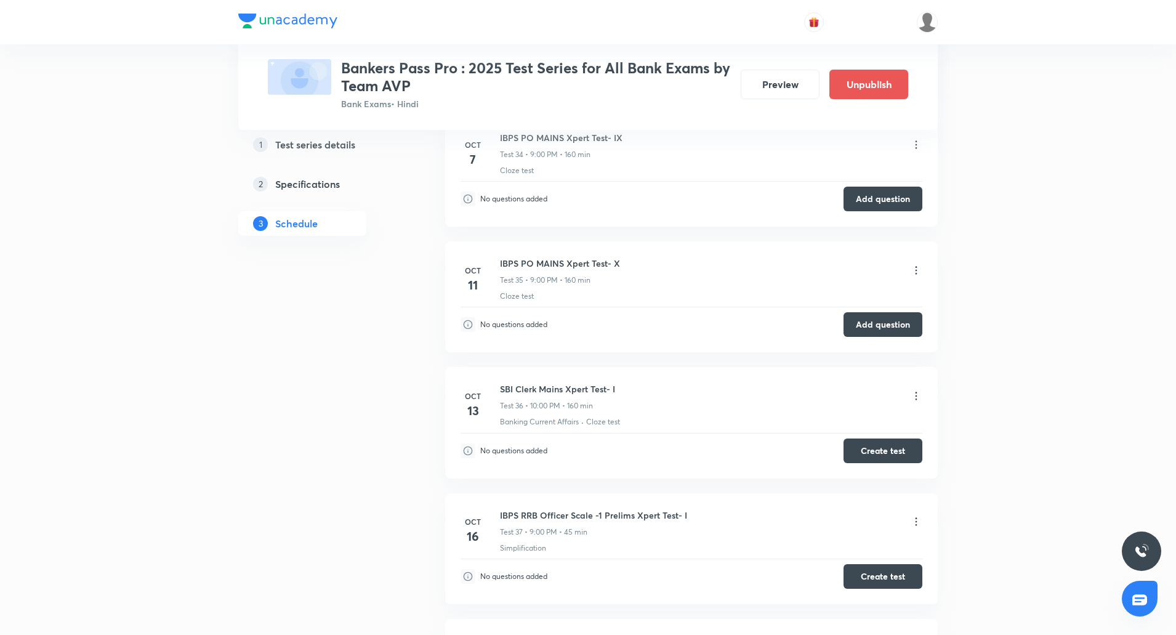
scroll to position [6563, 0]
